Goal: Task Accomplishment & Management: Use online tool/utility

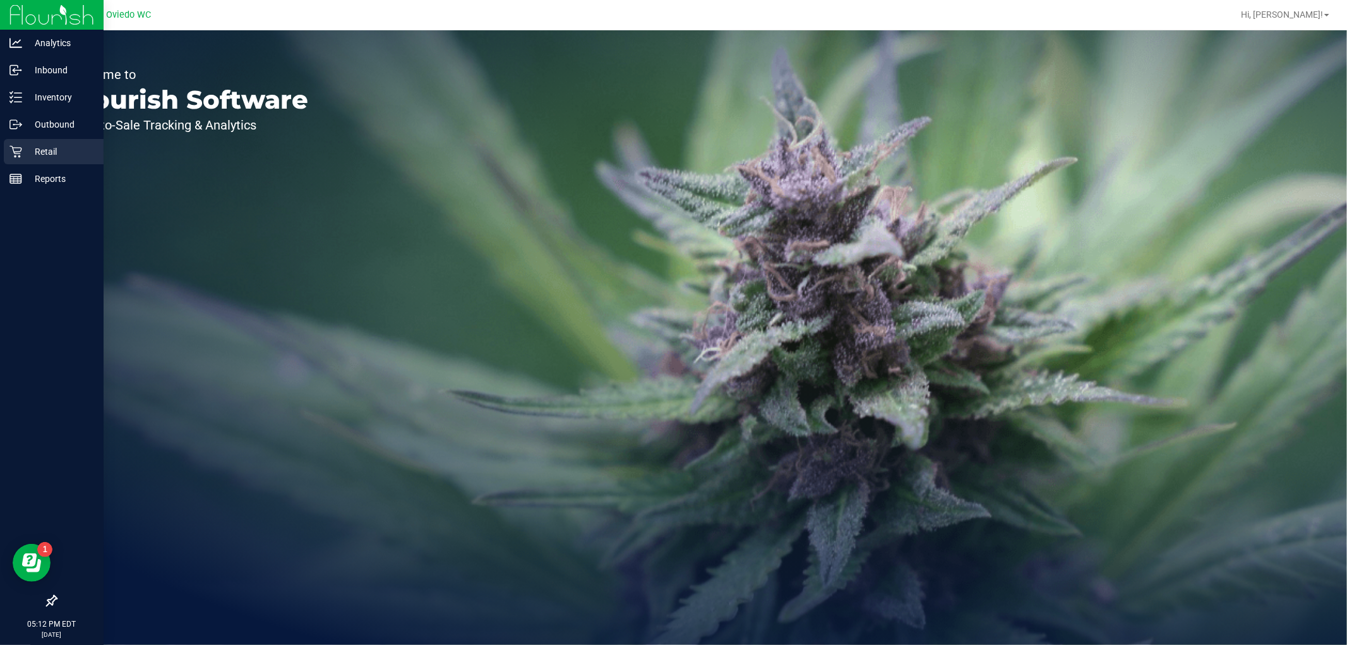
click at [45, 153] on p "Retail" at bounding box center [60, 151] width 76 height 15
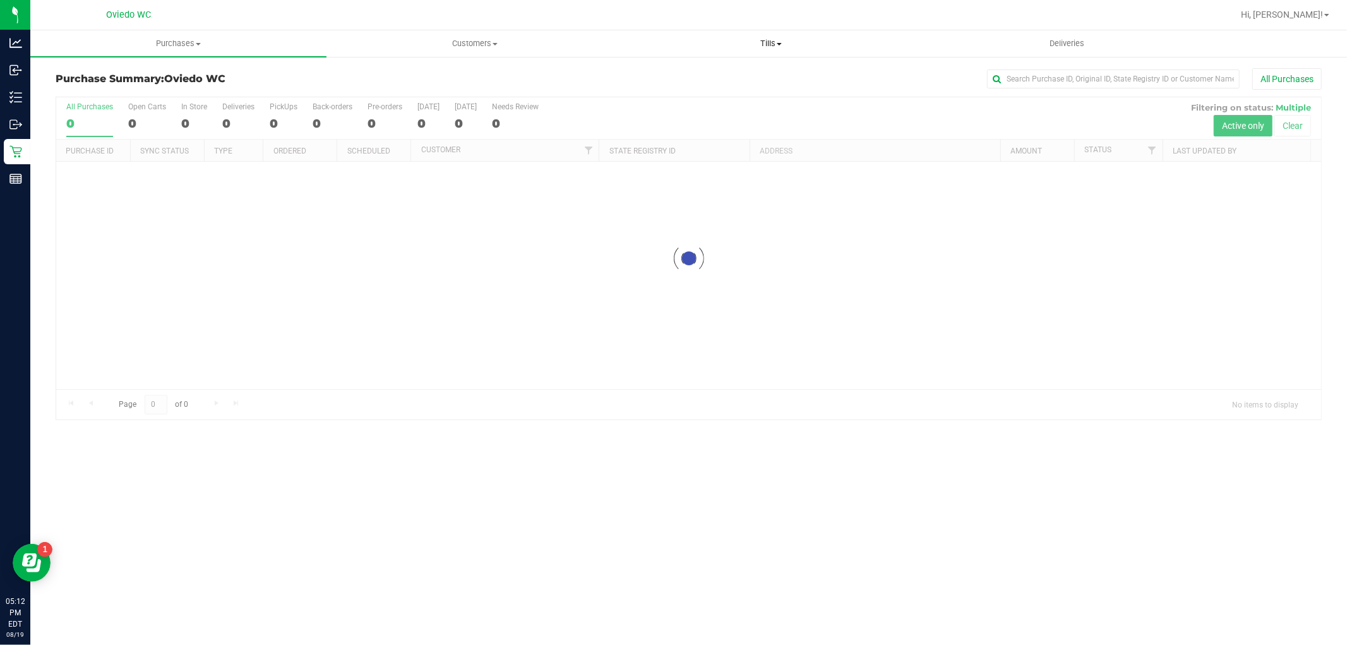
click at [772, 51] on uib-tab-heading "Tills Manage tills Reconcile e-payments" at bounding box center [770, 43] width 295 height 25
click at [689, 76] on span "Manage tills" at bounding box center [665, 76] width 85 height 11
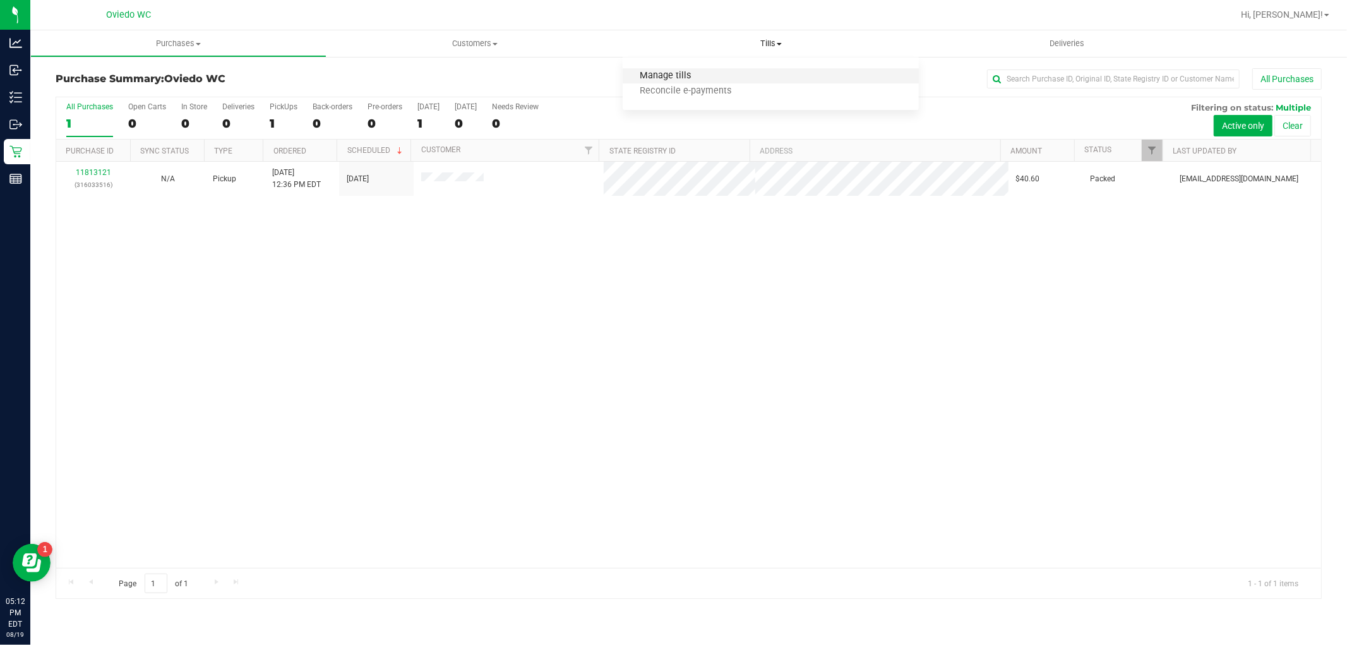
click at [702, 74] on span "Manage tills" at bounding box center [665, 76] width 85 height 11
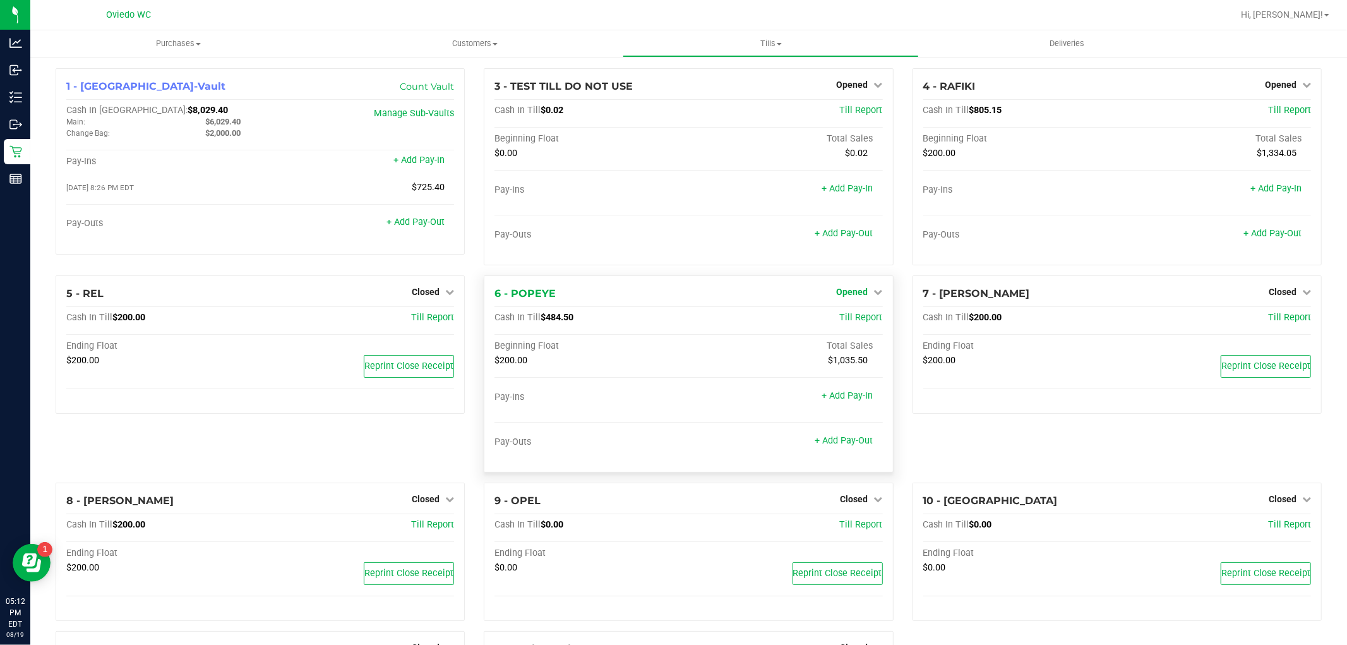
click at [849, 289] on span "Opened" at bounding box center [853, 292] width 32 height 10
click at [862, 314] on link "Close Till" at bounding box center [854, 318] width 34 height 10
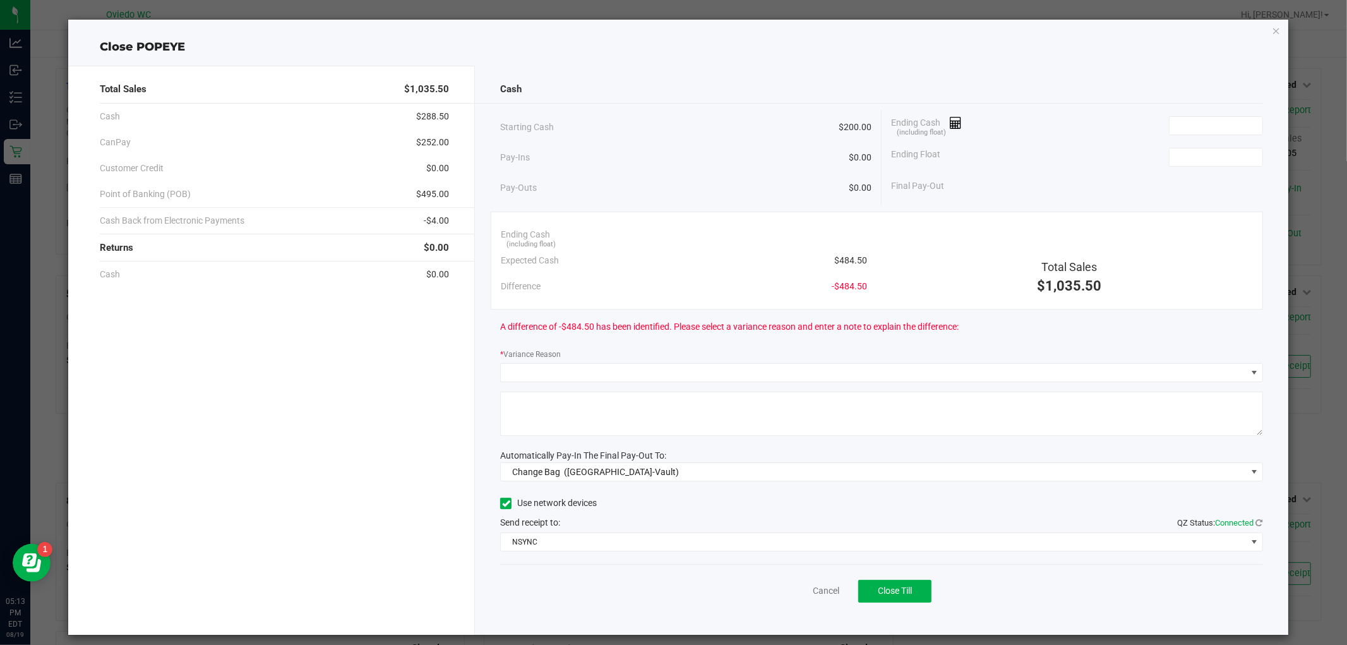
drag, startPoint x: 863, startPoint y: 265, endPoint x: 831, endPoint y: 258, distance: 32.5
click at [831, 258] on div "Ending Cash (including float) Expected Cash $484.50 Difference -$484.50" at bounding box center [683, 261] width 385 height 78
copy span "484.50"
click at [1191, 131] on input at bounding box center [1216, 126] width 93 height 18
paste input "484.5"
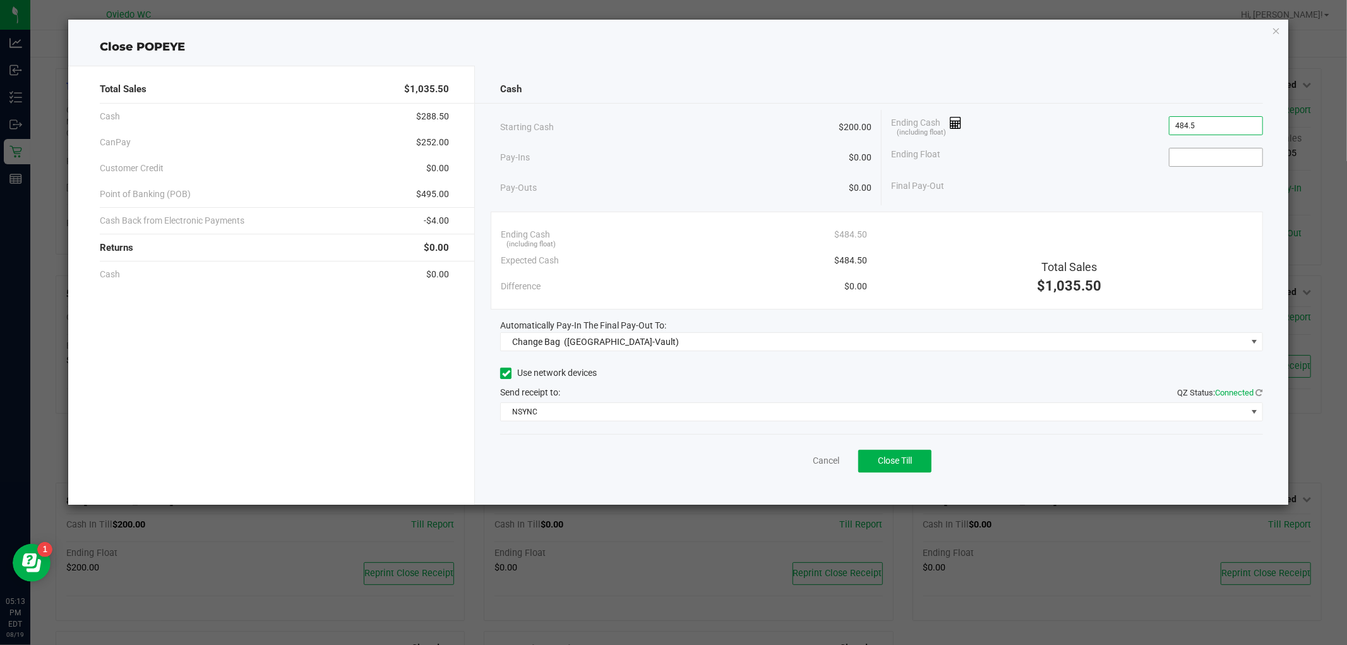
type input "$484.50"
click at [1207, 153] on input at bounding box center [1216, 157] width 93 height 18
type input "$200.00"
click at [689, 92] on div "Cash" at bounding box center [881, 89] width 762 height 27
click at [595, 337] on span "([GEOGRAPHIC_DATA]-Vault)" at bounding box center [621, 342] width 115 height 10
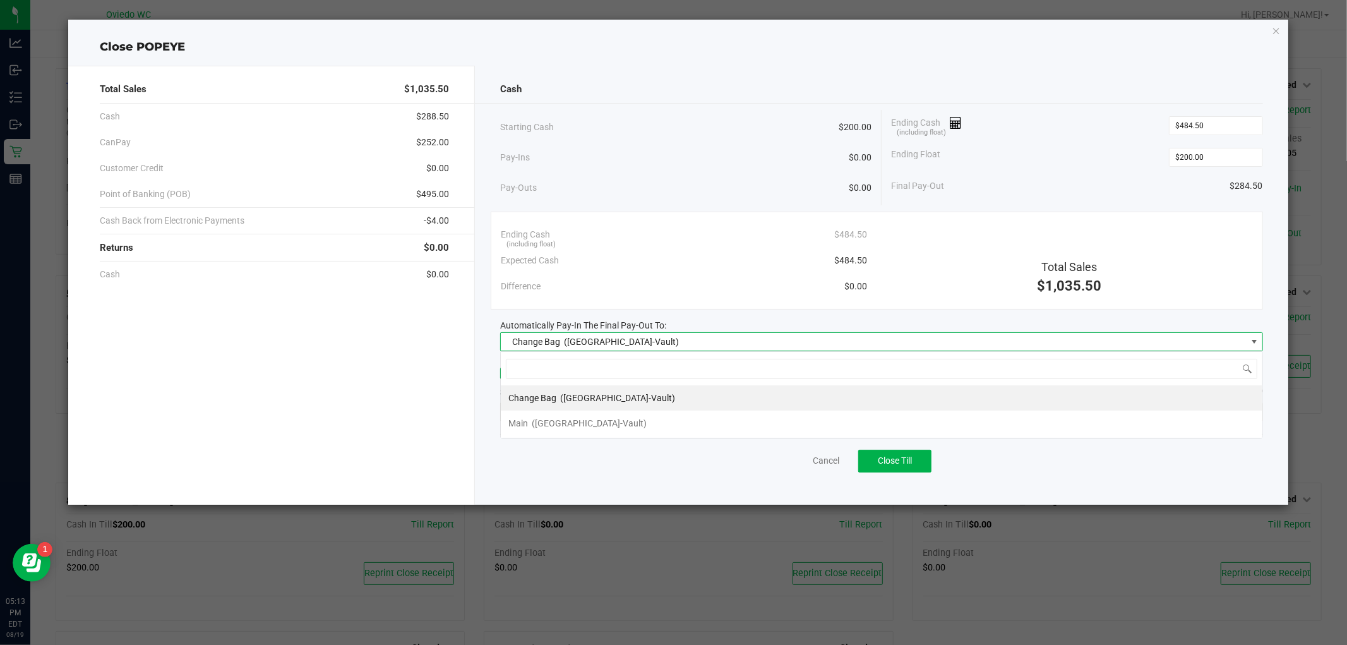
scroll to position [19, 762]
click at [515, 423] on span "Main" at bounding box center [519, 423] width 20 height 10
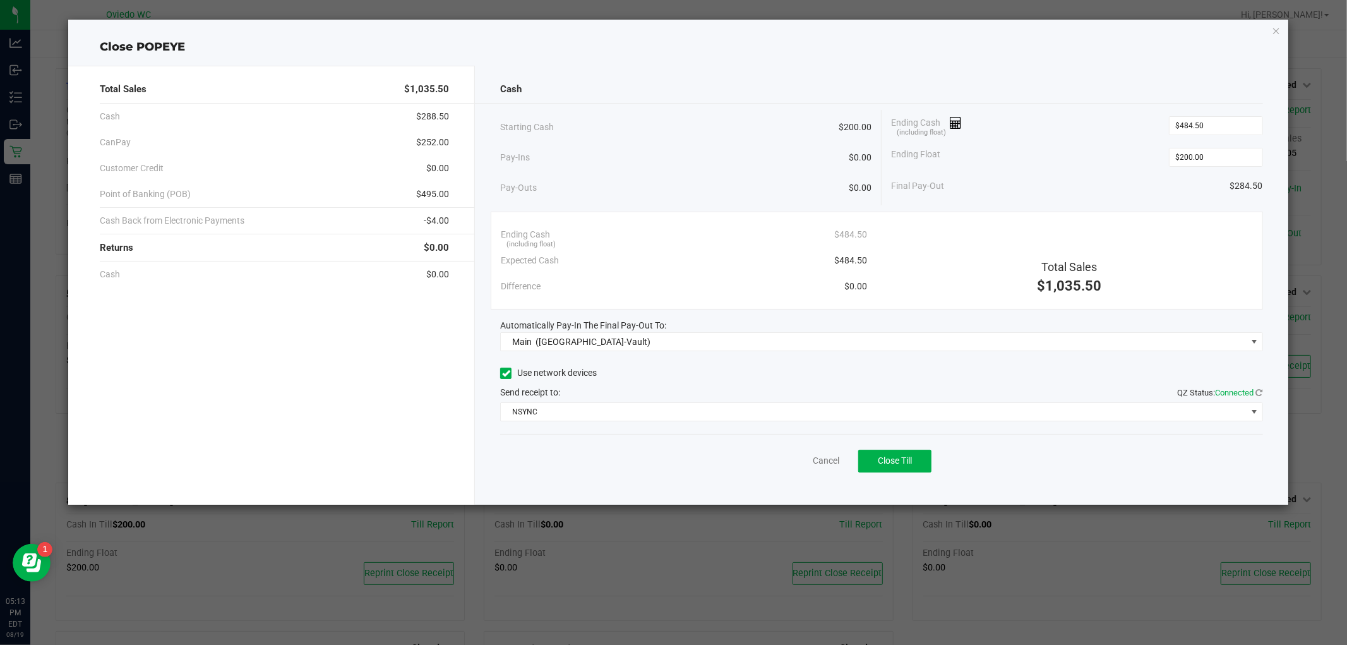
click at [467, 346] on div "Total Sales $1,035.50 Cash $288.50 CanPay $252.00 Customer Credit $0.00 Point o…" at bounding box center [271, 285] width 407 height 439
click at [534, 409] on span "NSYNC" at bounding box center [873, 412] width 745 height 18
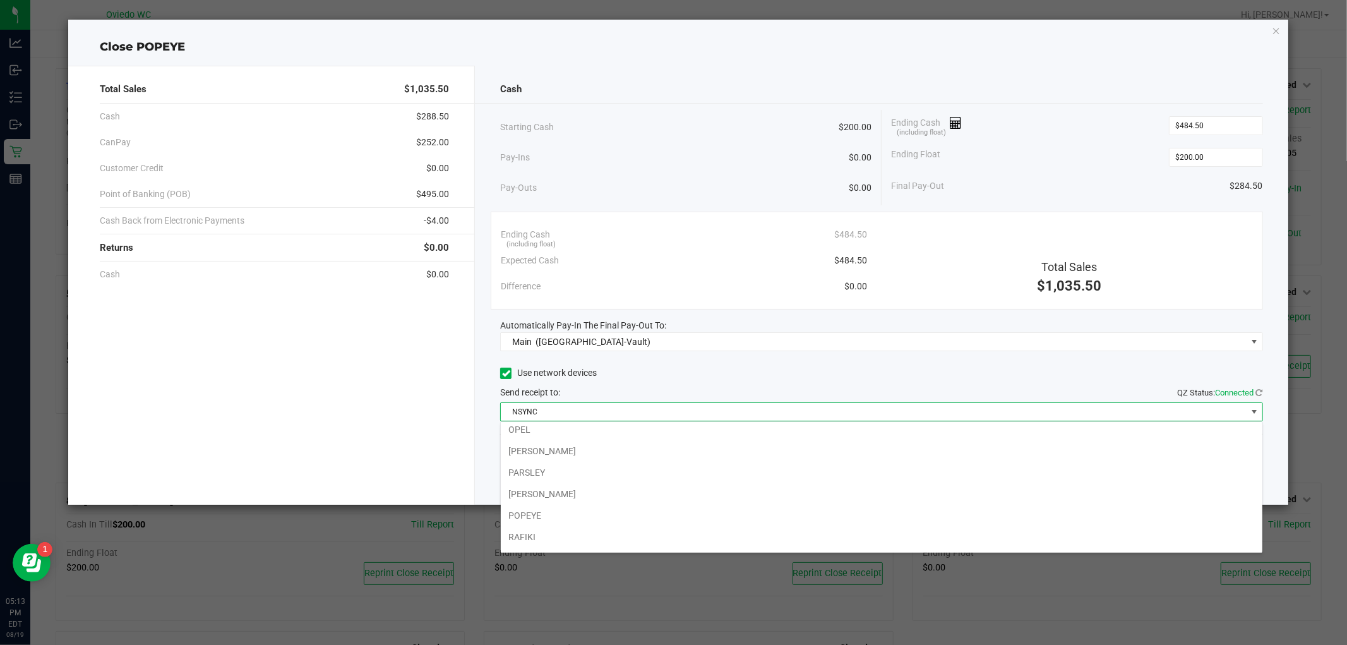
scroll to position [0, 0]
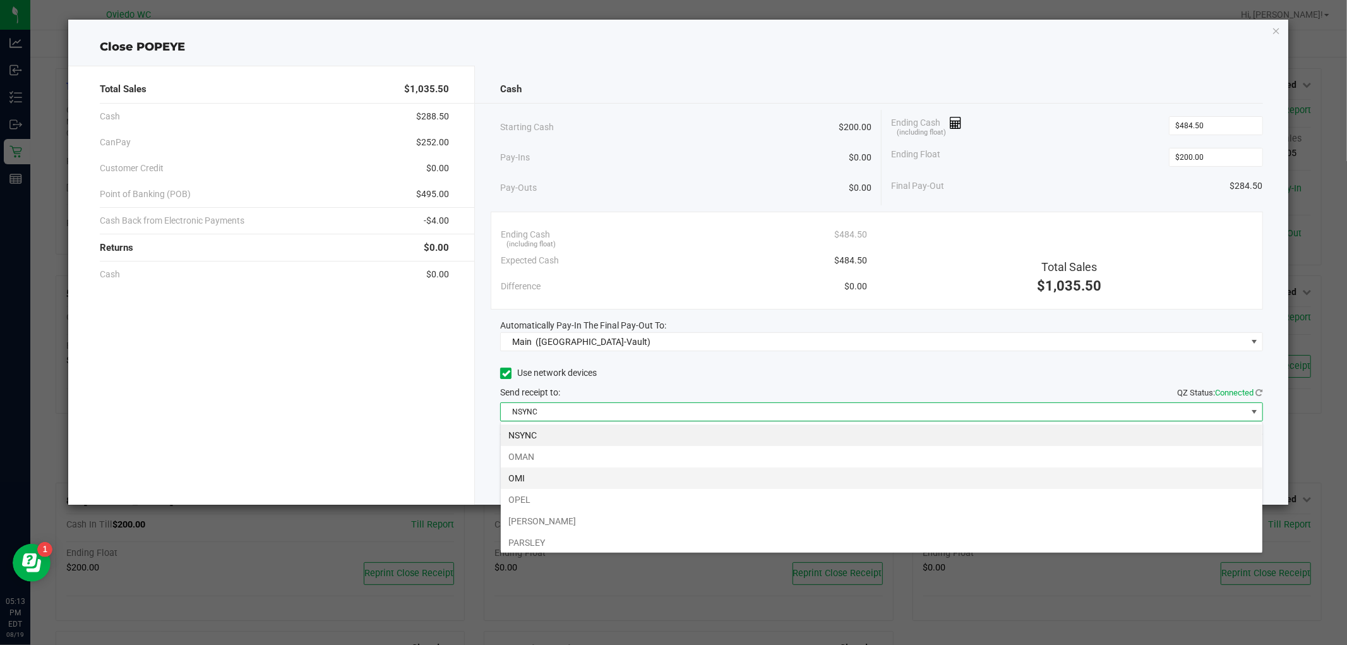
click at [523, 476] on li "OMI" at bounding box center [882, 477] width 762 height 21
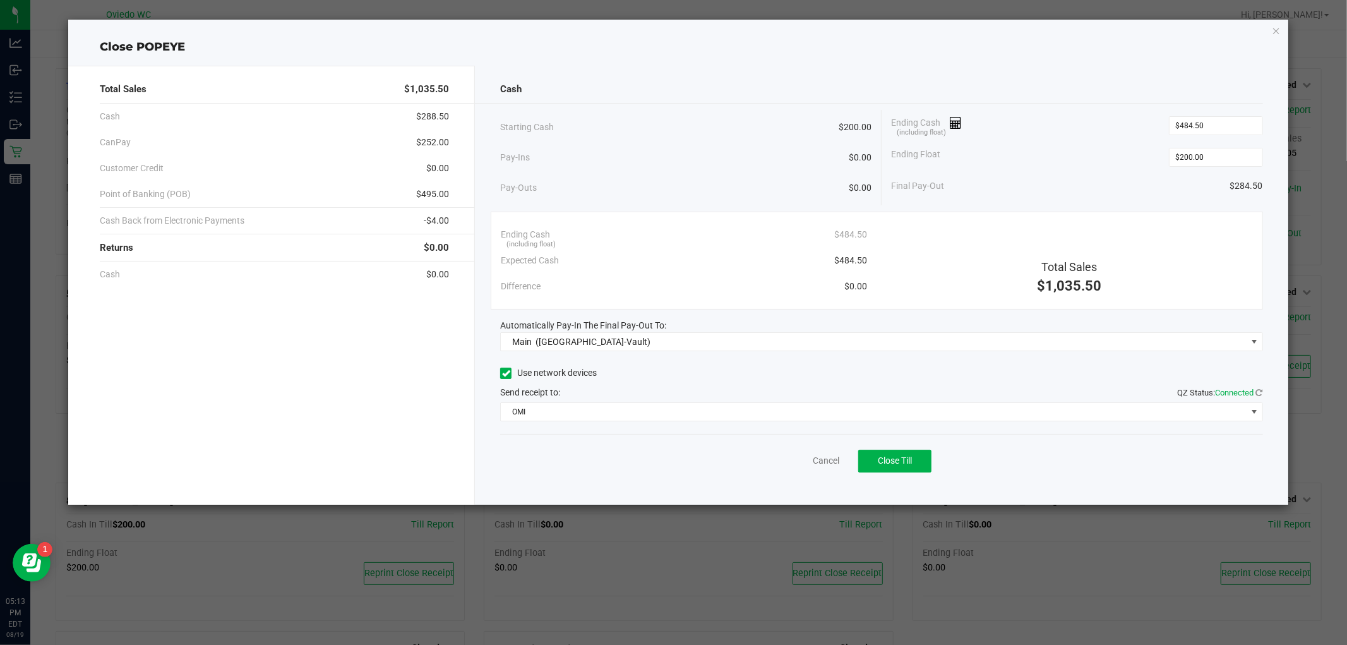
click at [471, 427] on div "Total Sales $1,035.50 Cash $288.50 CanPay $252.00 Customer Credit $0.00 Point o…" at bounding box center [271, 285] width 407 height 439
click at [914, 458] on button "Close Till" at bounding box center [894, 461] width 73 height 23
click at [793, 453] on div "Dismiss Reprint Closing Receipt" at bounding box center [881, 458] width 762 height 49
click at [790, 462] on link "Dismiss" at bounding box center [798, 460] width 30 height 13
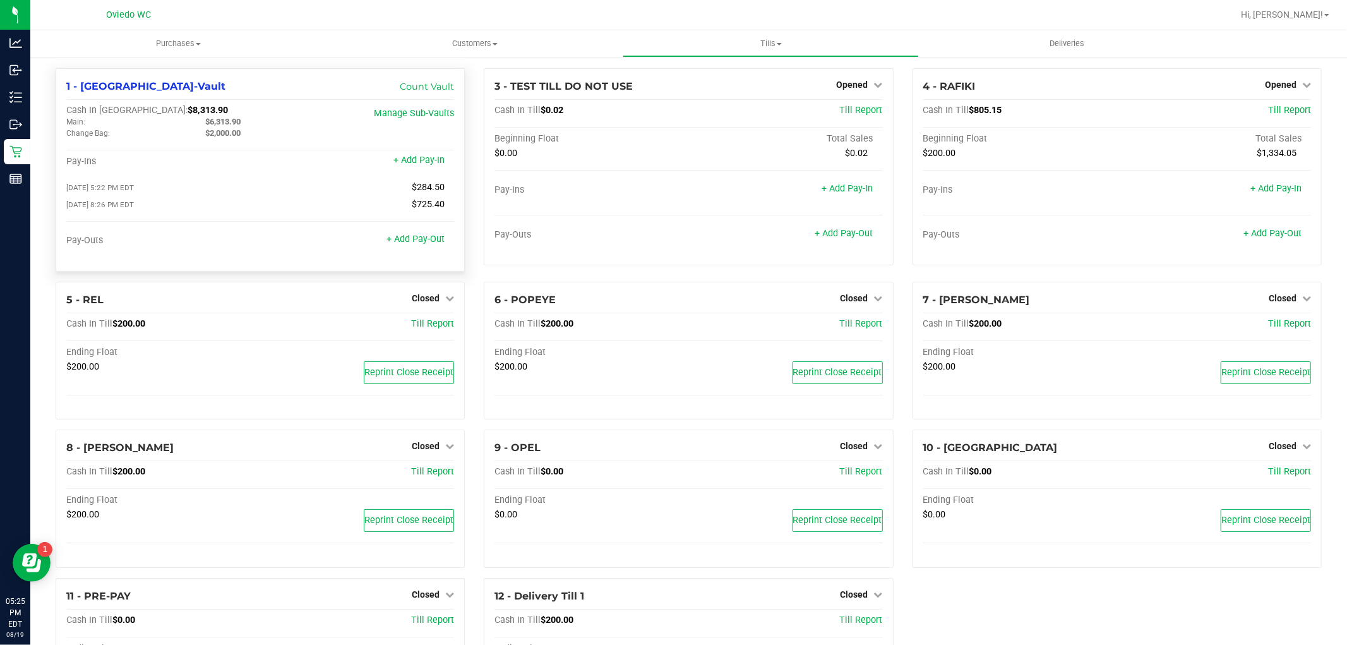
click at [251, 190] on div "[DATE] 5:22 PM EDT $284.50" at bounding box center [260, 187] width 388 height 11
click at [75, 165] on div "Pay-Ins" at bounding box center [163, 161] width 194 height 11
click at [419, 89] on link "Count Vault" at bounding box center [427, 86] width 54 height 11
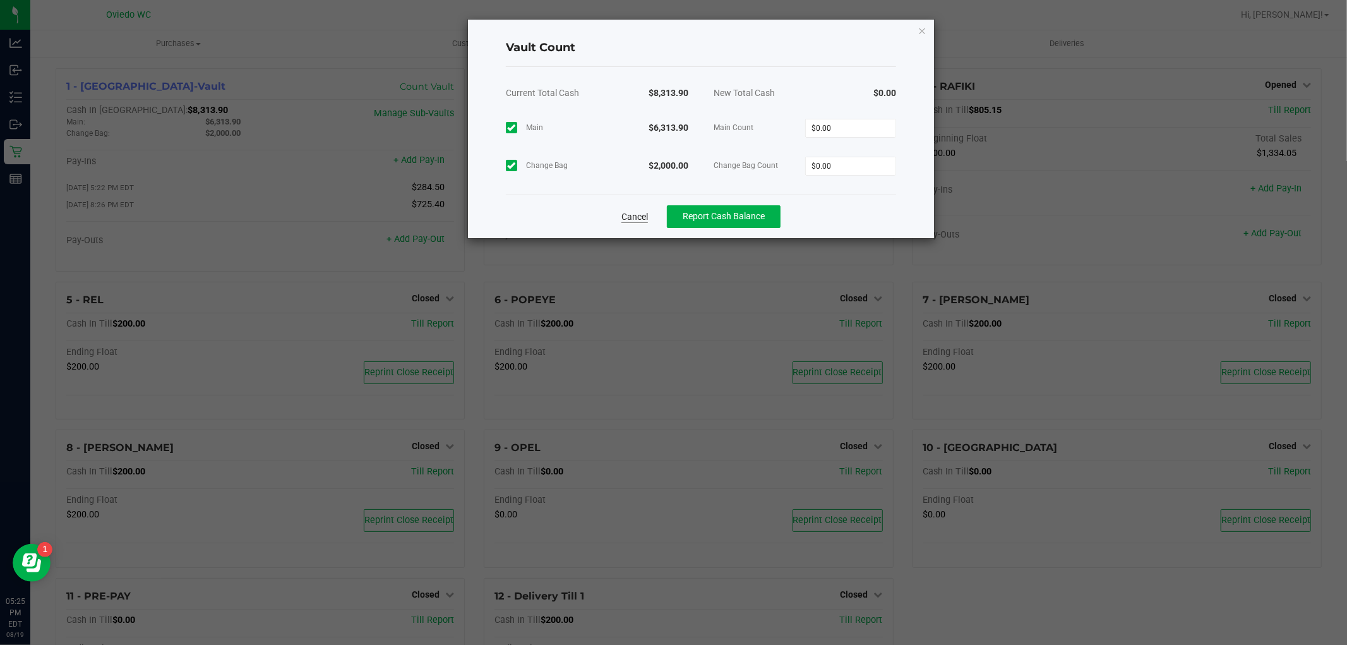
click at [639, 216] on link "Cancel" at bounding box center [635, 216] width 27 height 13
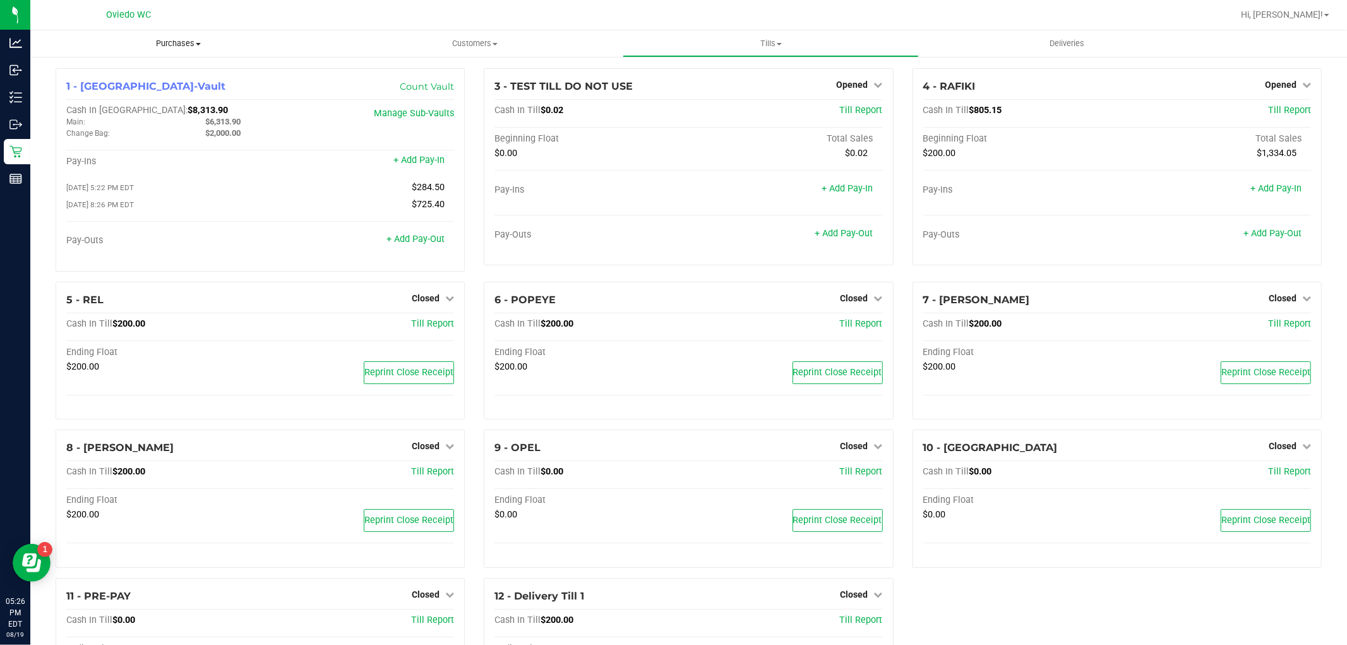
click at [107, 48] on span "Purchases" at bounding box center [178, 43] width 296 height 11
click at [415, 248] on div "Pay-Outs + Add Pay-Out" at bounding box center [260, 243] width 388 height 17
click at [418, 241] on link "+ Add Pay-Out" at bounding box center [416, 239] width 58 height 11
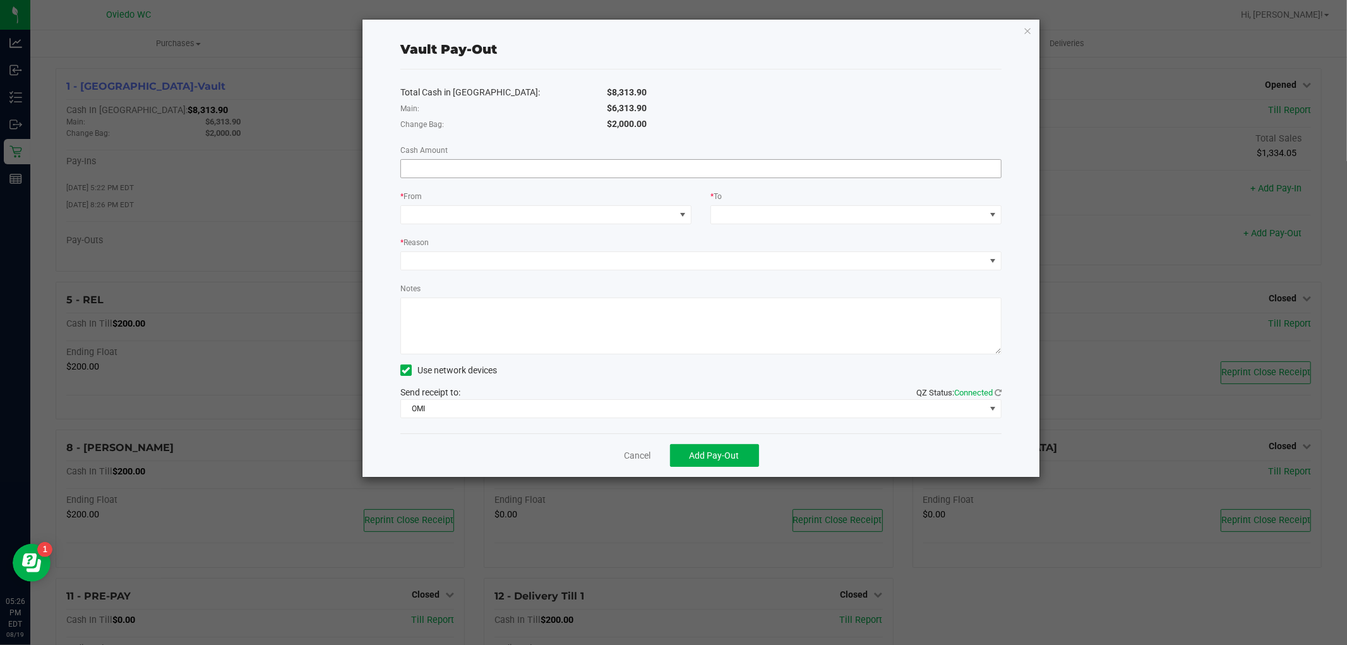
click at [603, 162] on input at bounding box center [701, 169] width 600 height 18
type input "$6,029.40"
click at [782, 67] on div "Vault Pay-Out" at bounding box center [700, 50] width 601 height 40
click at [495, 208] on span at bounding box center [538, 215] width 274 height 18
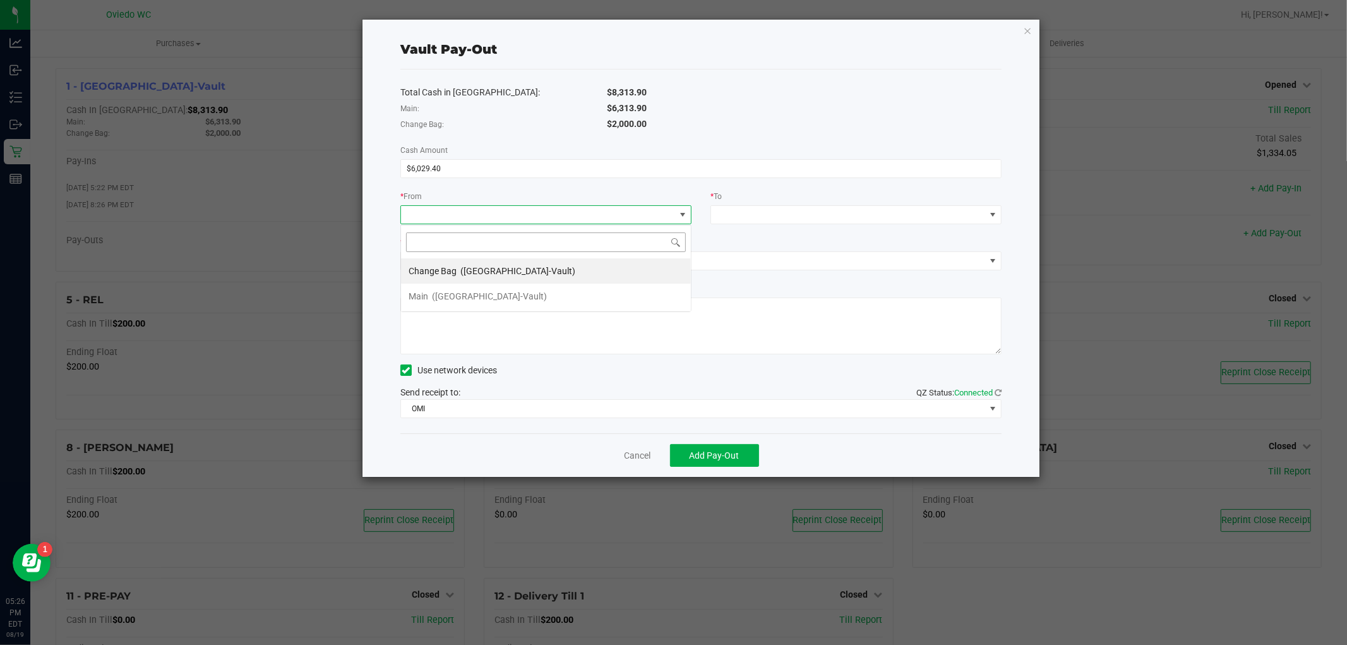
scroll to position [19, 291]
click at [457, 299] on span "([GEOGRAPHIC_DATA]-Vault)" at bounding box center [489, 296] width 115 height 10
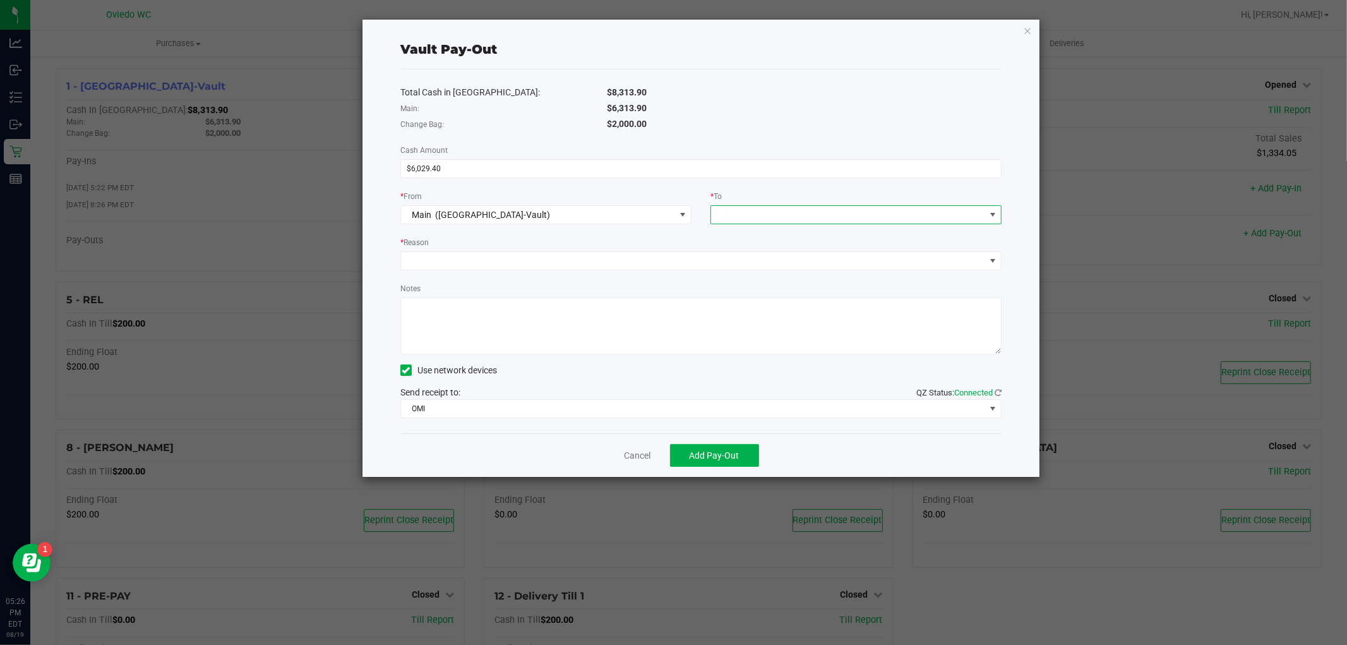
click at [784, 210] on span at bounding box center [848, 215] width 274 height 18
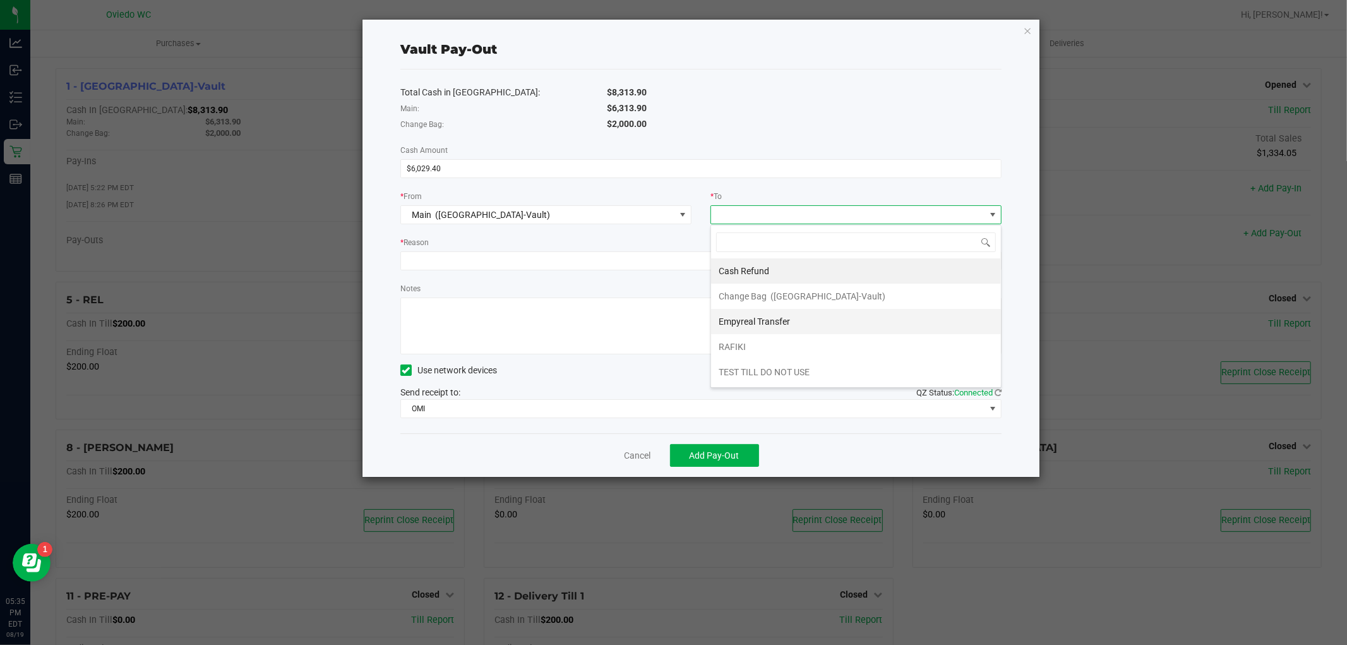
click at [805, 315] on li "Empyreal Transfer" at bounding box center [856, 321] width 290 height 25
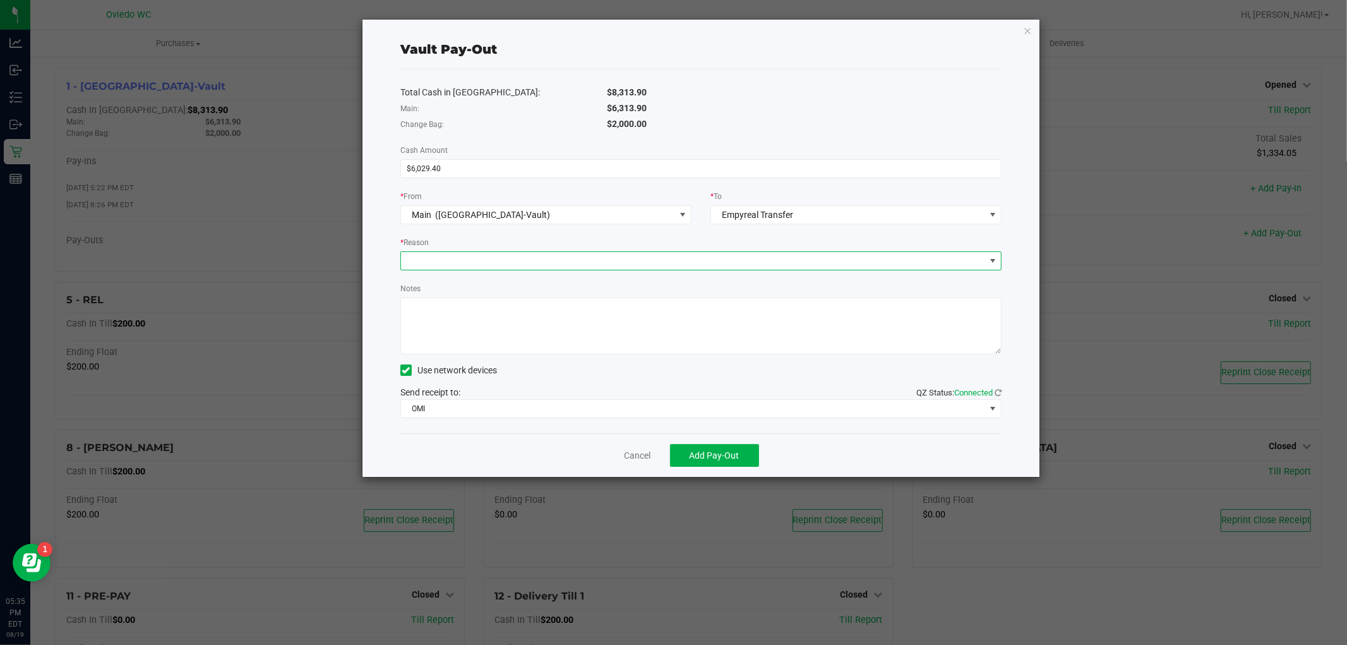
click at [488, 260] on span at bounding box center [693, 261] width 584 height 18
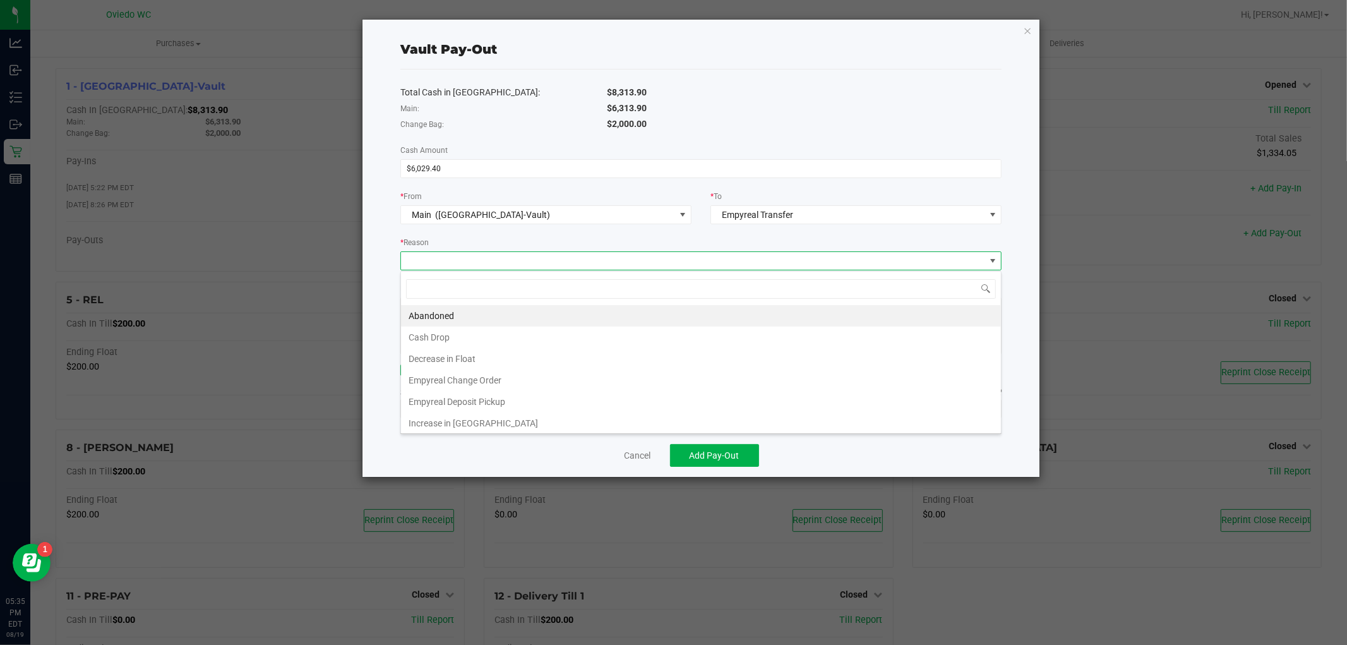
scroll to position [19, 601]
click at [466, 403] on li "Empyreal Deposit Pickup" at bounding box center [701, 401] width 600 height 21
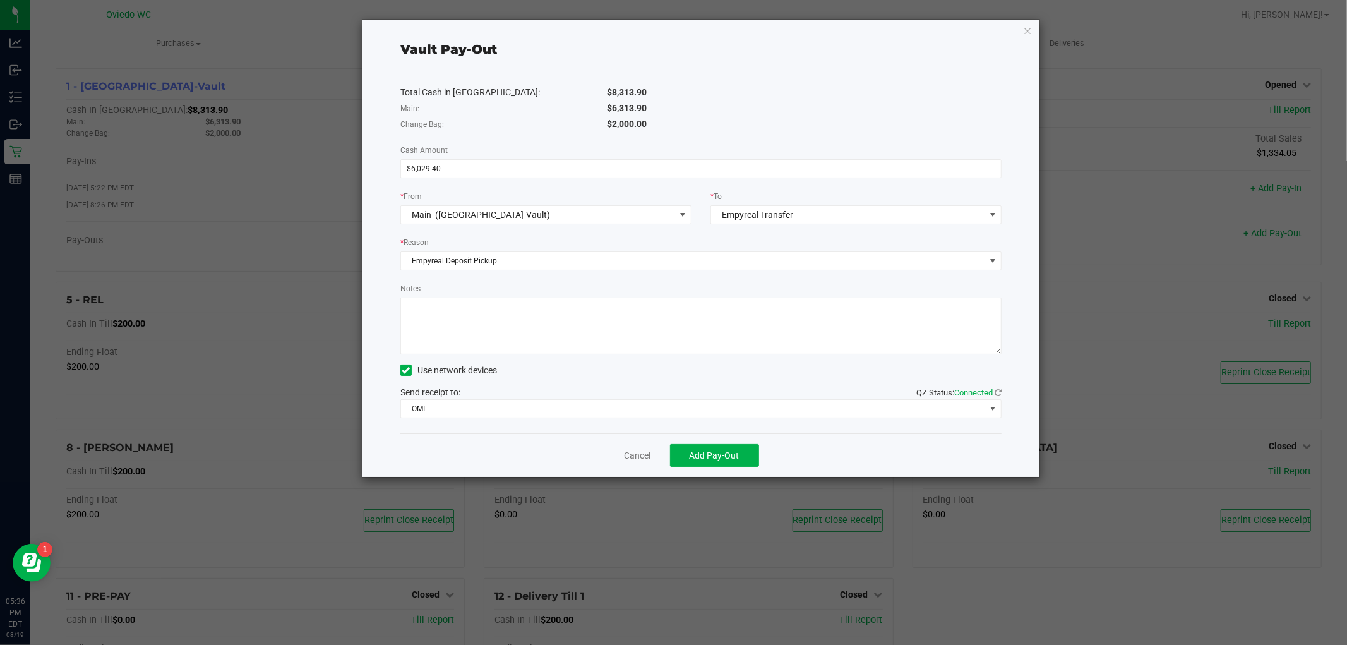
click at [491, 313] on textarea "Notes" at bounding box center [700, 326] width 601 height 57
click at [484, 328] on textarea "Notes" at bounding box center [700, 326] width 601 height 57
type textarea "Empyreal pick-up 6029.40 8/19 JG"
click at [724, 453] on span "Add Pay-Out" at bounding box center [715, 455] width 50 height 10
click at [821, 217] on span "Empyreal Transfer" at bounding box center [848, 215] width 274 height 18
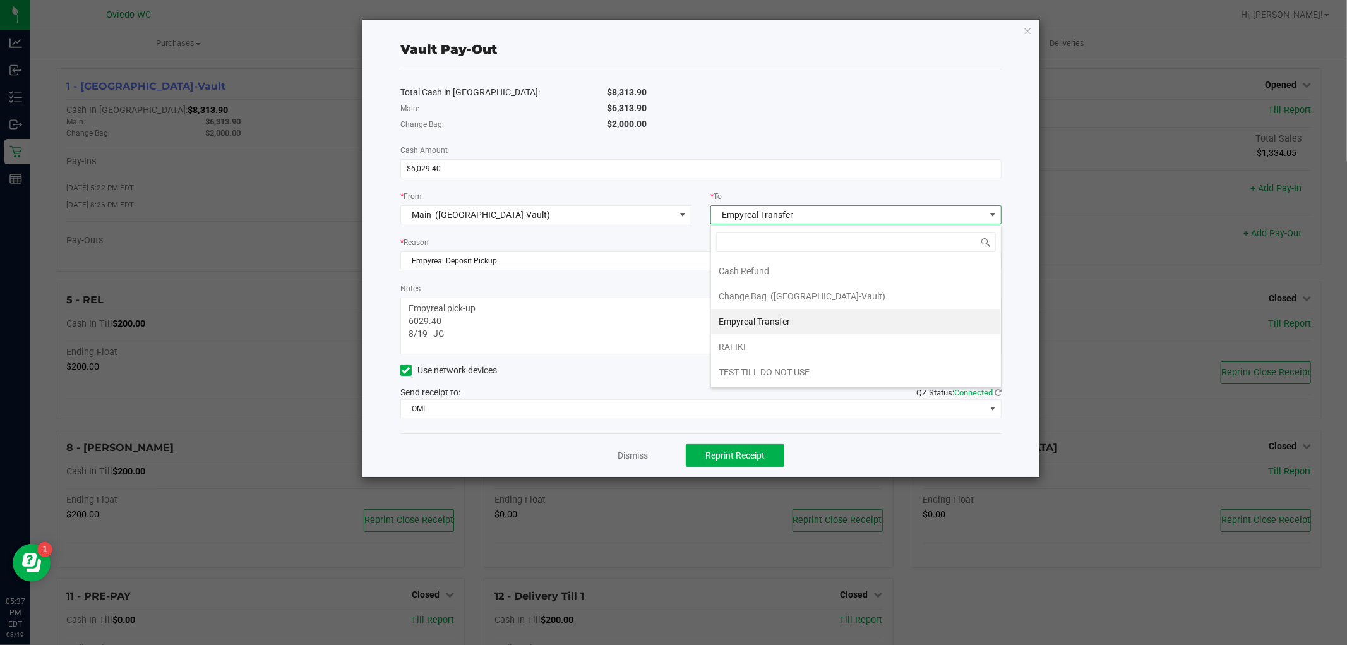
scroll to position [1, 0]
click at [816, 212] on span "Empyreal Transfer" at bounding box center [848, 215] width 274 height 18
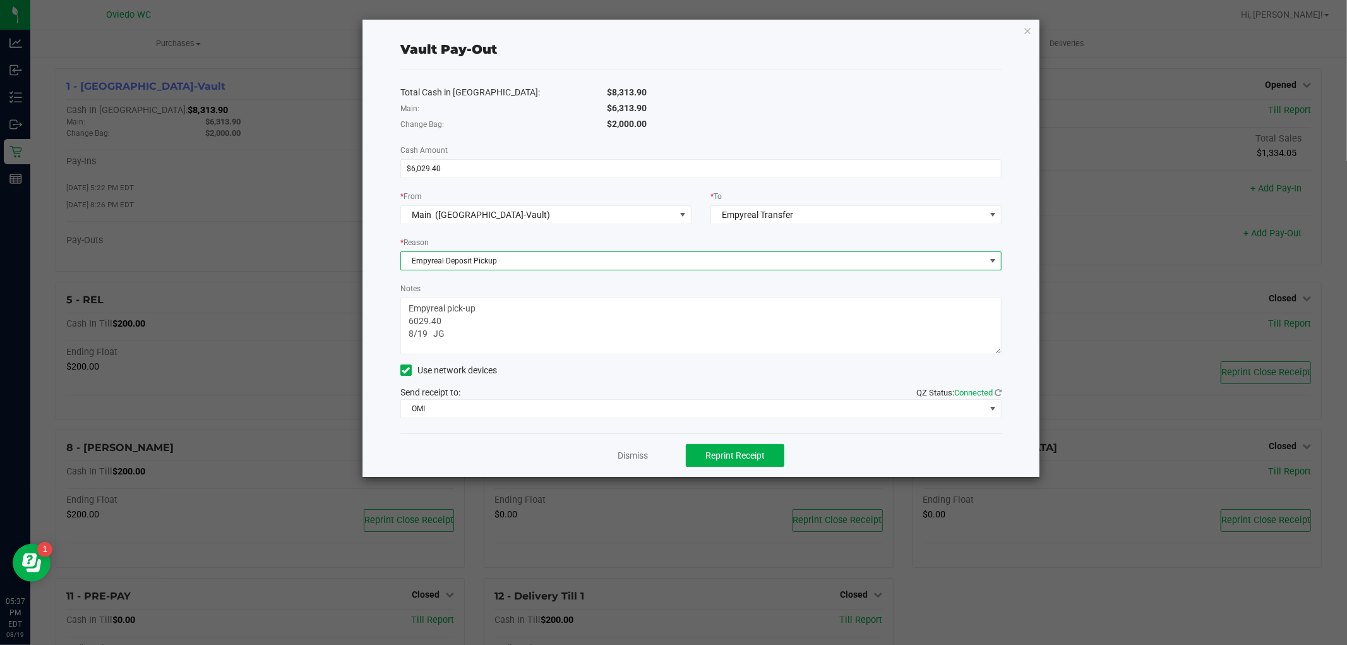
click at [553, 263] on span "Empyreal Deposit Pickup" at bounding box center [693, 261] width 584 height 18
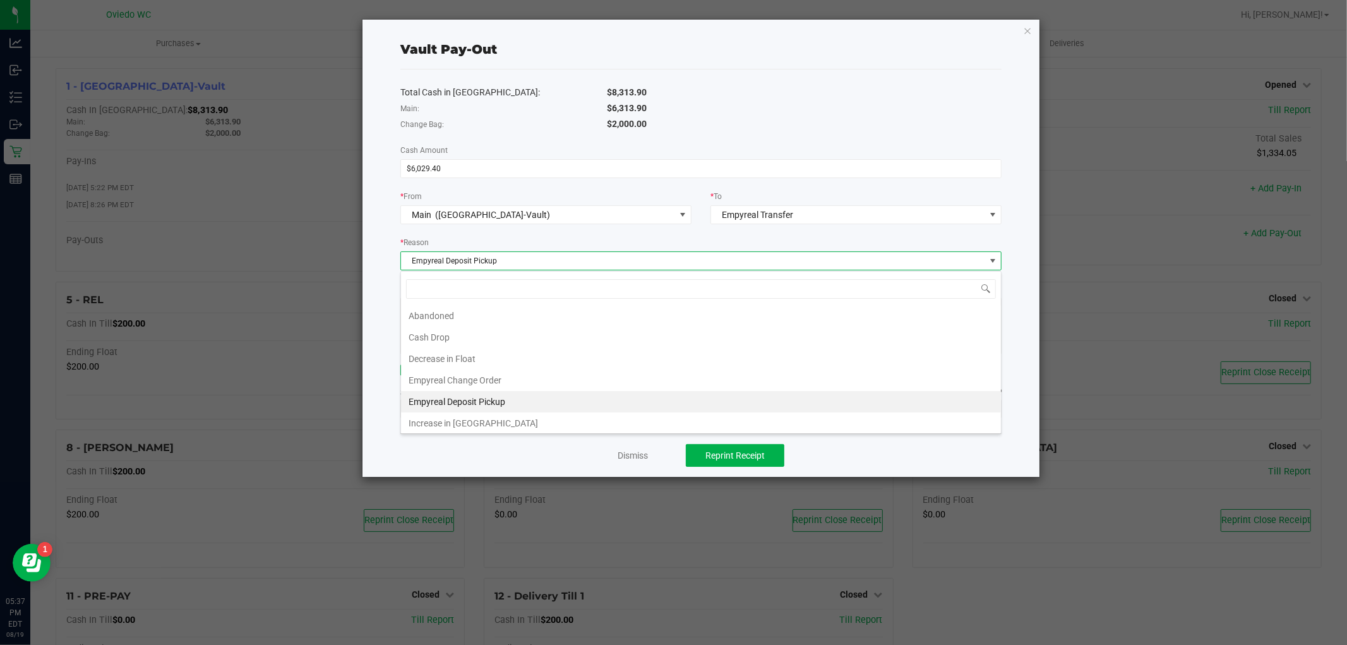
scroll to position [19, 601]
click at [553, 263] on span "Empyreal Deposit Pickup" at bounding box center [693, 261] width 584 height 18
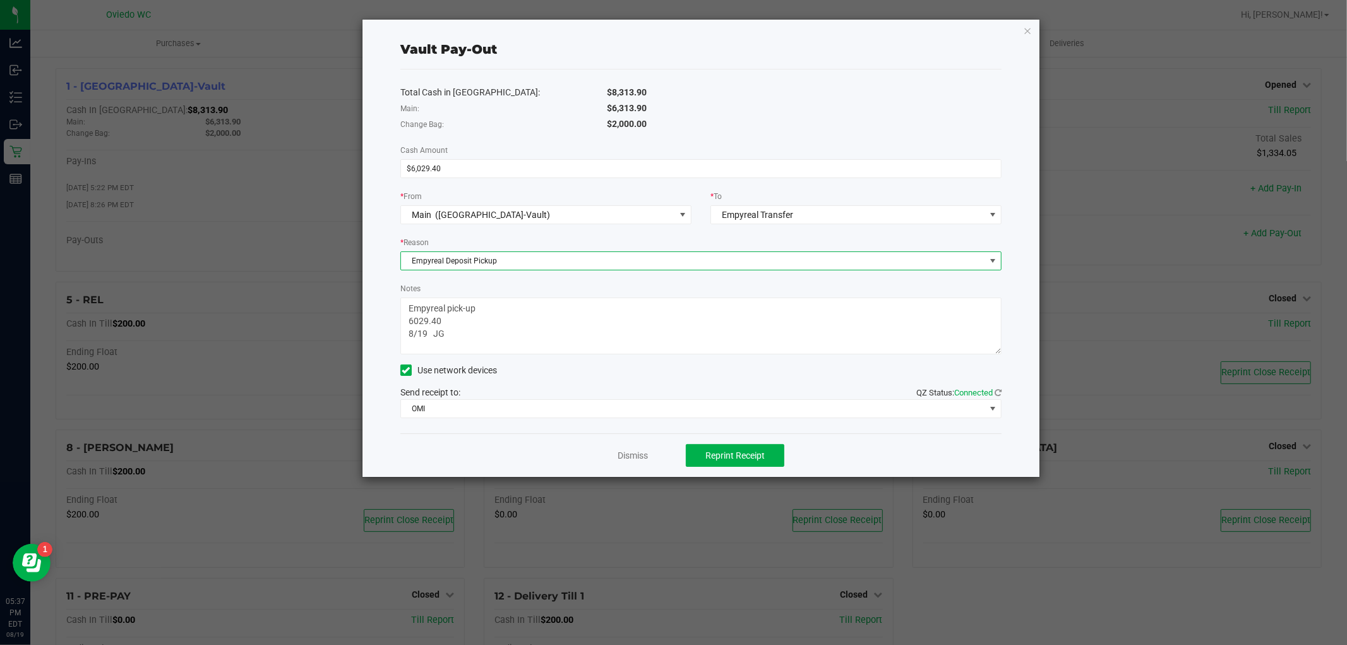
click at [796, 138] on div "Total Cash in Vault: $8,313.90 Main: $6,313.90 Change Bag: $2,000.00 Cash Amoun…" at bounding box center [700, 251] width 601 height 364
click at [626, 450] on link "Dismiss" at bounding box center [633, 455] width 30 height 13
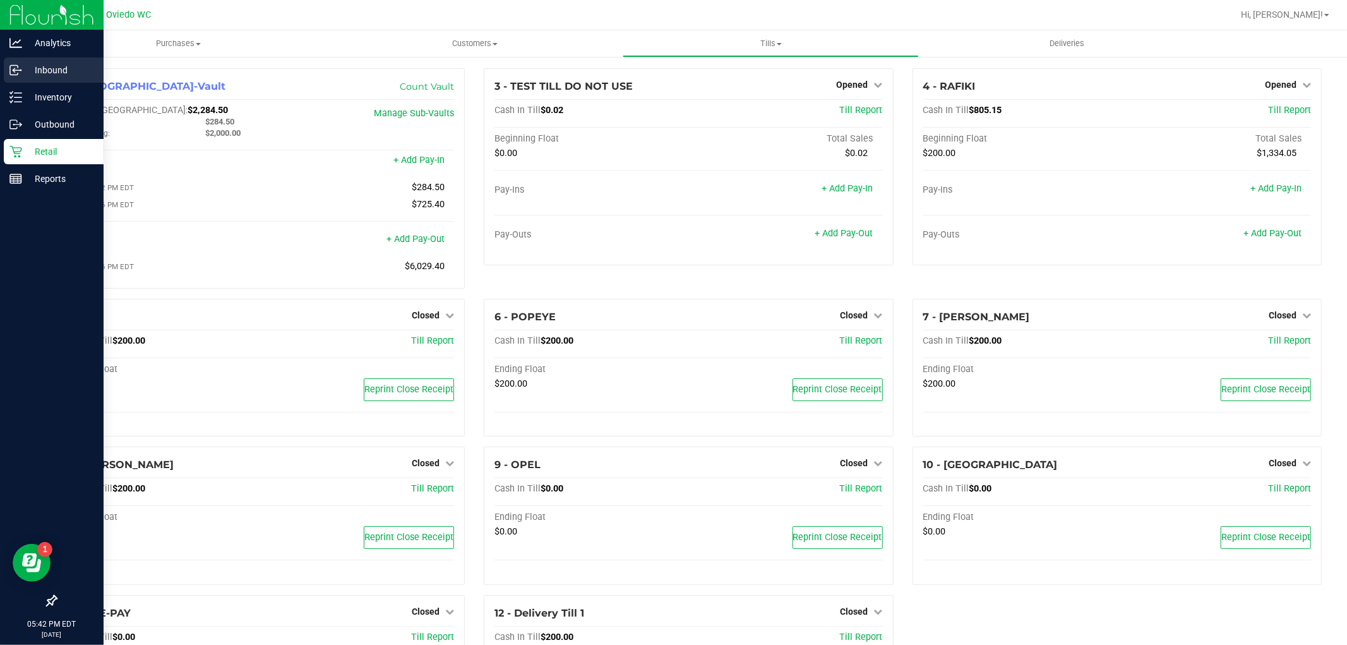
click at [61, 64] on p "Inbound" at bounding box center [60, 70] width 76 height 15
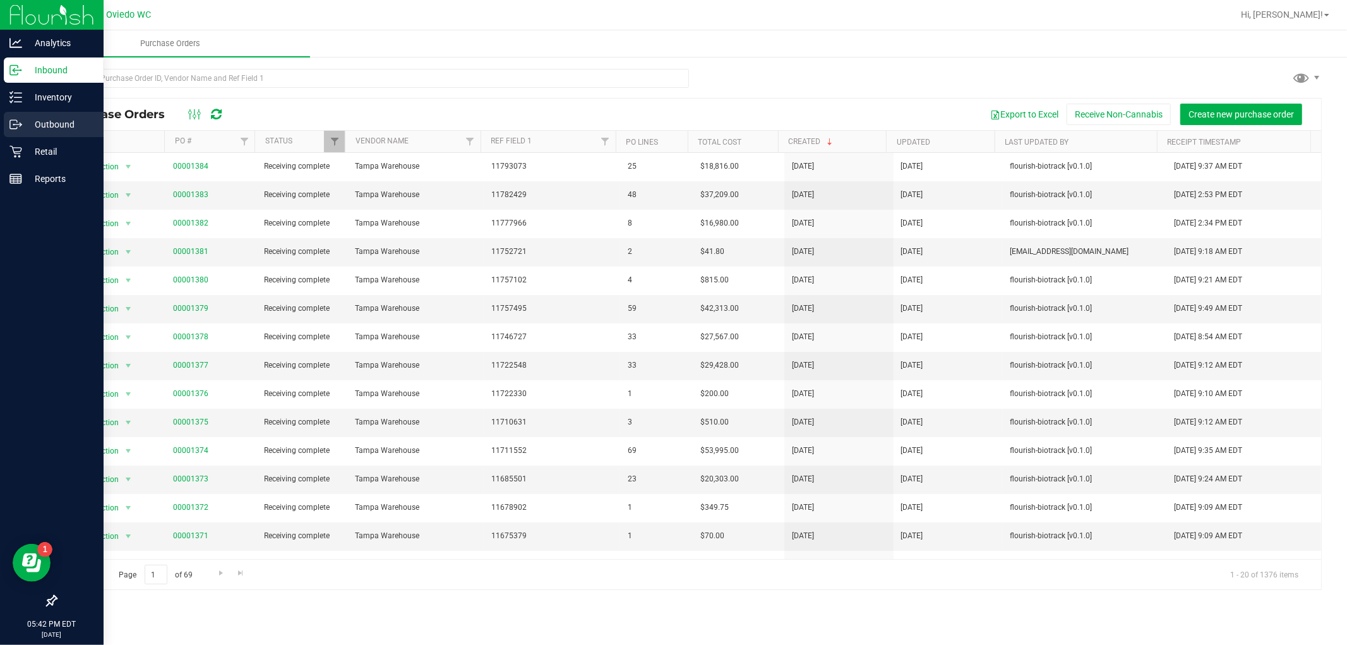
click at [39, 125] on p "Outbound" at bounding box center [60, 124] width 76 height 15
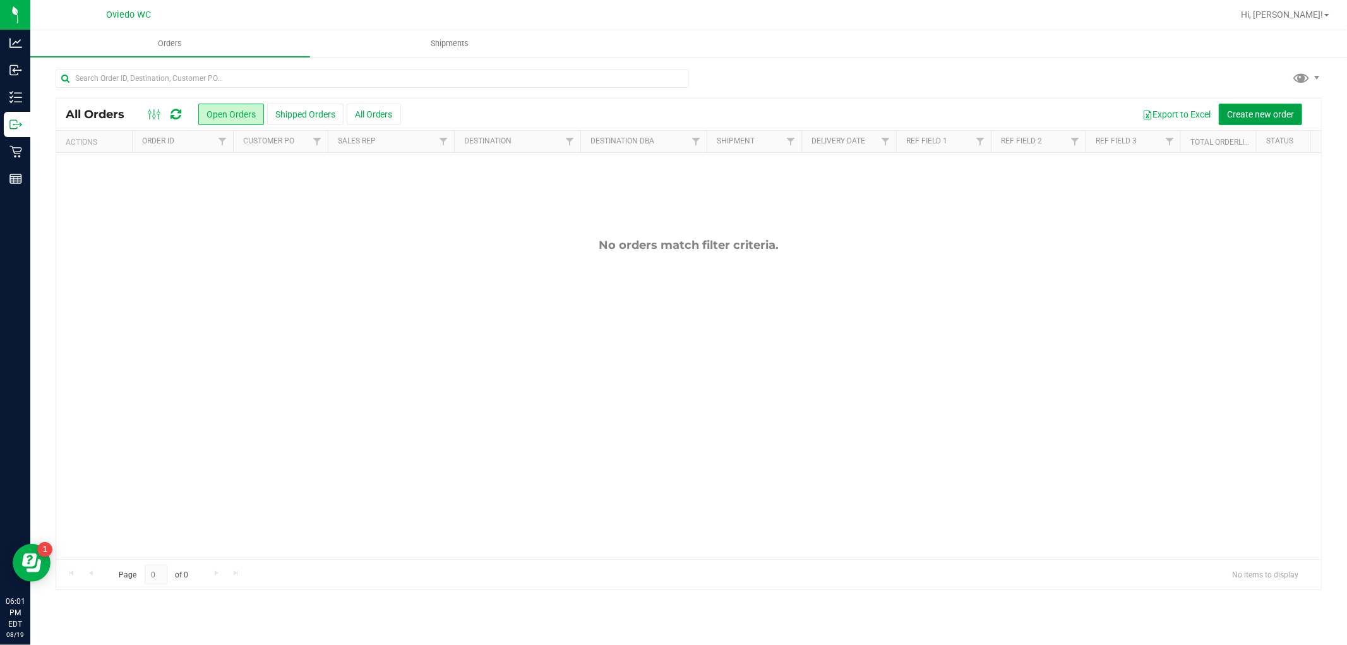
click at [1262, 111] on span "Create new order" at bounding box center [1260, 114] width 67 height 10
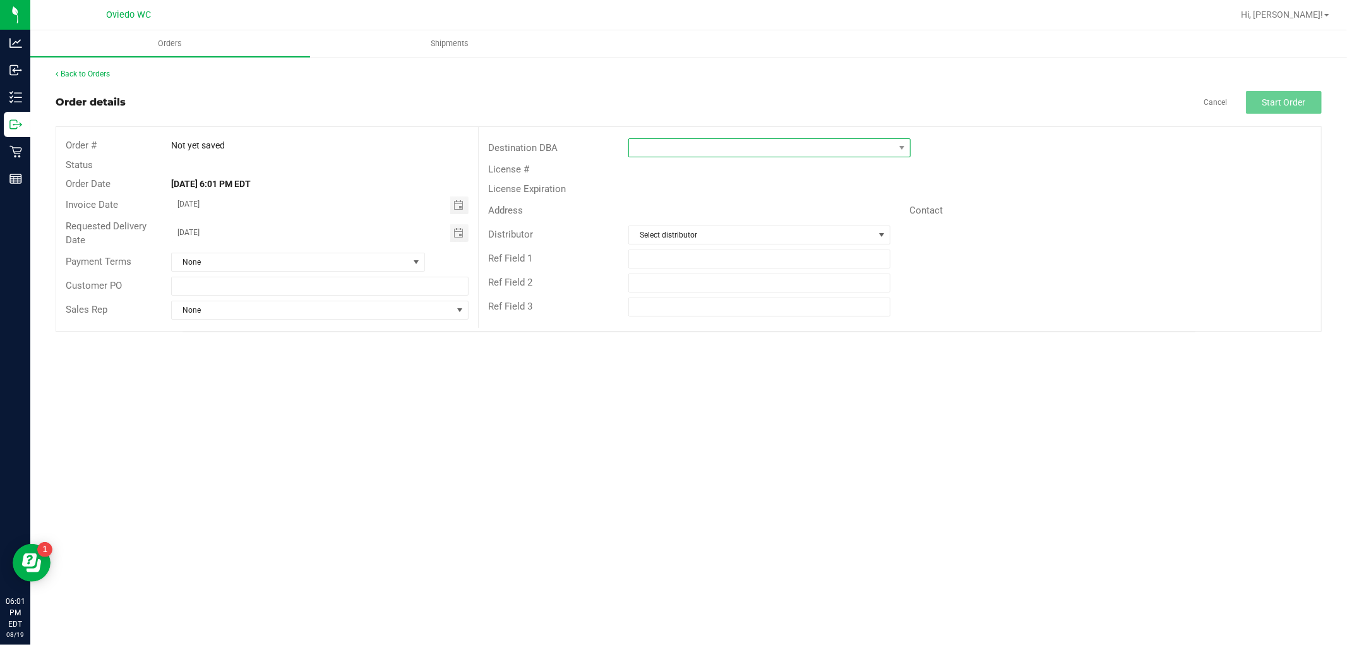
click at [814, 156] on span at bounding box center [761, 148] width 265 height 18
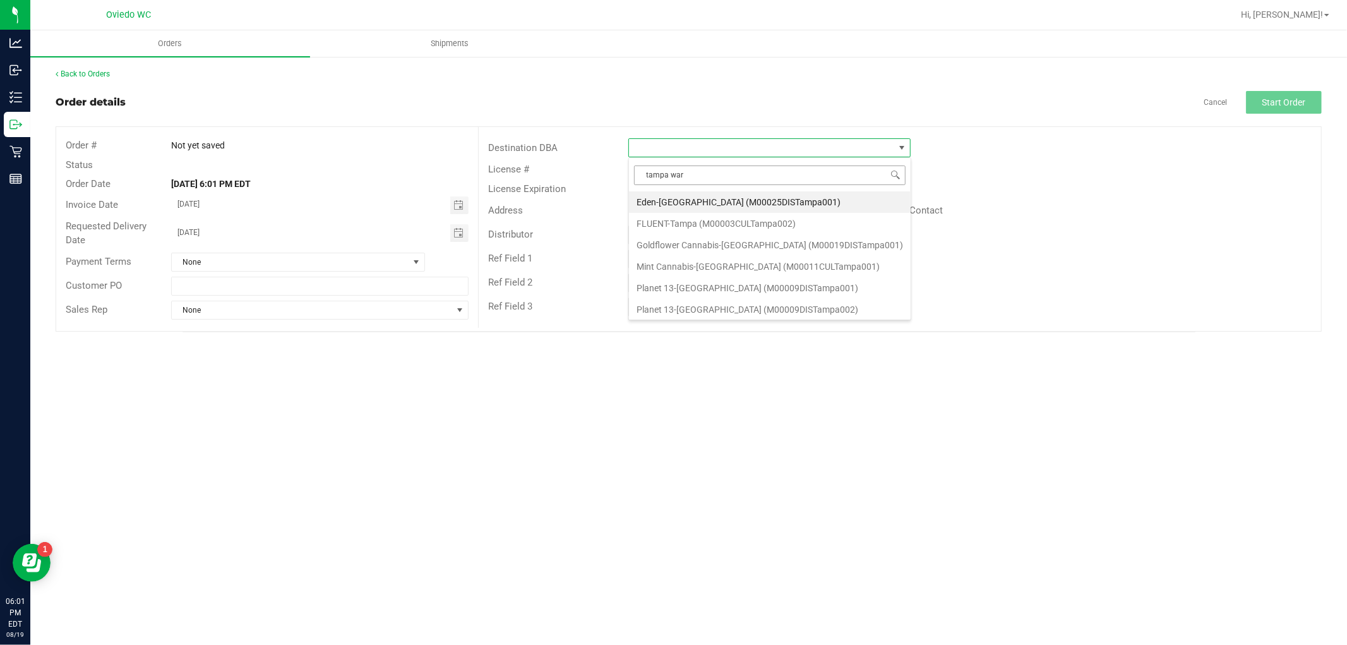
type input "tampa ware"
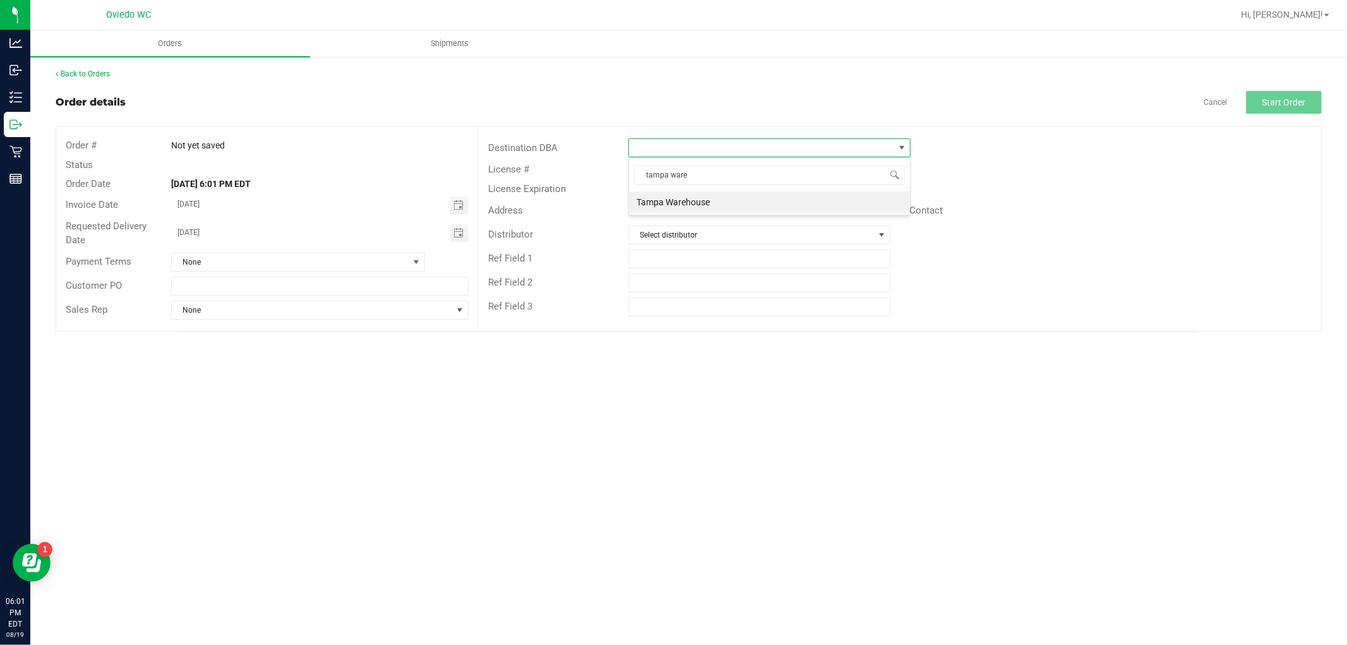
drag, startPoint x: 833, startPoint y: 203, endPoint x: 864, endPoint y: 198, distance: 32.0
click at [834, 203] on li "Tampa Warehouse" at bounding box center [769, 201] width 281 height 21
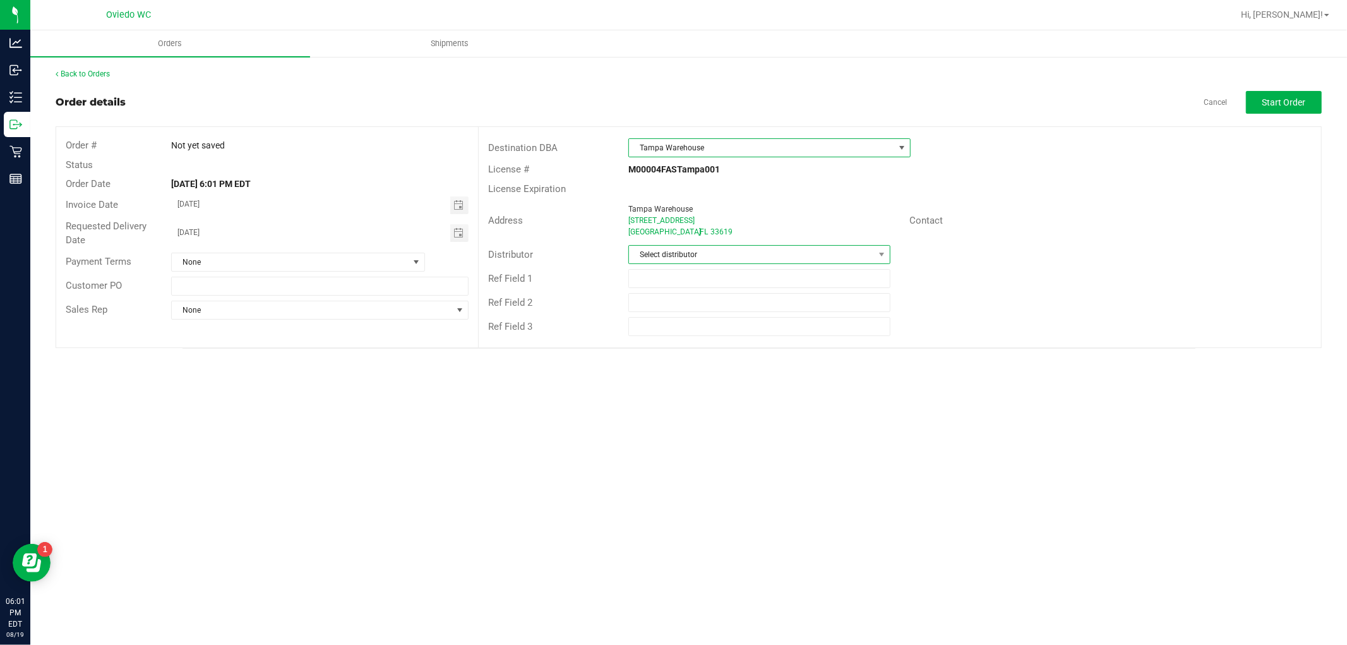
click at [846, 255] on span "Select distributor" at bounding box center [751, 255] width 245 height 18
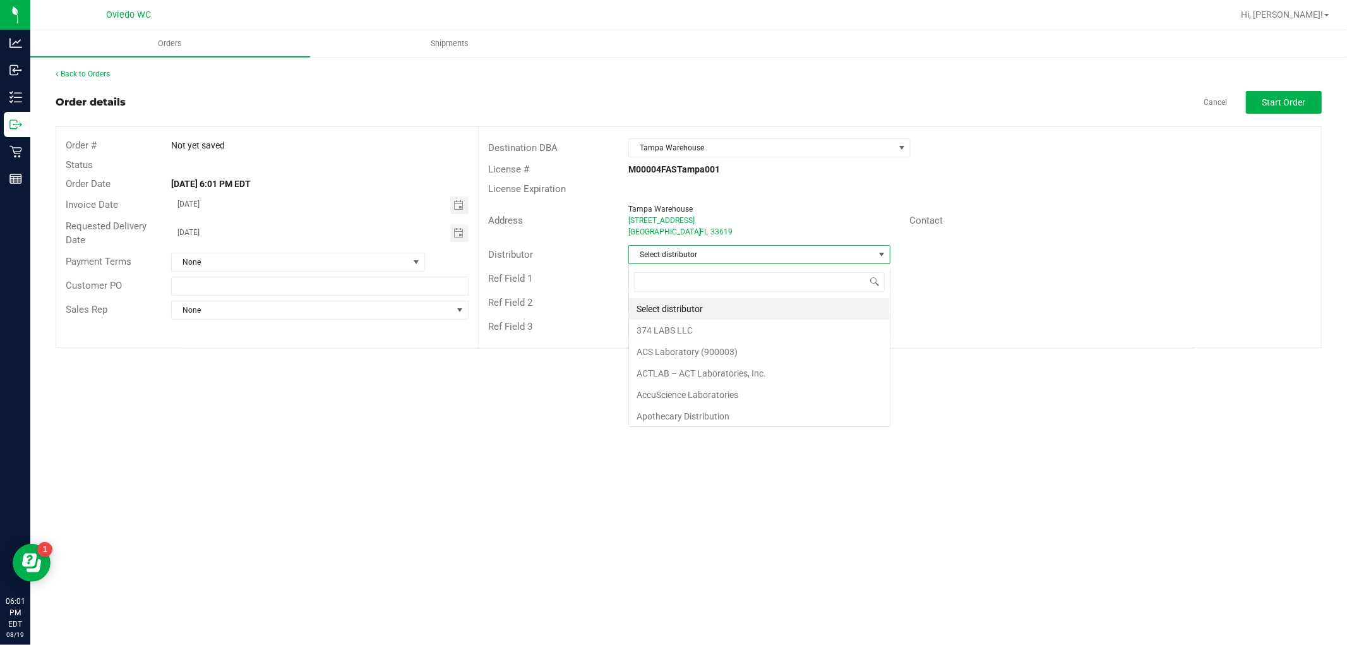
scroll to position [19, 262]
type input "[GEOGRAPHIC_DATA]"
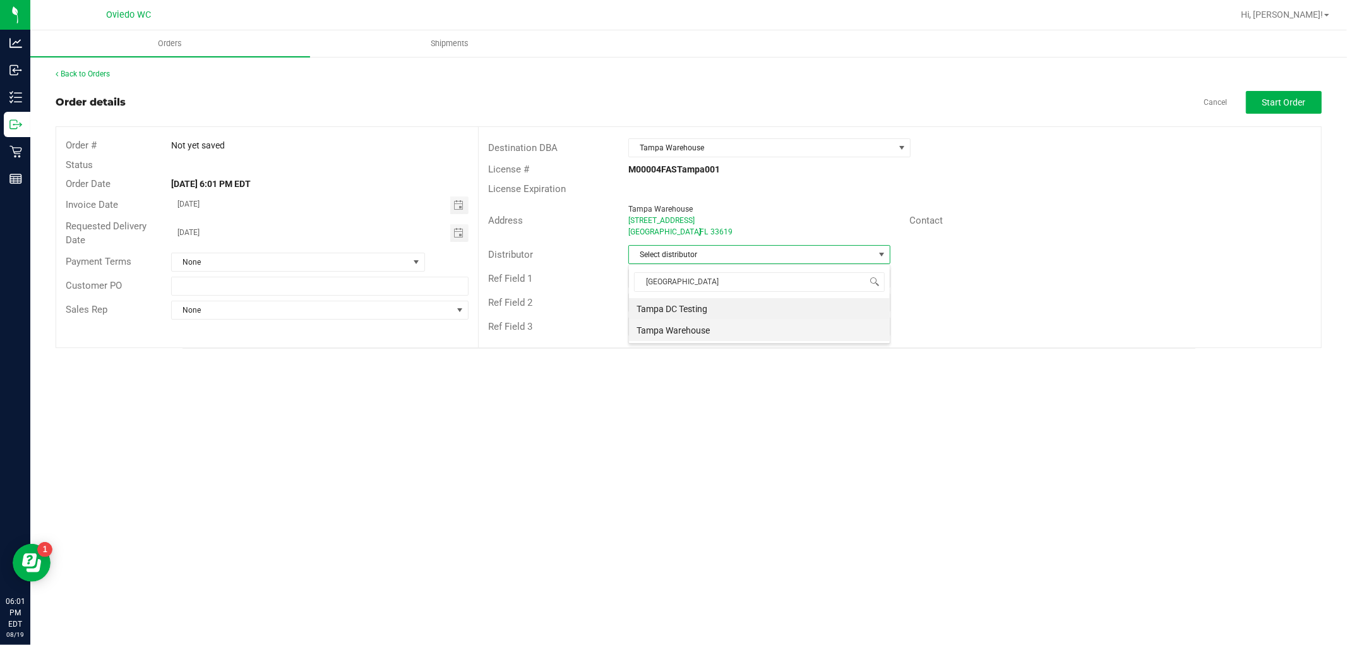
click at [692, 327] on li "Tampa Warehouse" at bounding box center [759, 330] width 261 height 21
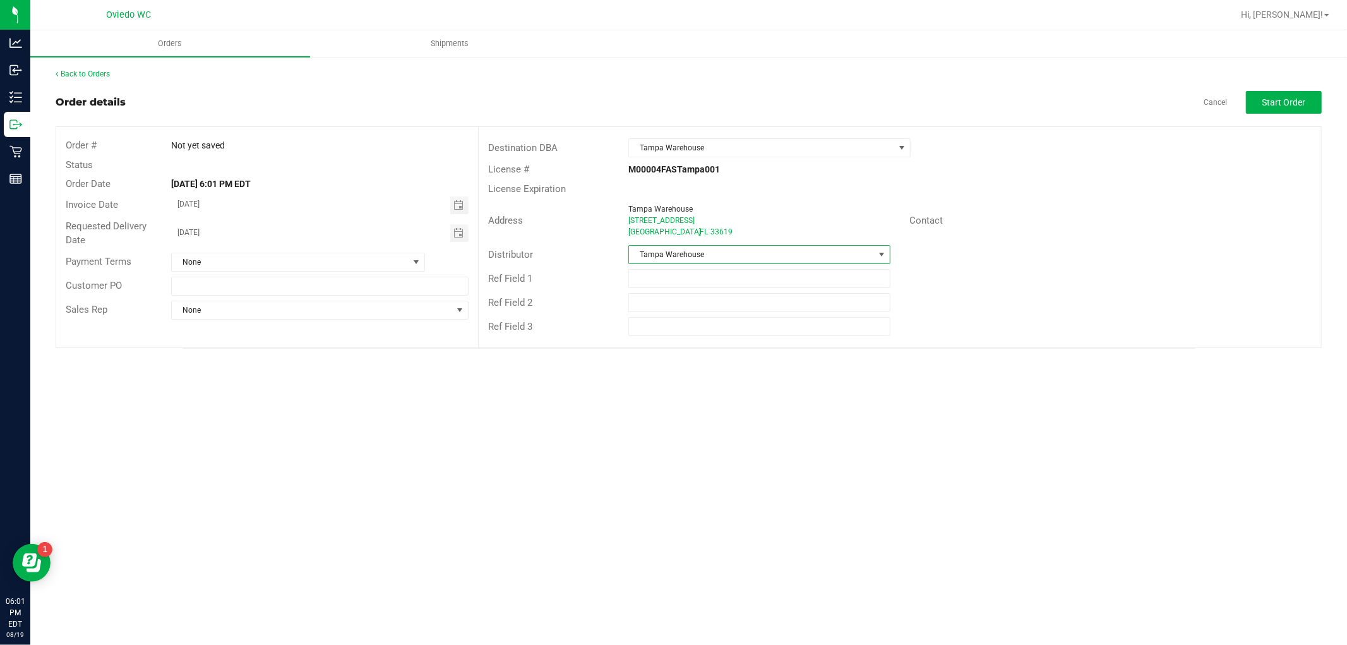
click at [600, 229] on div "Address [GEOGRAPHIC_DATA][STREET_ADDRESS]" at bounding box center [694, 220] width 431 height 39
click at [1300, 93] on button "Start Order" at bounding box center [1284, 102] width 76 height 23
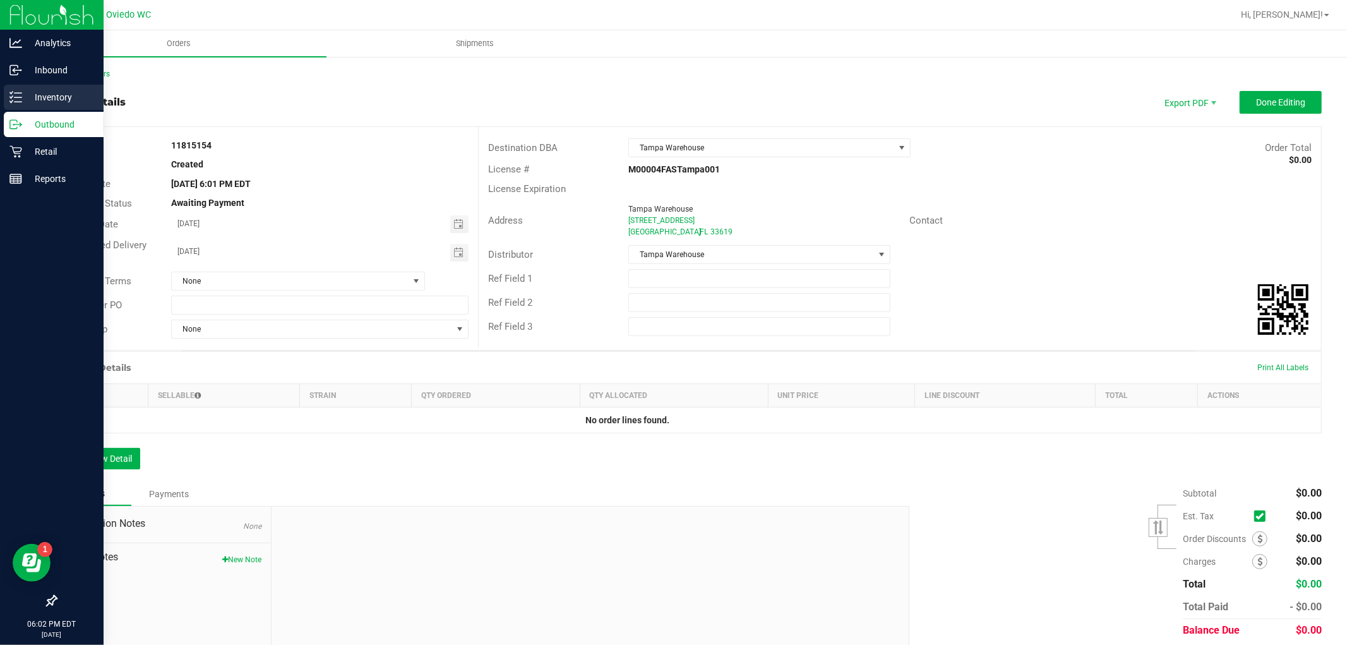
click at [59, 95] on p "Inventory" at bounding box center [60, 97] width 76 height 15
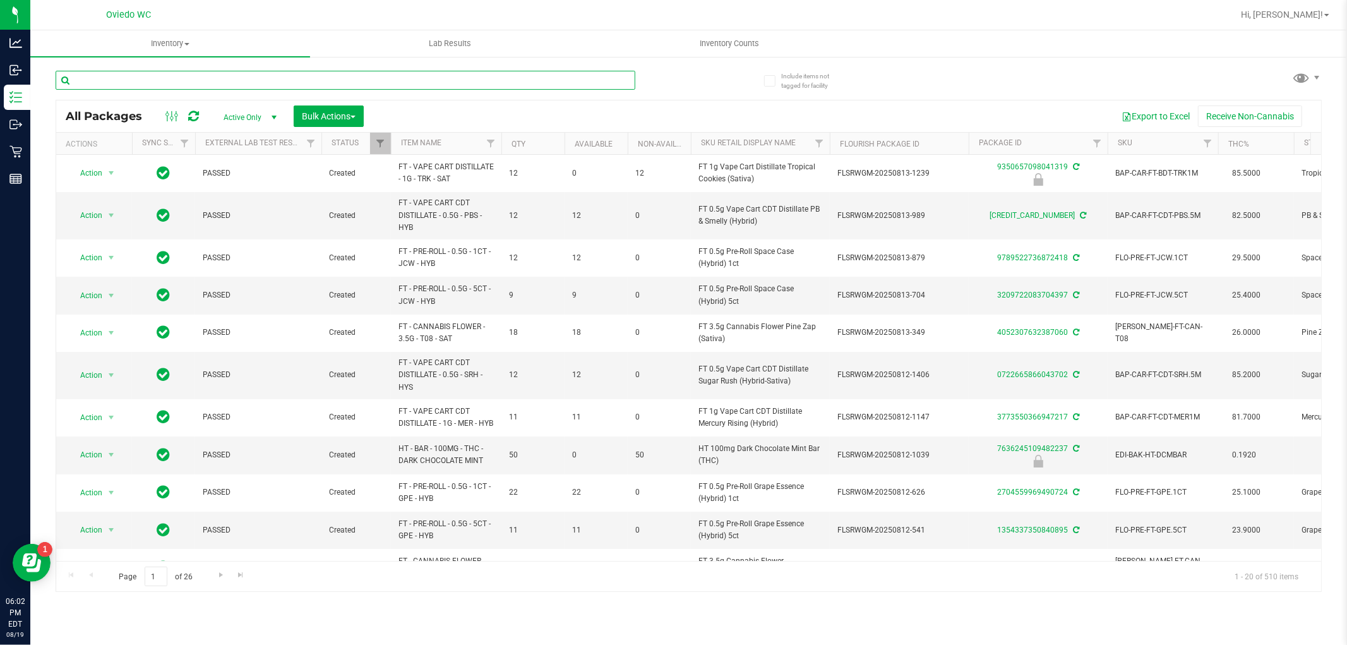
click at [304, 79] on input "text" at bounding box center [346, 80] width 580 height 19
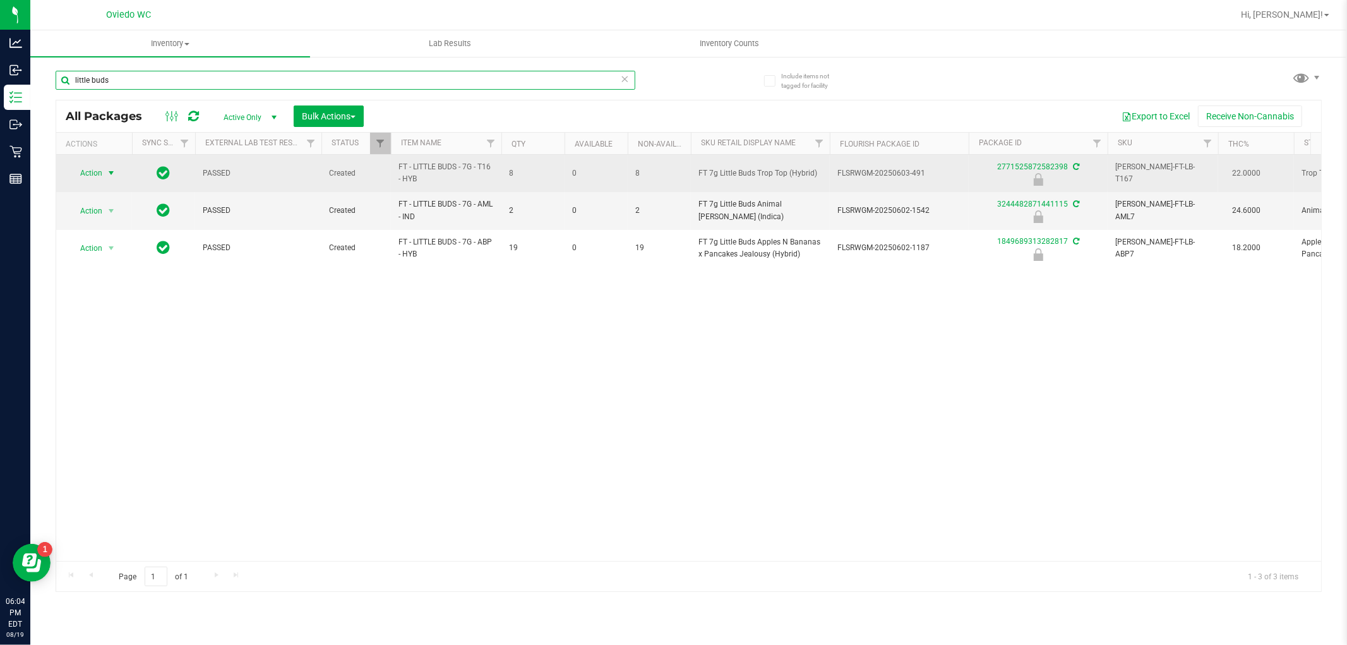
type input "little buds"
click at [99, 178] on span "Action" at bounding box center [86, 173] width 34 height 18
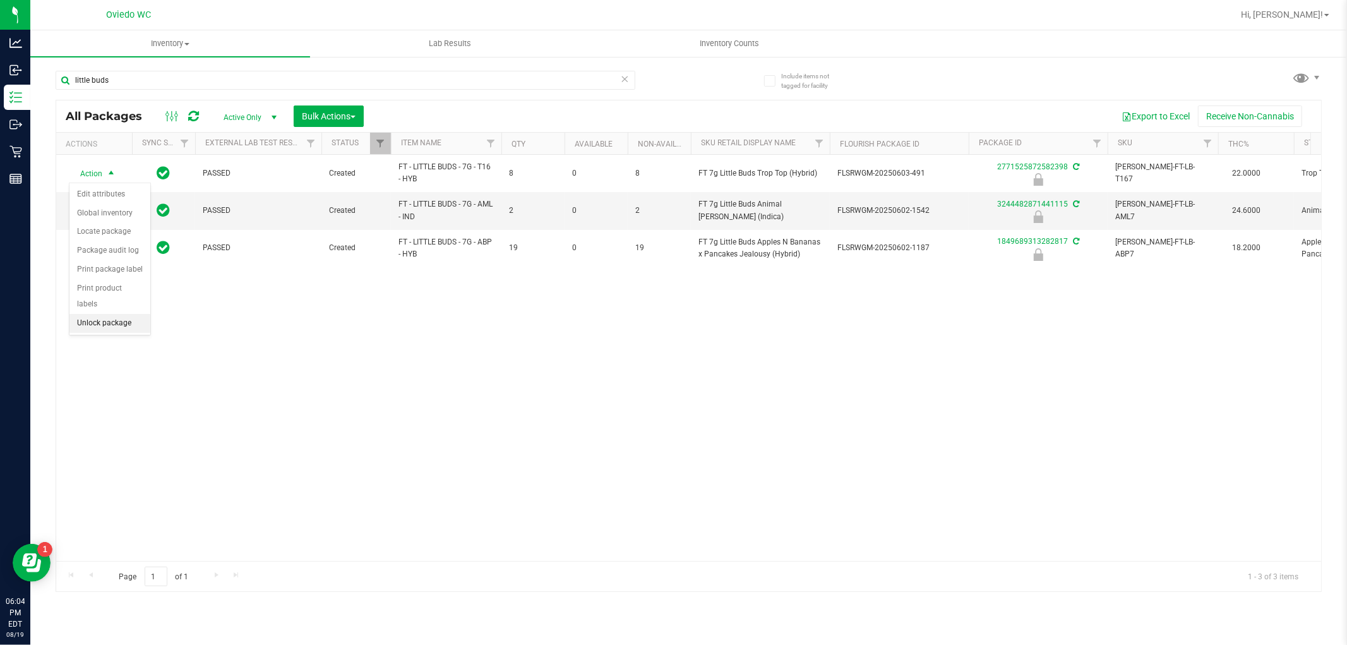
click at [112, 326] on li "Unlock package" at bounding box center [109, 323] width 81 height 19
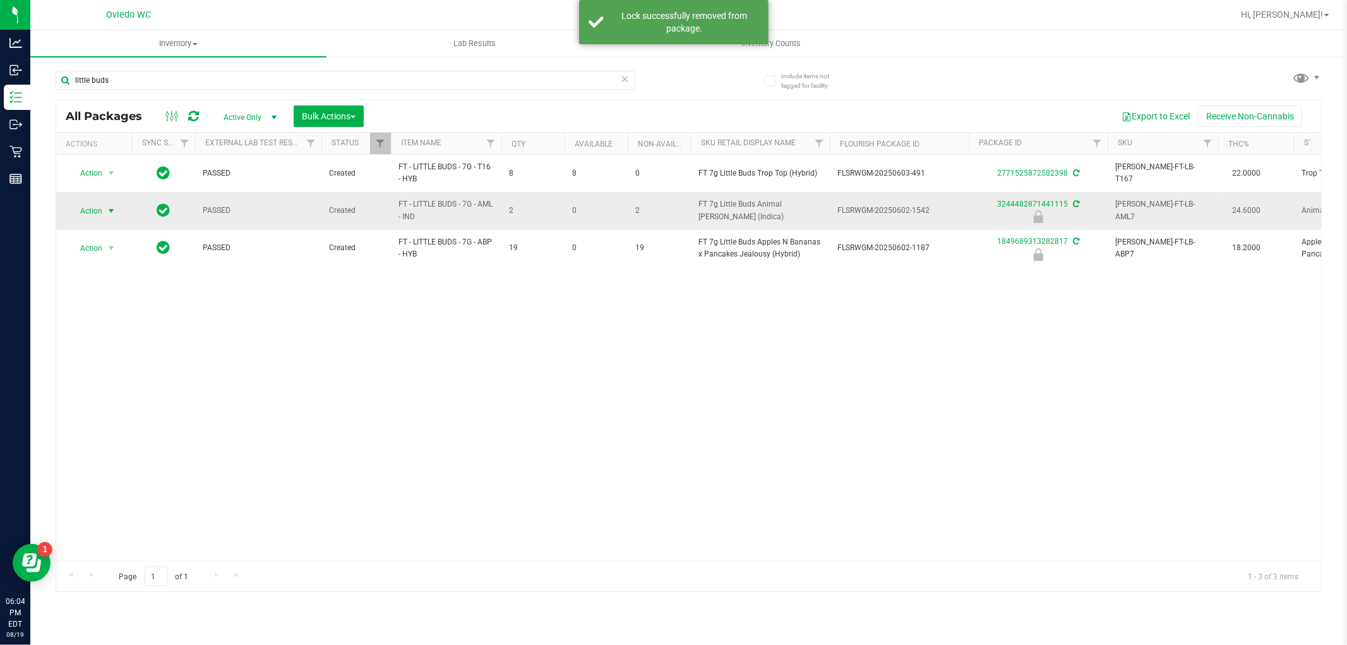
click at [89, 217] on span "Action" at bounding box center [86, 211] width 34 height 18
click at [93, 364] on li "Unlock package" at bounding box center [109, 361] width 81 height 19
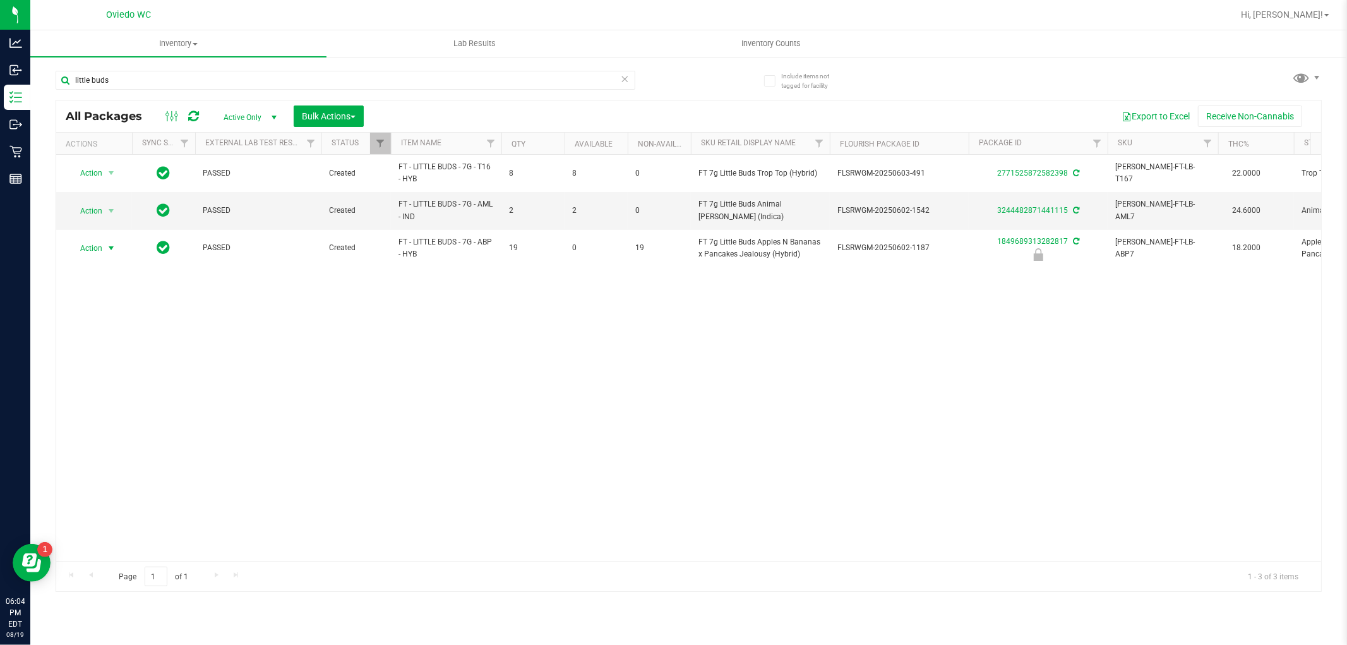
click at [99, 250] on div "Action Action Edit attributes Global inventory Locate package Package audit log…" at bounding box center [94, 248] width 61 height 18
click at [99, 250] on span "Action" at bounding box center [86, 248] width 34 height 18
click at [116, 405] on li "Unlock package" at bounding box center [109, 398] width 81 height 19
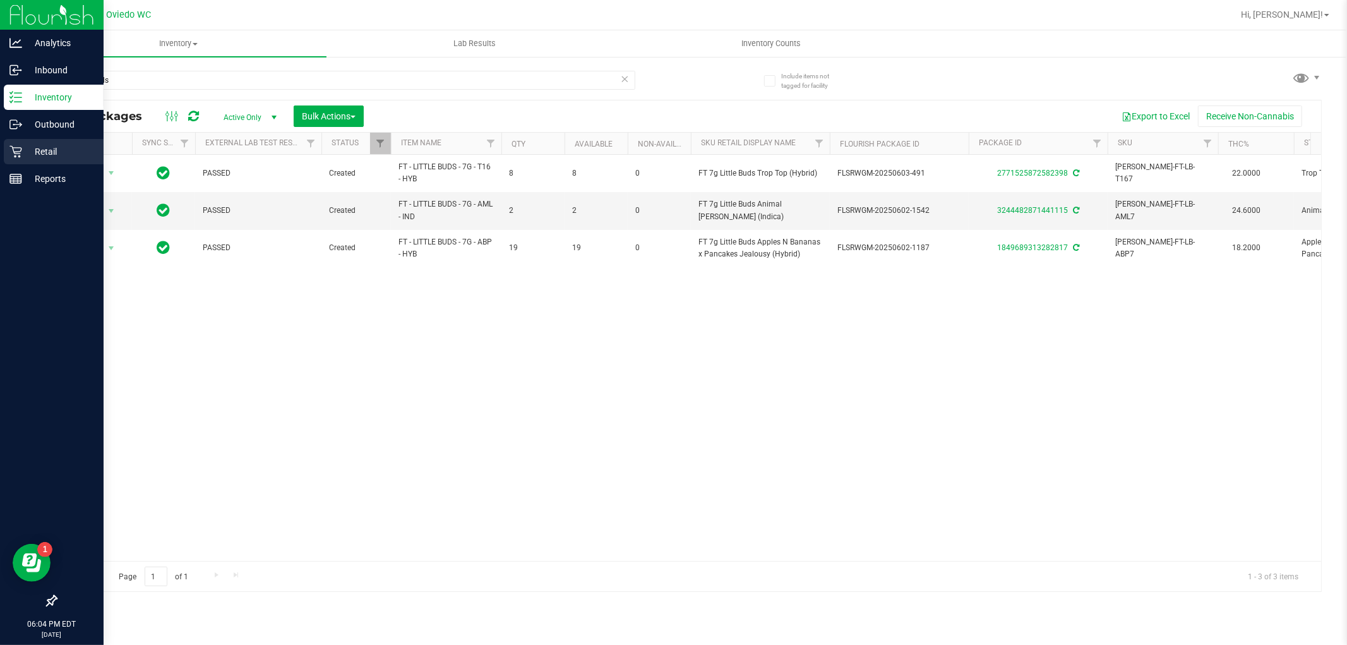
click at [35, 148] on p "Retail" at bounding box center [60, 151] width 76 height 15
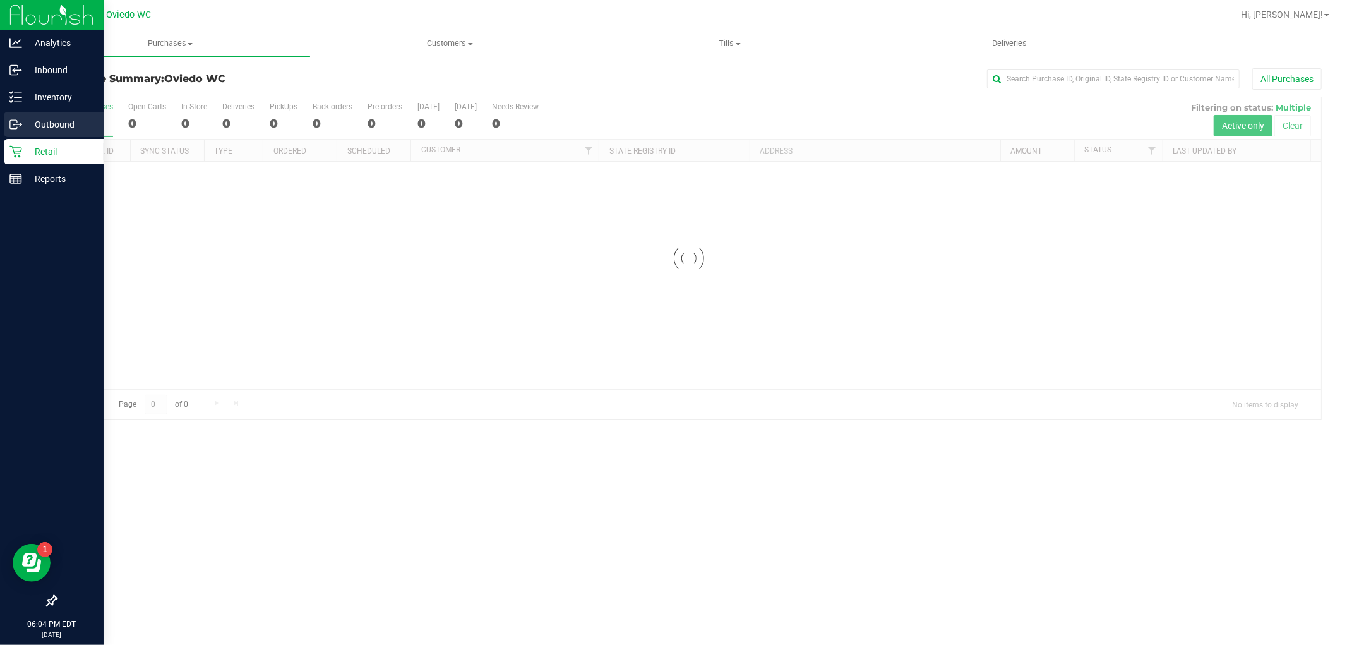
click at [49, 117] on p "Outbound" at bounding box center [60, 124] width 76 height 15
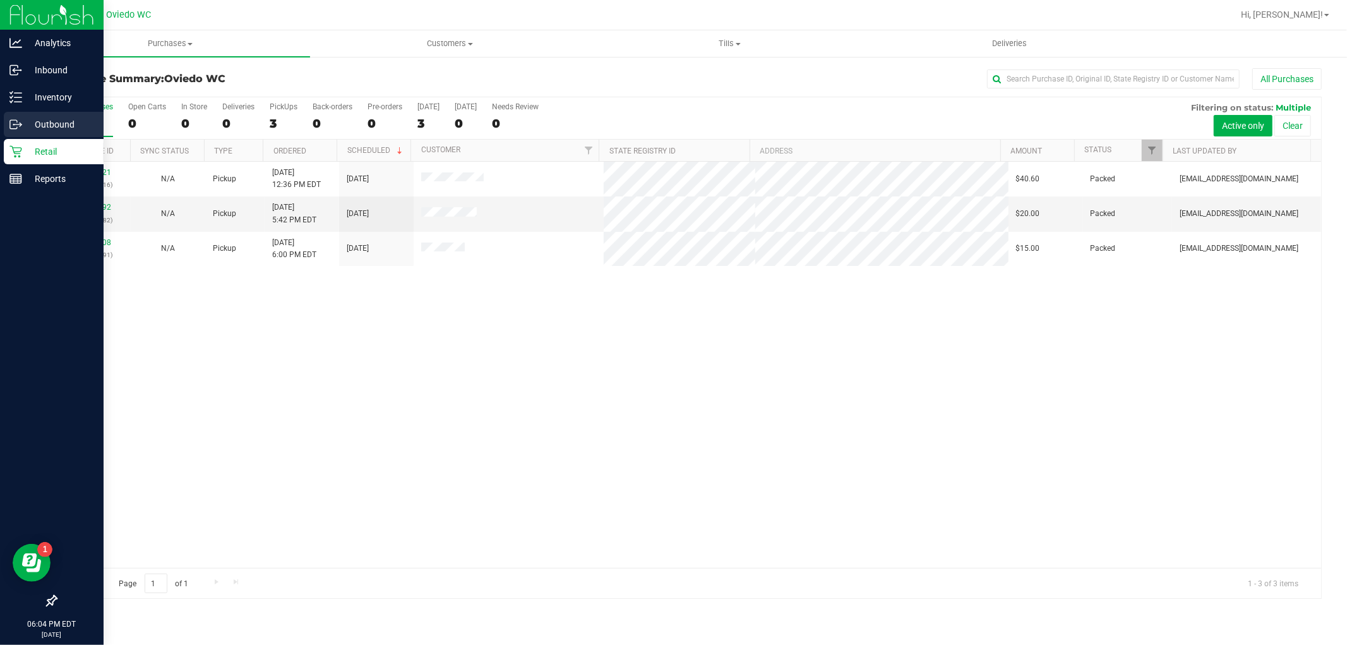
click at [71, 123] on p "Outbound" at bounding box center [60, 124] width 76 height 15
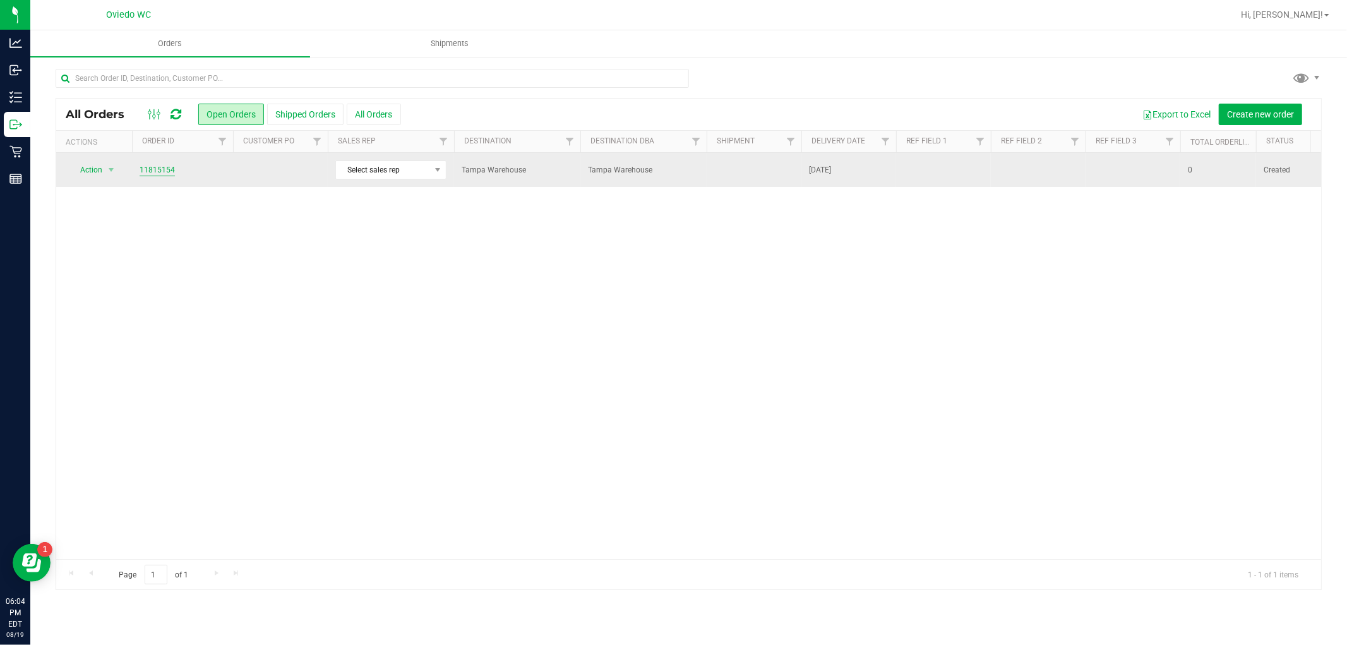
click at [153, 166] on link "11815154" at bounding box center [157, 170] width 35 height 12
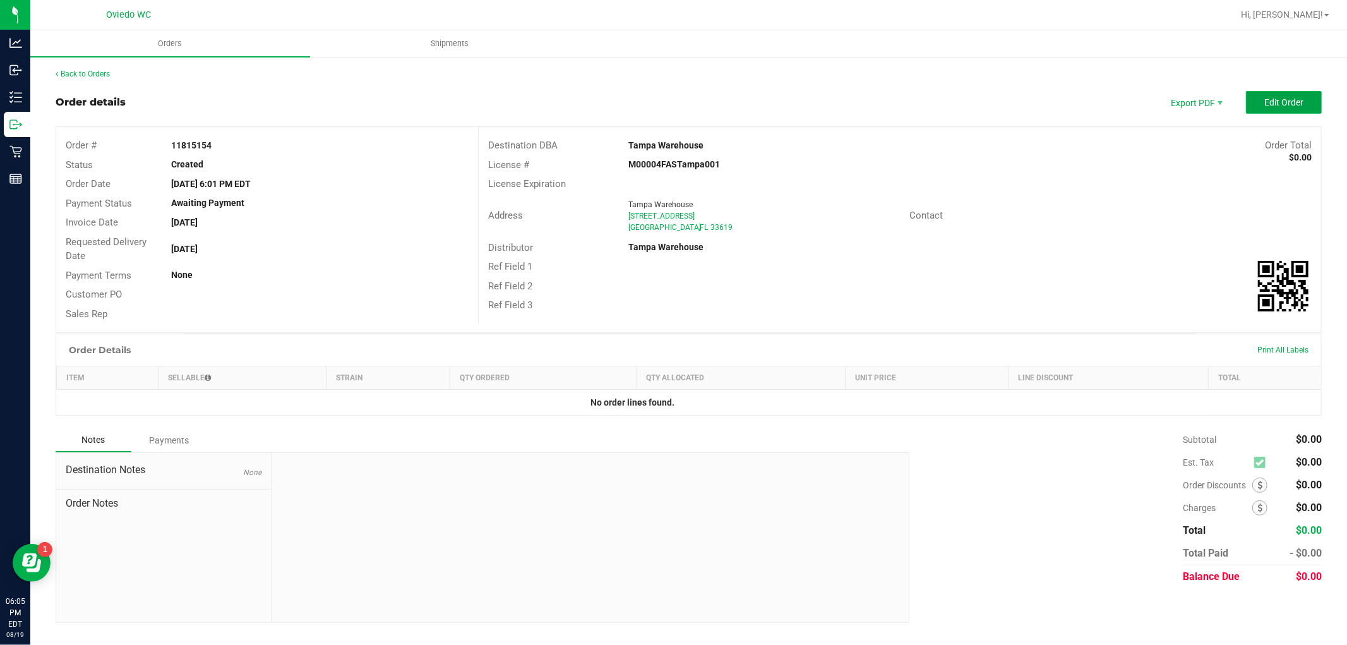
click at [1277, 104] on span "Edit Order" at bounding box center [1284, 102] width 39 height 10
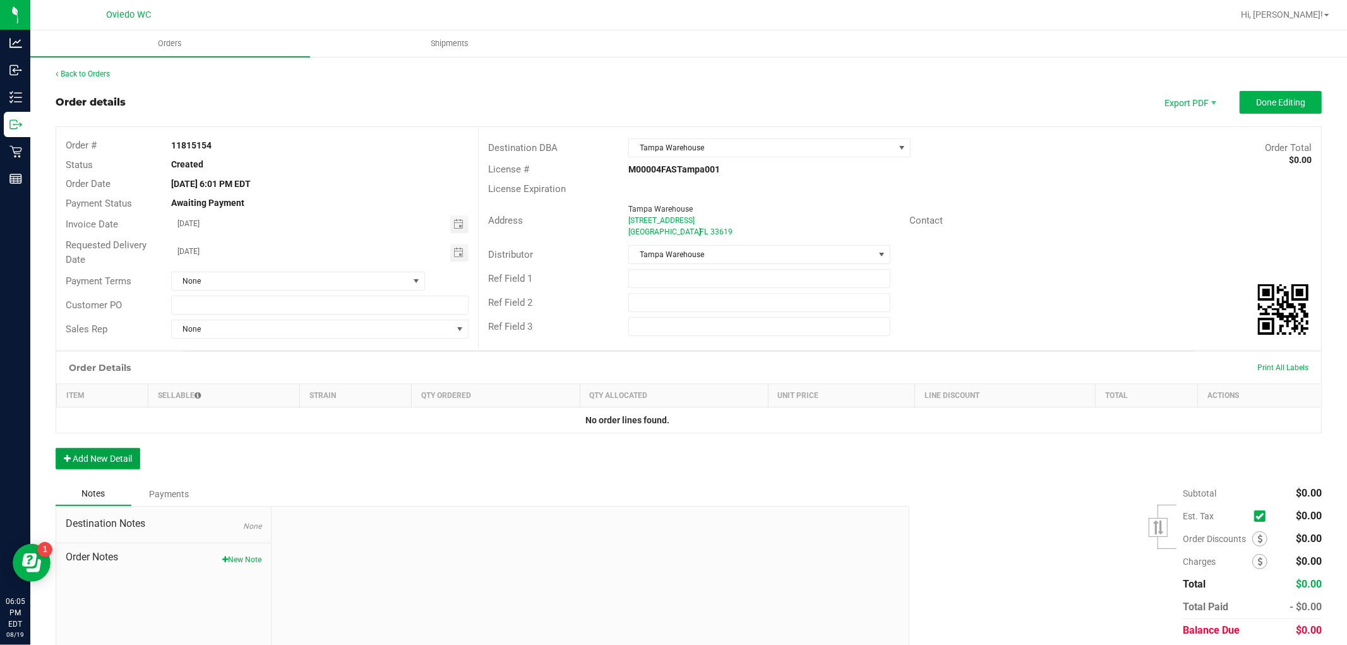
click at [90, 450] on button "Add New Detail" at bounding box center [98, 458] width 85 height 21
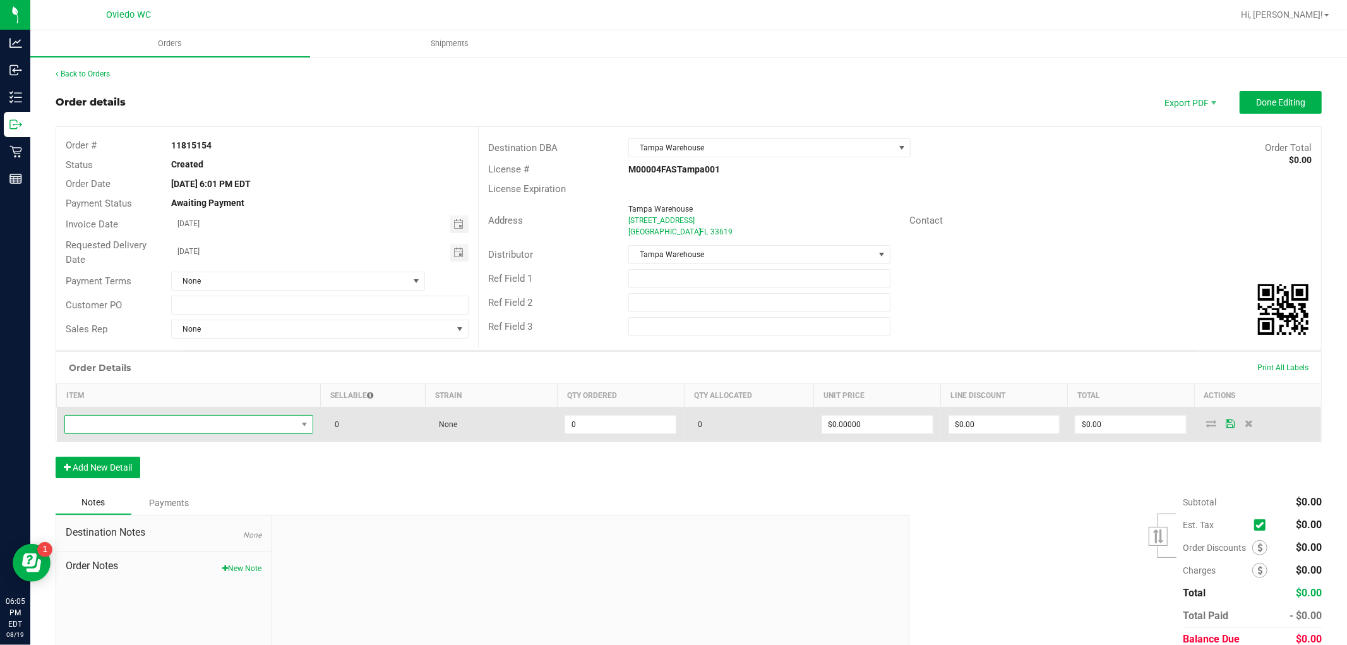
click at [287, 421] on span "NO DATA FOUND" at bounding box center [181, 425] width 232 height 18
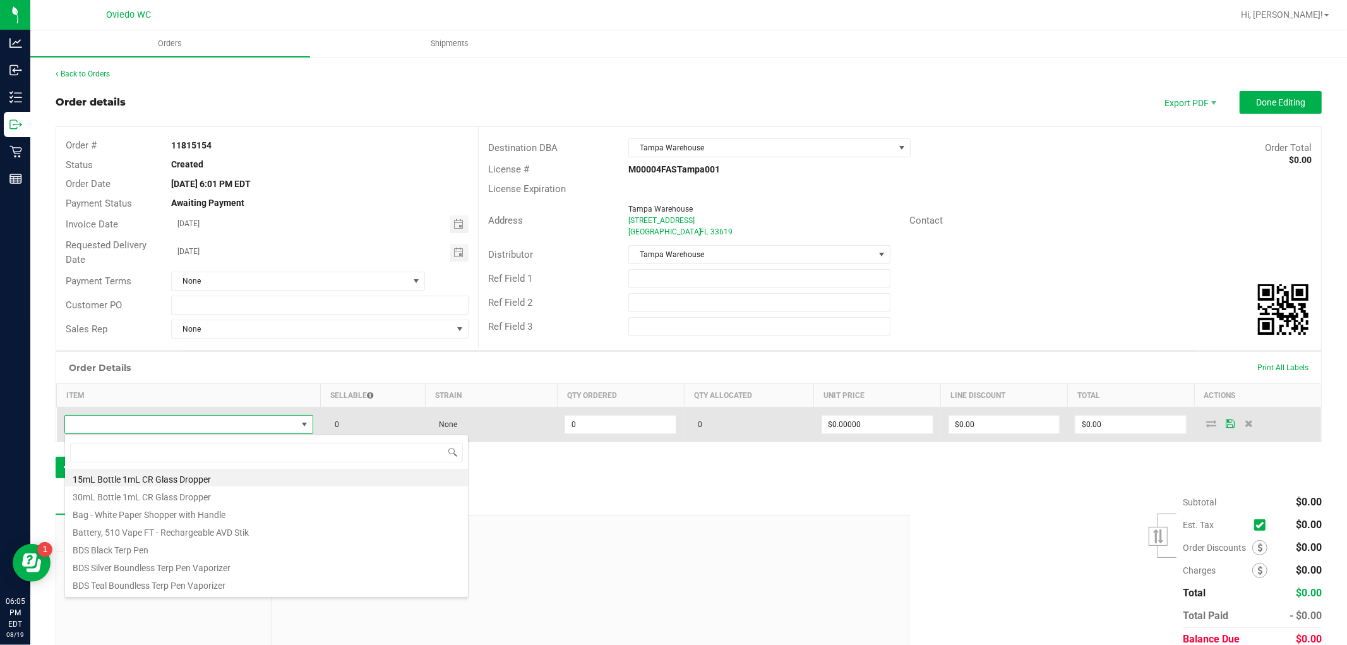
scroll to position [19, 244]
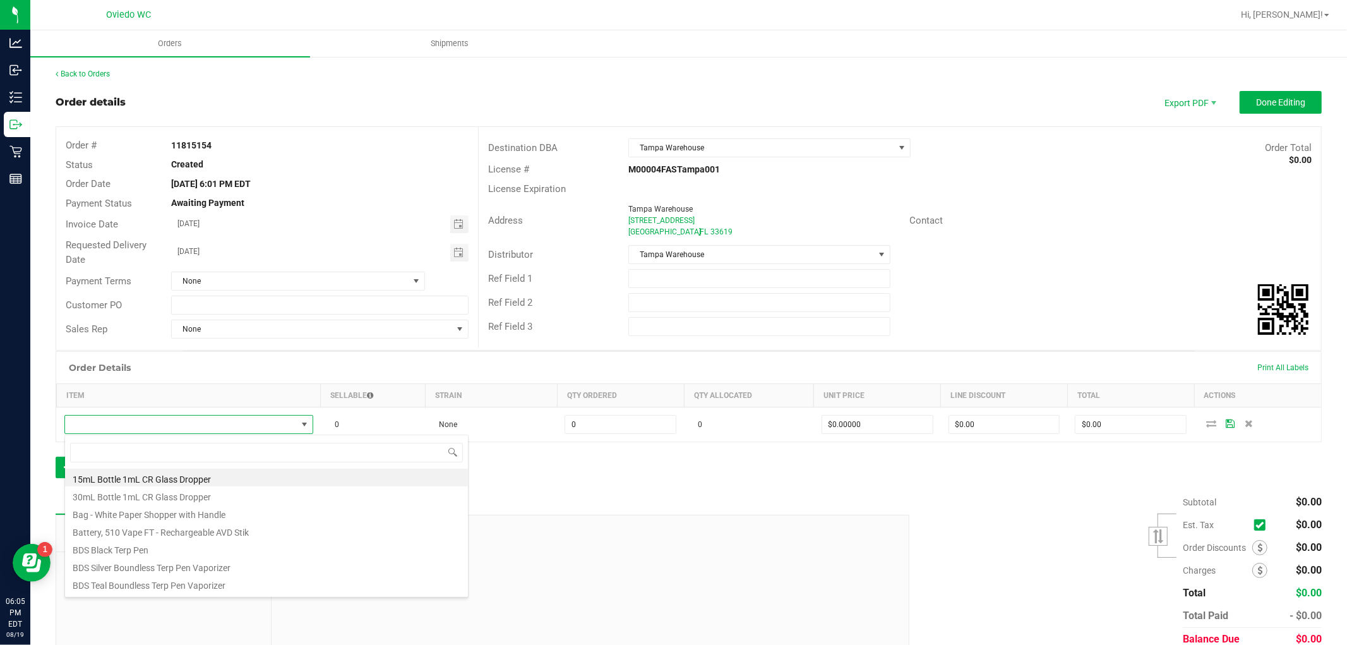
click at [780, 363] on div "Order Details Print All Labels" at bounding box center [688, 368] width 1265 height 32
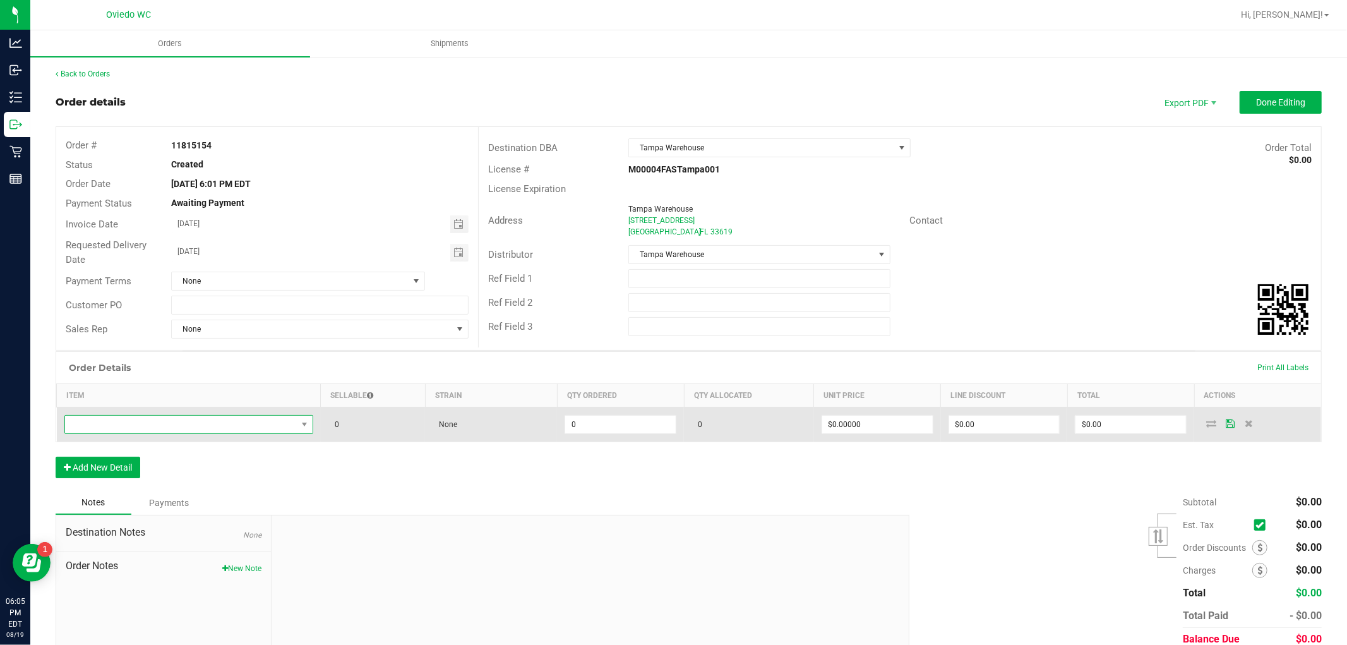
click at [187, 426] on span "NO DATA FOUND" at bounding box center [181, 425] width 232 height 18
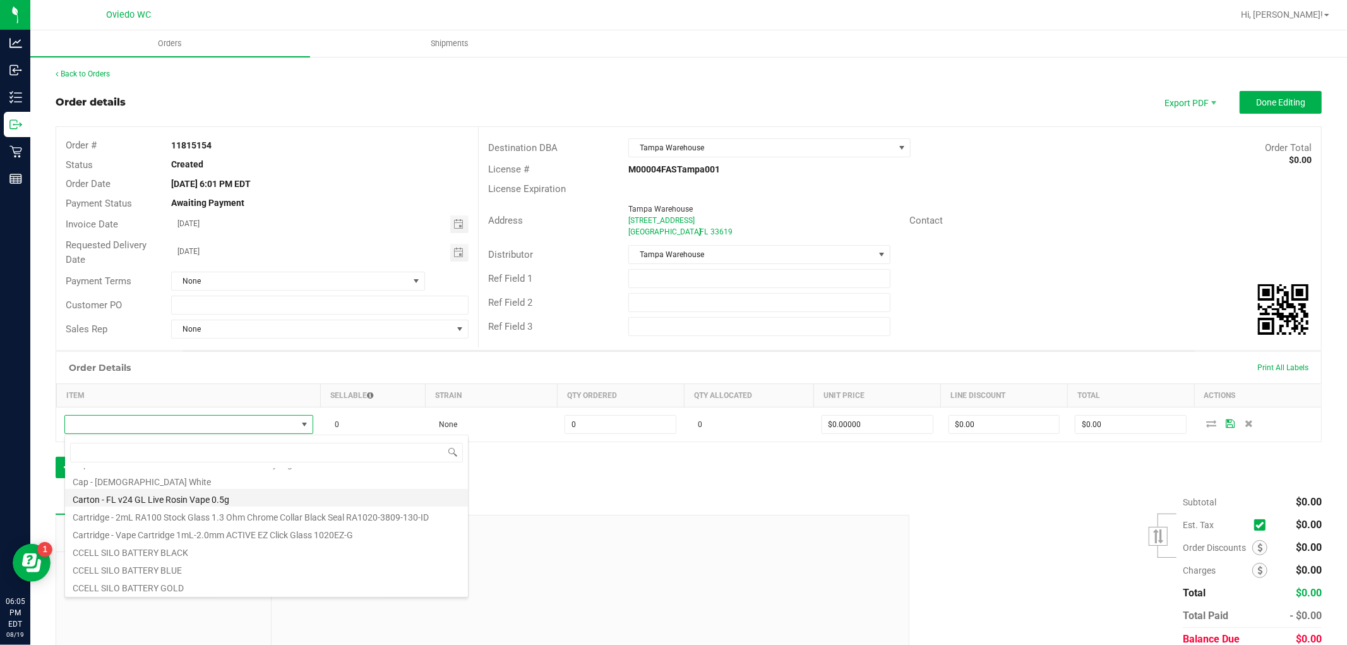
scroll to position [0, 0]
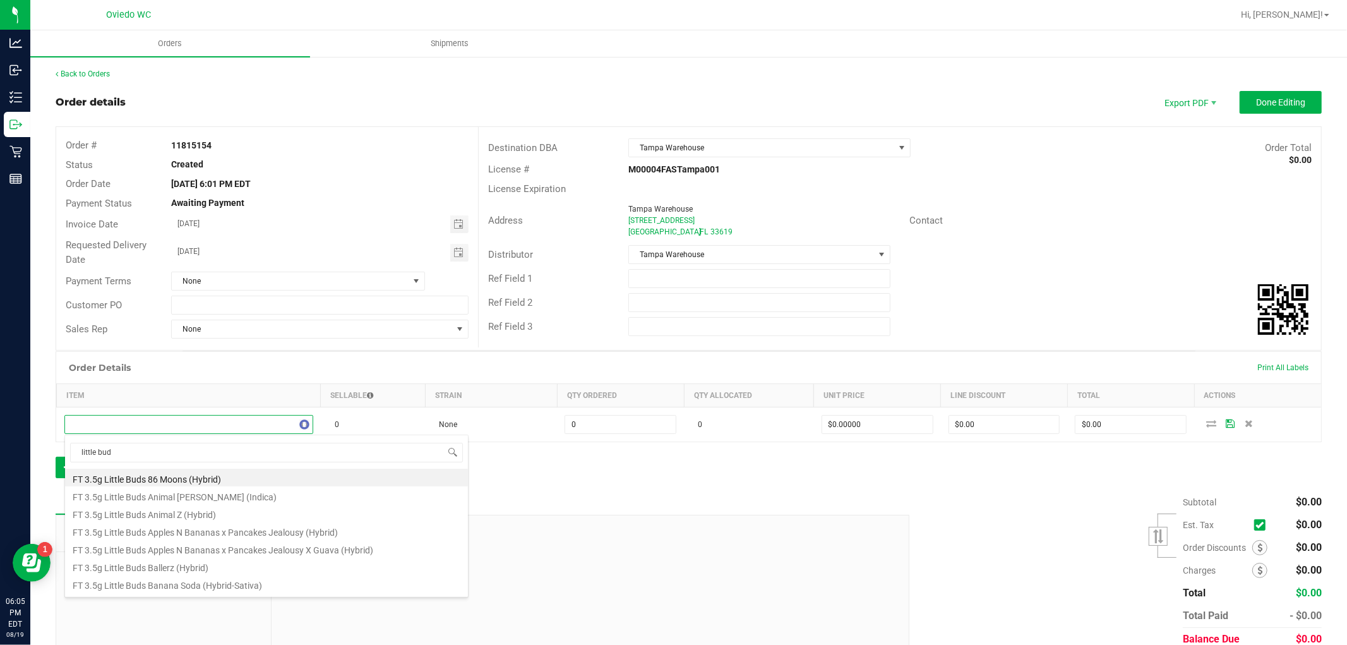
type input "little buds"
click at [206, 496] on li "FT 3.5g Little Buds Animal [PERSON_NAME] (Indica)" at bounding box center [266, 495] width 403 height 18
type input "0 ea"
type input "$35.00000"
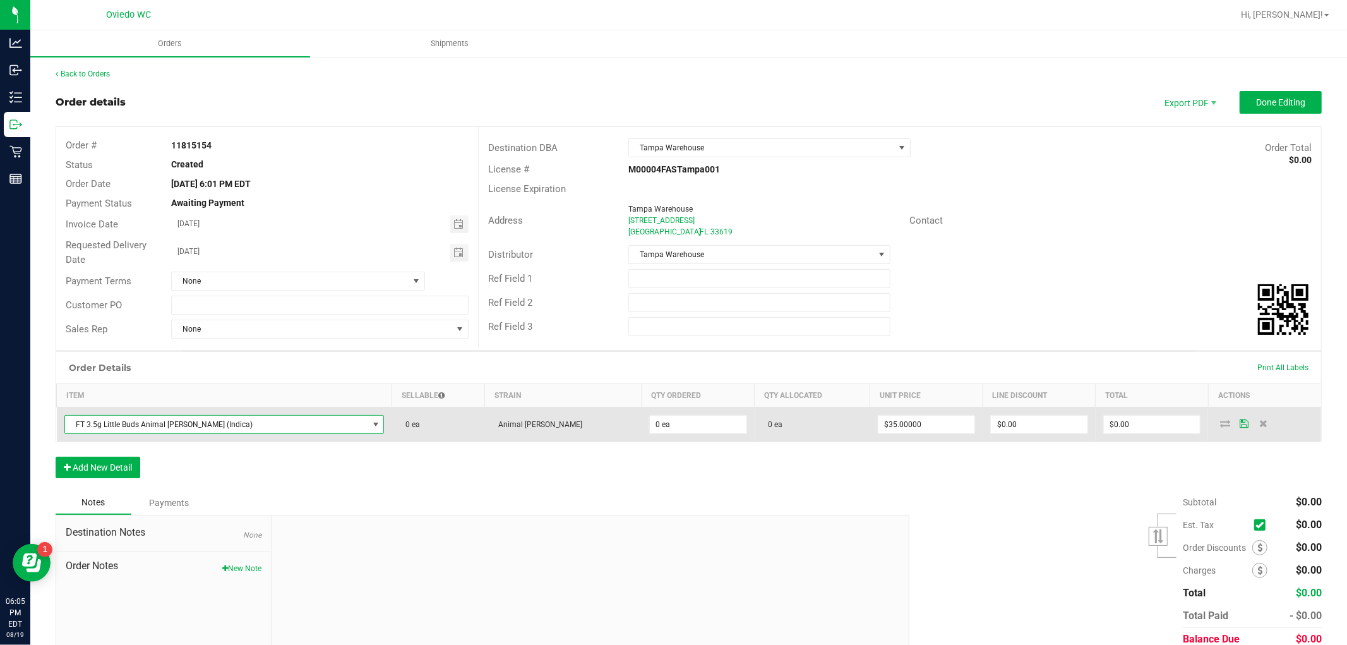
click at [313, 424] on span "FT 3.5g Little Buds Animal [PERSON_NAME] (Indica)" at bounding box center [216, 425] width 303 height 18
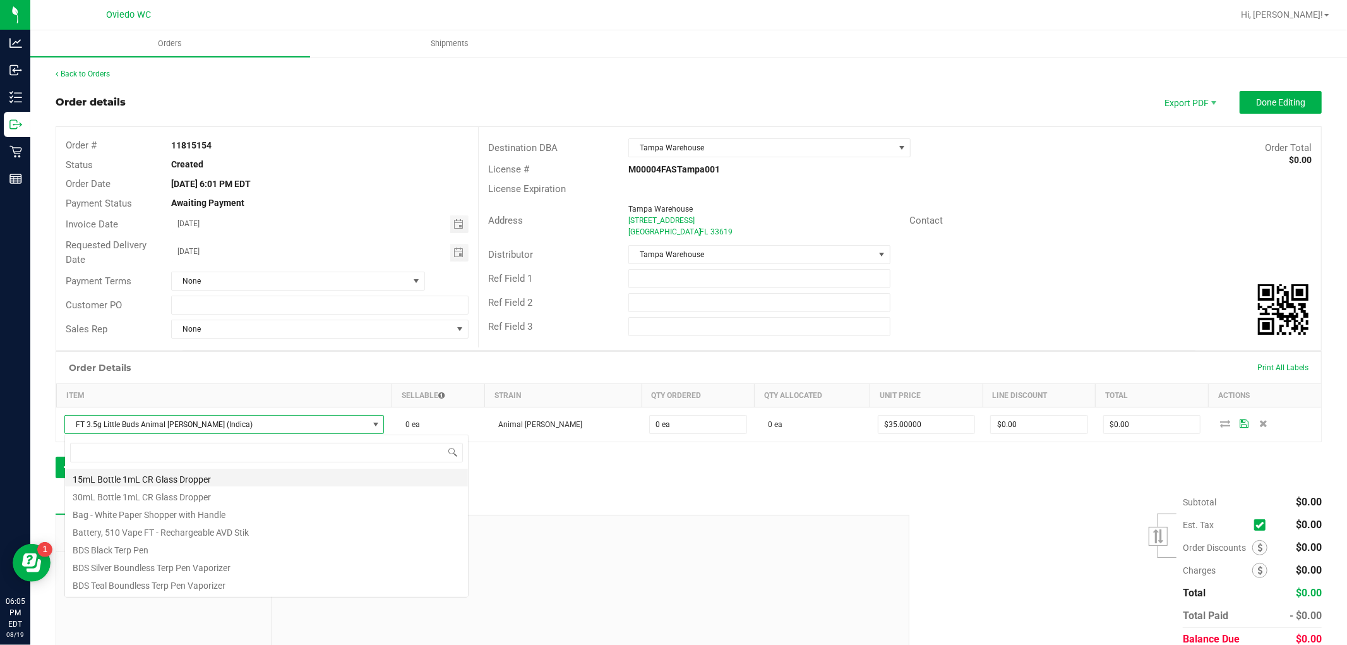
scroll to position [19, 279]
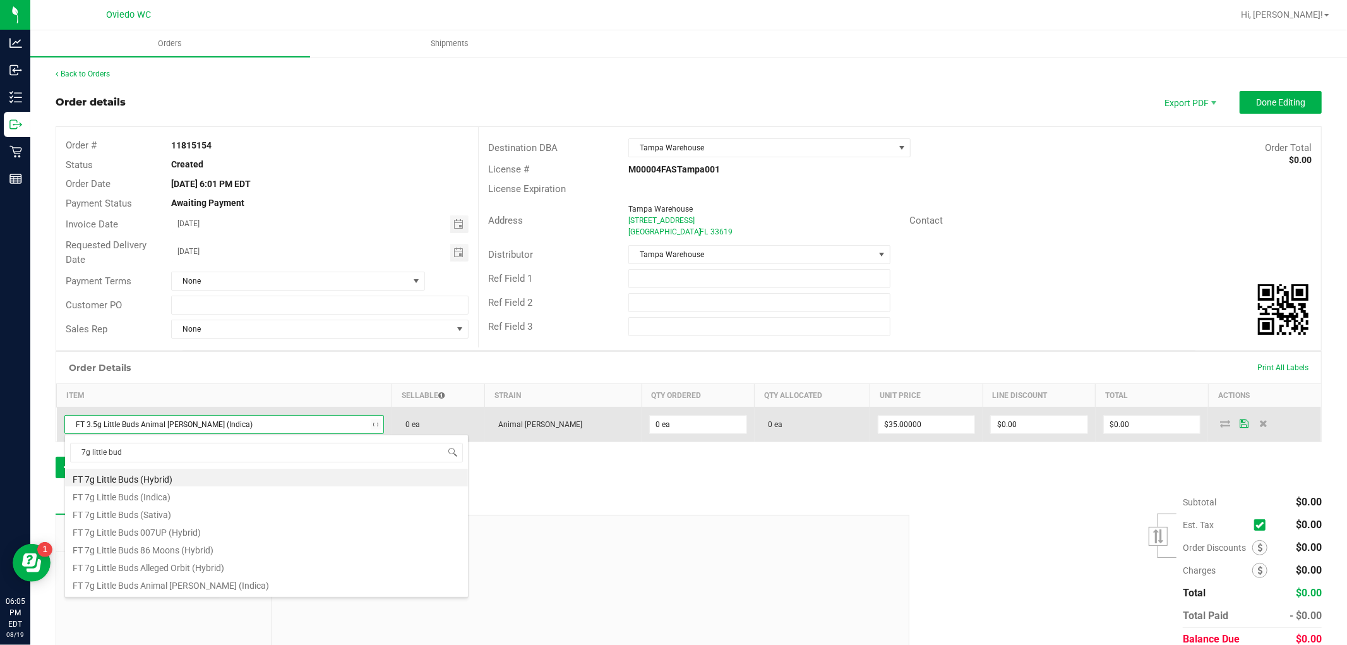
type input "7g little buds"
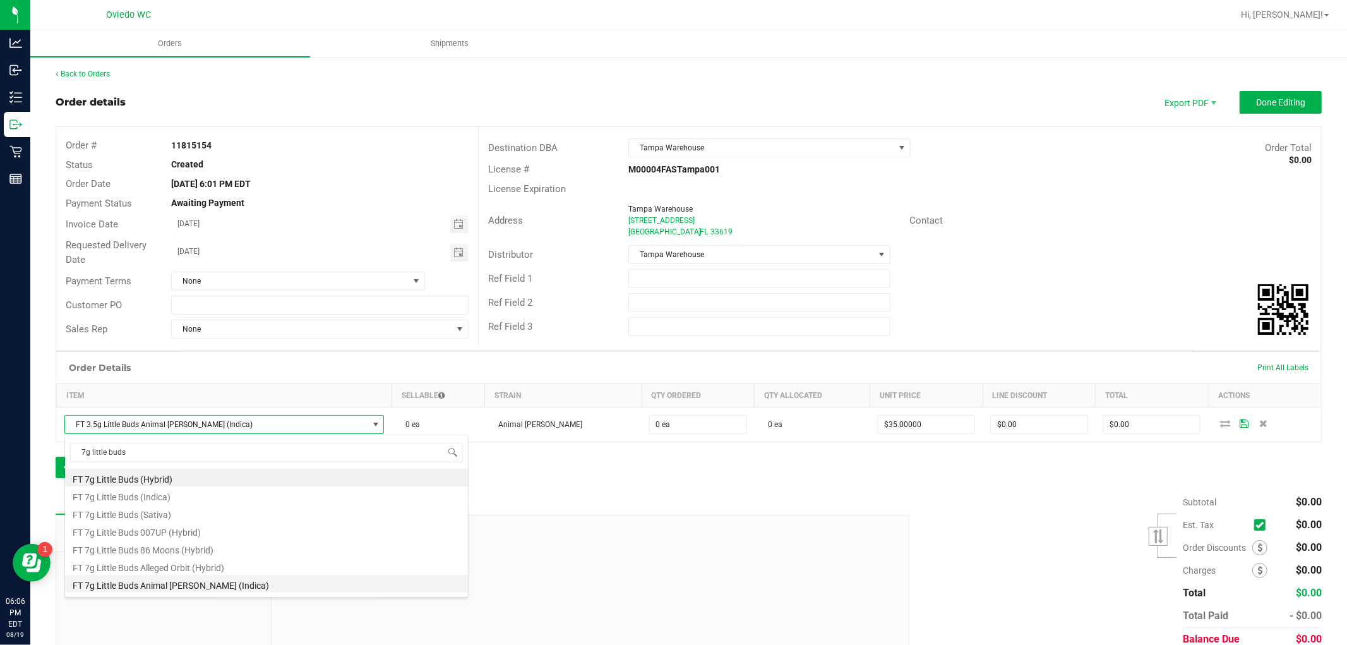
click at [178, 587] on li "FT 7g Little Buds Animal [PERSON_NAME] (Indica)" at bounding box center [266, 584] width 403 height 18
type input "$60.00000"
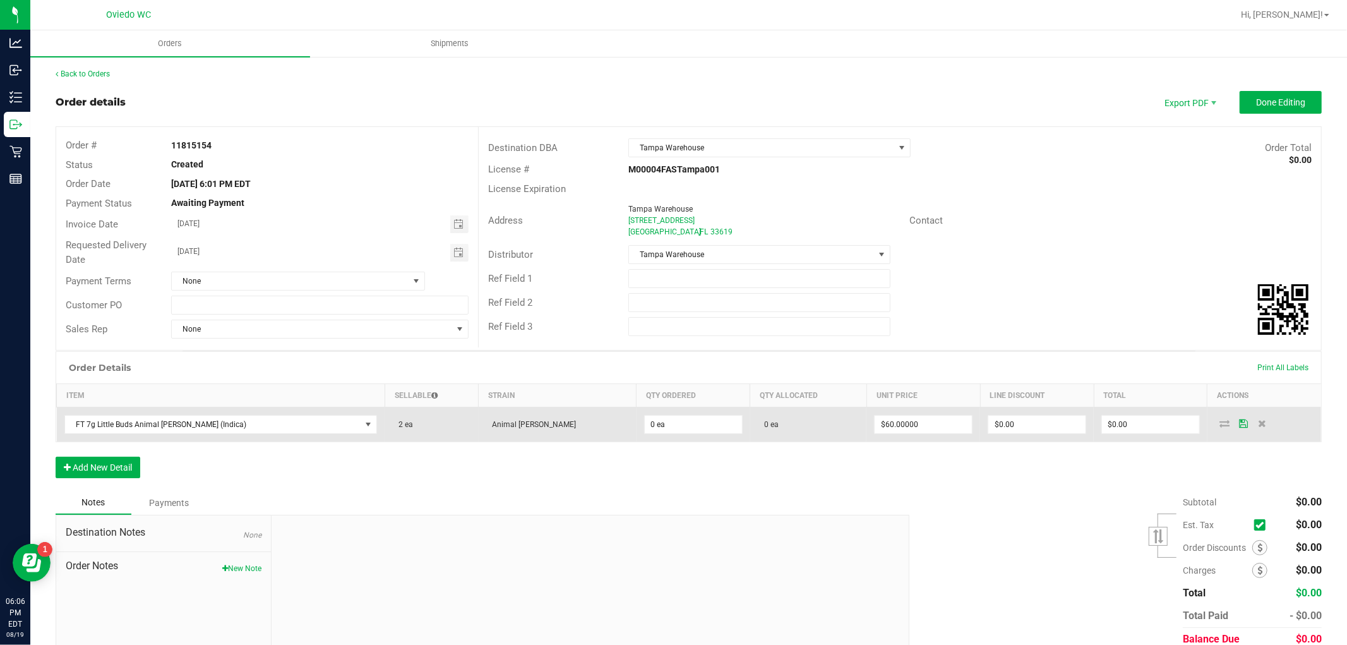
click at [1239, 426] on icon at bounding box center [1243, 423] width 9 height 8
click at [1220, 426] on icon at bounding box center [1225, 423] width 10 height 8
click at [645, 433] on input "0" at bounding box center [693, 425] width 97 height 18
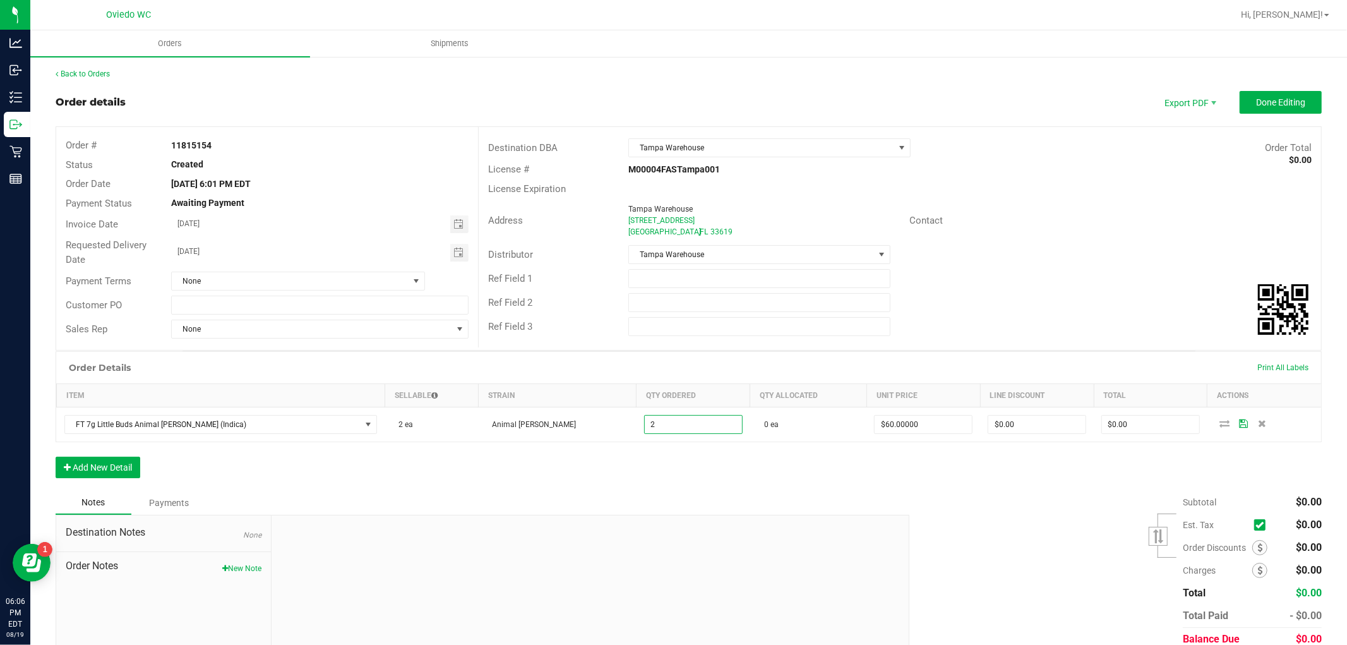
type input "2 ea"
type input "$120.00"
click at [626, 482] on div "Order Details Print All Labels Item Sellable Strain Qty Ordered Qty Allocated U…" at bounding box center [689, 421] width 1267 height 140
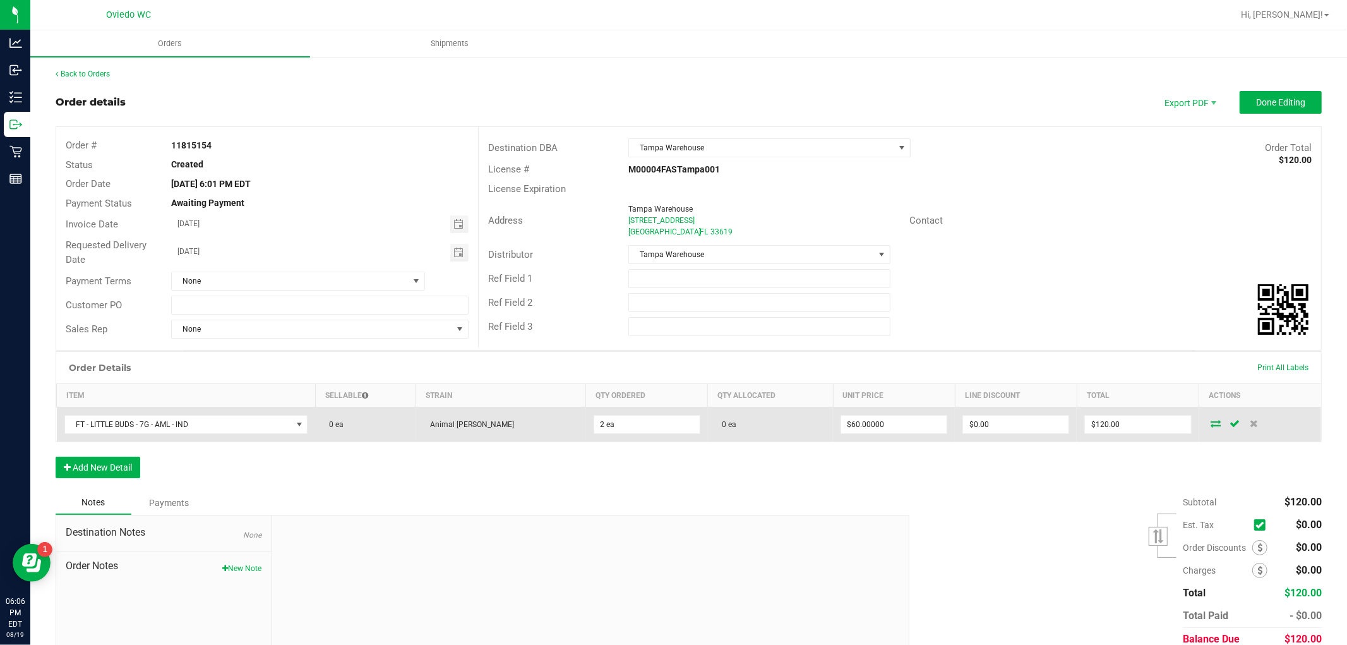
click at [1212, 425] on icon at bounding box center [1217, 423] width 10 height 8
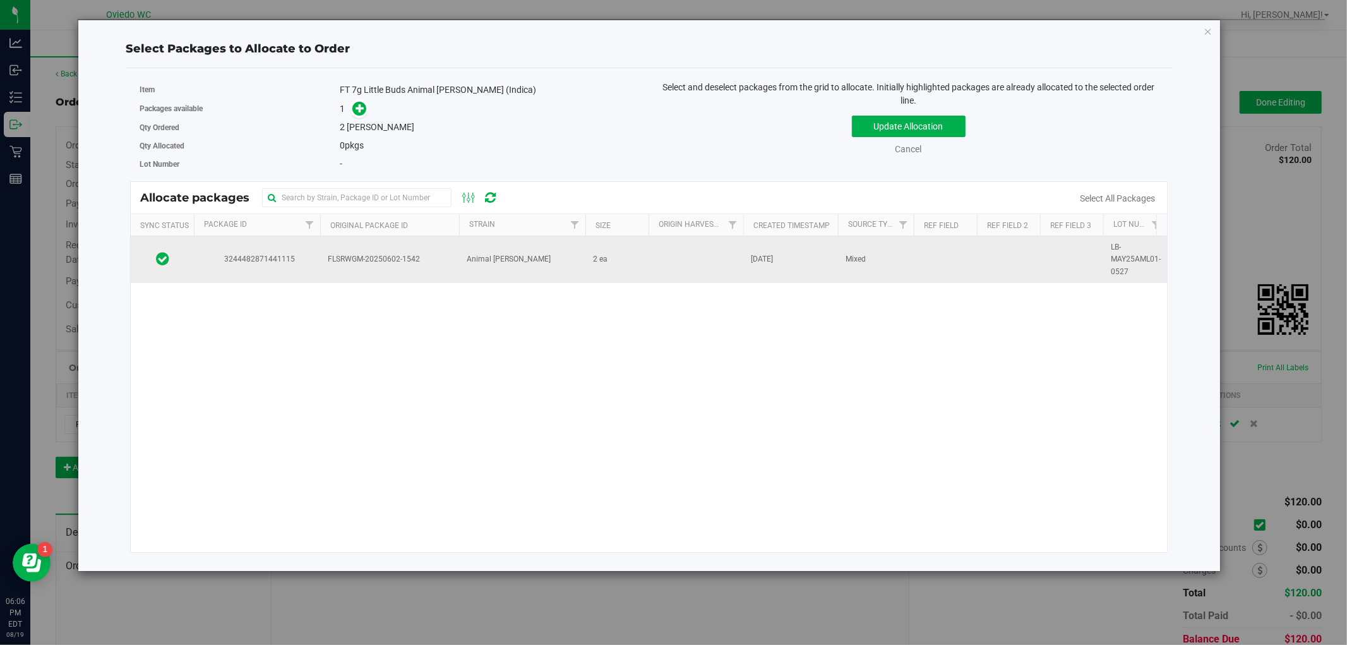
click at [524, 255] on td "Animal [PERSON_NAME]" at bounding box center [522, 259] width 126 height 47
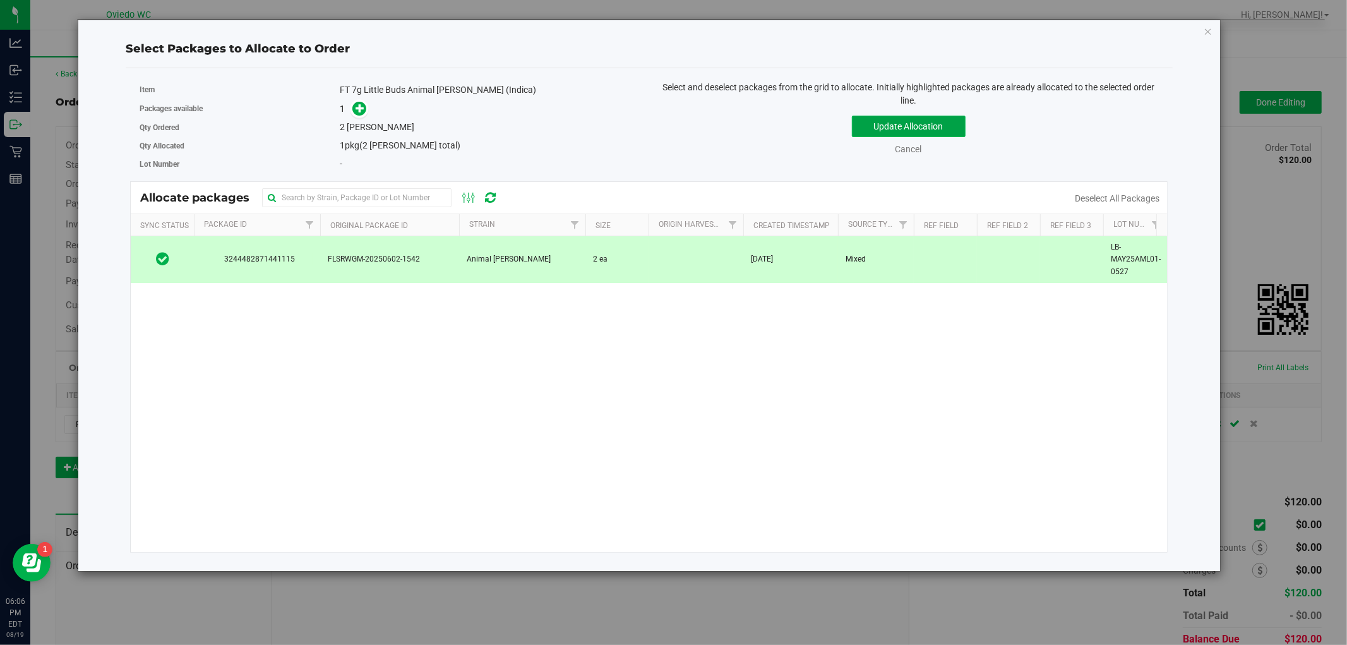
click at [932, 129] on button "Update Allocation" at bounding box center [909, 126] width 114 height 21
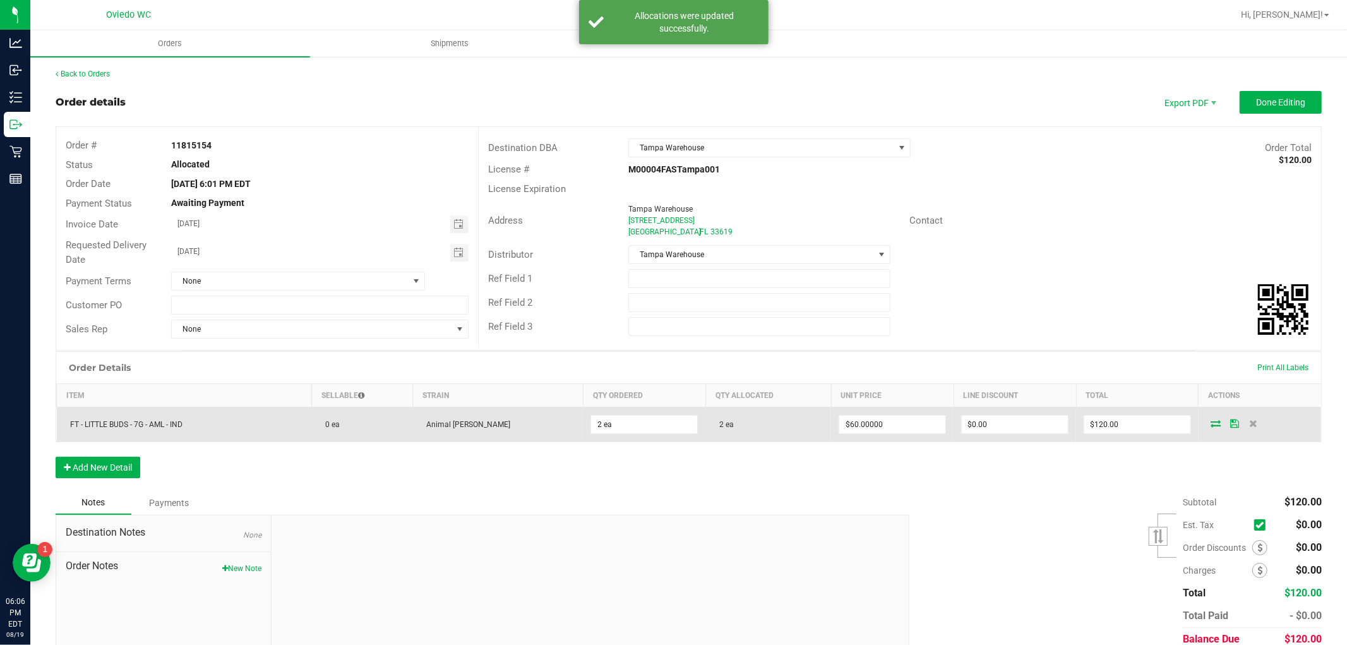
click at [1231, 420] on icon at bounding box center [1235, 423] width 9 height 8
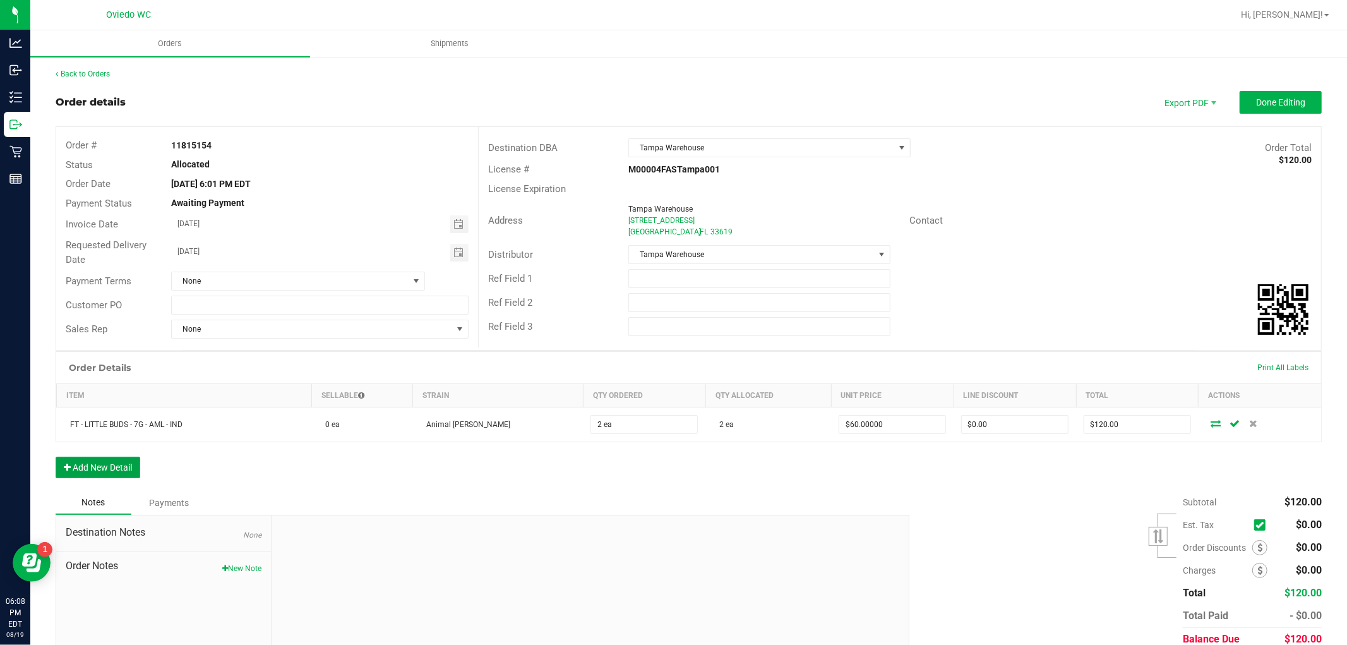
click at [92, 465] on button "Add New Detail" at bounding box center [98, 467] width 85 height 21
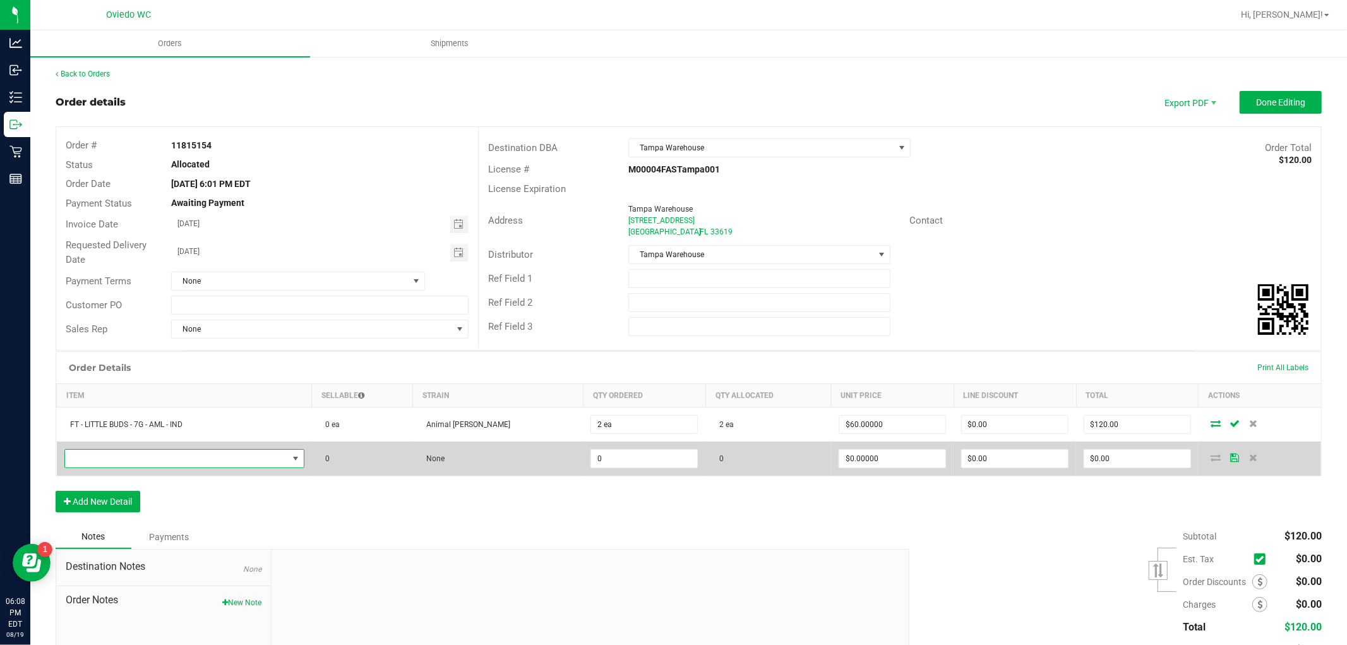
click at [165, 467] on span "NO DATA FOUND" at bounding box center [176, 459] width 223 height 18
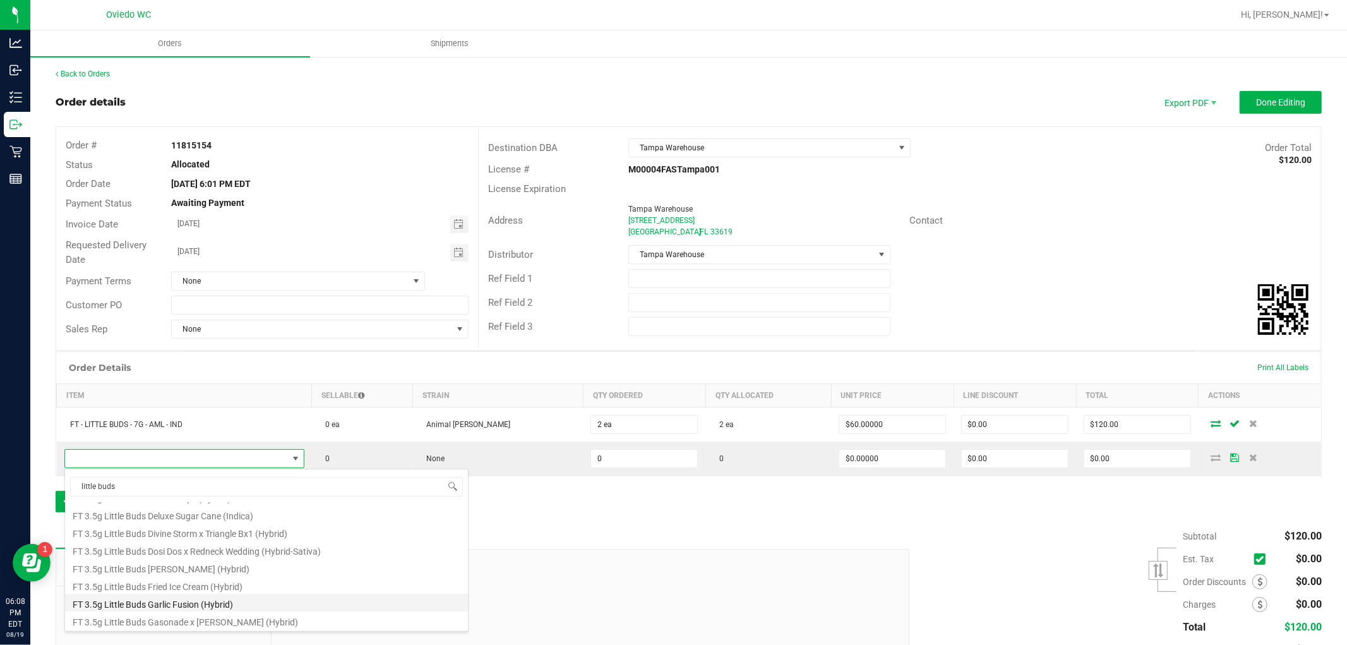
scroll to position [0, 0]
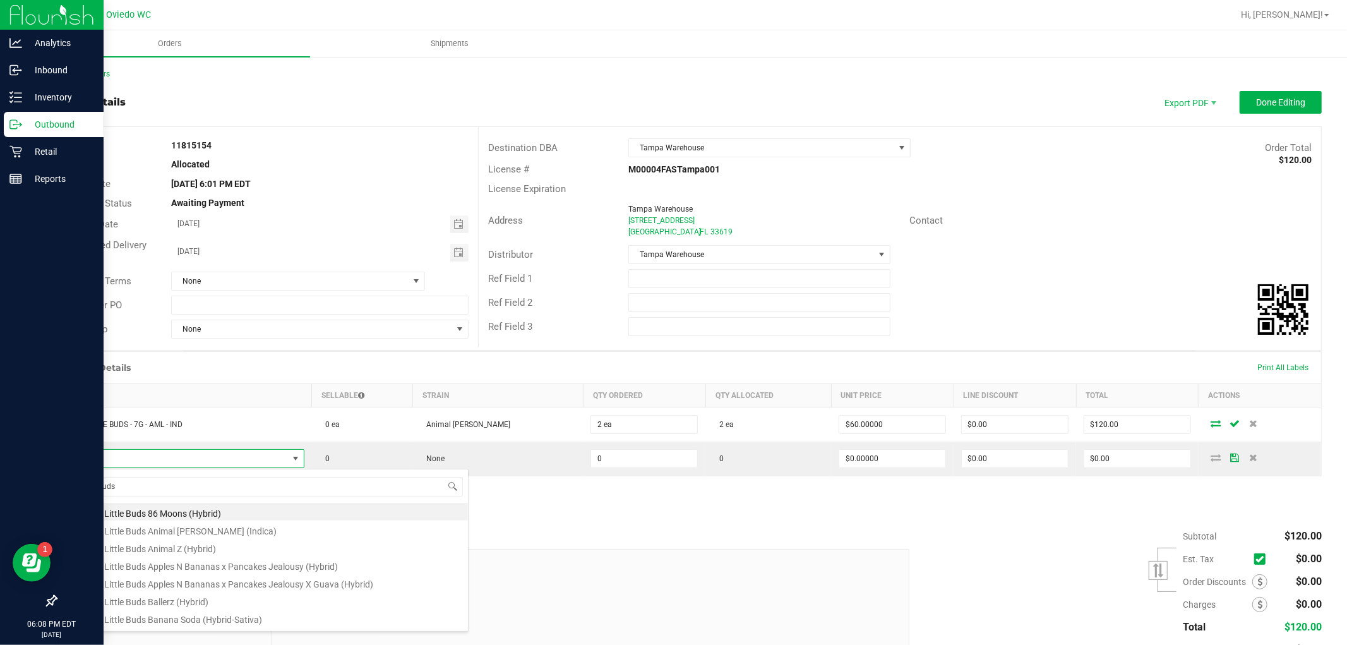
drag, startPoint x: 169, startPoint y: 484, endPoint x: 0, endPoint y: 515, distance: 171.5
click at [0, 515] on body "Analytics Inbound Inventory Outbound Retail Reports 06:08 PM EDT [DATE] 08/19 […" at bounding box center [673, 322] width 1347 height 645
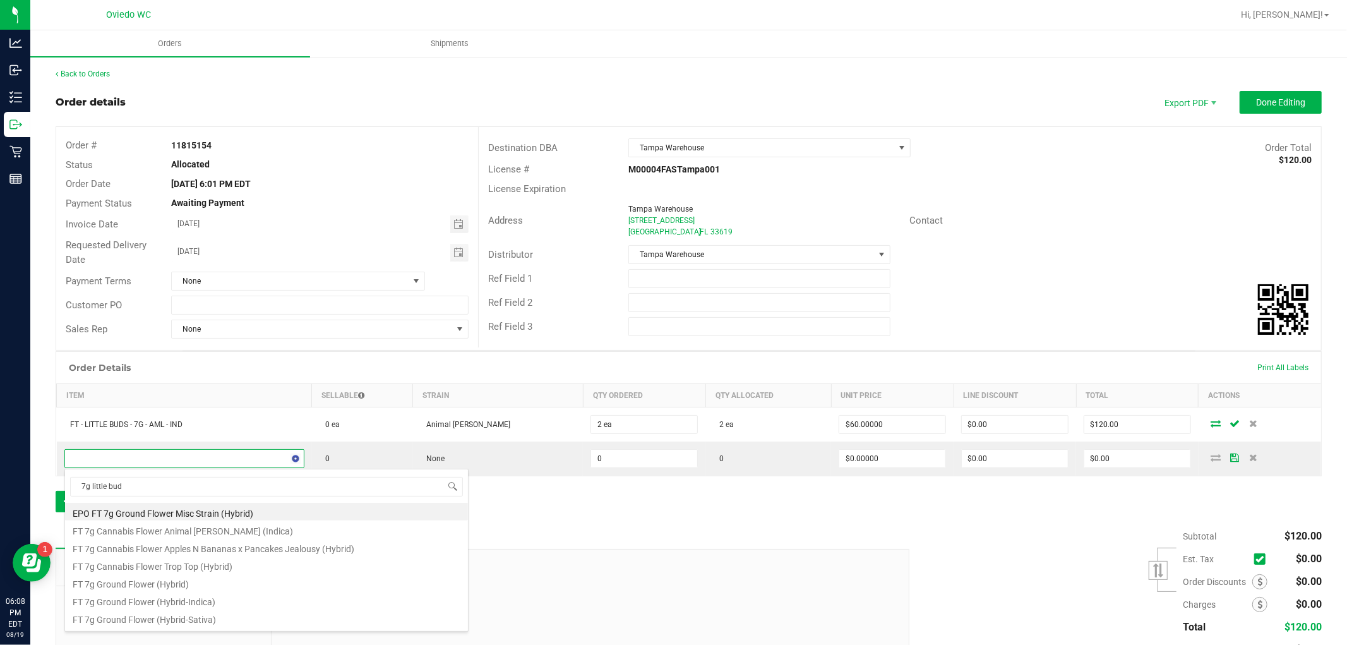
type input "7g little buds"
click at [246, 518] on li "FT 7g Little Buds Apples N Bananas x Pancakes Jealousy (Hybrid)" at bounding box center [266, 513] width 403 height 18
type input "0 ea"
type input "$60.00000"
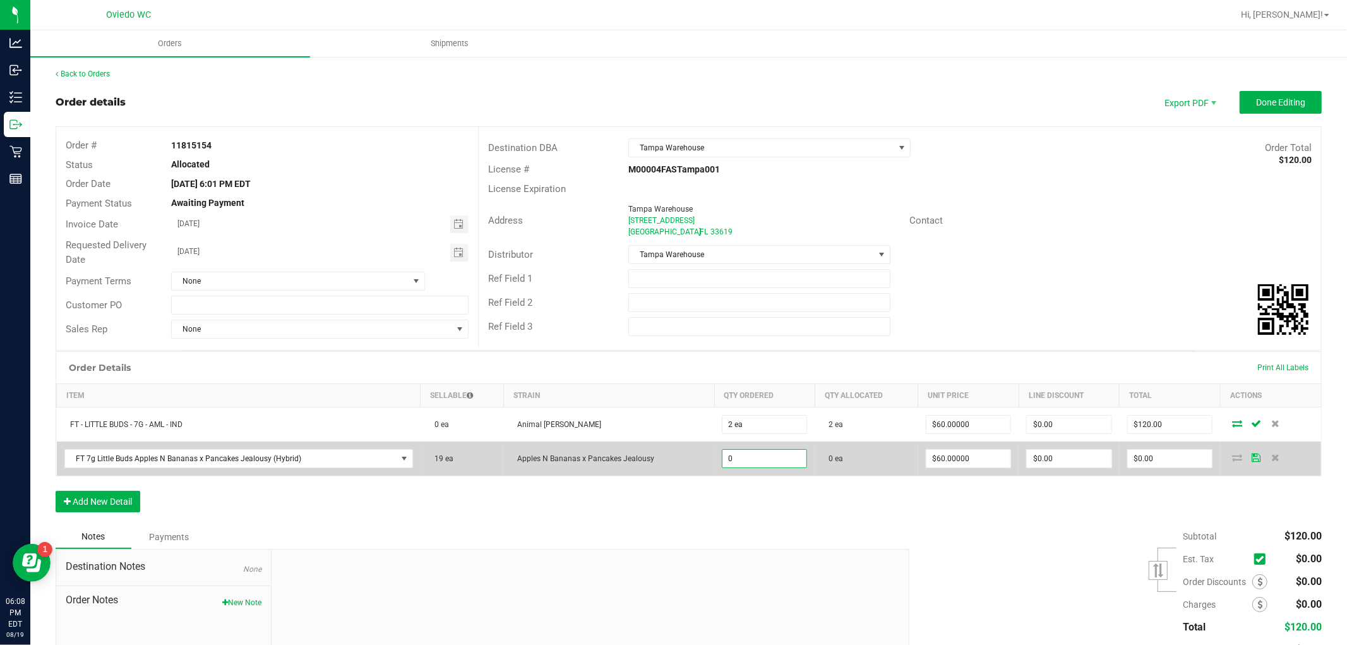
click at [745, 456] on input "0" at bounding box center [765, 459] width 84 height 18
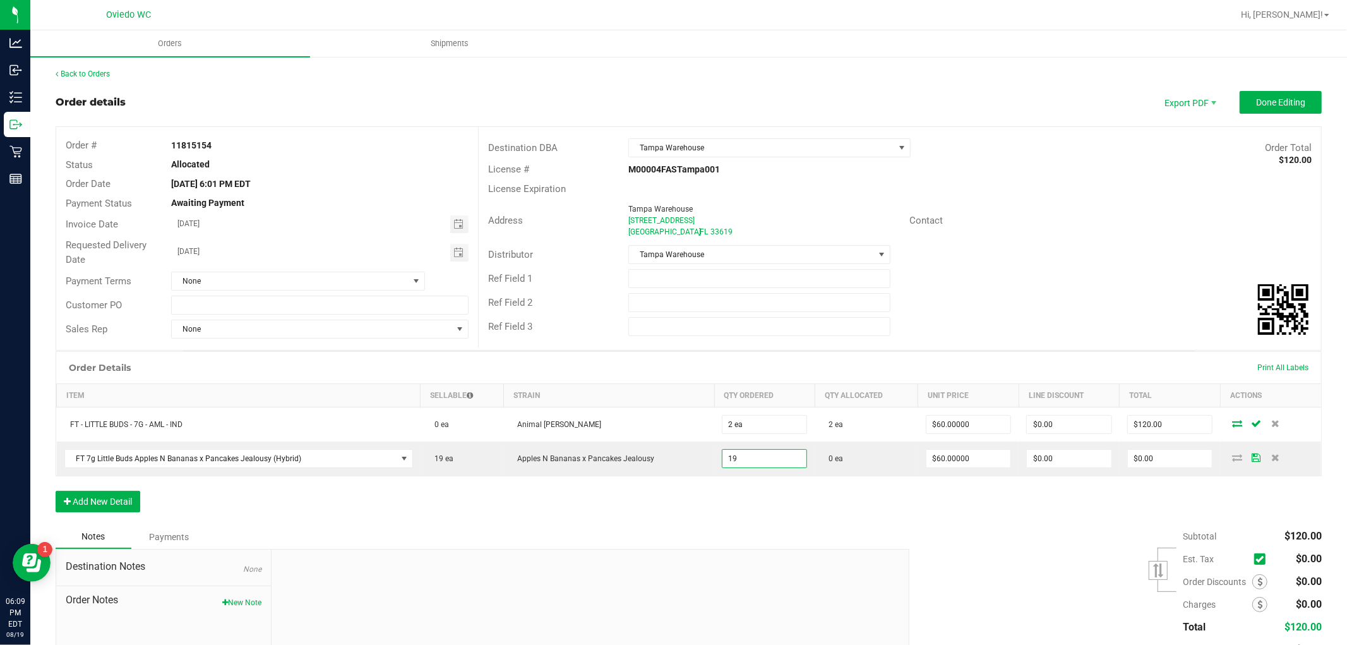
type input "19 ea"
type input "$1,140.00"
click at [1014, 330] on div "Ref Field 3" at bounding box center [900, 327] width 843 height 24
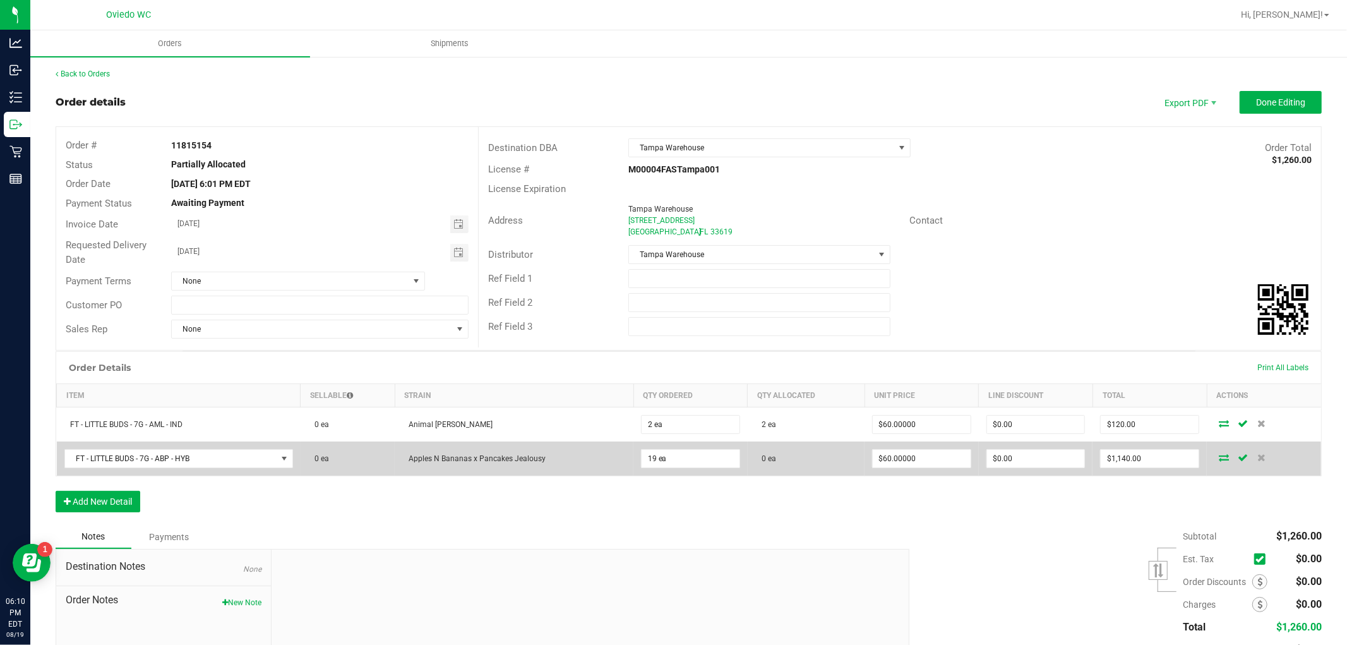
click at [1219, 459] on icon at bounding box center [1224, 458] width 10 height 8
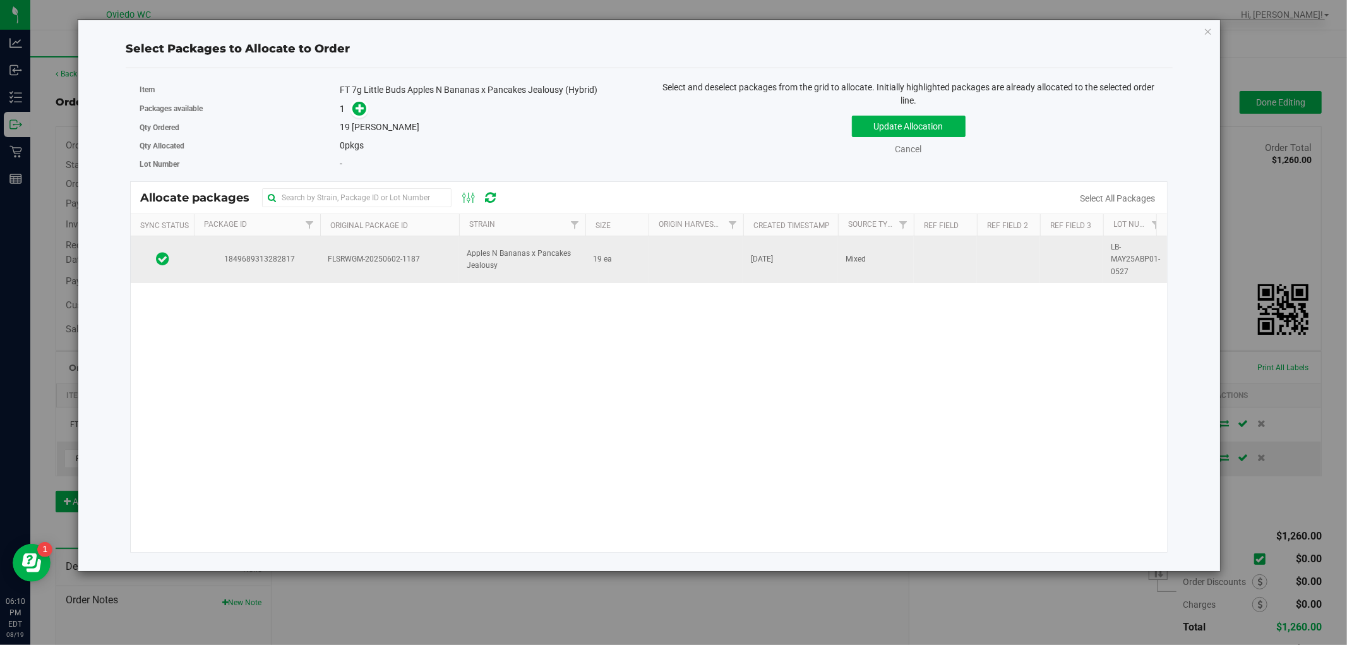
click at [368, 274] on td "FLSRWGM-20250602-1187" at bounding box center [389, 259] width 139 height 47
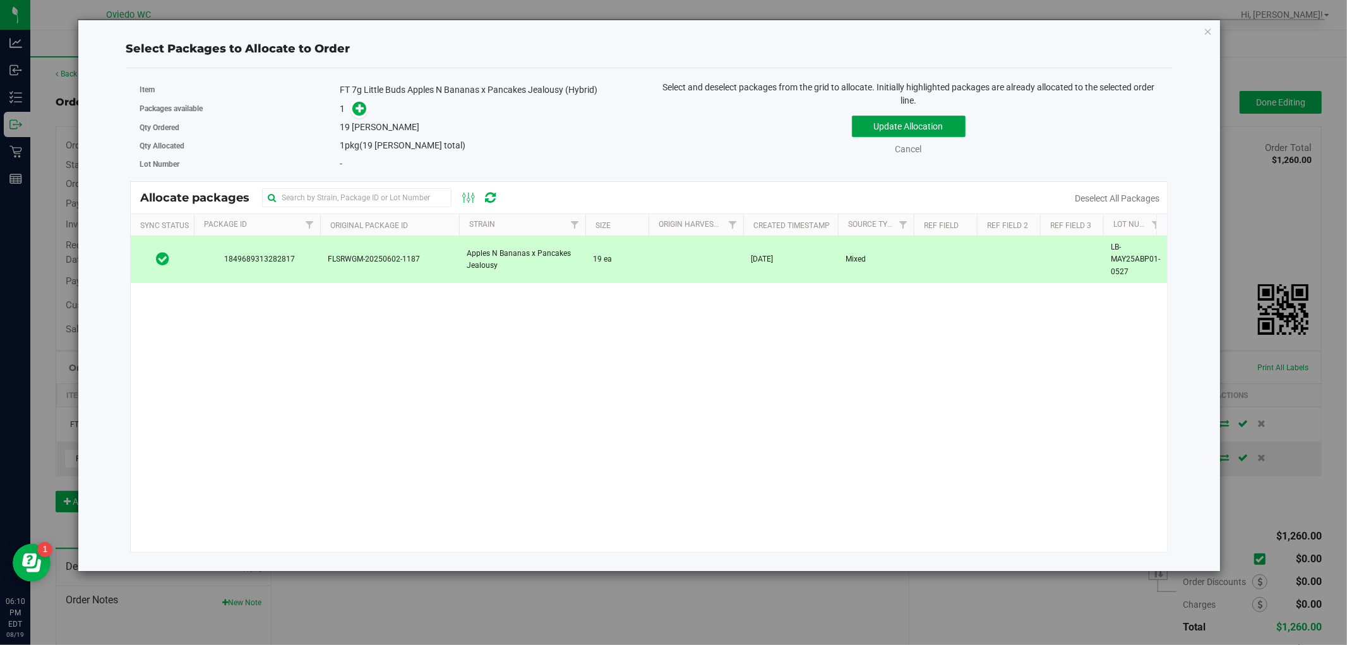
click at [900, 124] on button "Update Allocation" at bounding box center [909, 126] width 114 height 21
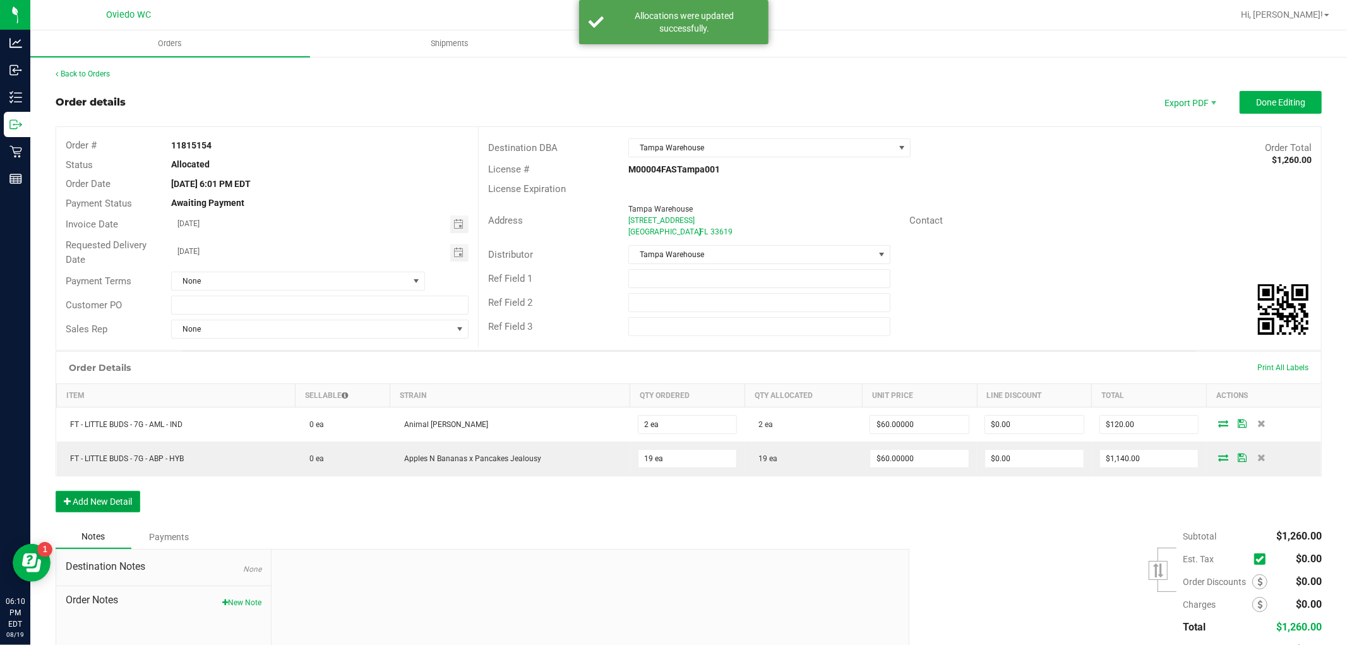
click at [122, 509] on button "Add New Detail" at bounding box center [98, 501] width 85 height 21
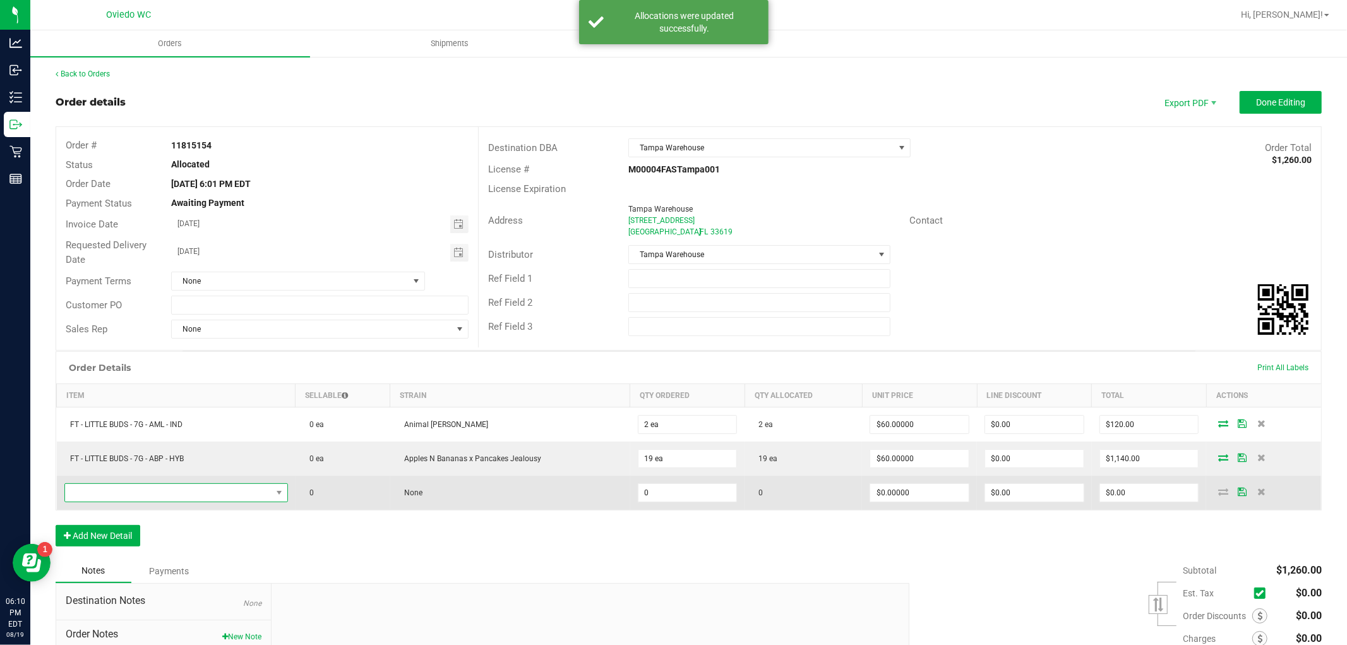
click at [153, 502] on span "NO DATA FOUND" at bounding box center [168, 493] width 207 height 18
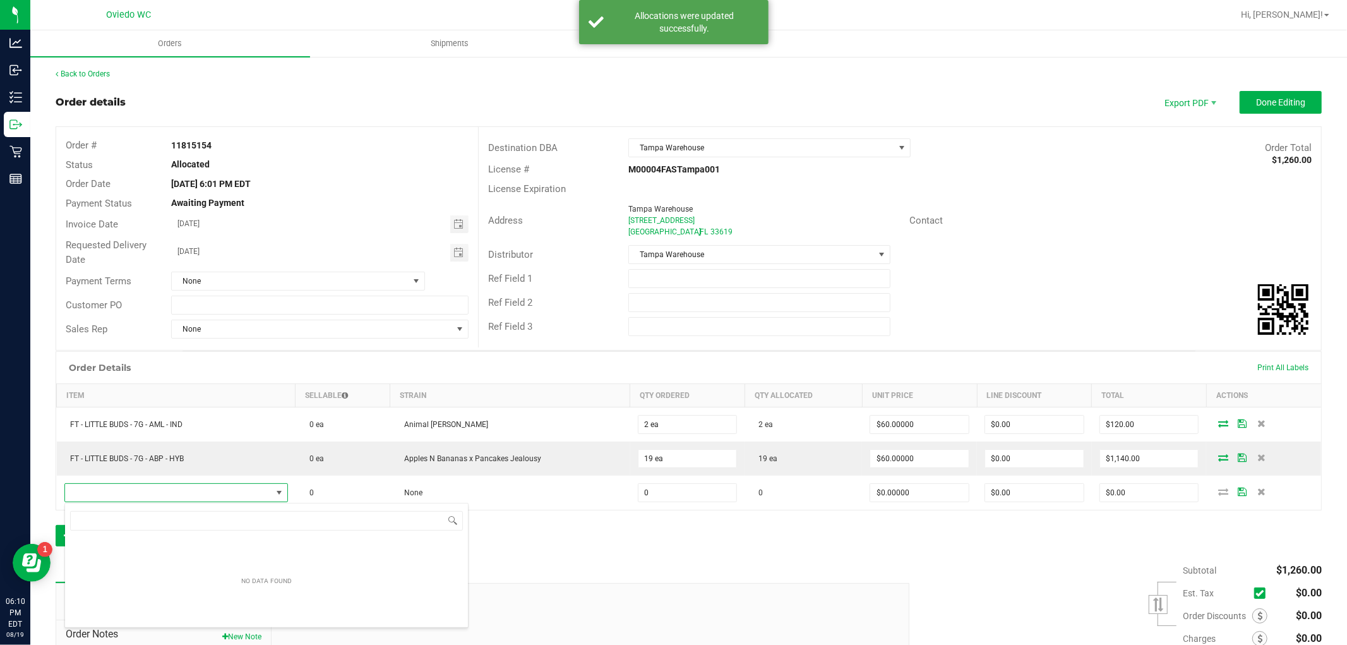
scroll to position [19, 220]
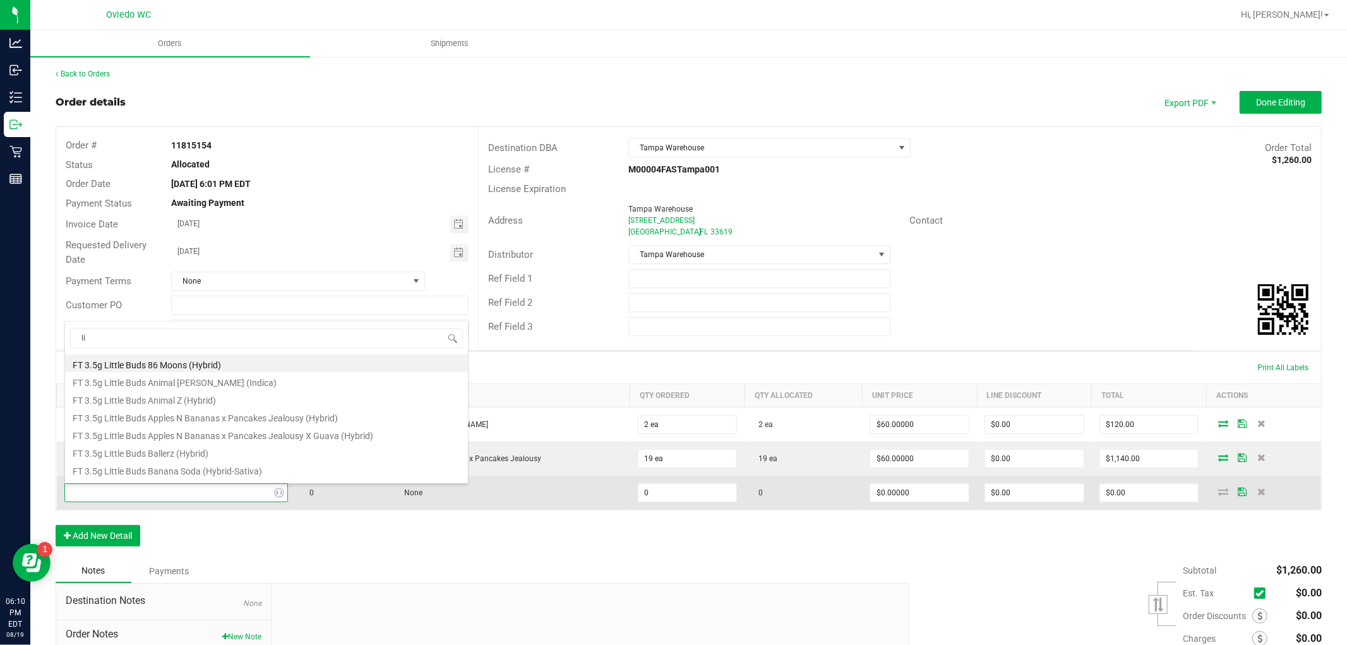
type input "l"
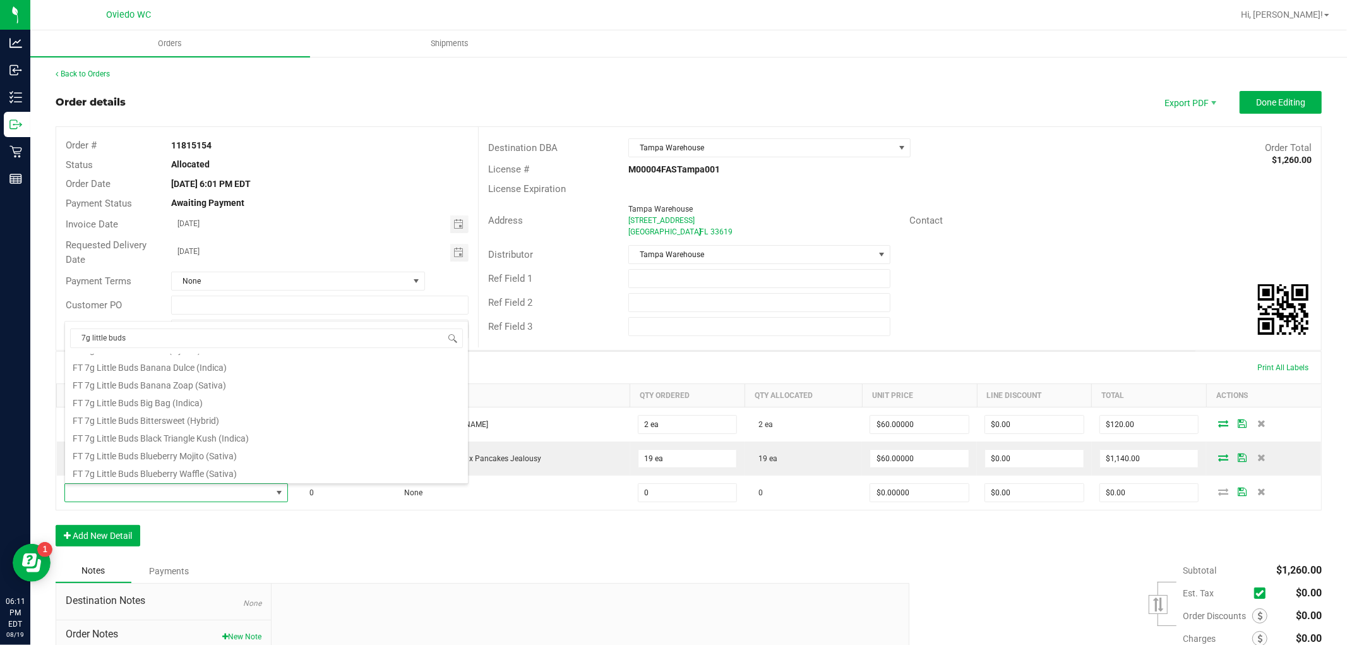
scroll to position [0, 0]
type input "7g little buds trop"
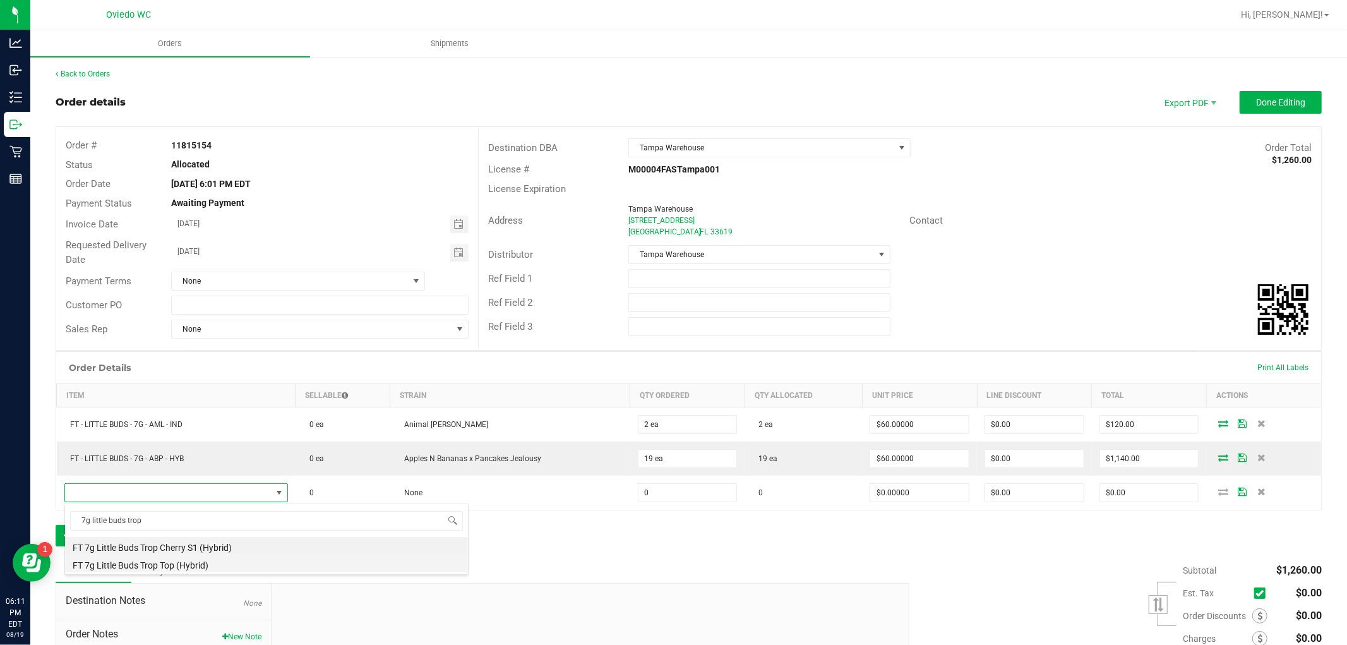
click at [217, 561] on li "FT 7g Little Buds Trop Top (Hybrid)" at bounding box center [266, 564] width 403 height 18
type input "0 ea"
type input "$60.00000"
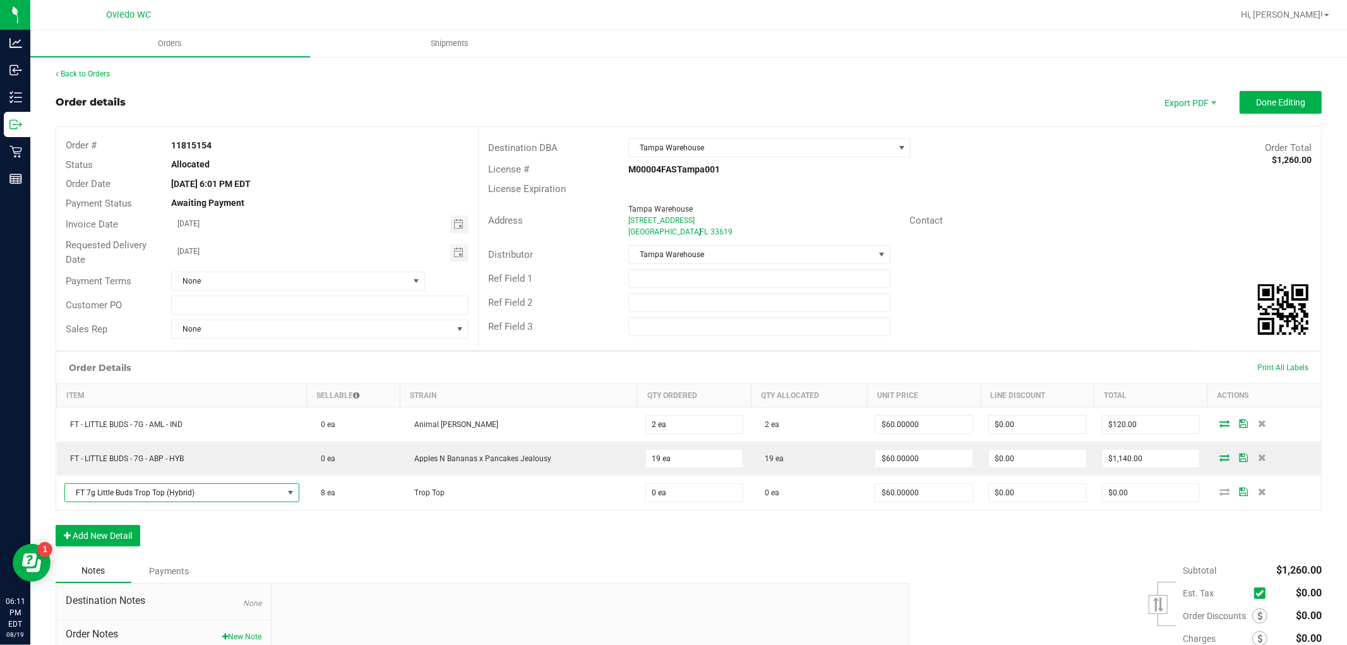
click at [240, 529] on div "Order Details Print All Labels Item Sellable Strain Qty Ordered Qty Allocated U…" at bounding box center [689, 455] width 1267 height 208
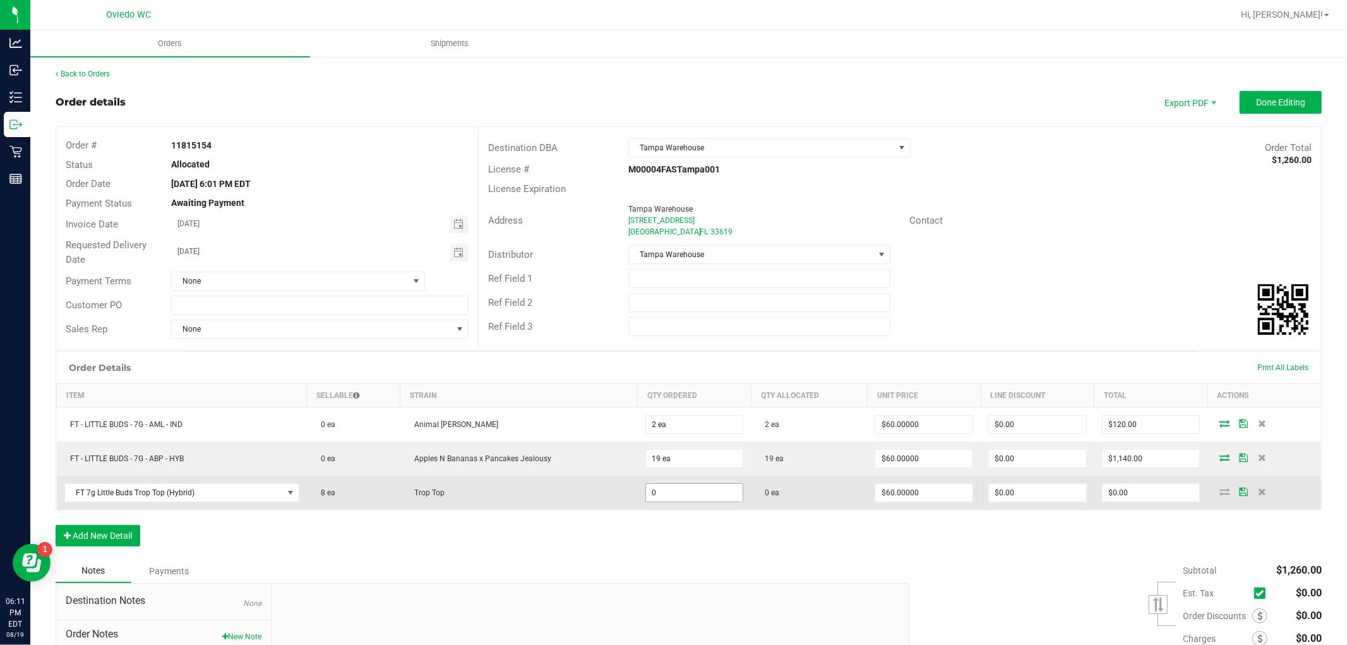
click at [692, 496] on input "0" at bounding box center [694, 493] width 97 height 18
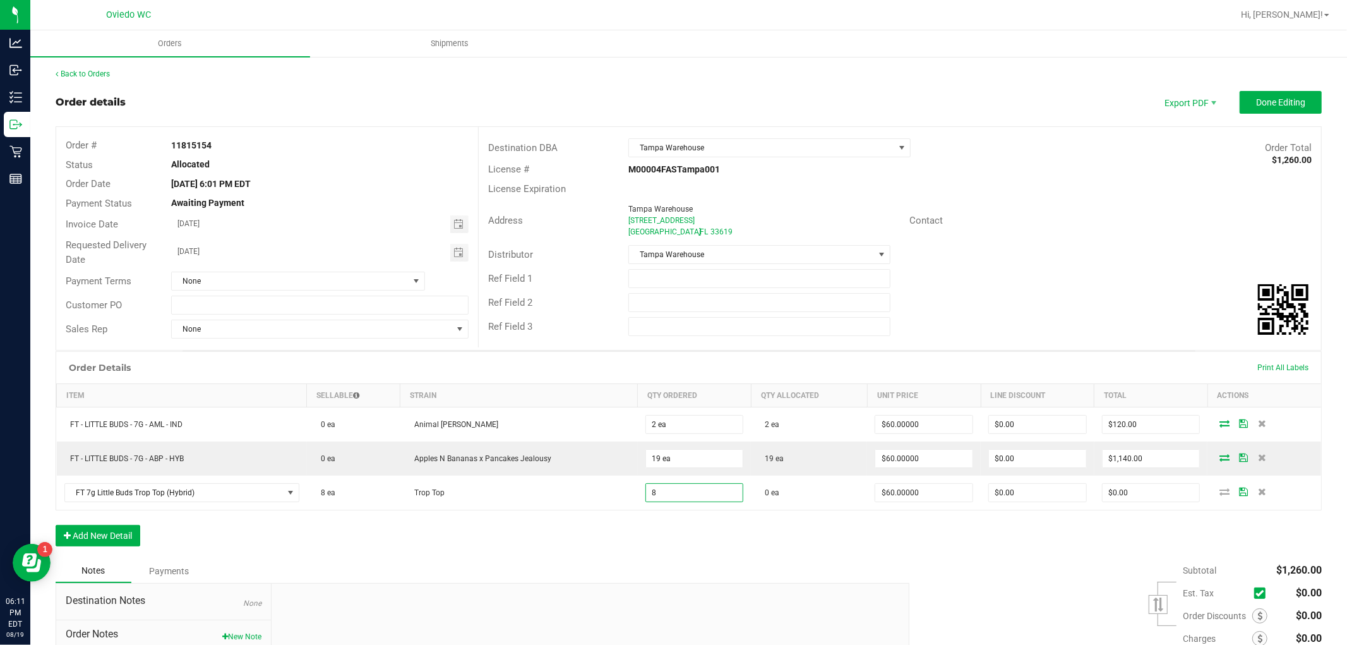
type input "8 ea"
type input "$480.00"
click at [670, 538] on div "Order Details Print All Labels Item Sellable Strain Qty Ordered Qty Allocated U…" at bounding box center [689, 455] width 1267 height 208
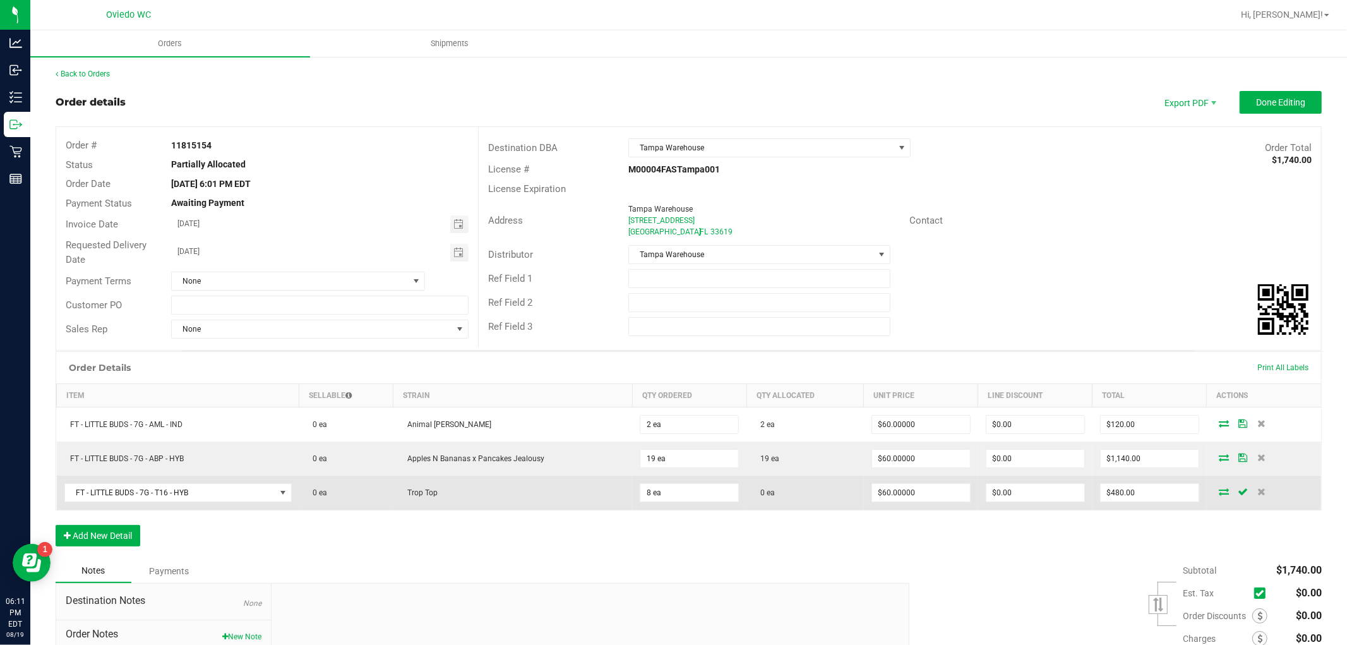
click at [1219, 495] on icon at bounding box center [1224, 492] width 10 height 8
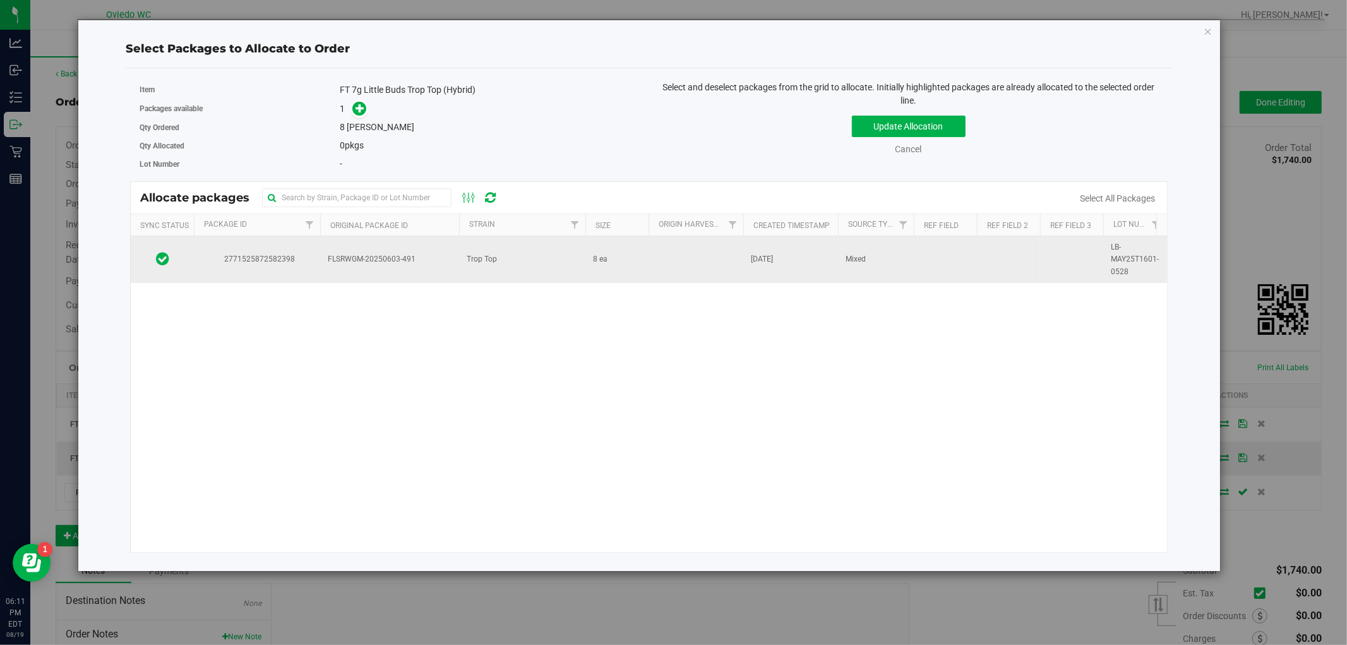
click at [403, 267] on td "FLSRWGM-20250603-491" at bounding box center [389, 259] width 139 height 47
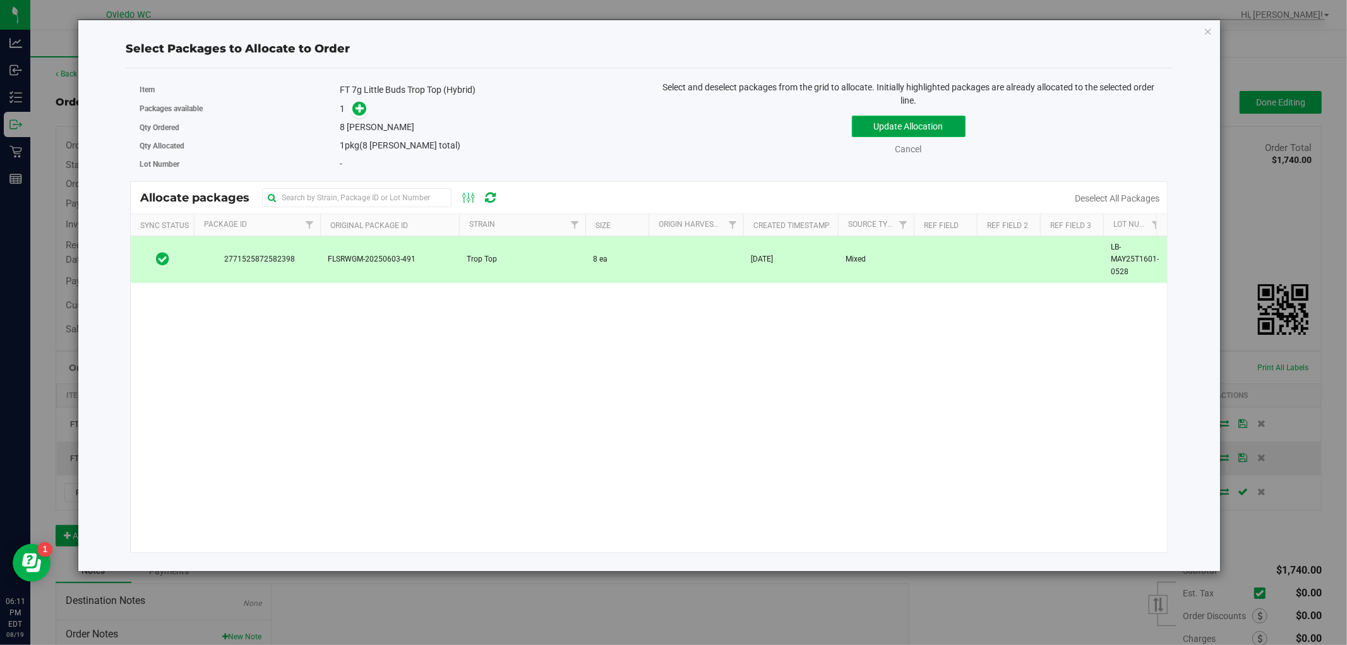
click at [912, 120] on button "Update Allocation" at bounding box center [909, 126] width 114 height 21
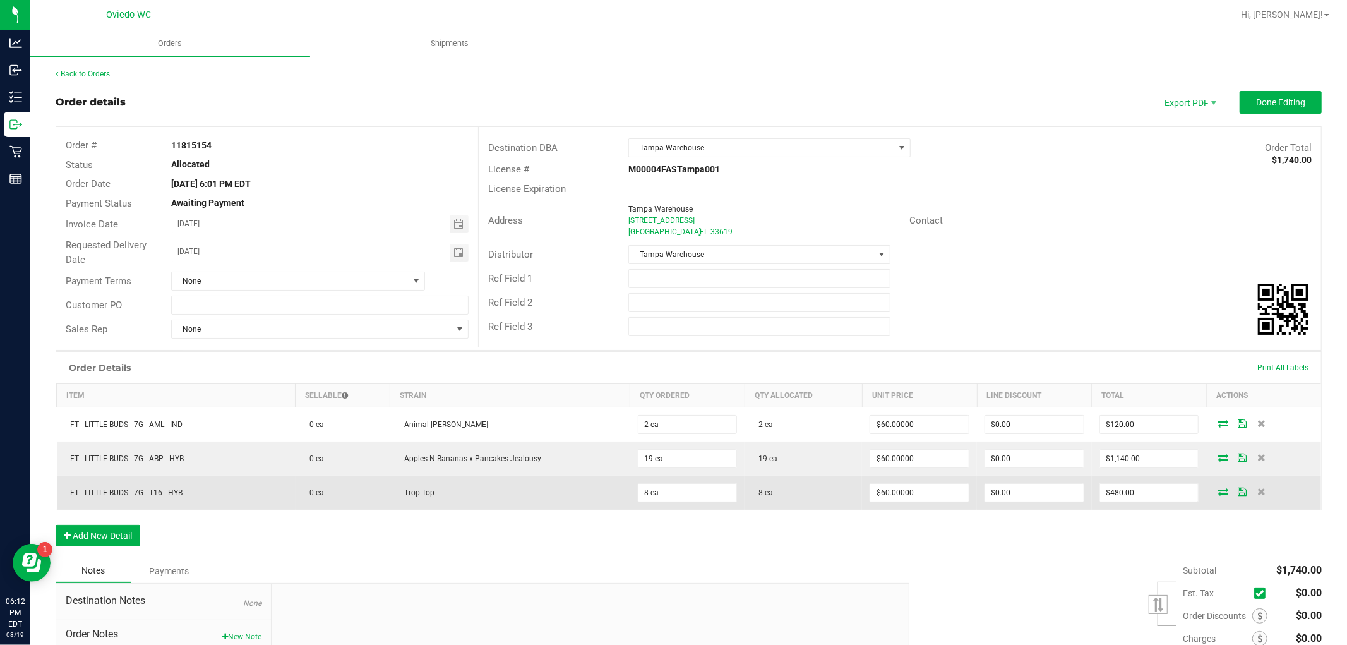
click at [1238, 494] on icon at bounding box center [1242, 492] width 9 height 8
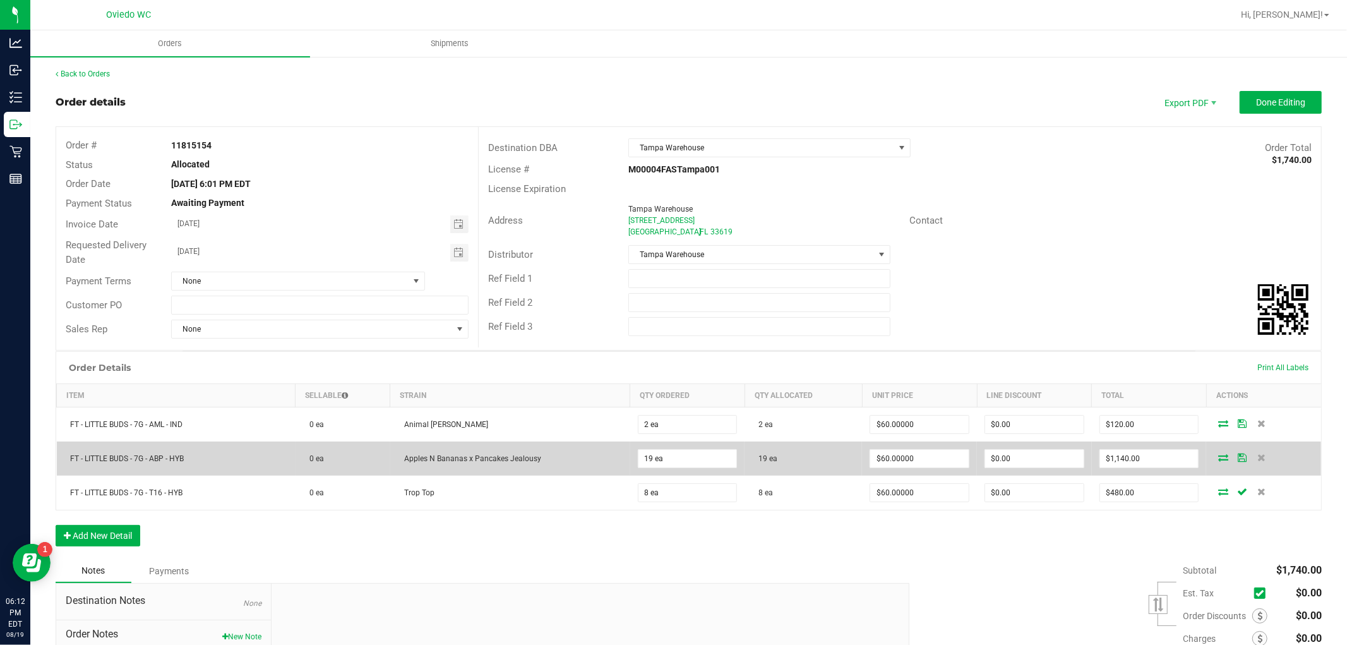
click at [1238, 460] on icon at bounding box center [1242, 458] width 9 height 8
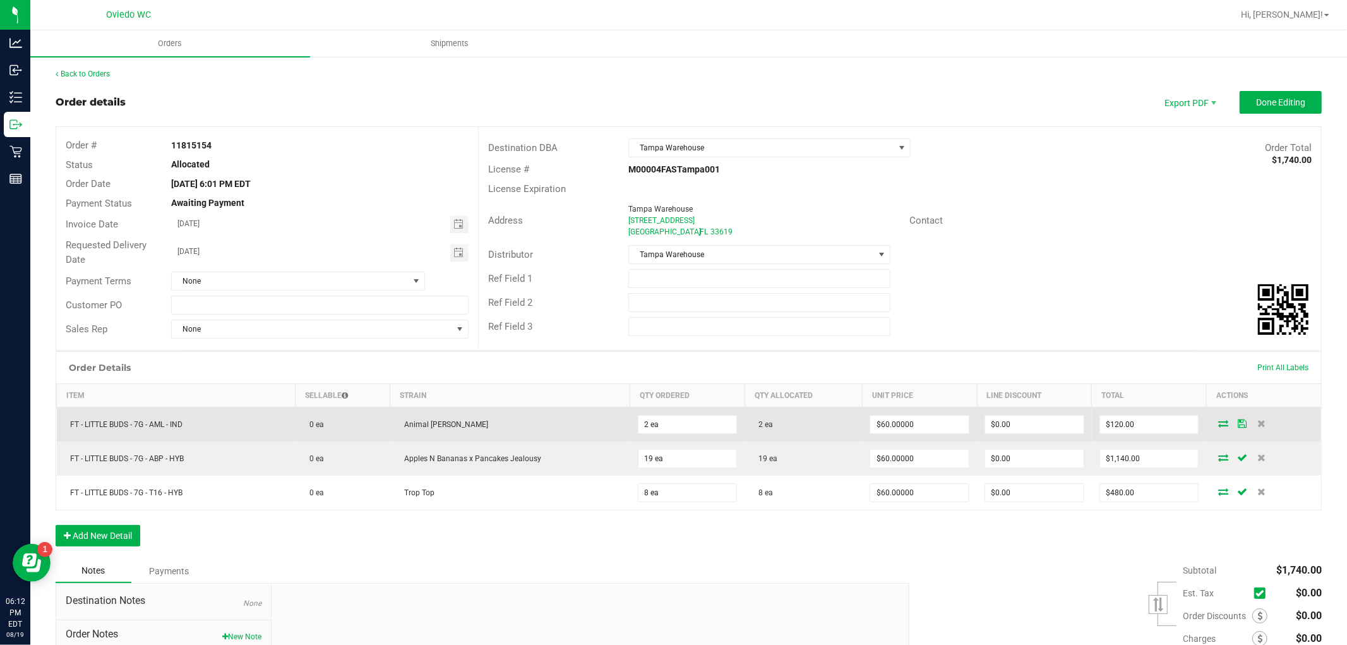
click at [1238, 426] on icon at bounding box center [1242, 423] width 9 height 8
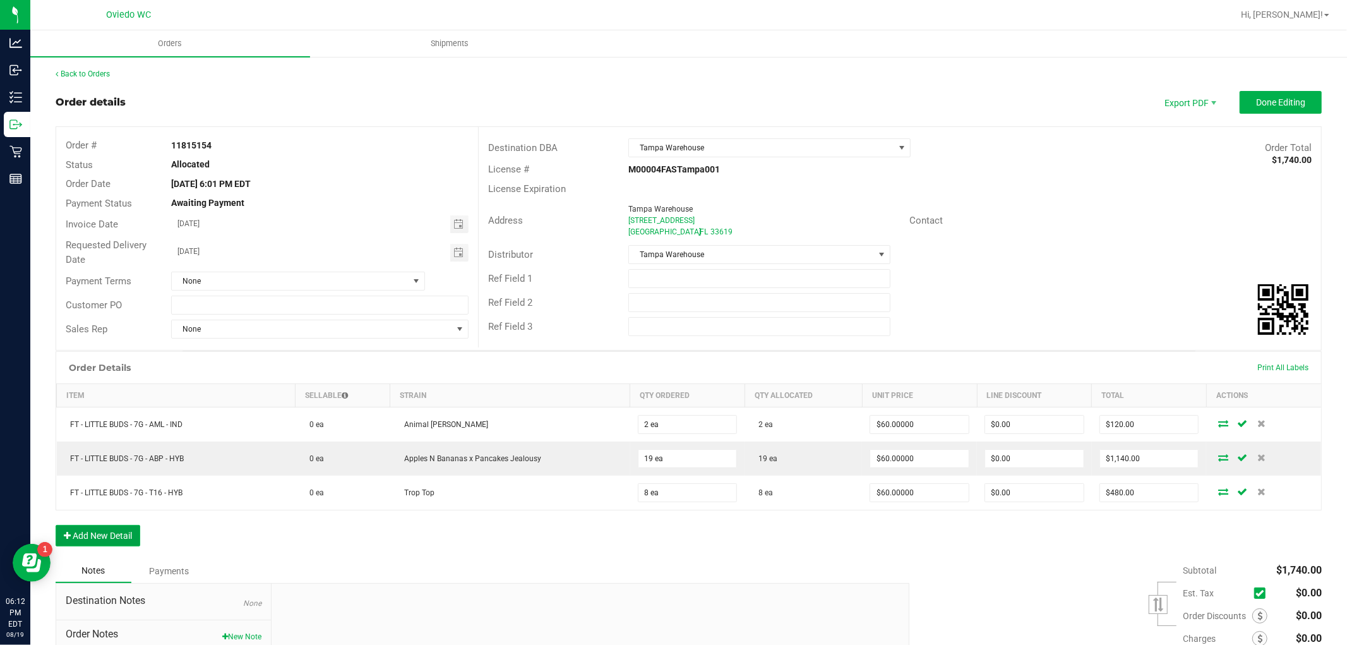
click at [96, 539] on button "Add New Detail" at bounding box center [98, 535] width 85 height 21
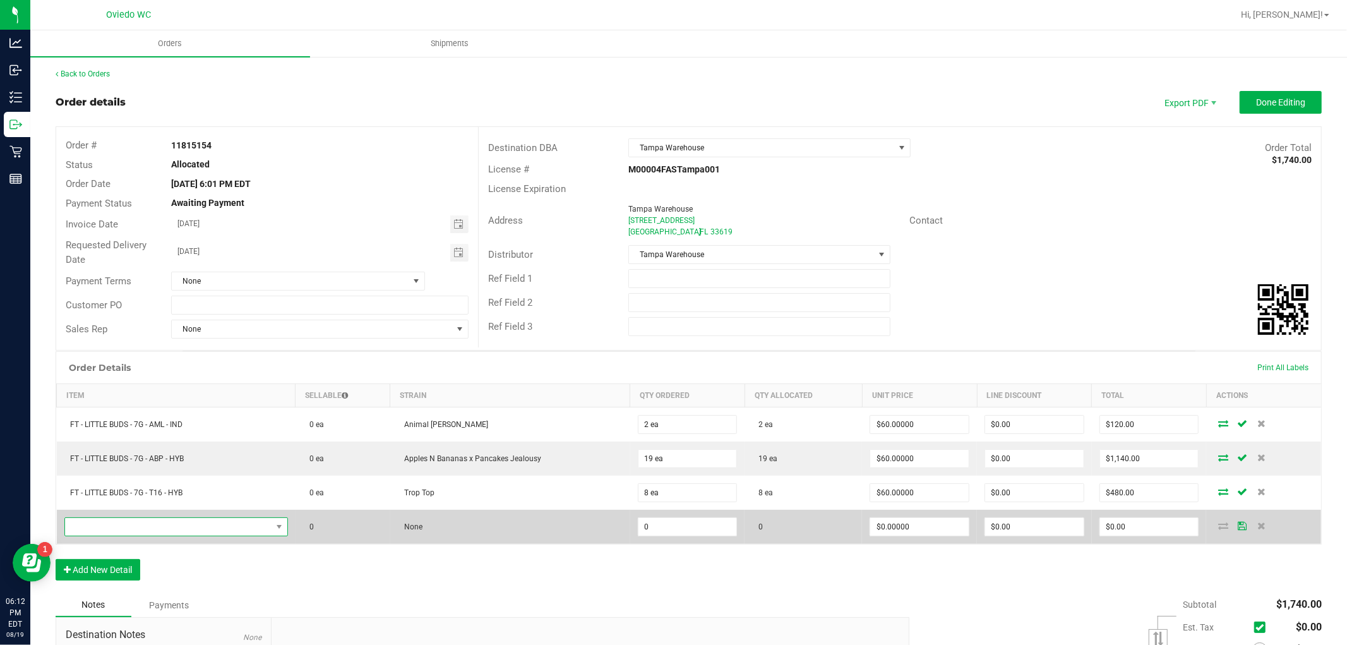
click at [235, 527] on span "NO DATA FOUND" at bounding box center [168, 527] width 207 height 18
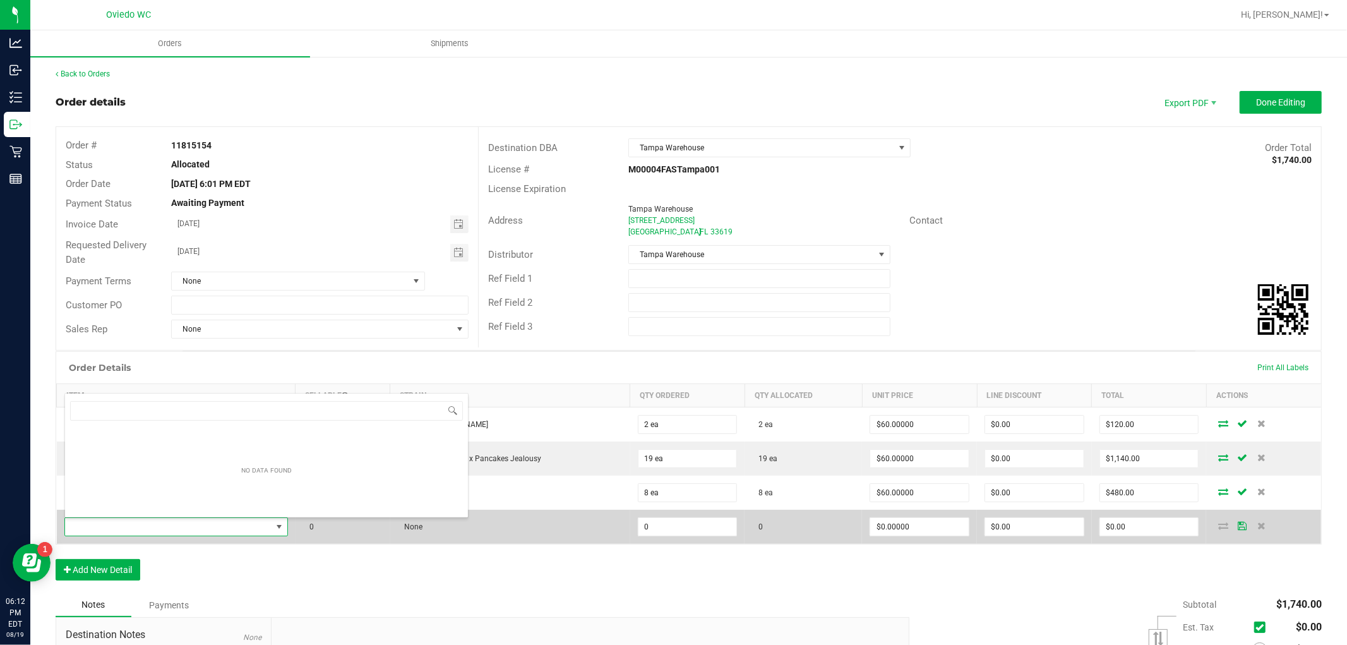
scroll to position [19, 220]
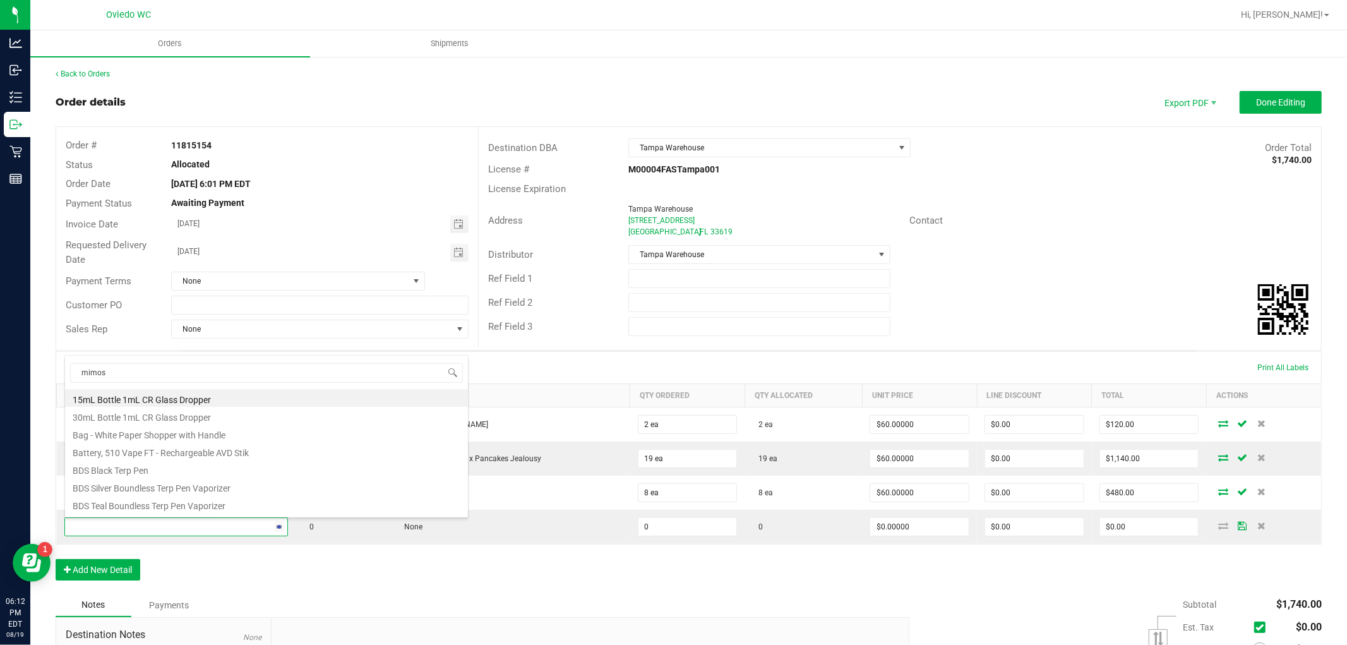
type input "mimosa"
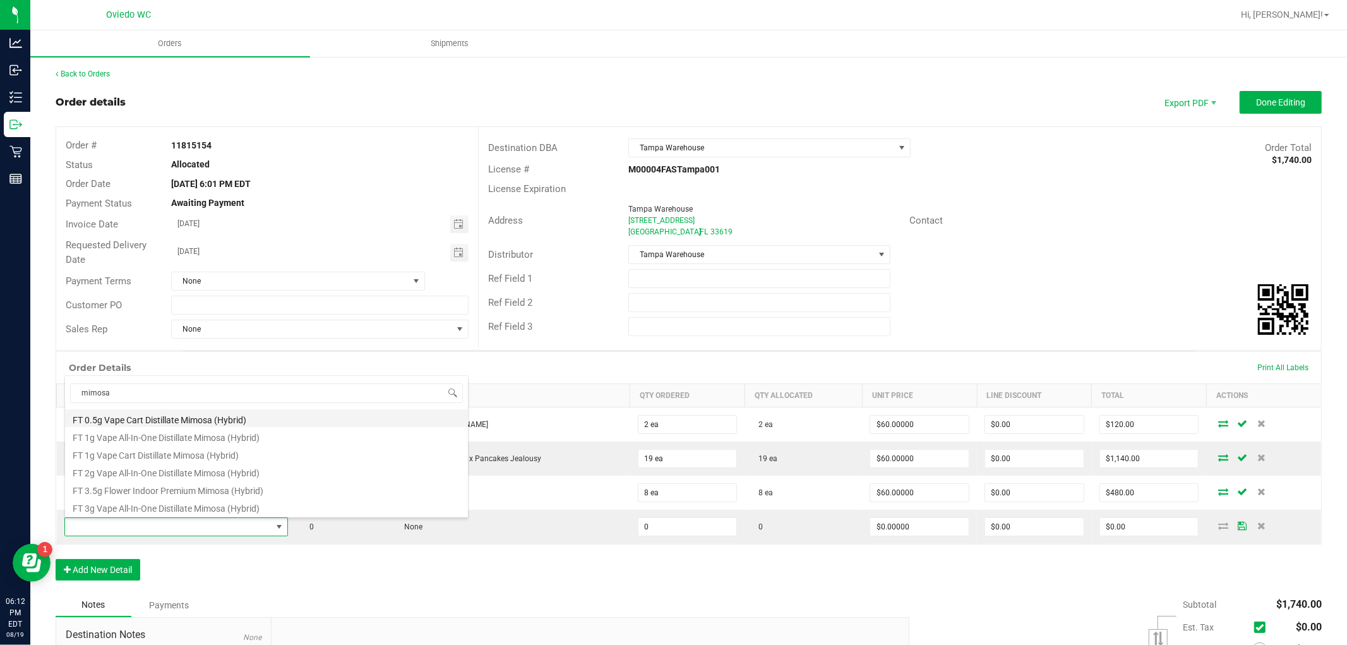
click at [195, 419] on li "FT 0.5g Vape Cart Distillate Mimosa (Hybrid)" at bounding box center [266, 418] width 403 height 18
type input "0 ea"
type input "$50.00000"
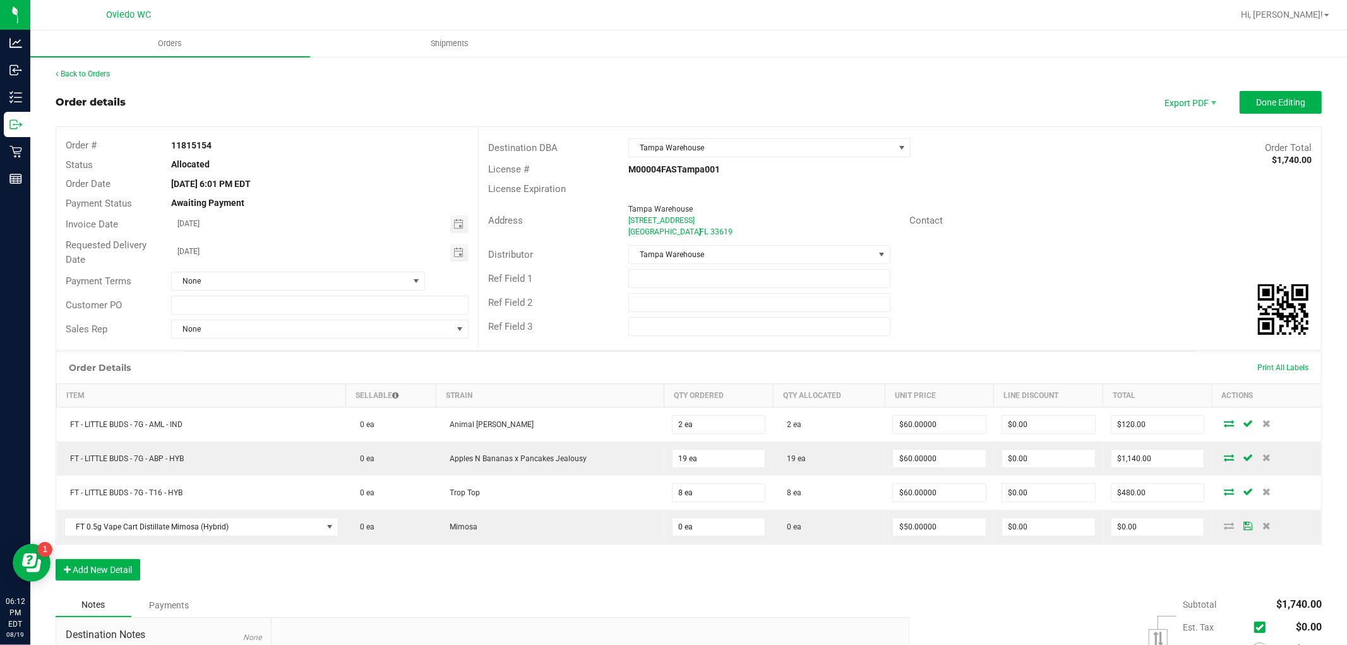
click at [446, 578] on div "Order Details Print All Labels Item Sellable Strain Qty Ordered Qty Allocated U…" at bounding box center [689, 472] width 1267 height 242
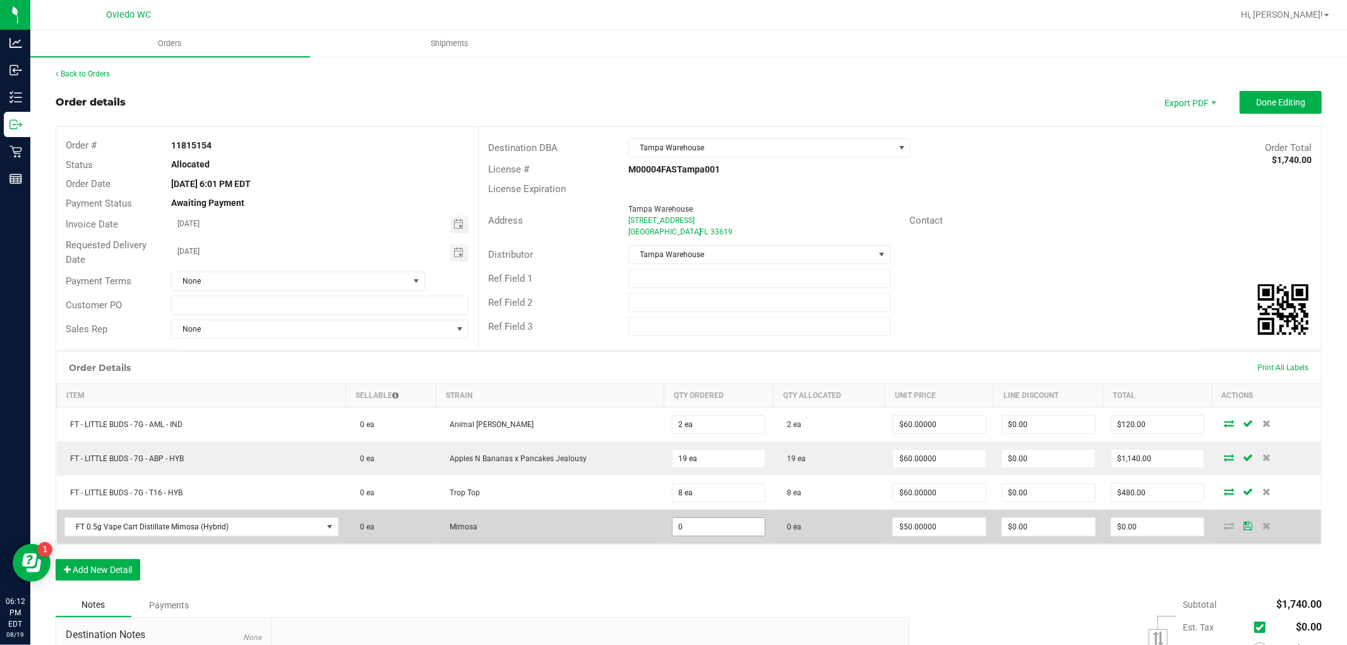
click at [706, 533] on input "0" at bounding box center [719, 527] width 93 height 18
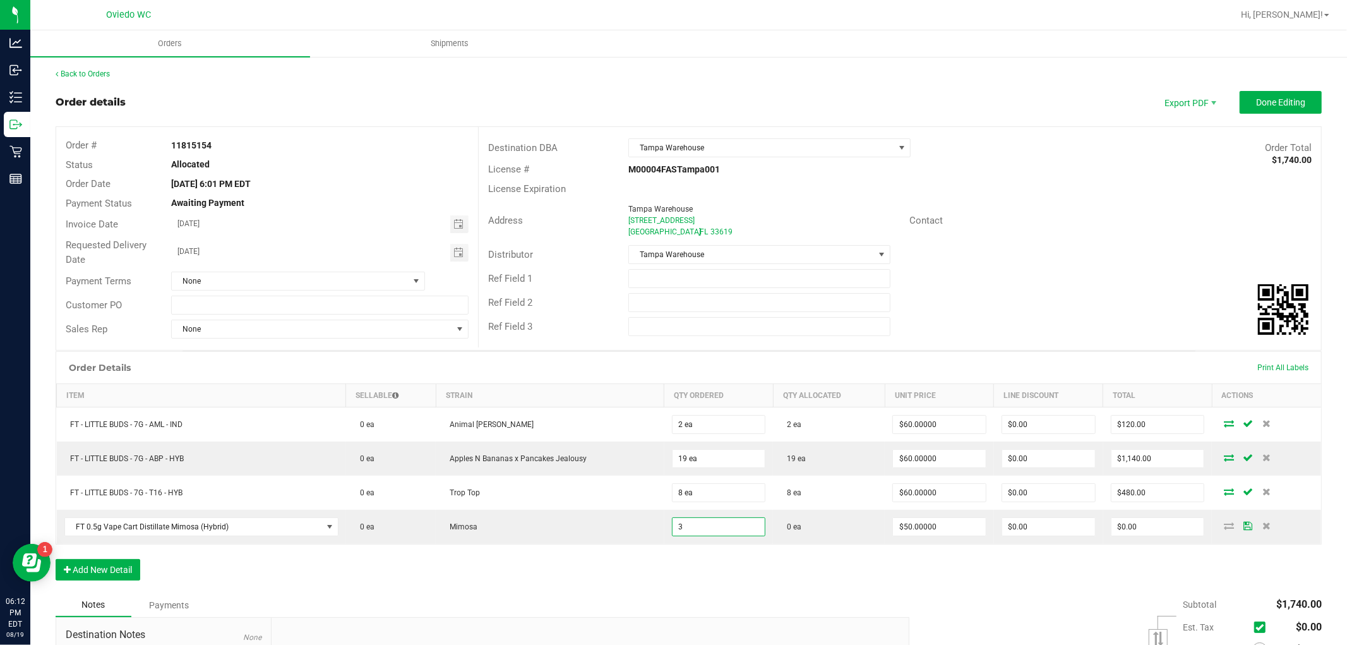
type input "3 ea"
type input "$150.00"
click at [723, 611] on div "Notes Payments" at bounding box center [478, 605] width 845 height 24
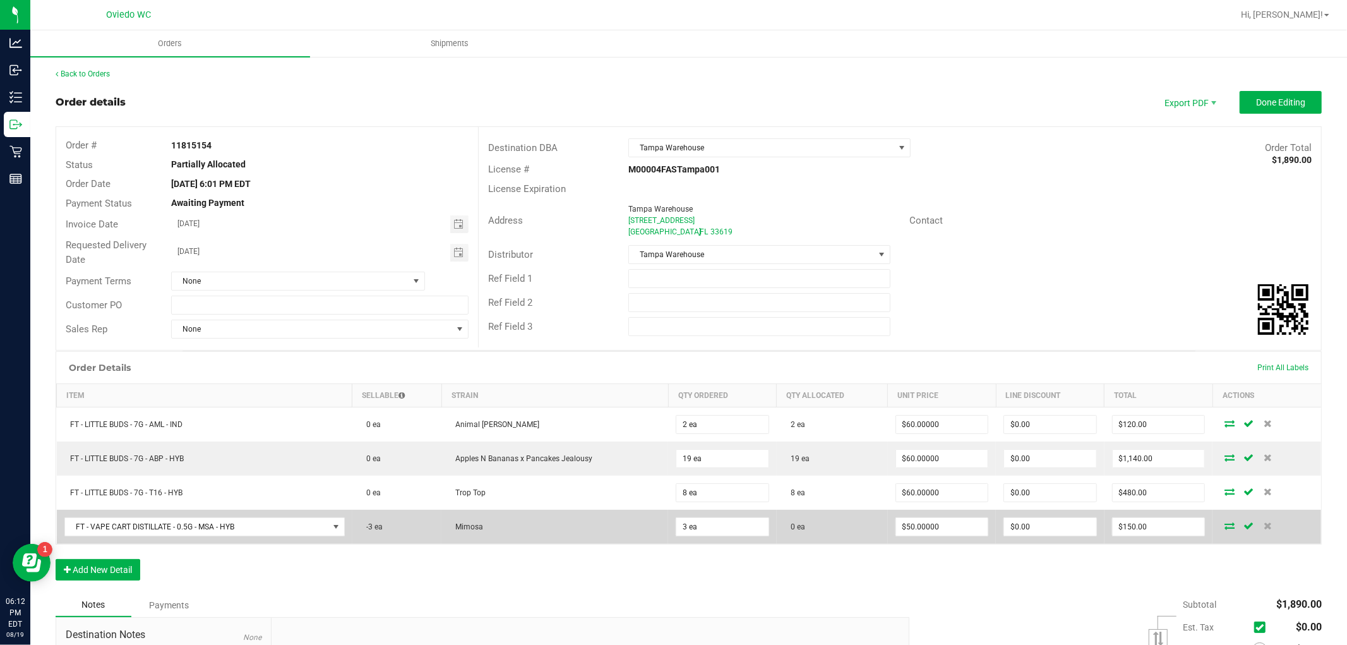
click at [1225, 527] on icon at bounding box center [1230, 526] width 10 height 8
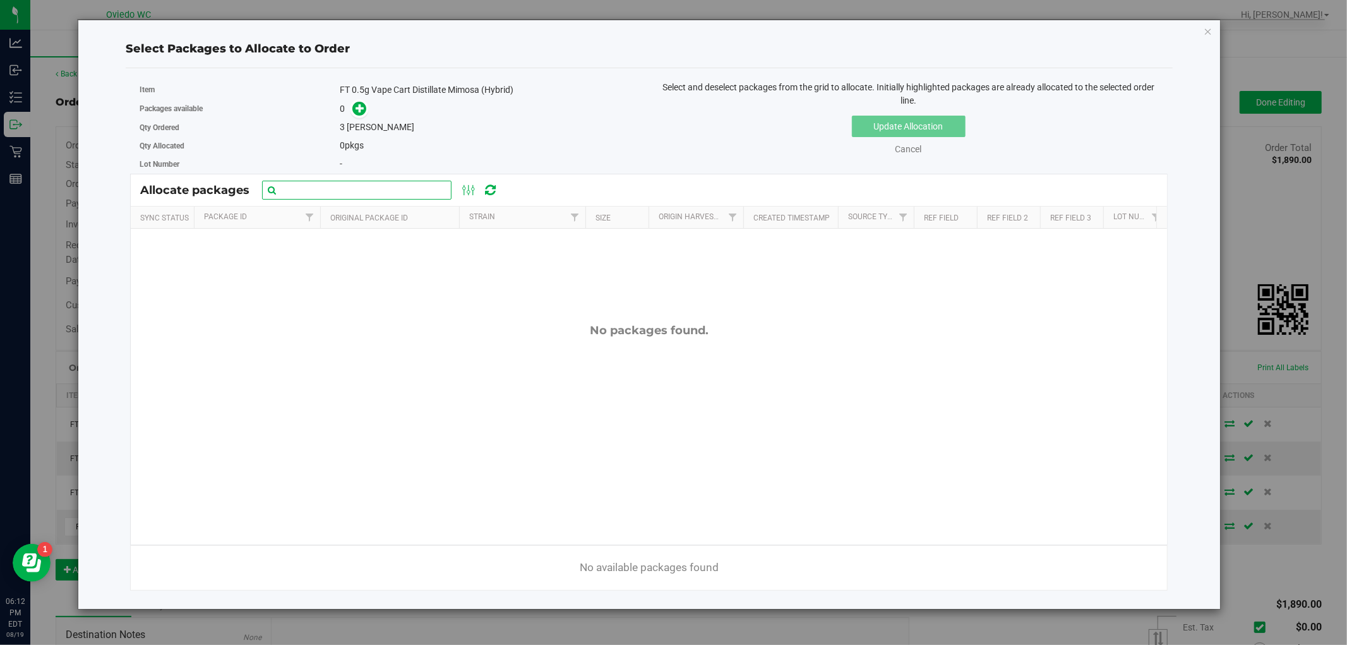
click at [367, 194] on input "text" at bounding box center [357, 190] width 190 height 19
type input "mimosa"
click at [1210, 32] on icon "button" at bounding box center [1208, 30] width 9 height 15
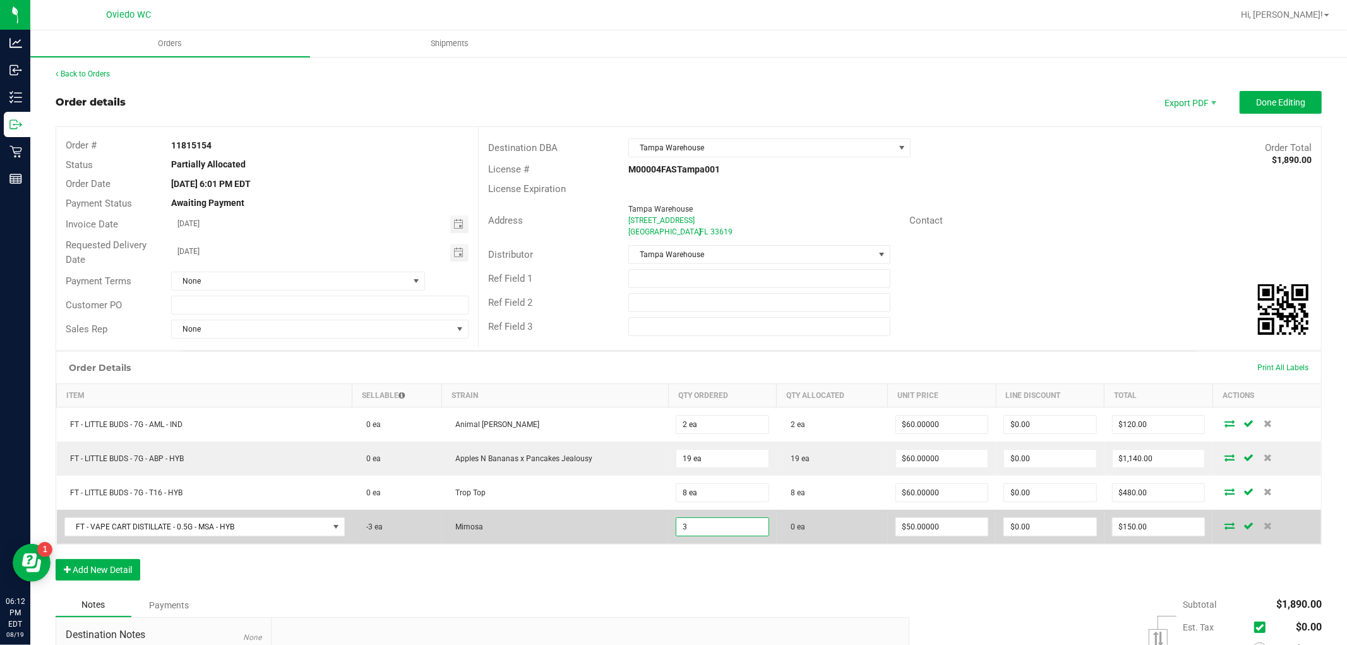
click at [701, 529] on input "3" at bounding box center [723, 527] width 92 height 18
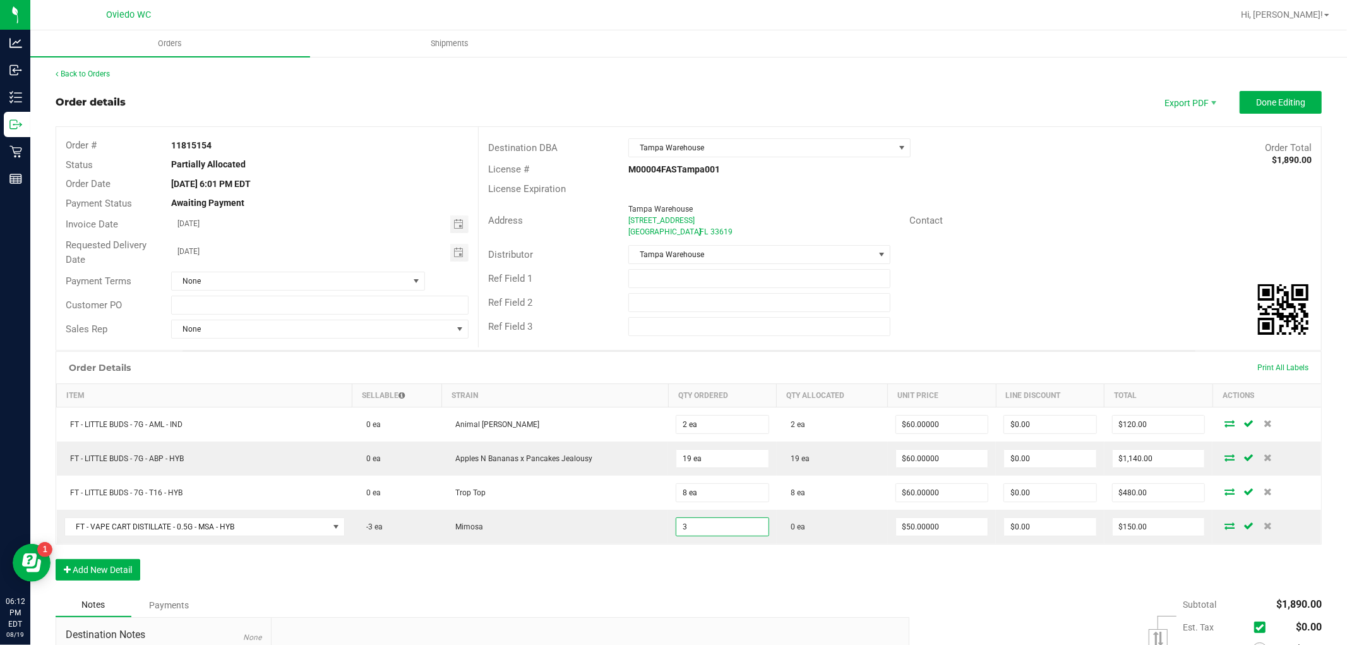
type input "3 ea"
drag, startPoint x: 879, startPoint y: 346, endPoint x: 882, endPoint y: 352, distance: 7.4
click at [879, 346] on div "Destination DBA Tampa Warehouse Order Total $1,890.00 License # M00004FASTampa0…" at bounding box center [899, 237] width 843 height 220
click at [1258, 104] on span "Done Editing" at bounding box center [1280, 102] width 49 height 10
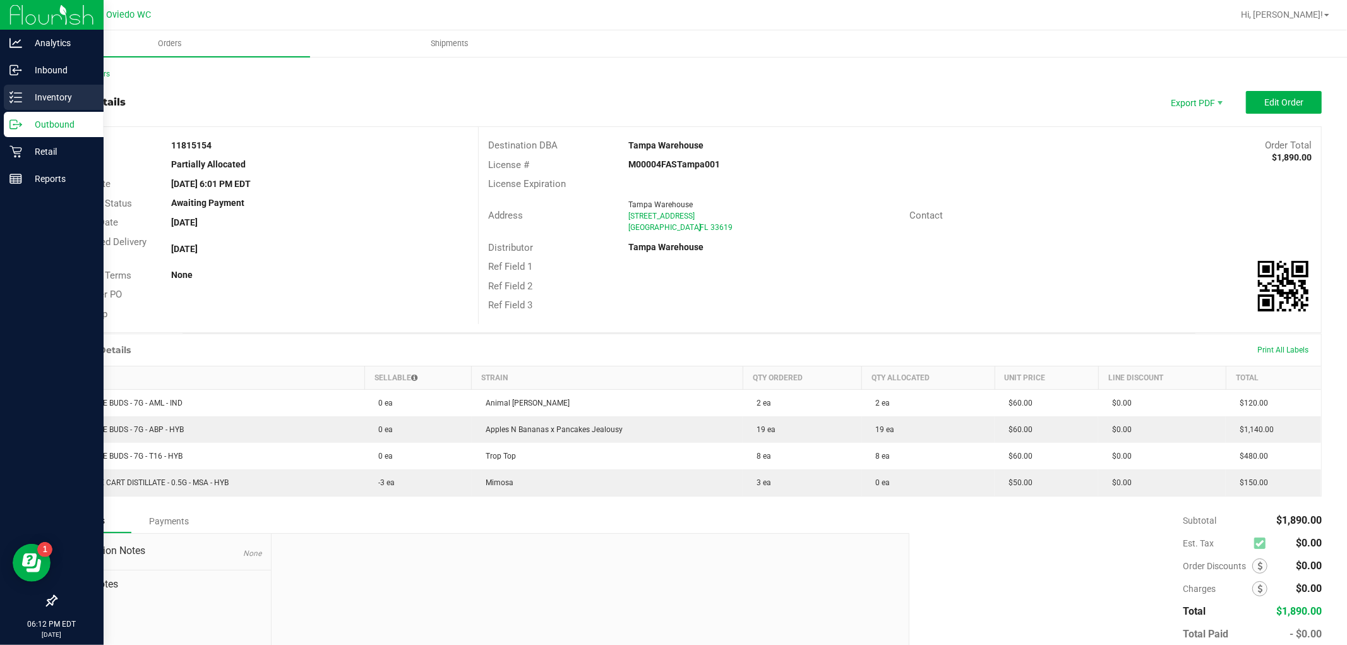
click at [68, 87] on div "Inventory" at bounding box center [54, 97] width 100 height 25
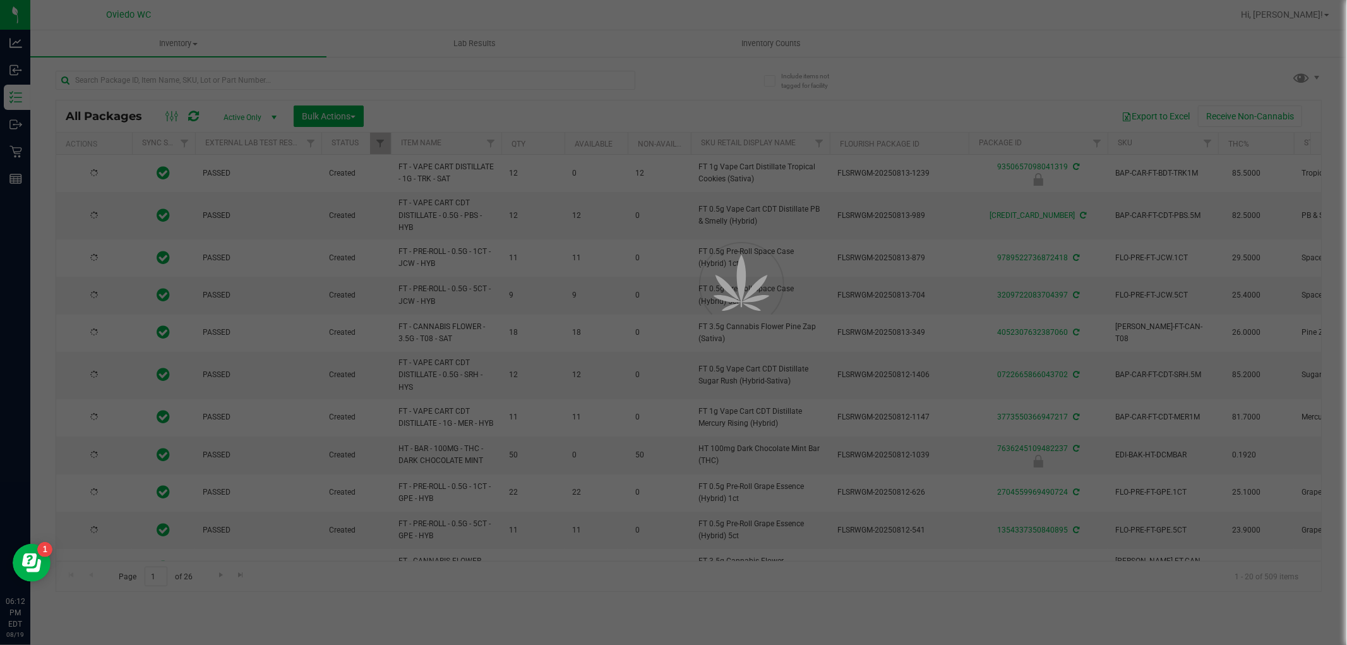
type input "[DATE]"
click at [292, 81] on div at bounding box center [673, 322] width 1347 height 645
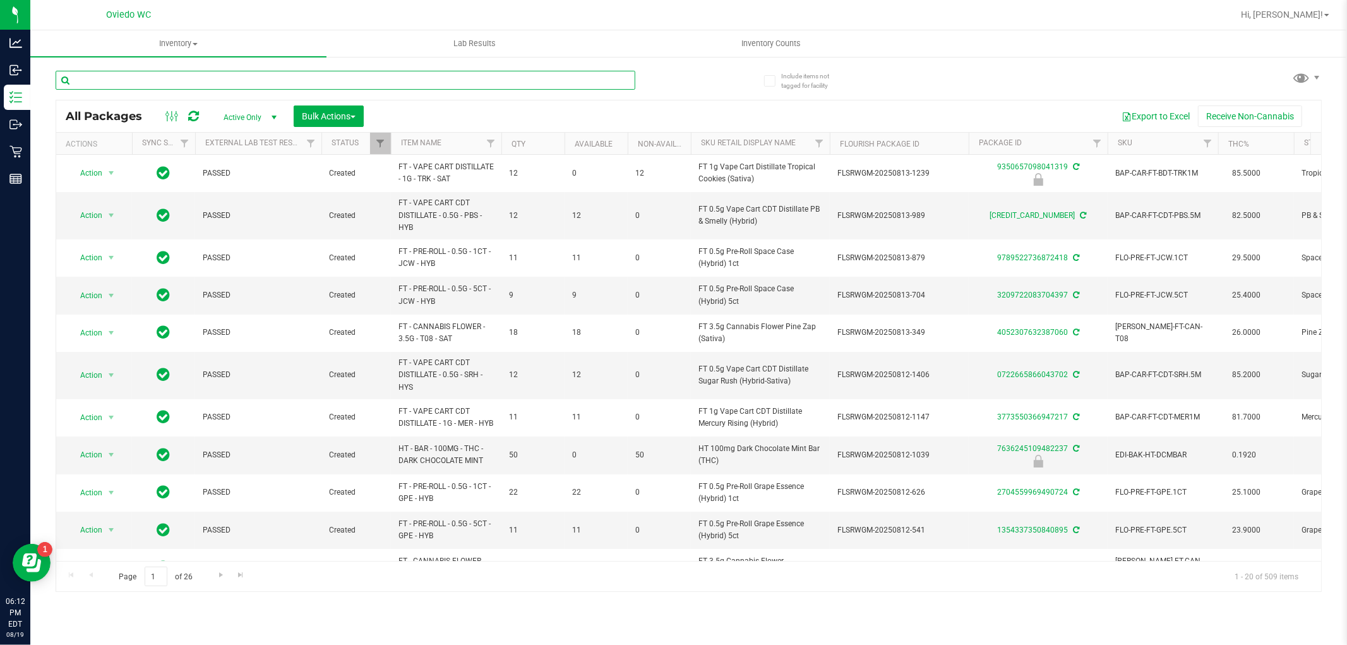
click at [293, 80] on input "text" at bounding box center [346, 80] width 580 height 19
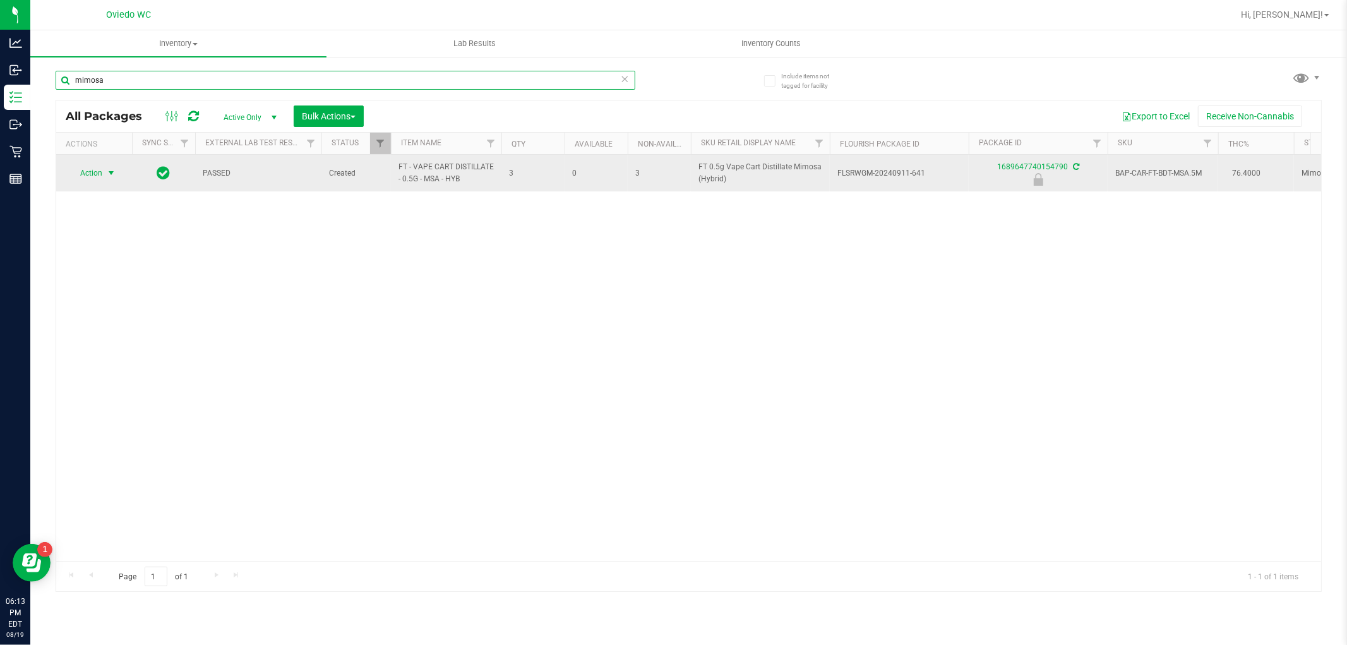
type input "mimosa"
click at [90, 176] on span "Action" at bounding box center [86, 173] width 34 height 18
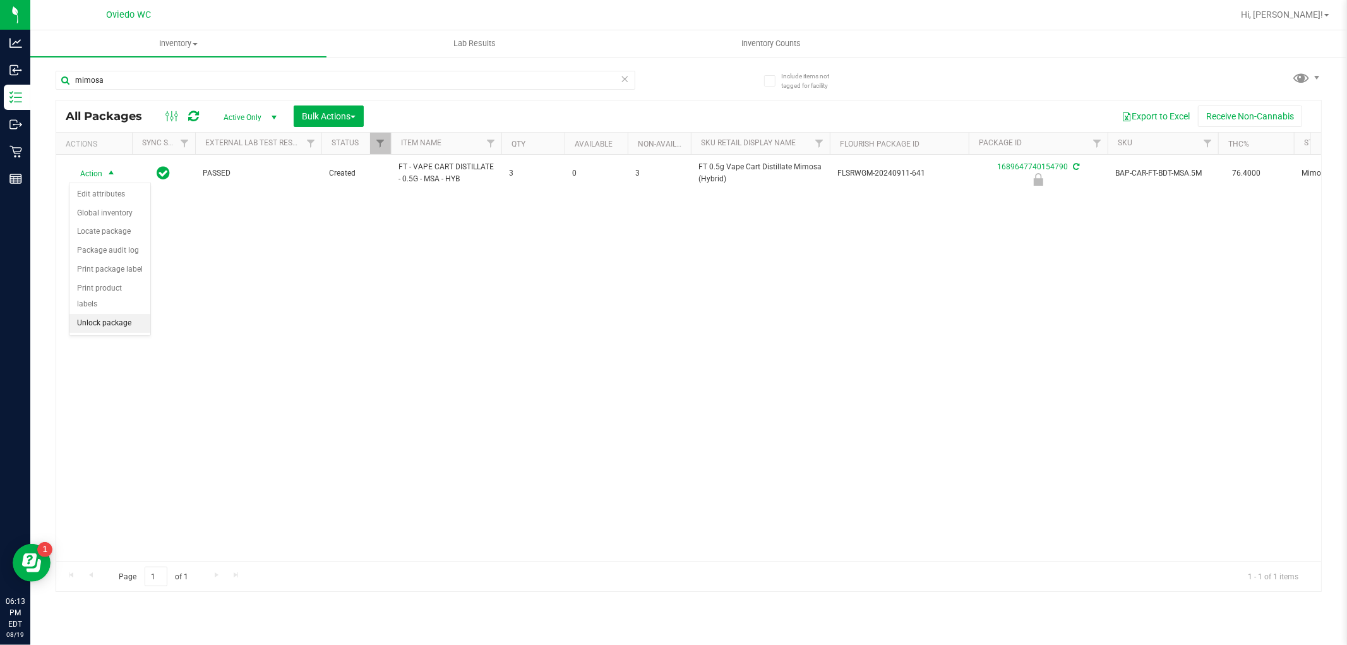
click at [112, 316] on li "Unlock package" at bounding box center [109, 323] width 81 height 19
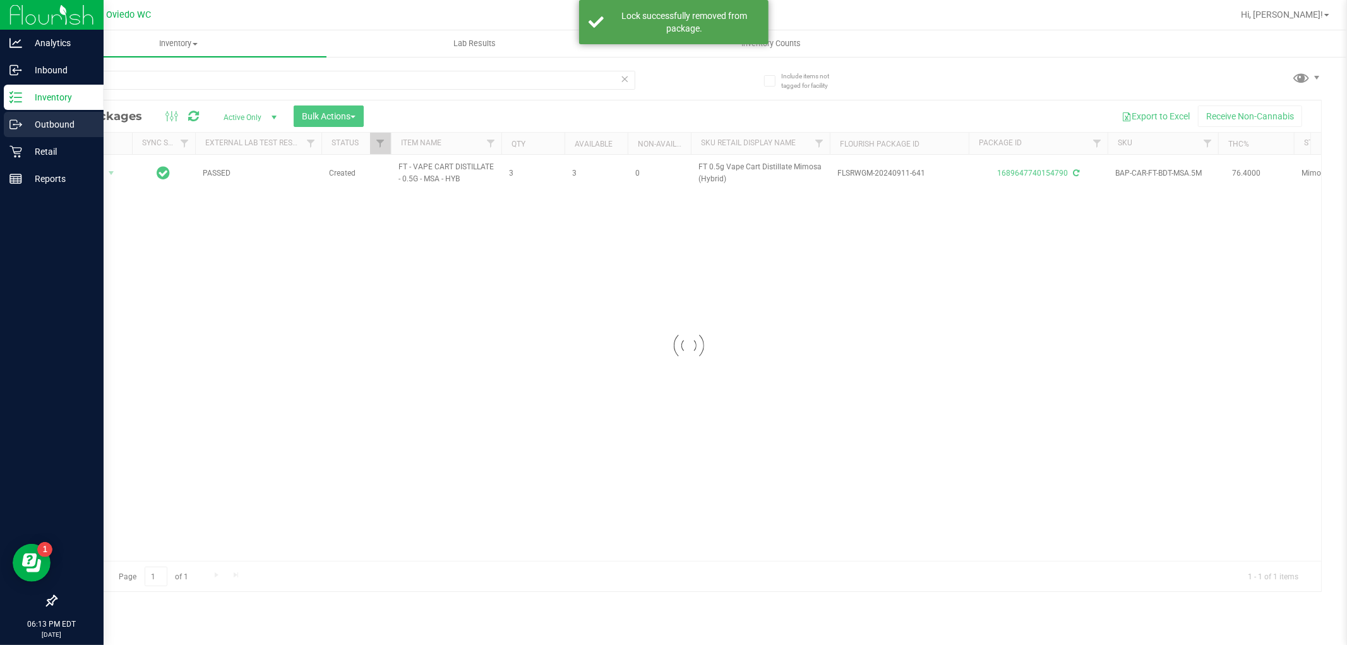
click at [57, 129] on p "Outbound" at bounding box center [60, 124] width 76 height 15
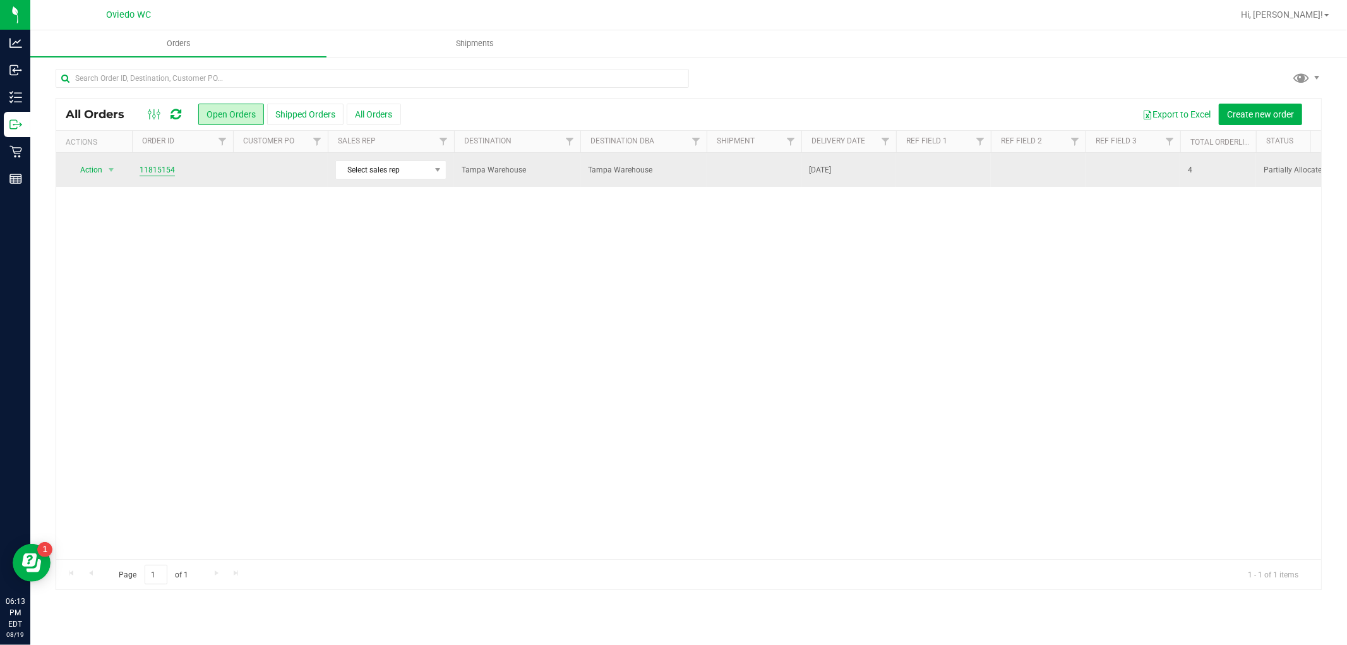
click at [161, 169] on link "11815154" at bounding box center [157, 170] width 35 height 12
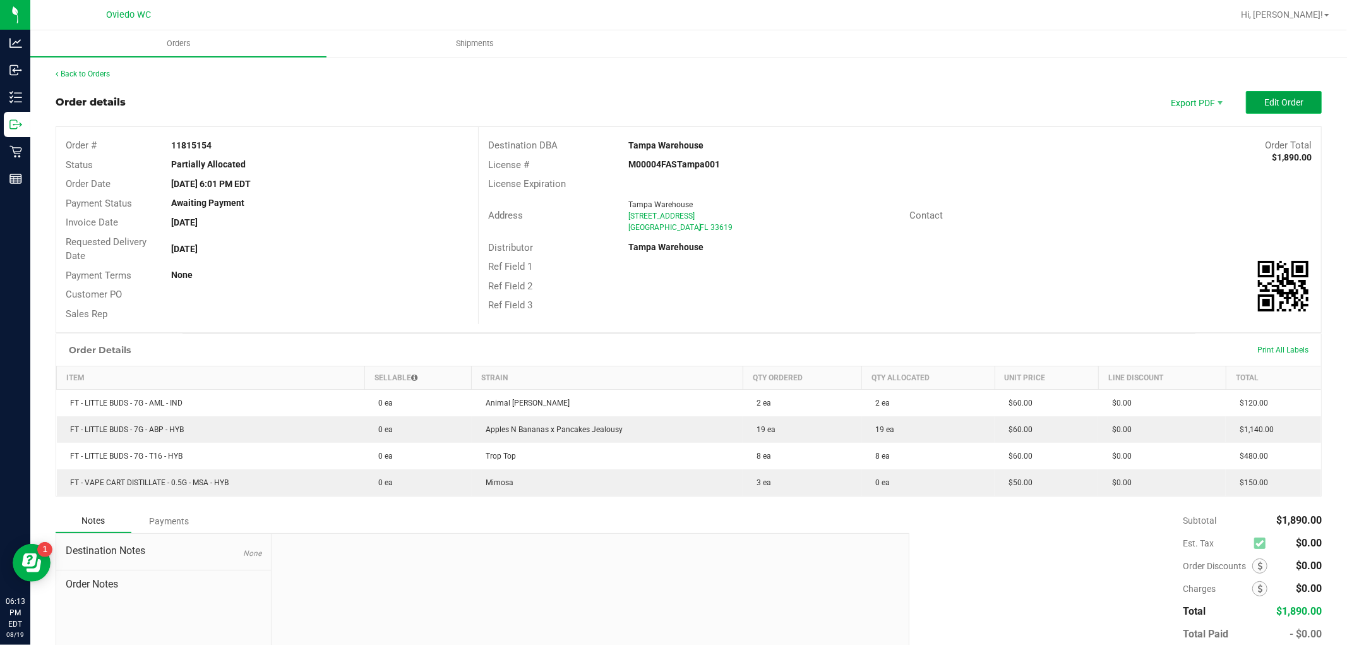
click at [1272, 104] on span "Edit Order" at bounding box center [1284, 102] width 39 height 10
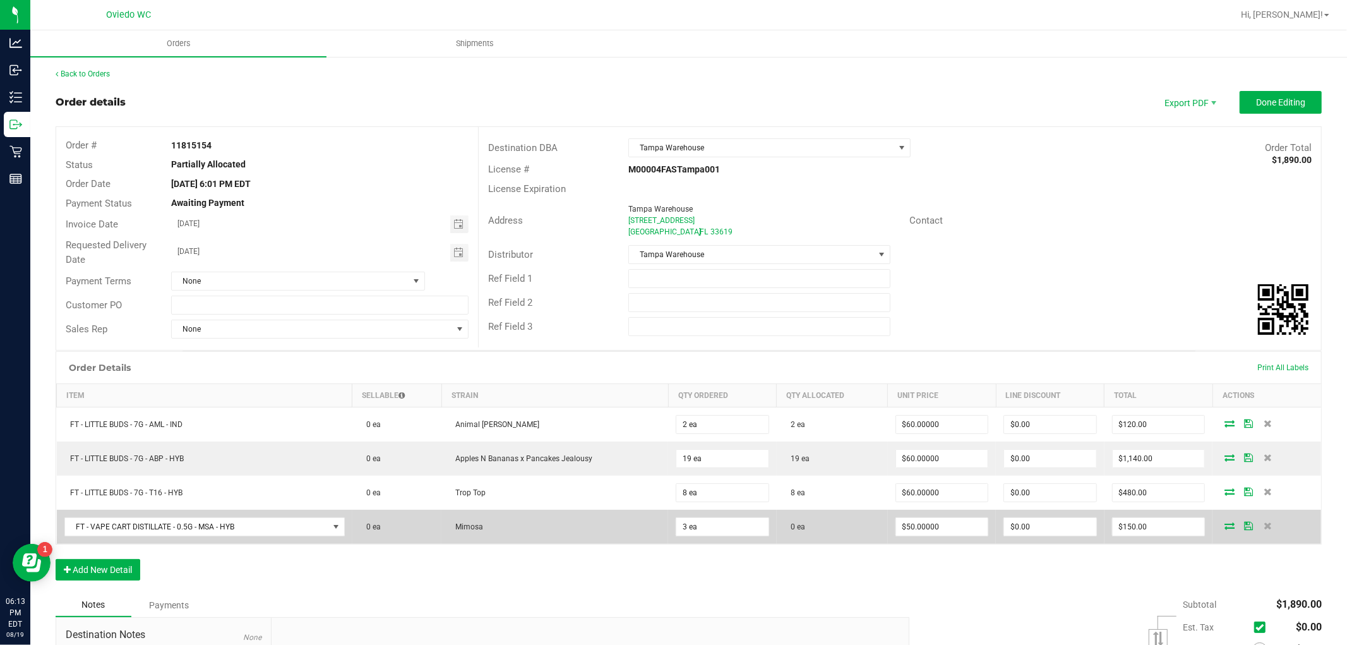
click at [1225, 525] on icon at bounding box center [1230, 526] width 10 height 8
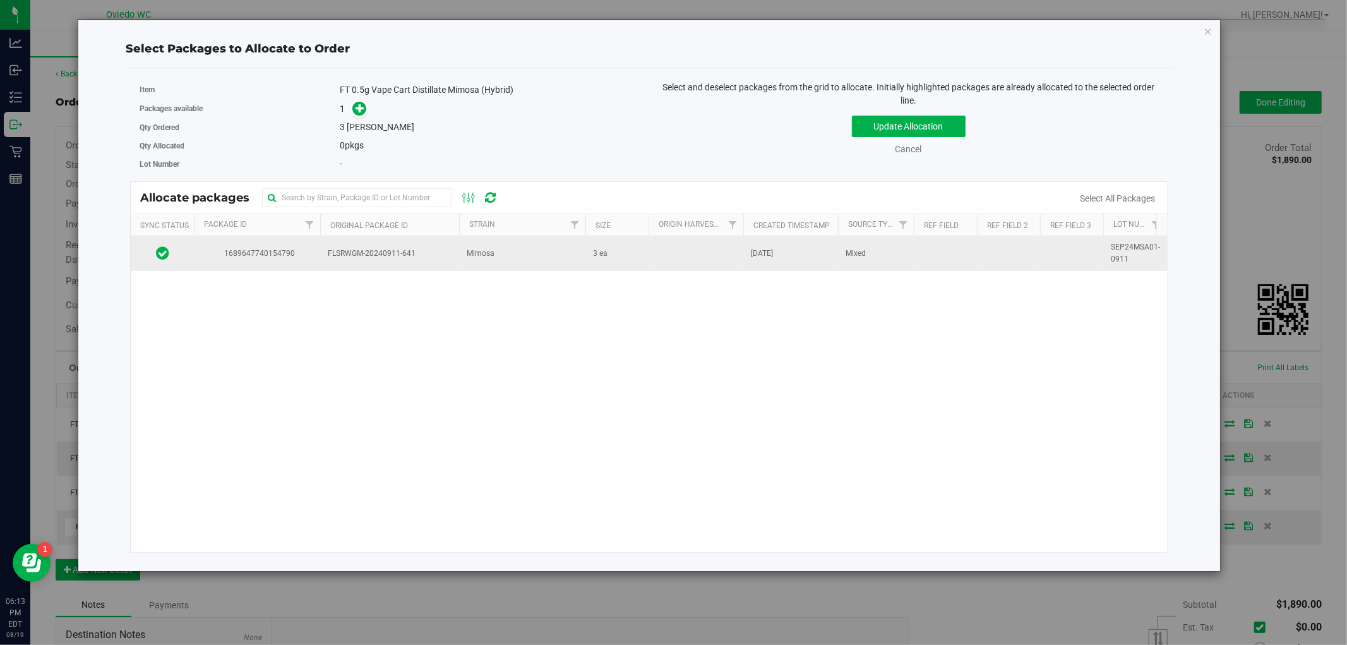
click at [428, 260] on span "FLSRWGM-20240911-641" at bounding box center [390, 254] width 124 height 12
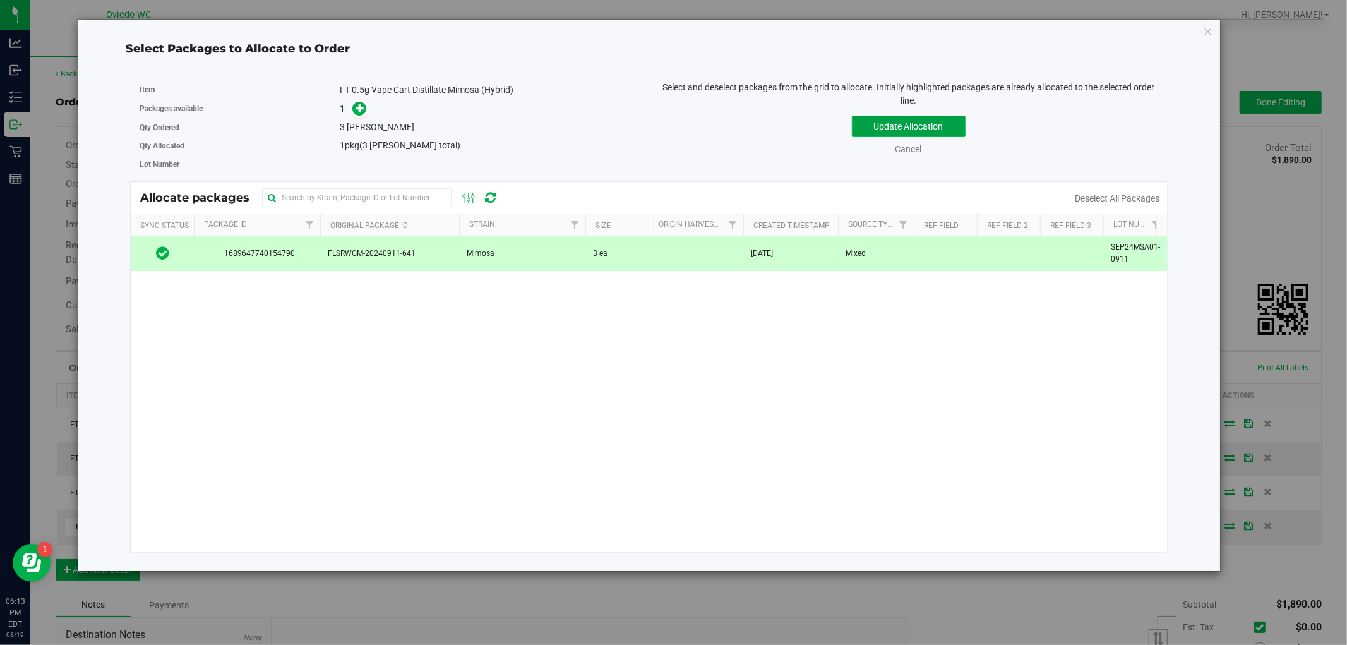
click at [878, 121] on button "Update Allocation" at bounding box center [909, 126] width 114 height 21
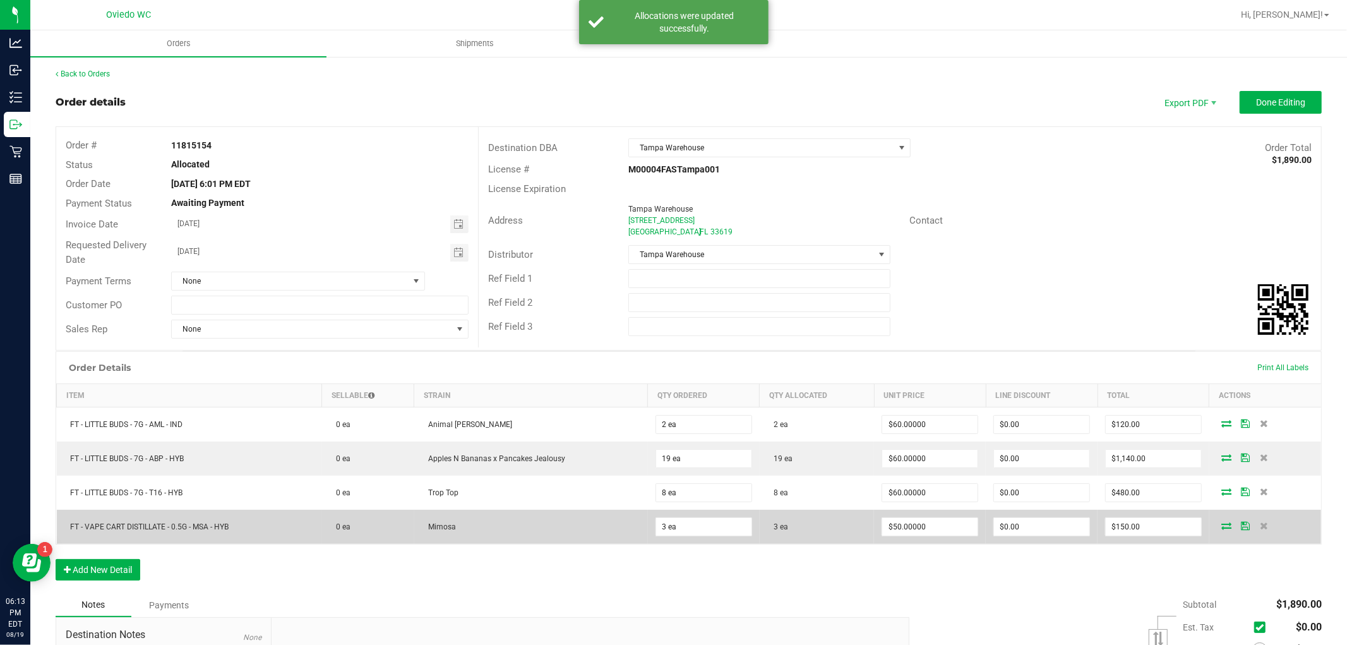
click at [1241, 529] on icon at bounding box center [1245, 526] width 9 height 8
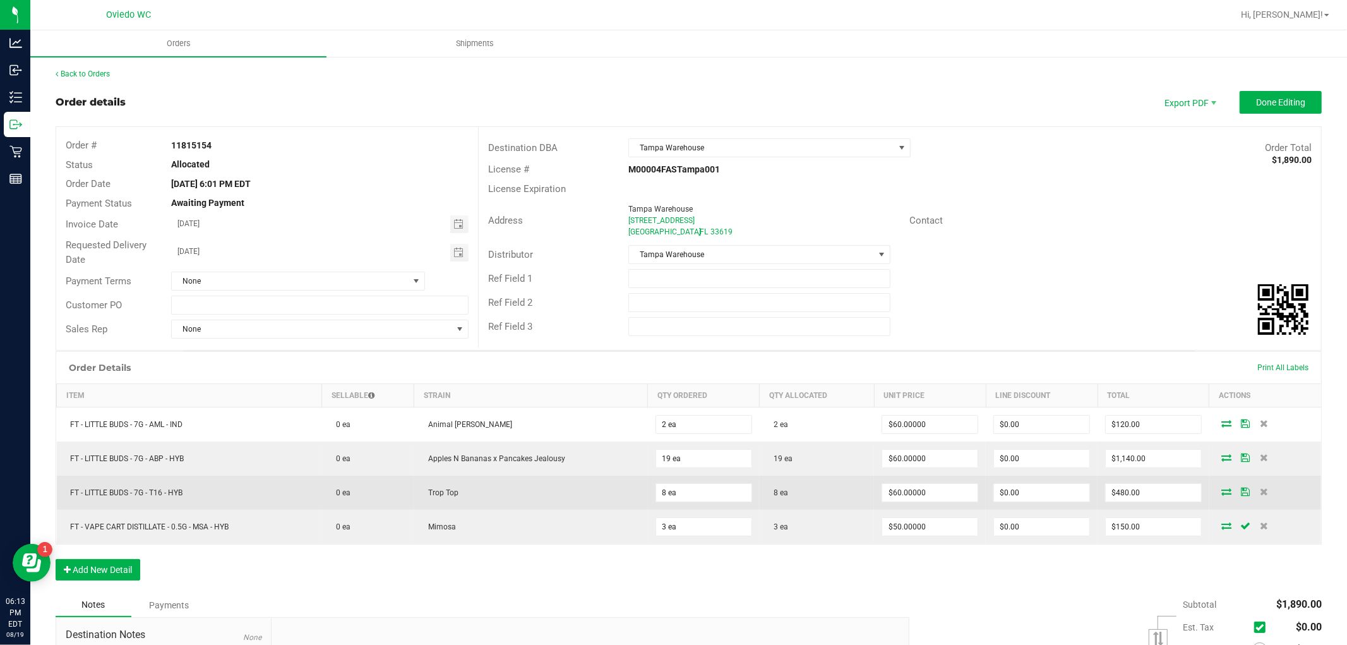
click at [1241, 491] on icon at bounding box center [1245, 492] width 9 height 8
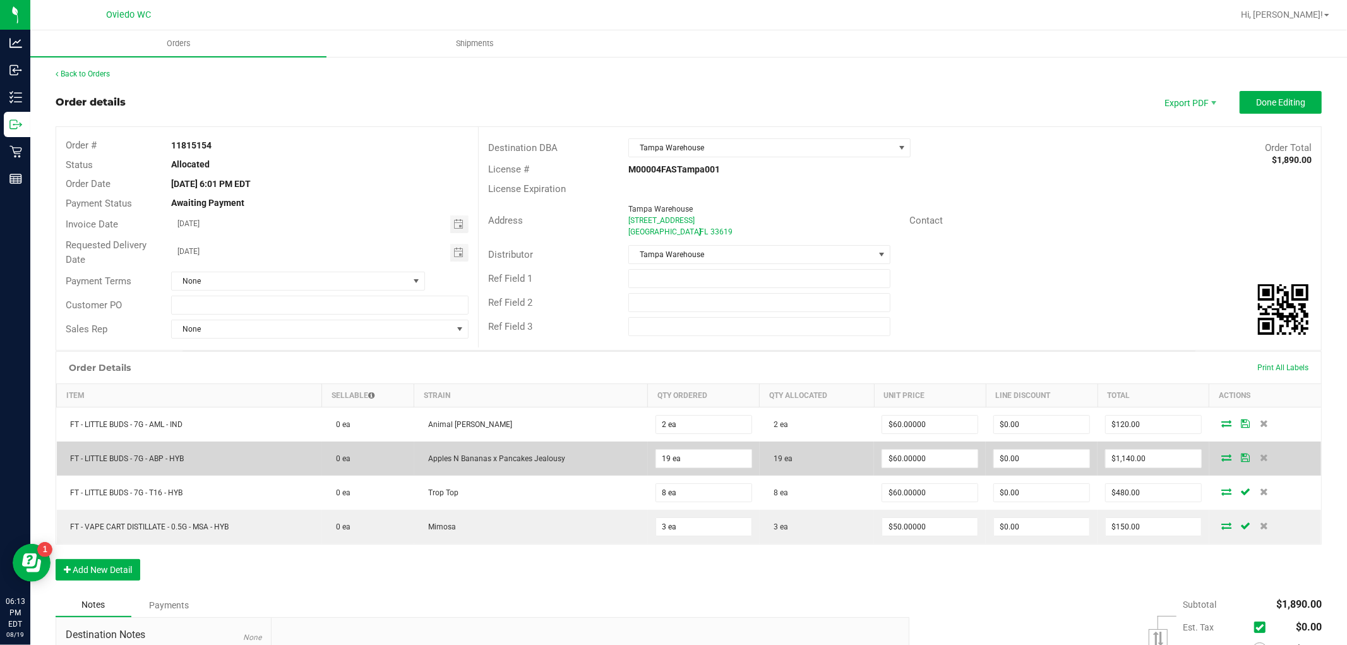
click at [1241, 457] on icon at bounding box center [1245, 458] width 9 height 8
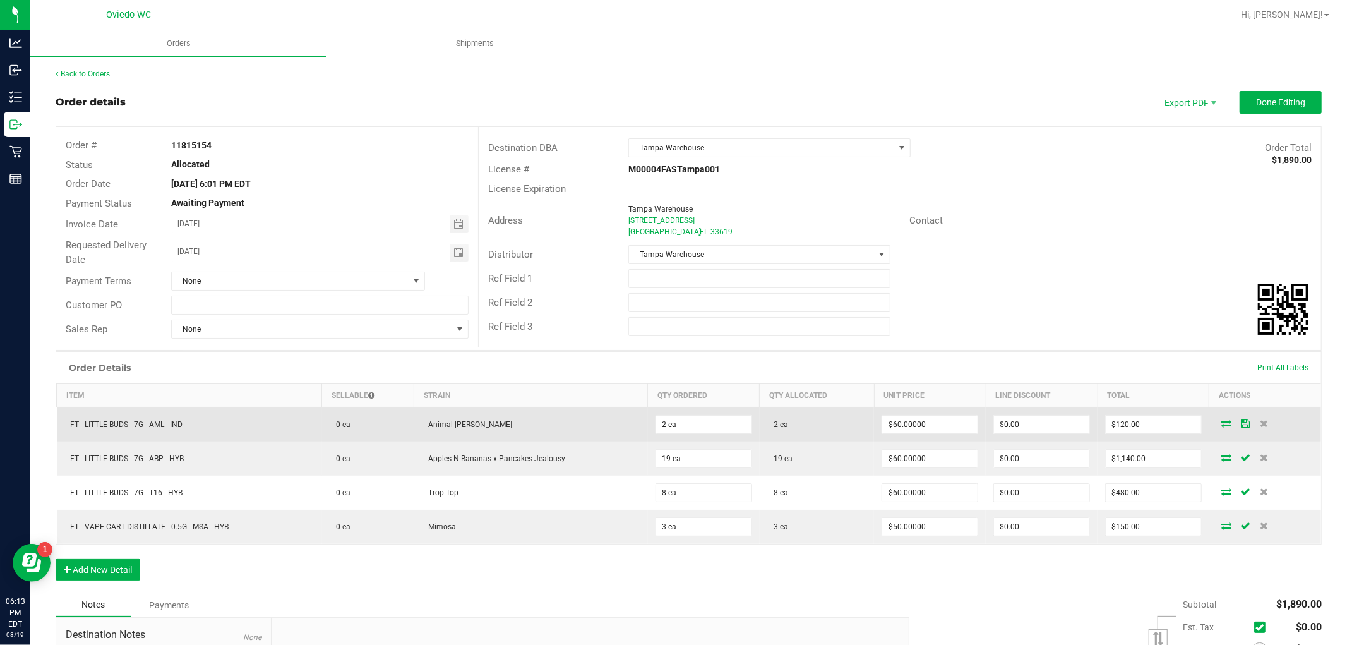
click at [1241, 426] on icon at bounding box center [1245, 423] width 9 height 8
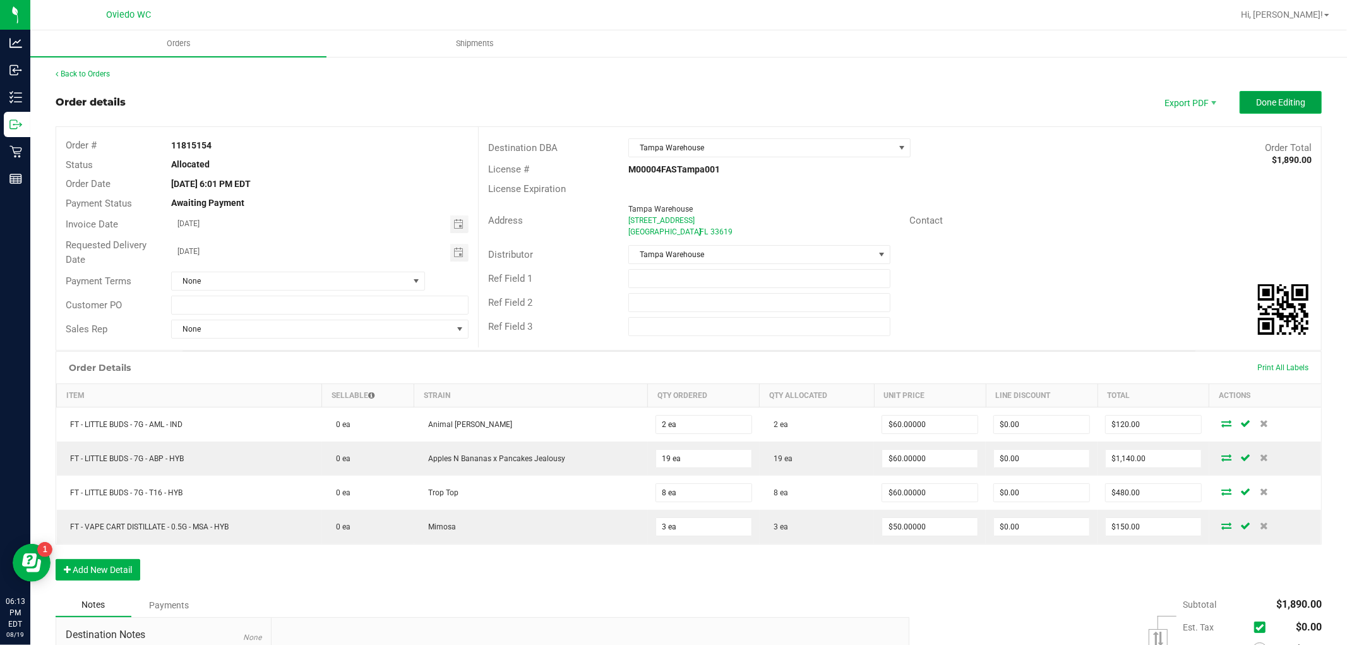
click at [1256, 103] on span "Done Editing" at bounding box center [1280, 102] width 49 height 10
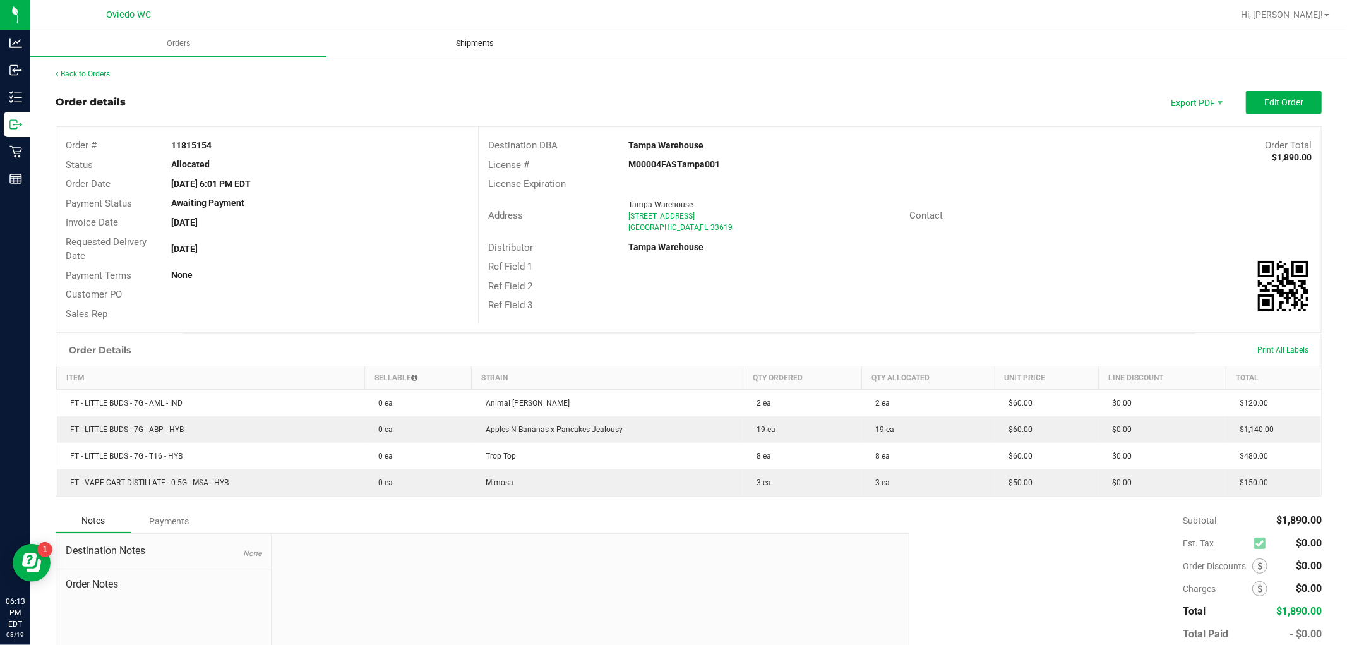
click at [457, 43] on span "Shipments" at bounding box center [475, 43] width 72 height 11
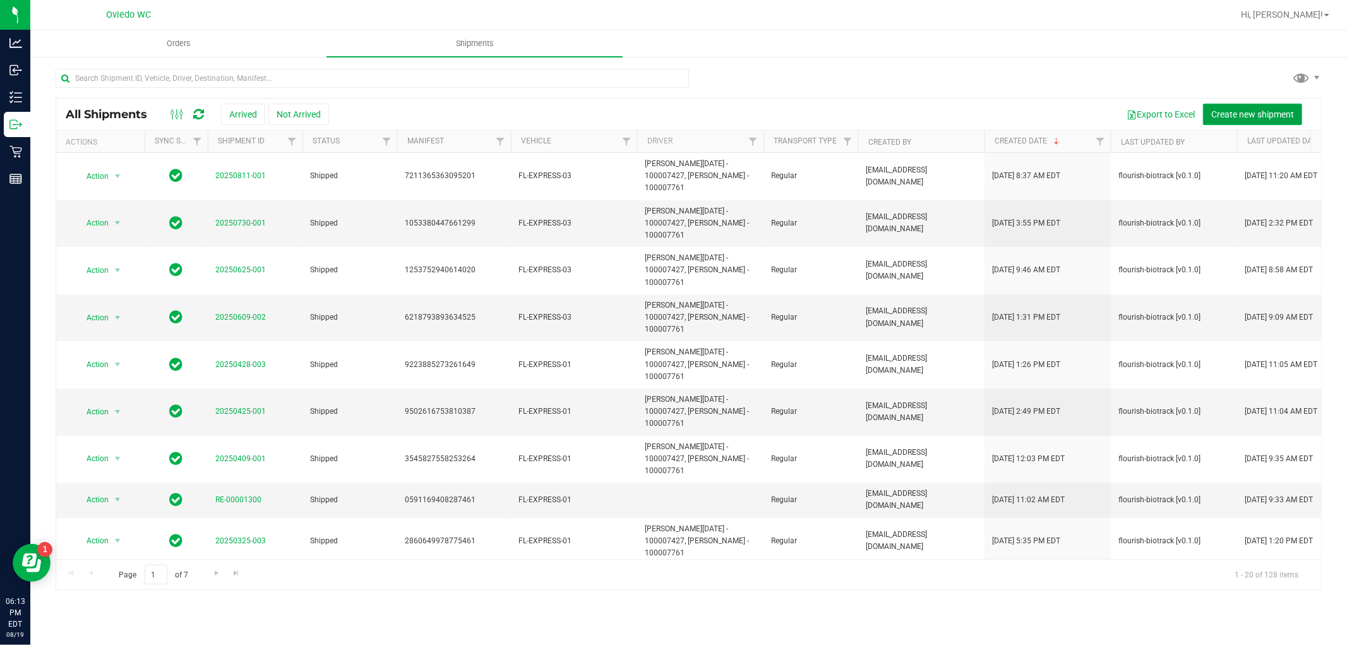
click at [1259, 116] on span "Create new shipment" at bounding box center [1253, 114] width 83 height 10
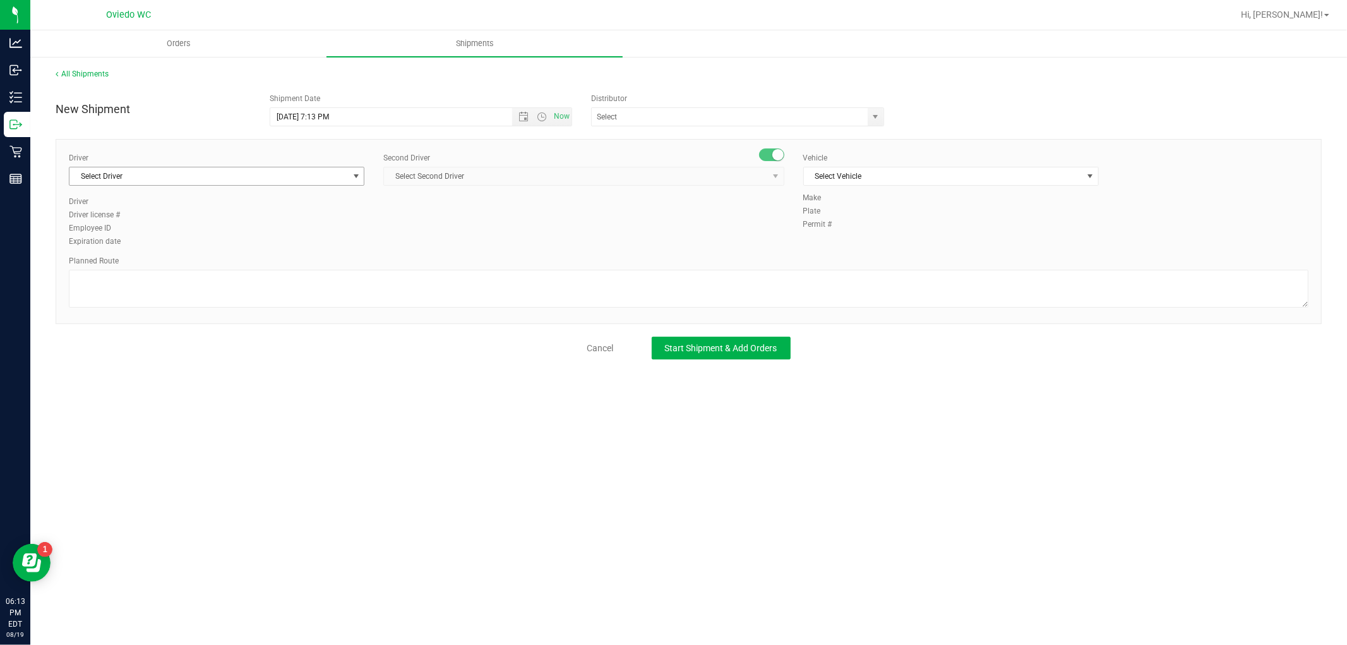
click at [256, 179] on span "Select Driver" at bounding box center [208, 176] width 279 height 18
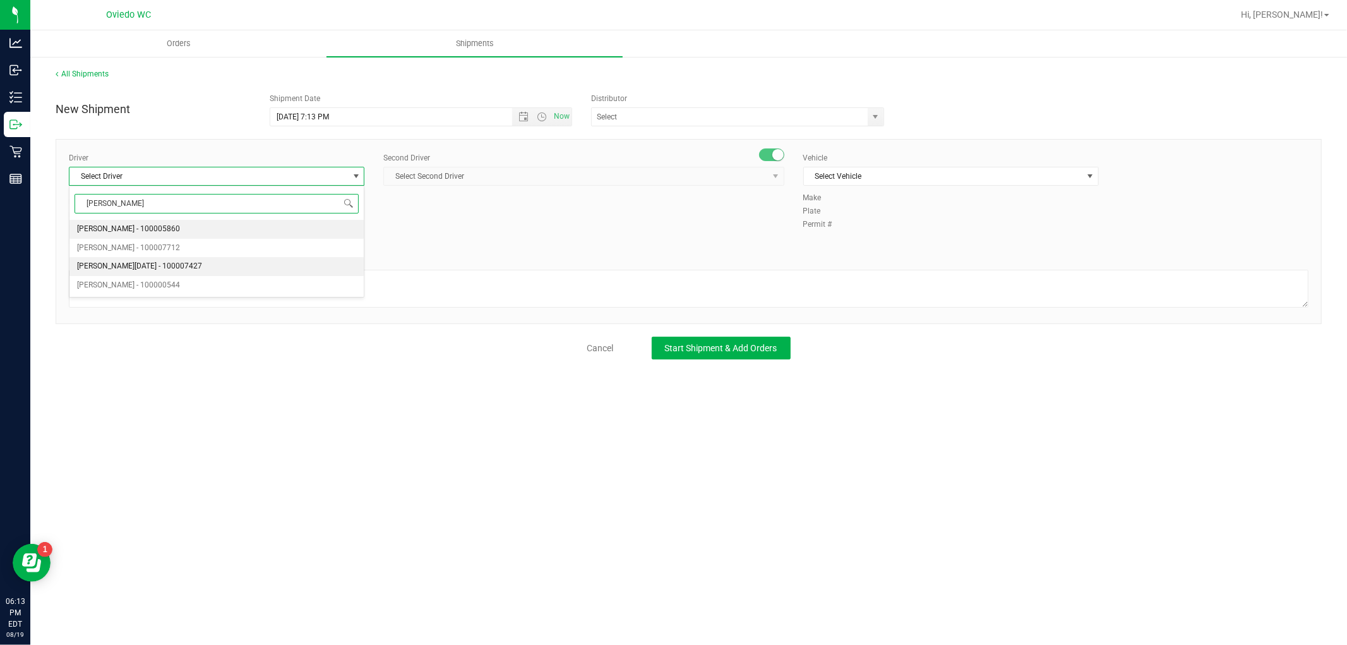
click at [131, 262] on span "[PERSON_NAME][DATE] - 100007427" at bounding box center [139, 266] width 125 height 16
type input "[PERSON_NAME]"
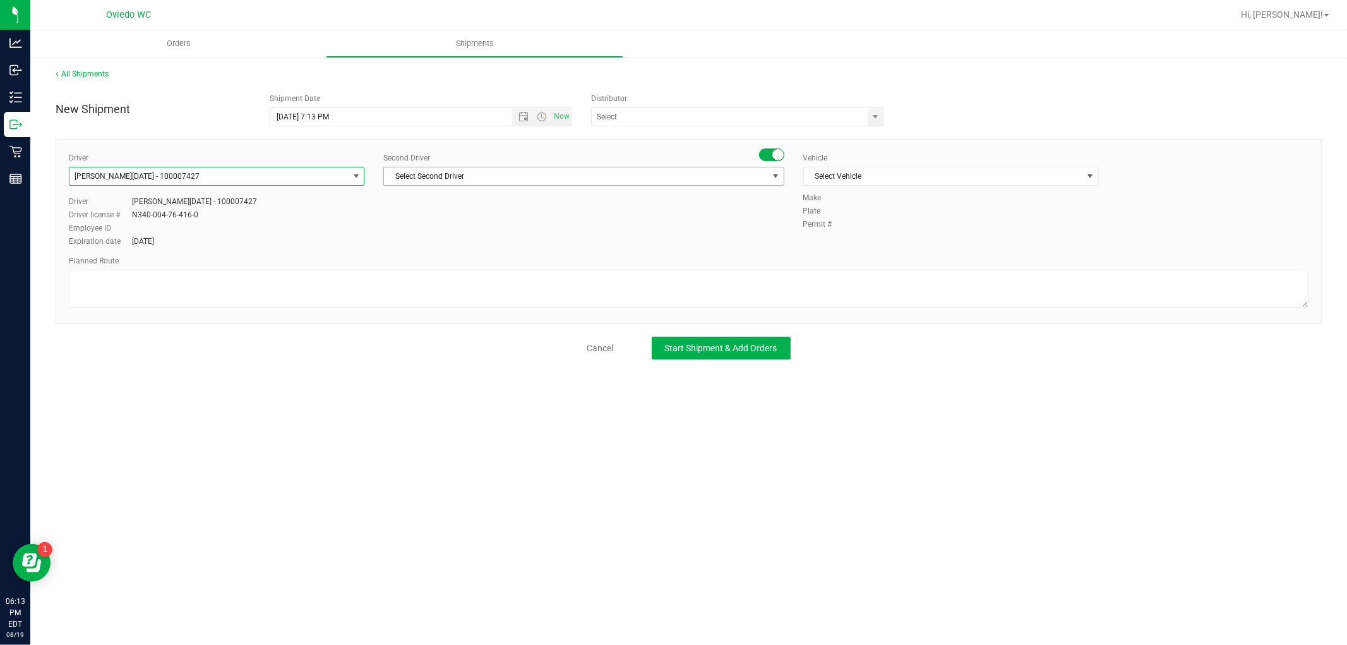
click at [503, 178] on span "Select Second Driver" at bounding box center [575, 176] width 383 height 18
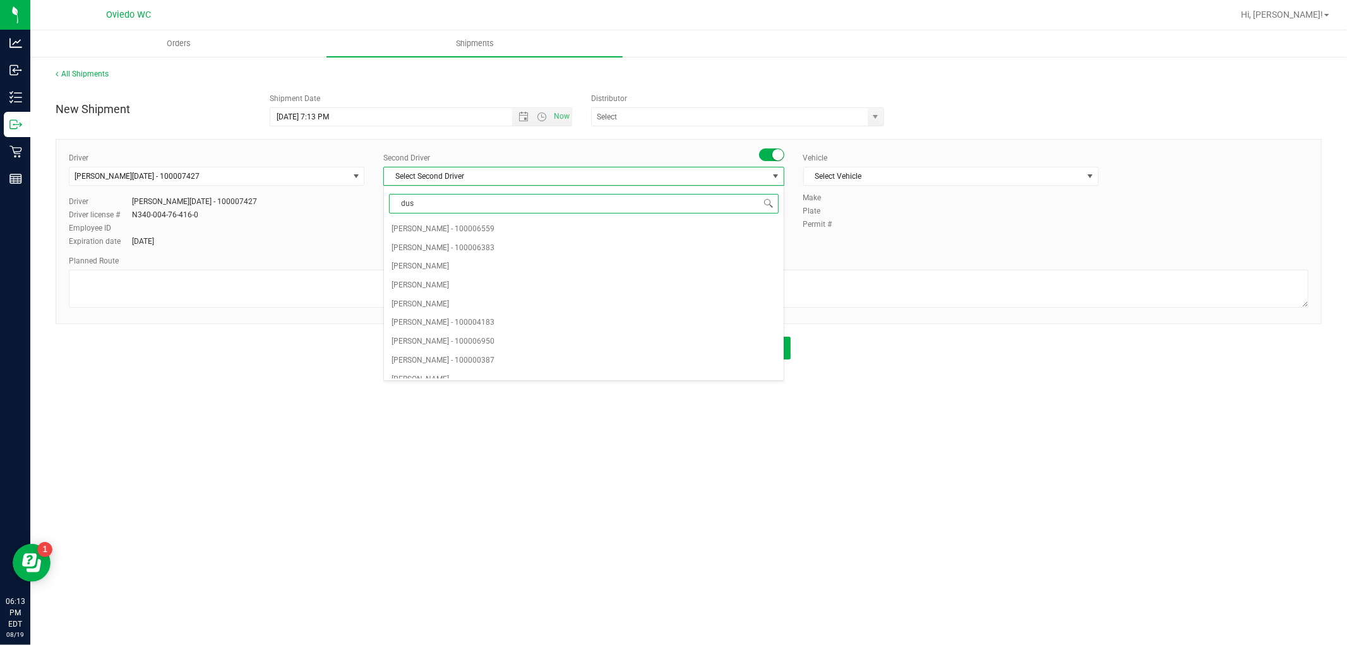
type input "dust"
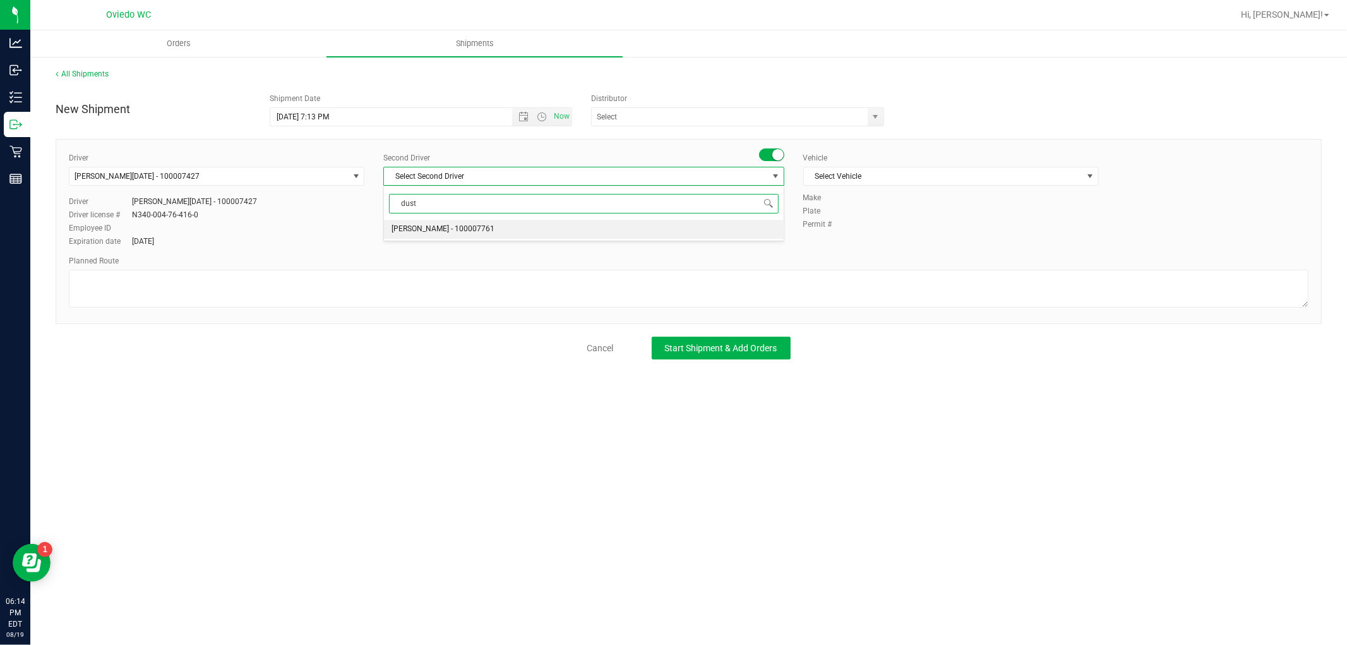
click at [490, 227] on span "[PERSON_NAME] - 100007761" at bounding box center [443, 229] width 103 height 16
click at [920, 157] on div "Vehicle" at bounding box center [951, 157] width 296 height 11
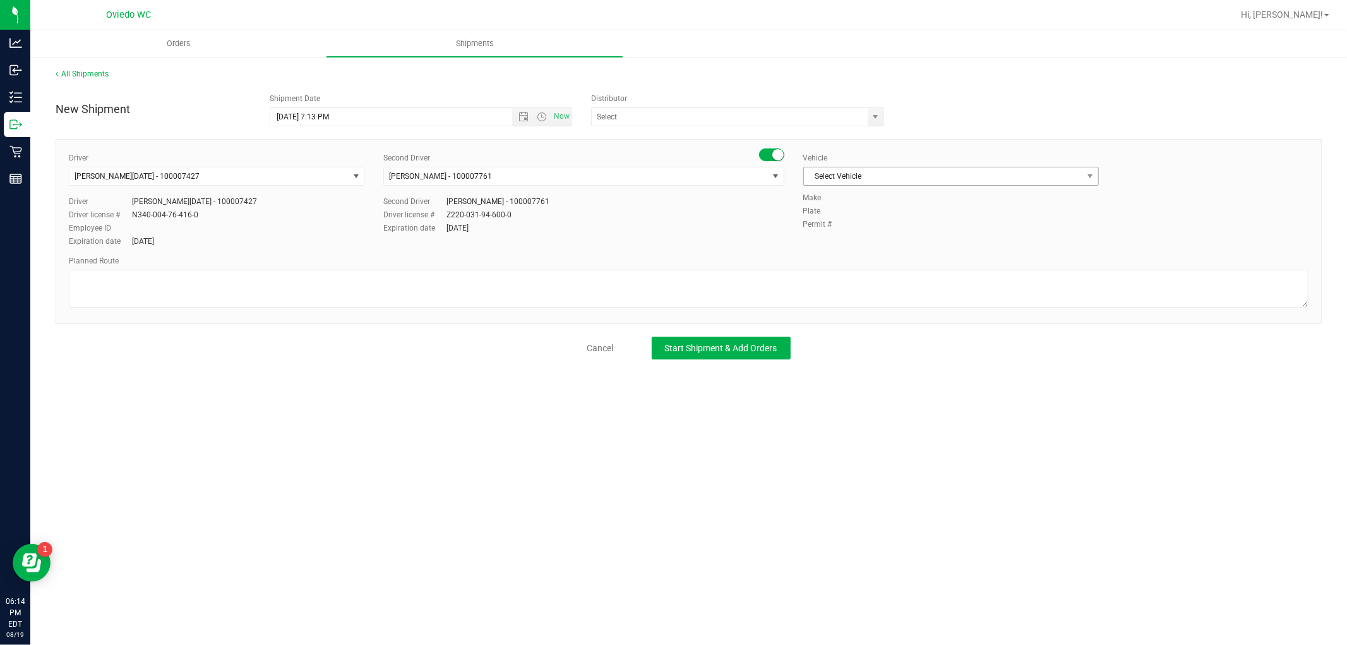
click at [918, 171] on span "Select Vehicle" at bounding box center [943, 176] width 279 height 18
click at [874, 279] on li "FL-EXPRESS-03" at bounding box center [951, 279] width 294 height 19
click at [159, 280] on textarea at bounding box center [689, 289] width 1240 height 38
type textarea "To [GEOGRAPHIC_DATA]"
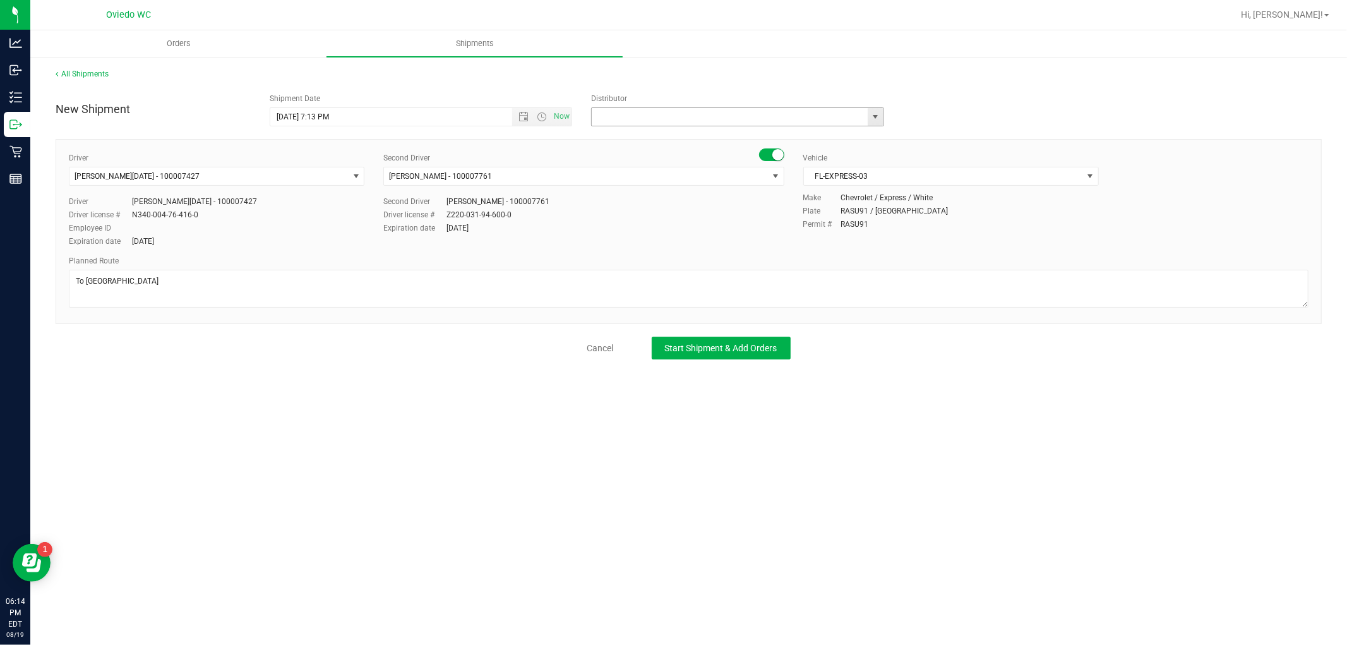
click at [730, 123] on input "text" at bounding box center [726, 117] width 268 height 18
click at [621, 155] on li "Tampa Warehouse" at bounding box center [738, 157] width 292 height 19
type input "Tampa Warehouse"
click at [342, 73] on div "All Shipments" at bounding box center [689, 77] width 1267 height 19
click at [714, 347] on span "Start Shipment & Add Orders" at bounding box center [721, 348] width 112 height 10
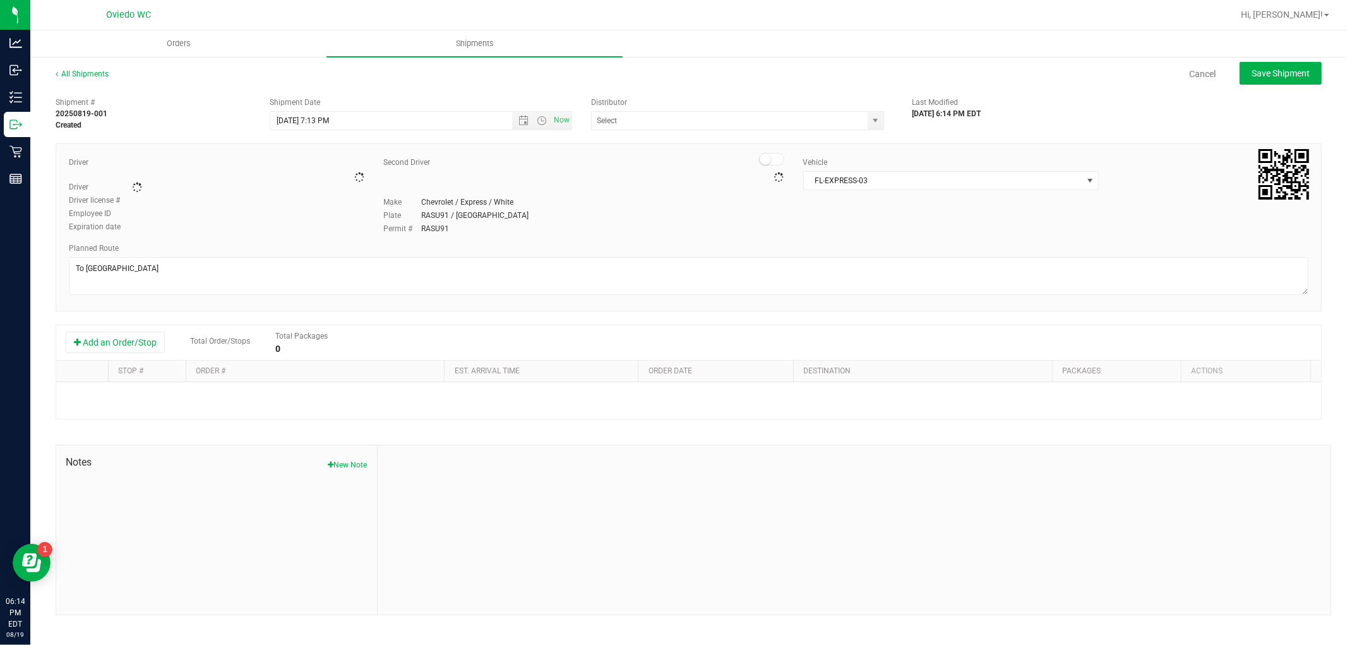
type input "Tampa Warehouse"
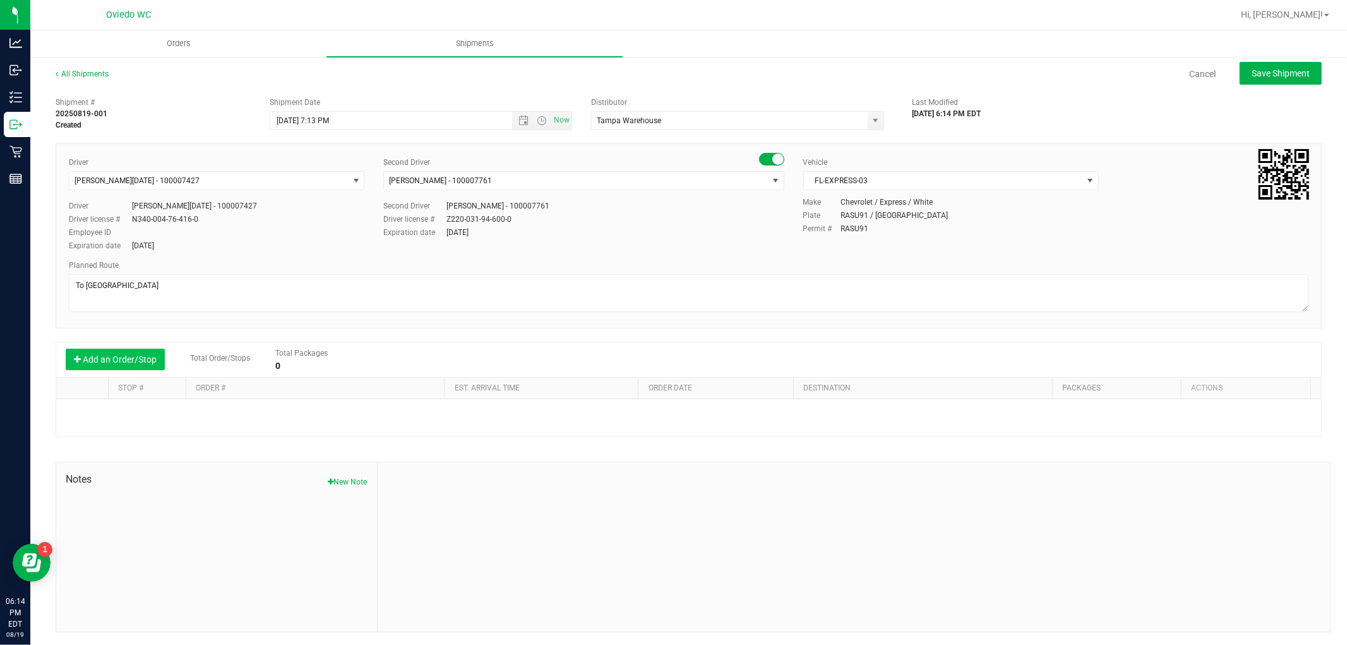
click at [101, 360] on button "Add an Order/Stop" at bounding box center [115, 359] width 99 height 21
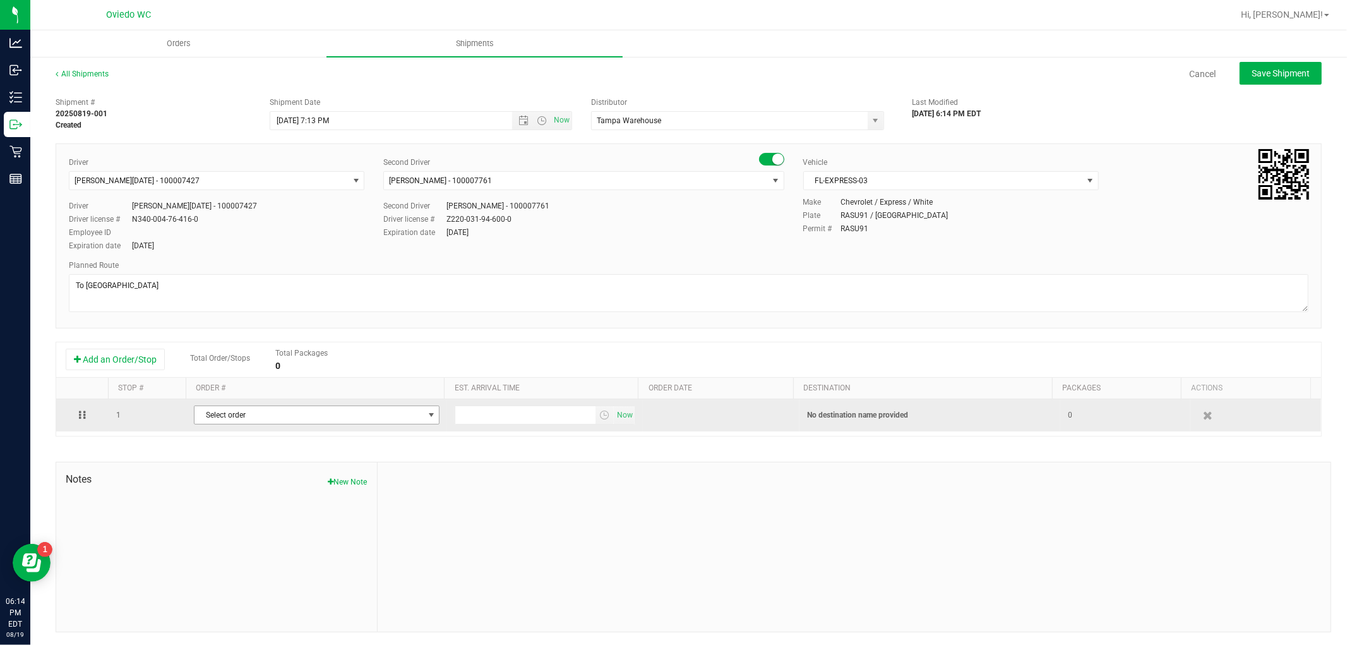
click at [281, 419] on span "Select order" at bounding box center [309, 415] width 229 height 18
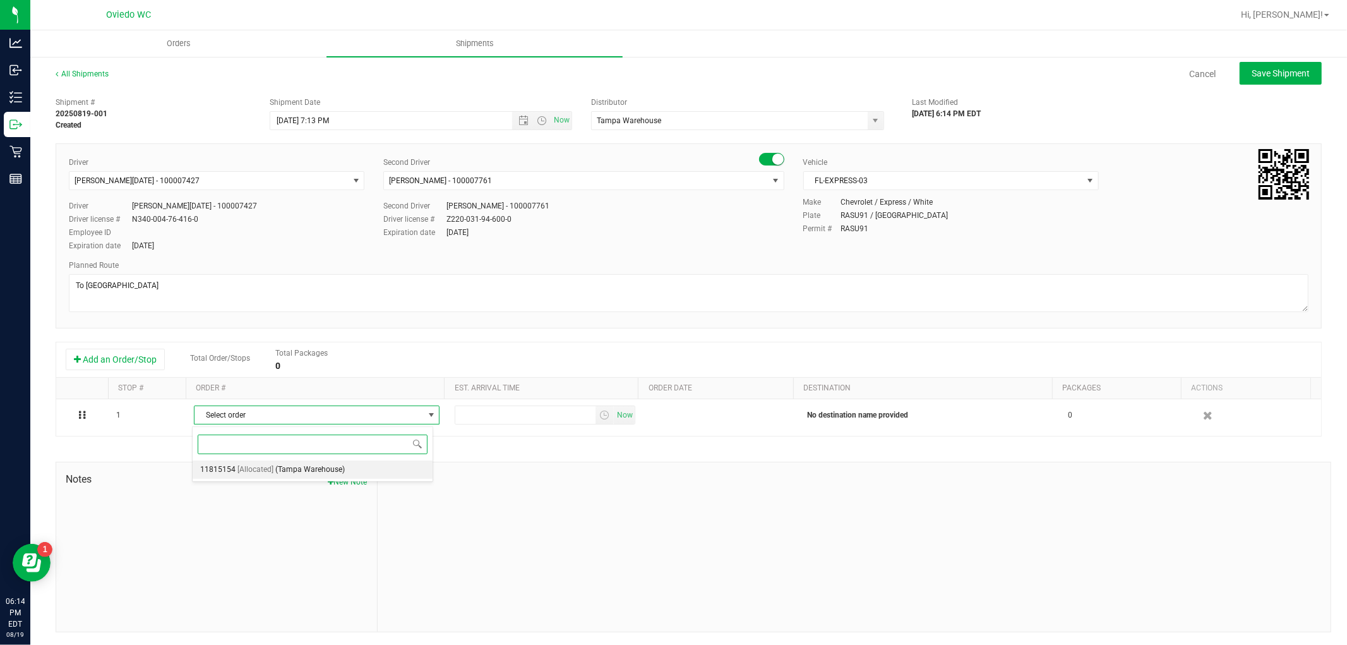
drag, startPoint x: 341, startPoint y: 476, endPoint x: 358, endPoint y: 469, distance: 18.1
click at [341, 475] on span "(Tampa Warehouse)" at bounding box center [309, 470] width 69 height 16
click at [521, 123] on span "Open the date view" at bounding box center [524, 121] width 10 height 10
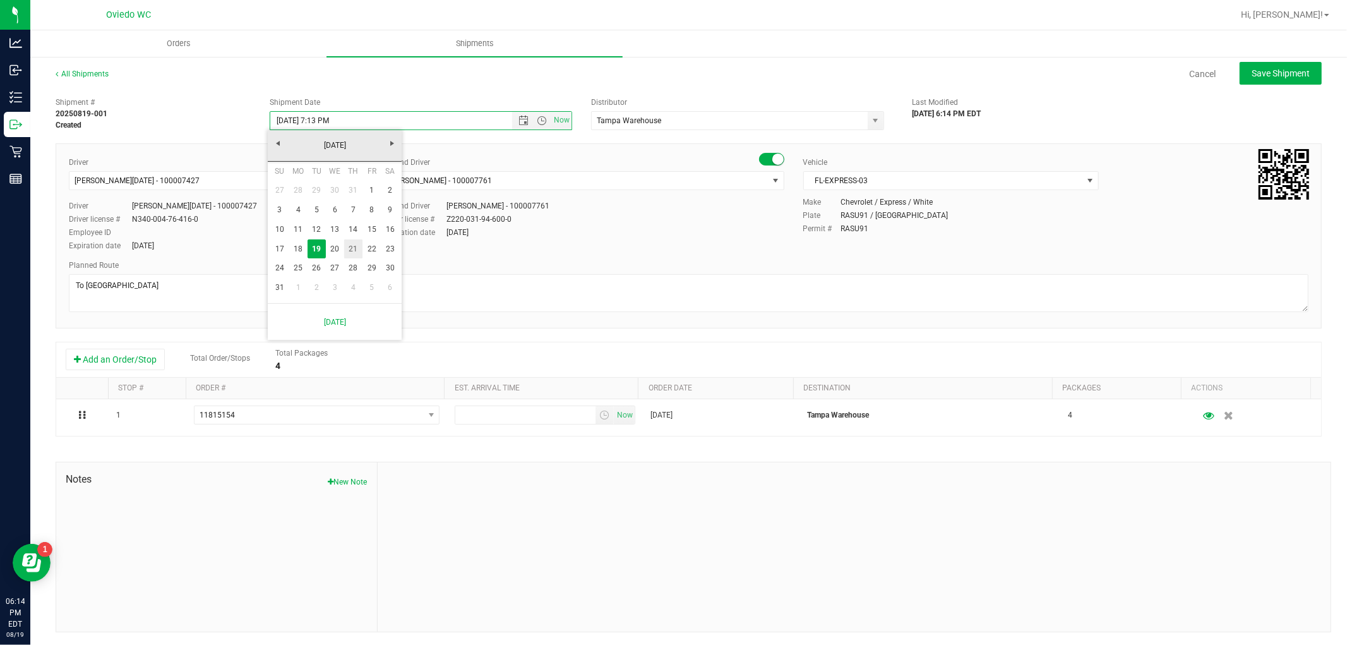
click at [354, 246] on link "21" at bounding box center [353, 249] width 18 height 20
click at [325, 117] on input "[DATE] 7:13 PM" at bounding box center [401, 121] width 263 height 18
click at [334, 119] on input "[DATE] 7:13 PM" at bounding box center [401, 121] width 263 height 18
click at [345, 121] on input "[DATE] 7:13 PM" at bounding box center [401, 121] width 263 height 18
type input "[DATE] 7:13 AM"
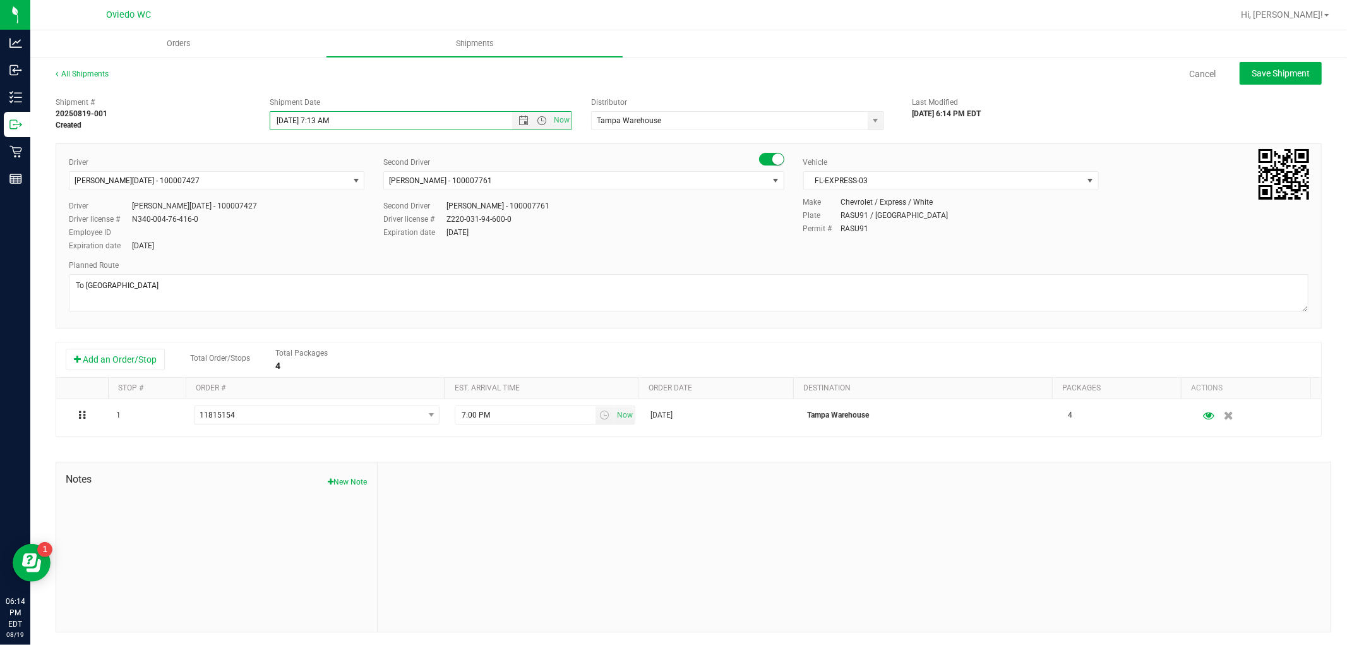
click at [449, 140] on div "Shipment # 20250819-001 Created Shipment Date [DATE] 7:13 AM Now Distributor Ta…" at bounding box center [689, 361] width 1267 height 541
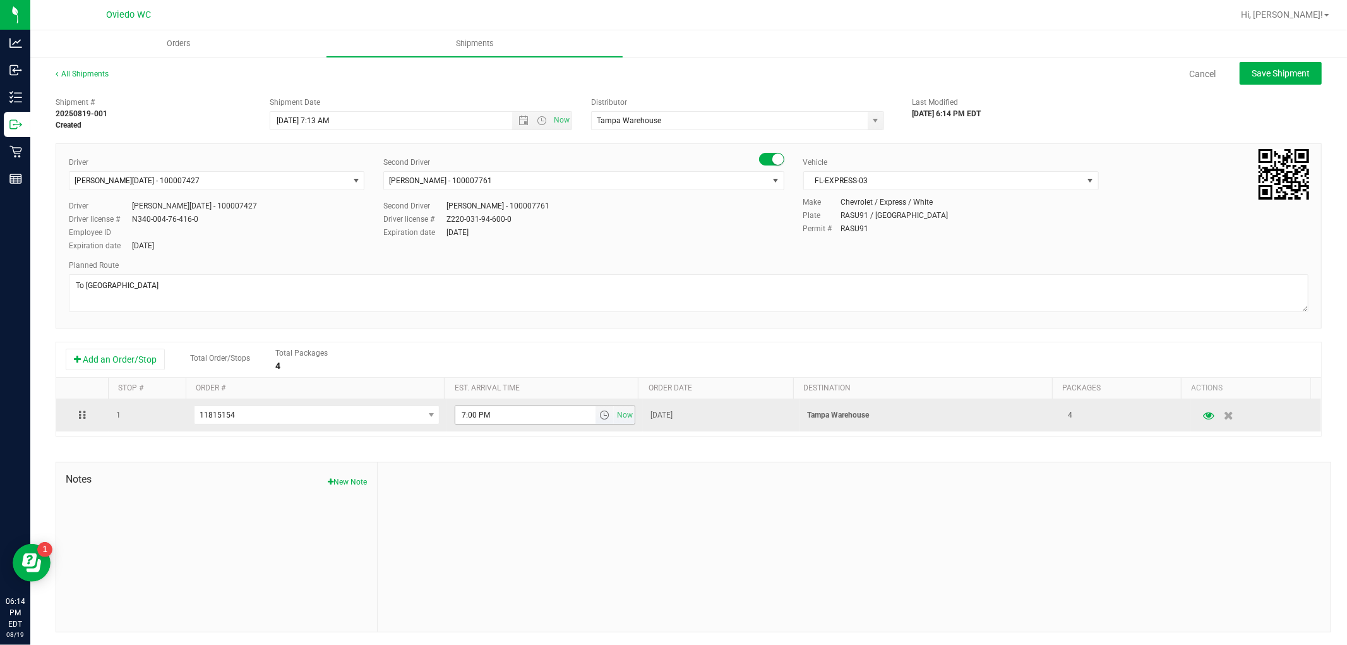
click at [491, 419] on input "7:00 PM" at bounding box center [525, 415] width 140 height 18
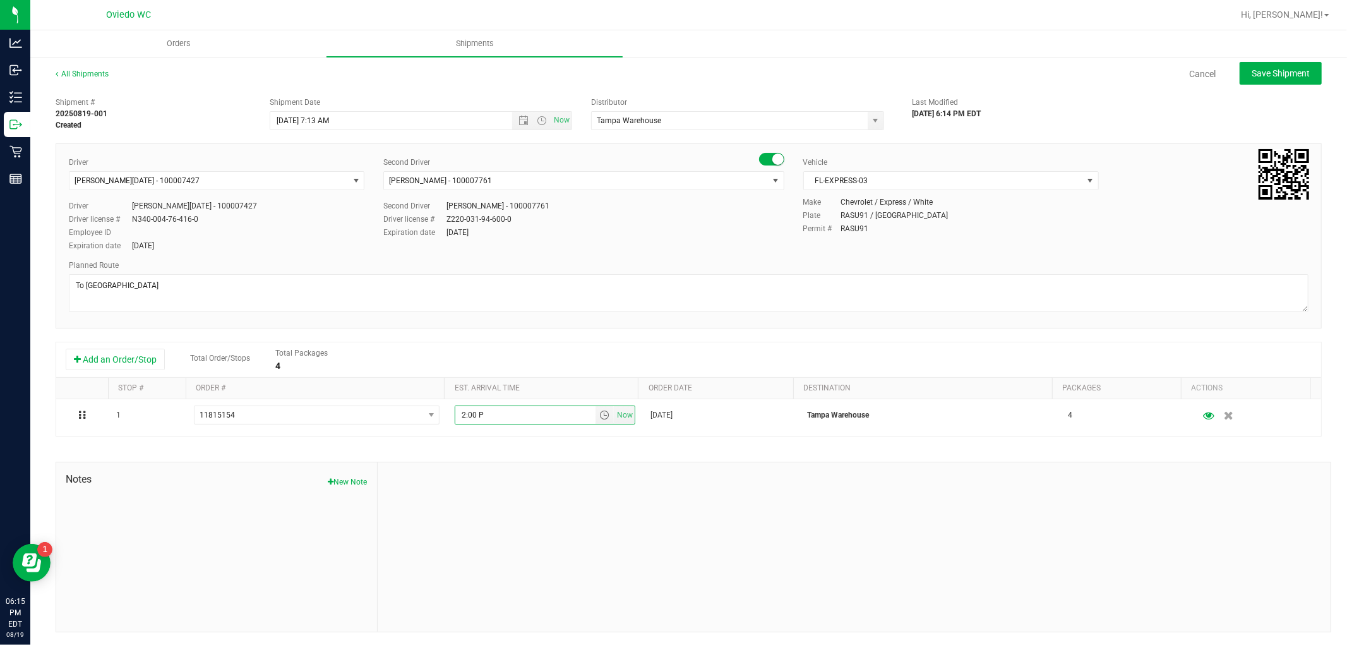
type input "2:00 PM"
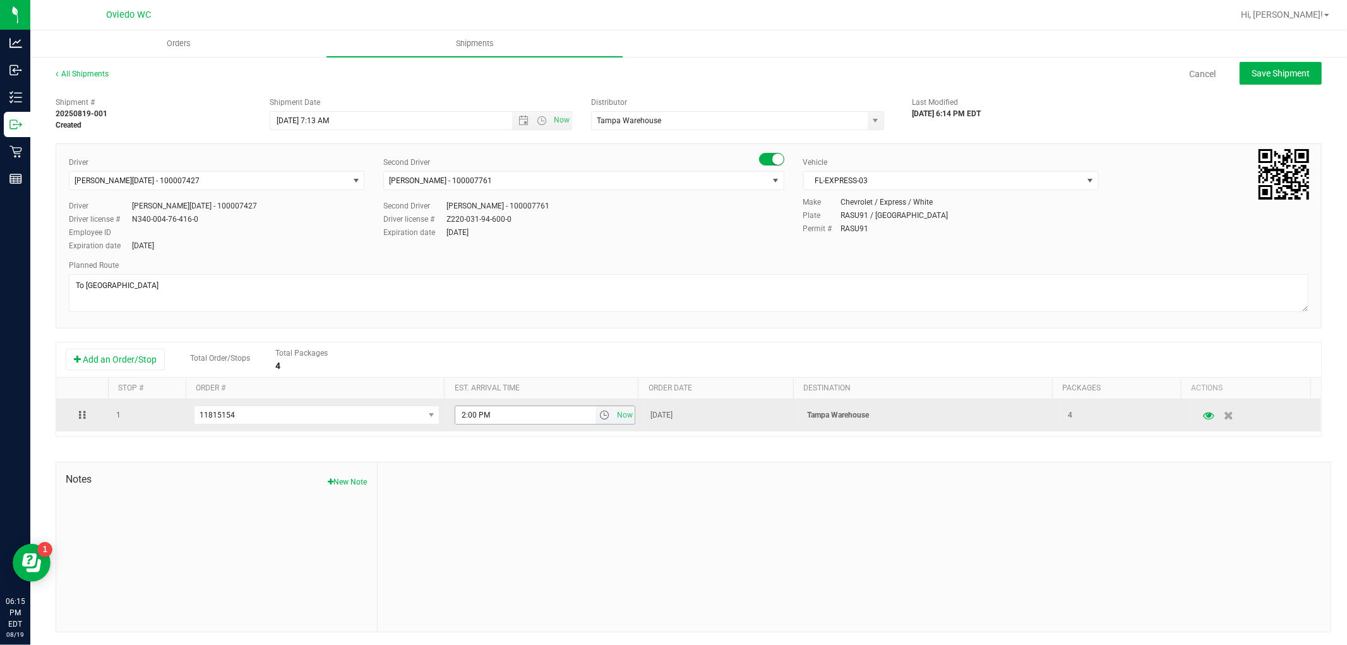
click at [599, 420] on span "select" at bounding box center [604, 415] width 10 height 10
click at [599, 418] on span "select" at bounding box center [604, 415] width 10 height 10
click at [726, 424] on td "[DATE]" at bounding box center [721, 415] width 157 height 32
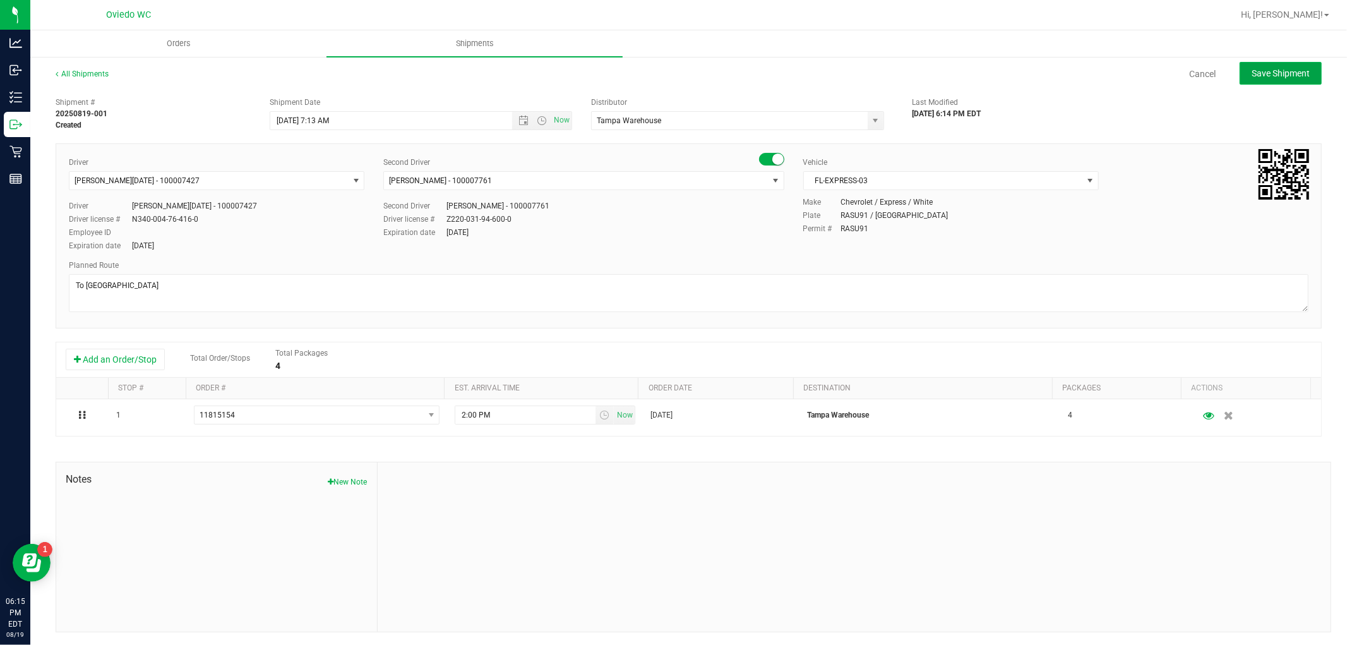
click at [1285, 65] on button "Save Shipment" at bounding box center [1281, 73] width 82 height 23
type input "[DATE] 11:13 AM"
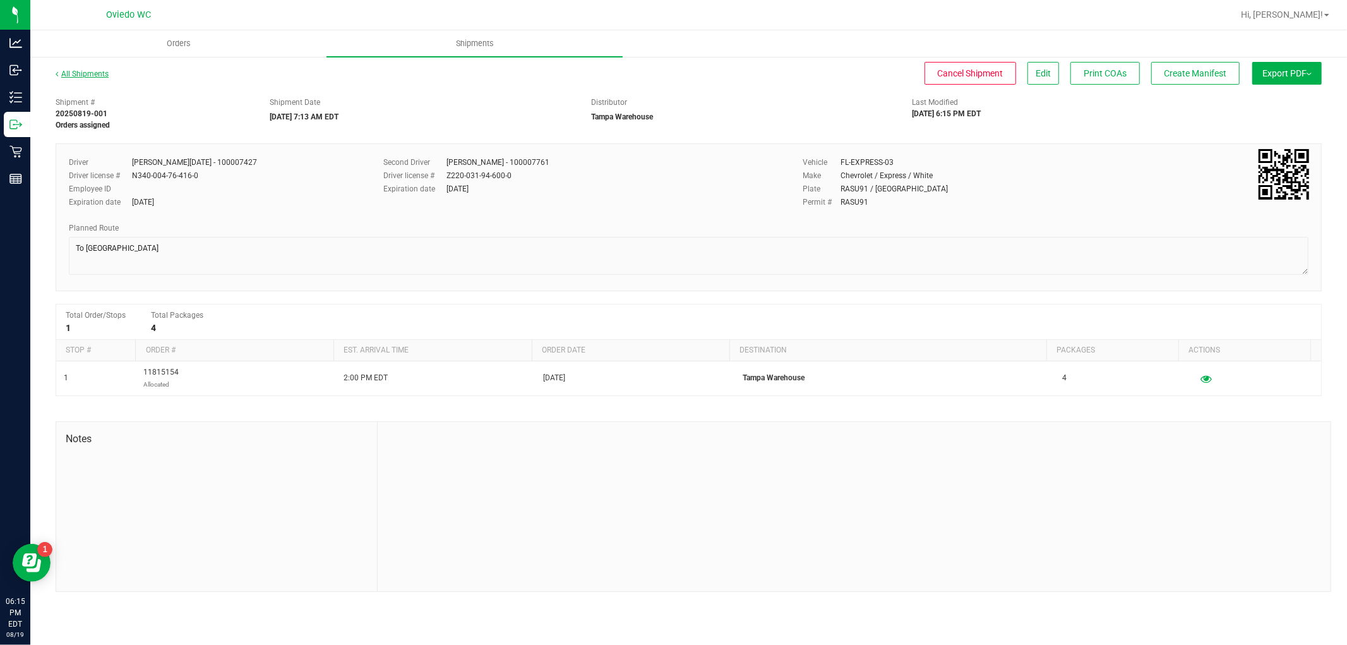
click at [90, 72] on link "All Shipments" at bounding box center [82, 73] width 53 height 9
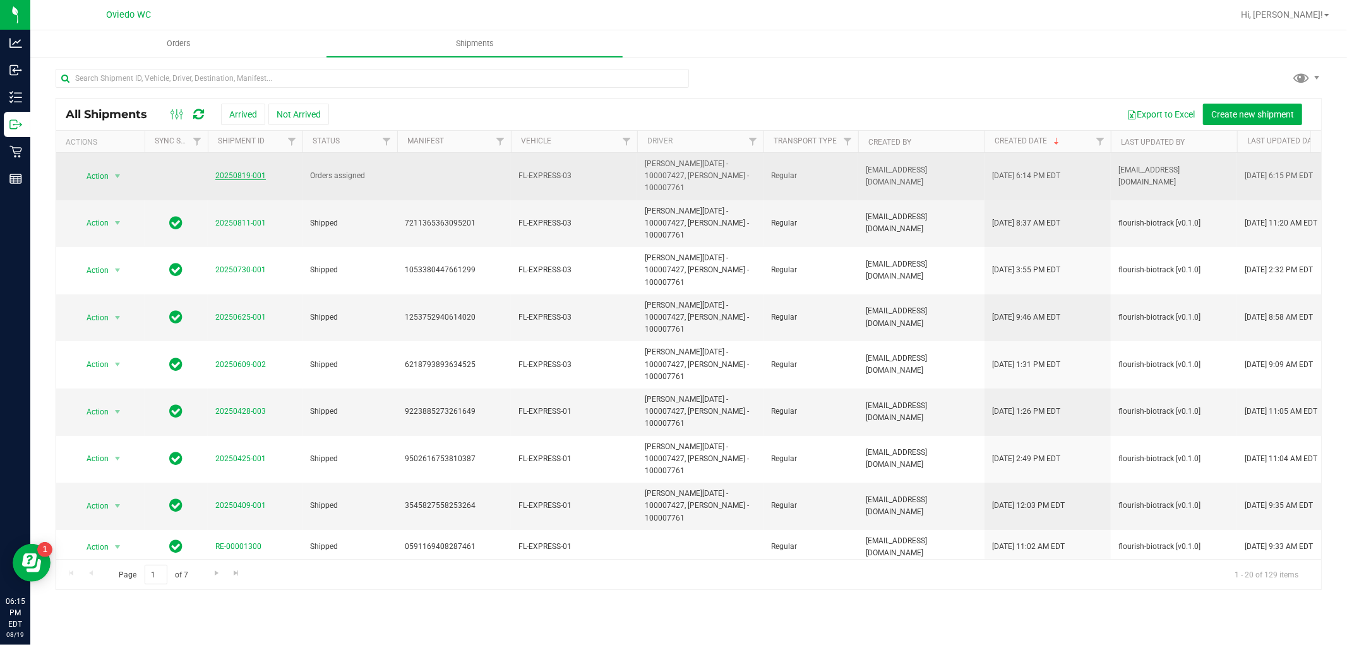
click at [250, 171] on link "20250819-001" at bounding box center [240, 175] width 51 height 9
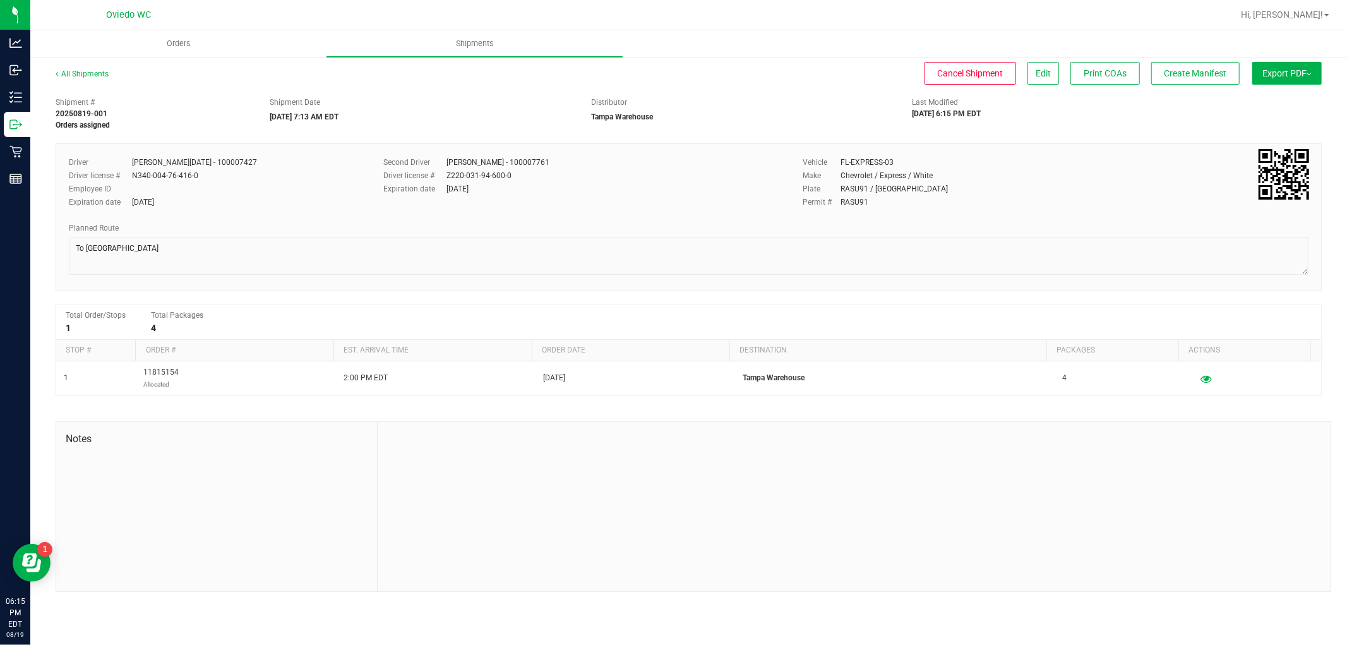
click at [1279, 76] on button "Export PDF" at bounding box center [1287, 73] width 69 height 23
click at [1275, 120] on span "Manifest by Lot" at bounding box center [1255, 120] width 52 height 9
click at [1293, 67] on button "Export PDF" at bounding box center [1287, 73] width 69 height 23
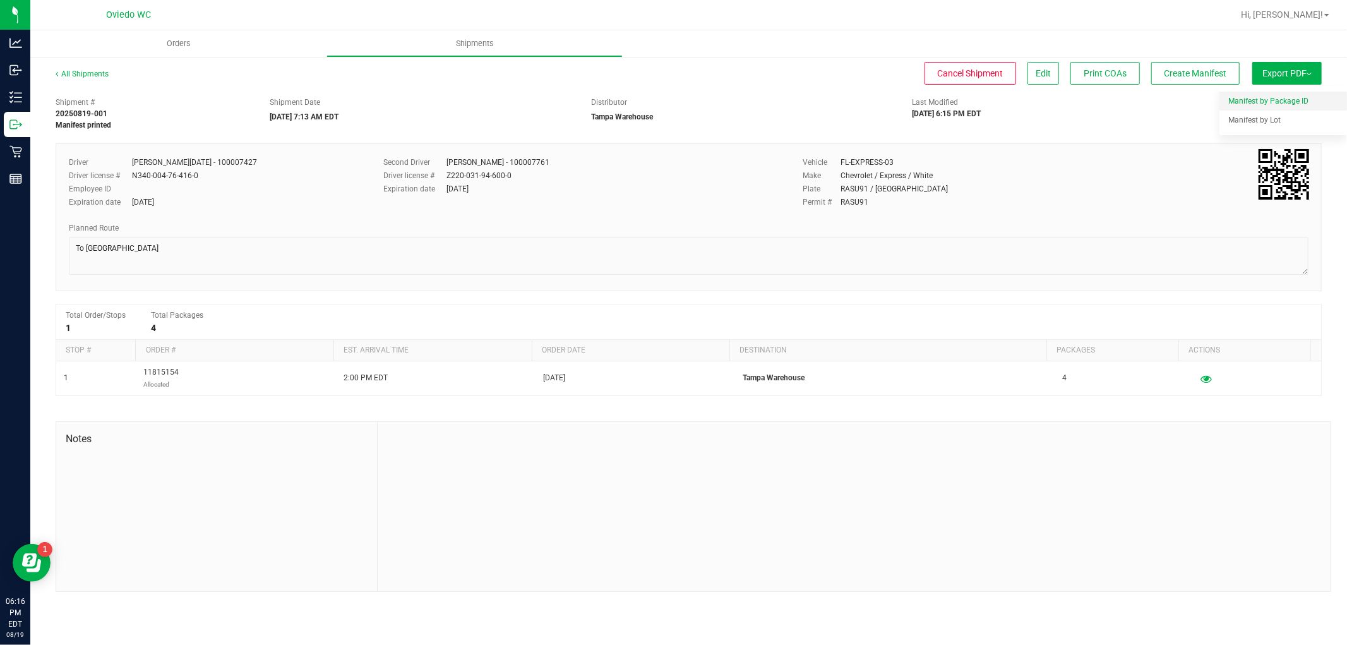
click at [1274, 107] on li "Manifest by Package ID" at bounding box center [1284, 101] width 128 height 19
click at [99, 72] on link "All Shipments" at bounding box center [82, 73] width 53 height 9
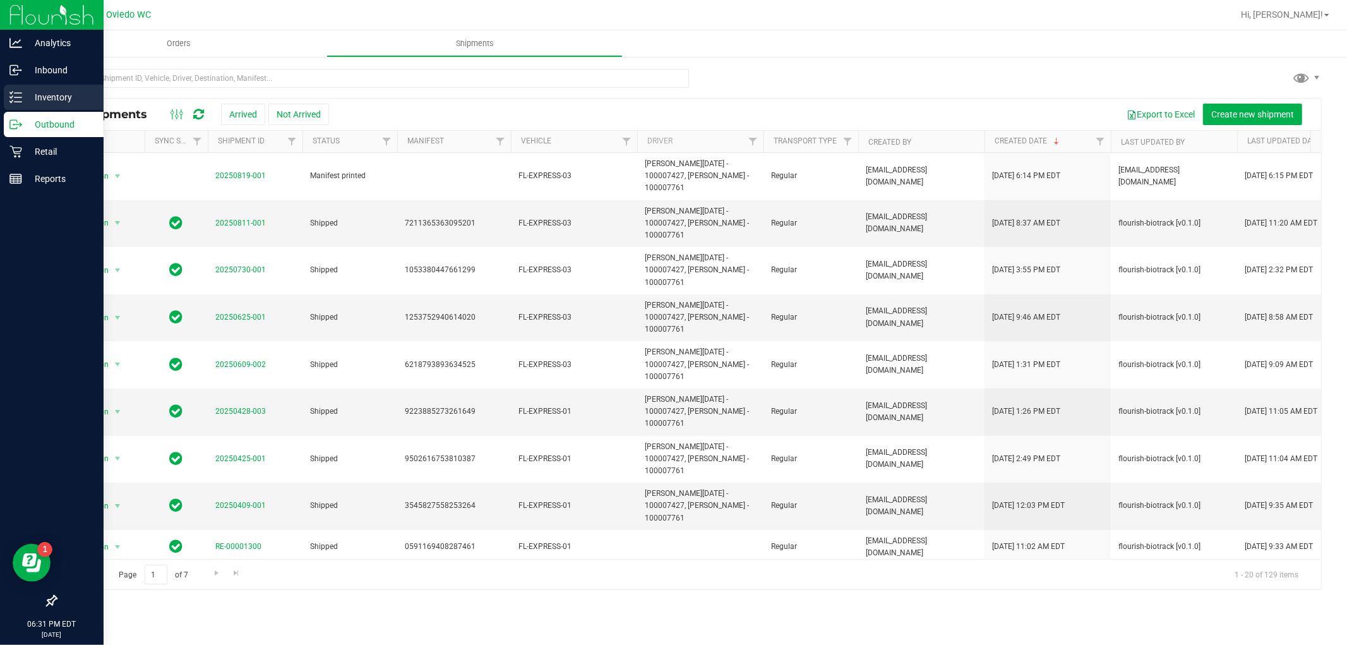
click at [7, 97] on div "Inventory" at bounding box center [54, 97] width 100 height 25
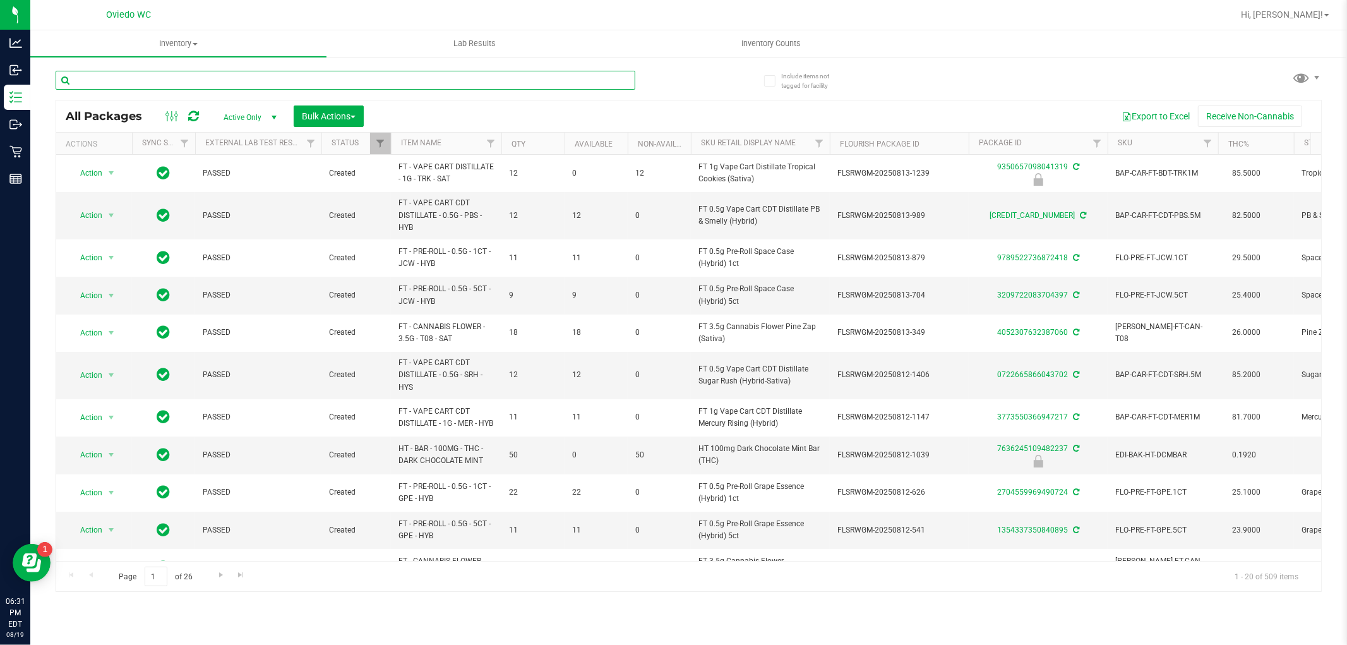
click at [215, 79] on input "text" at bounding box center [346, 80] width 580 height 19
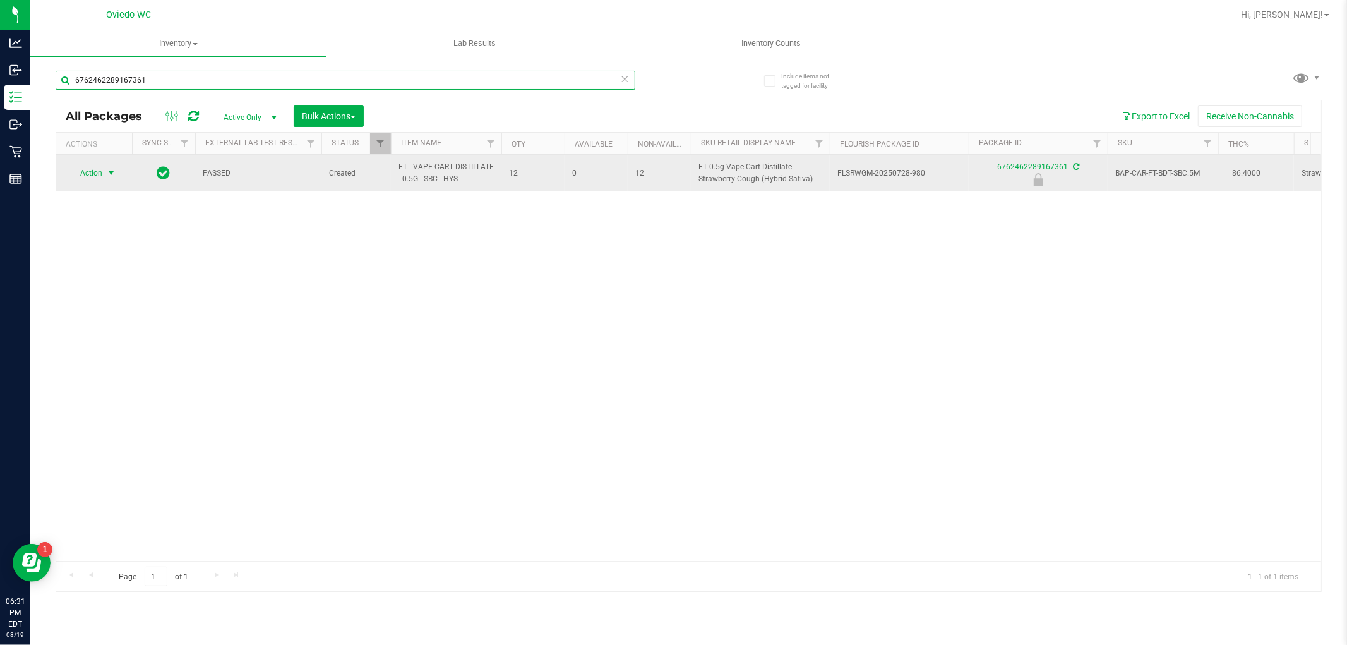
type input "6762462289167361"
click at [109, 172] on span "select" at bounding box center [111, 173] width 10 height 10
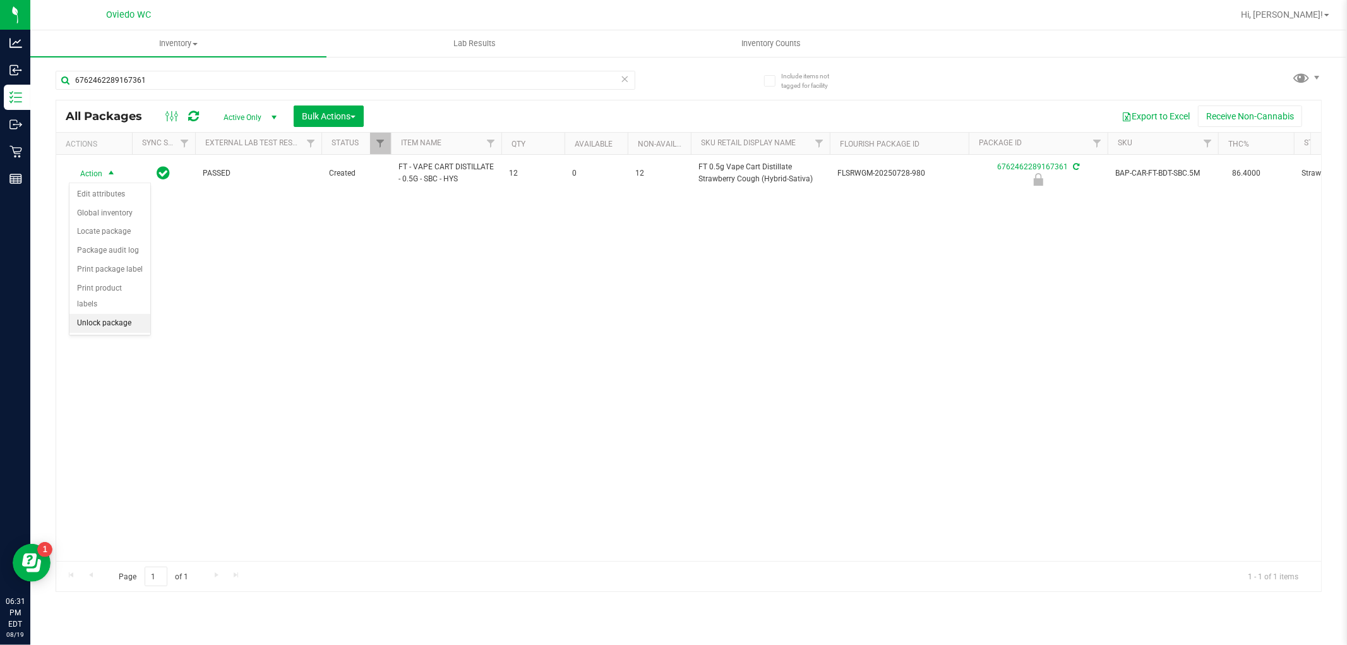
click at [131, 319] on li "Unlock package" at bounding box center [109, 323] width 81 height 19
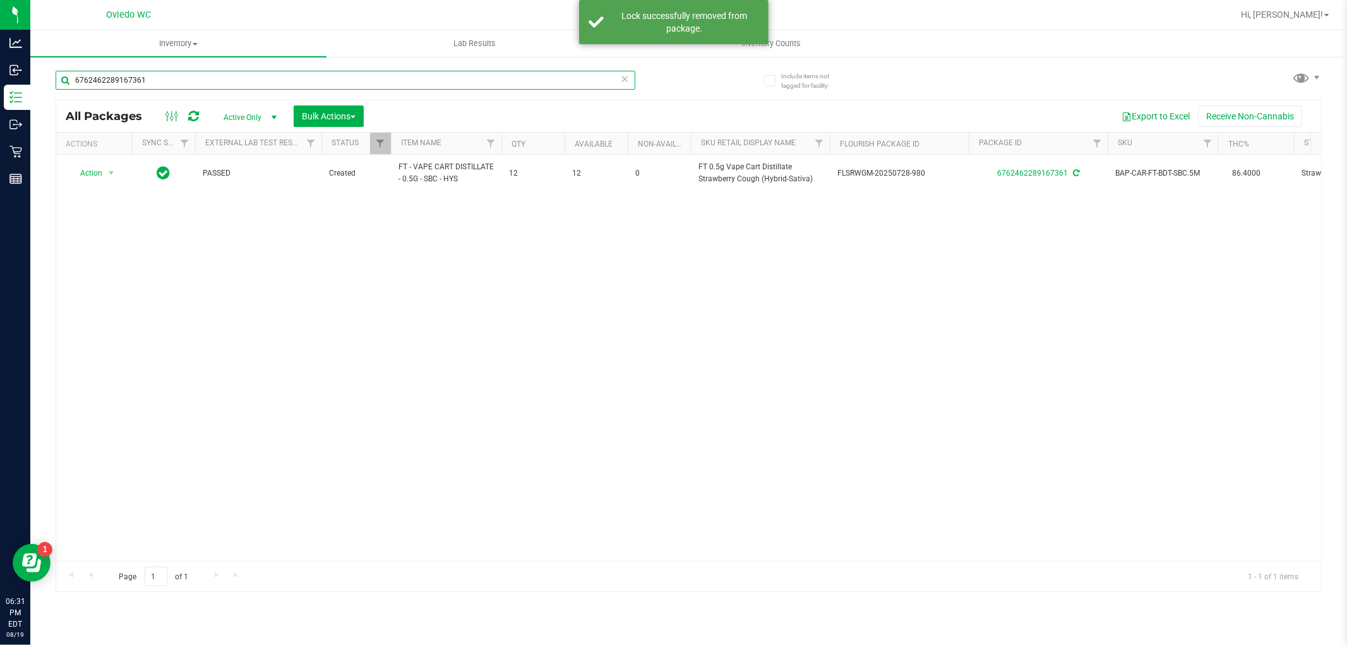
click at [212, 77] on input "6762462289167361" at bounding box center [346, 80] width 580 height 19
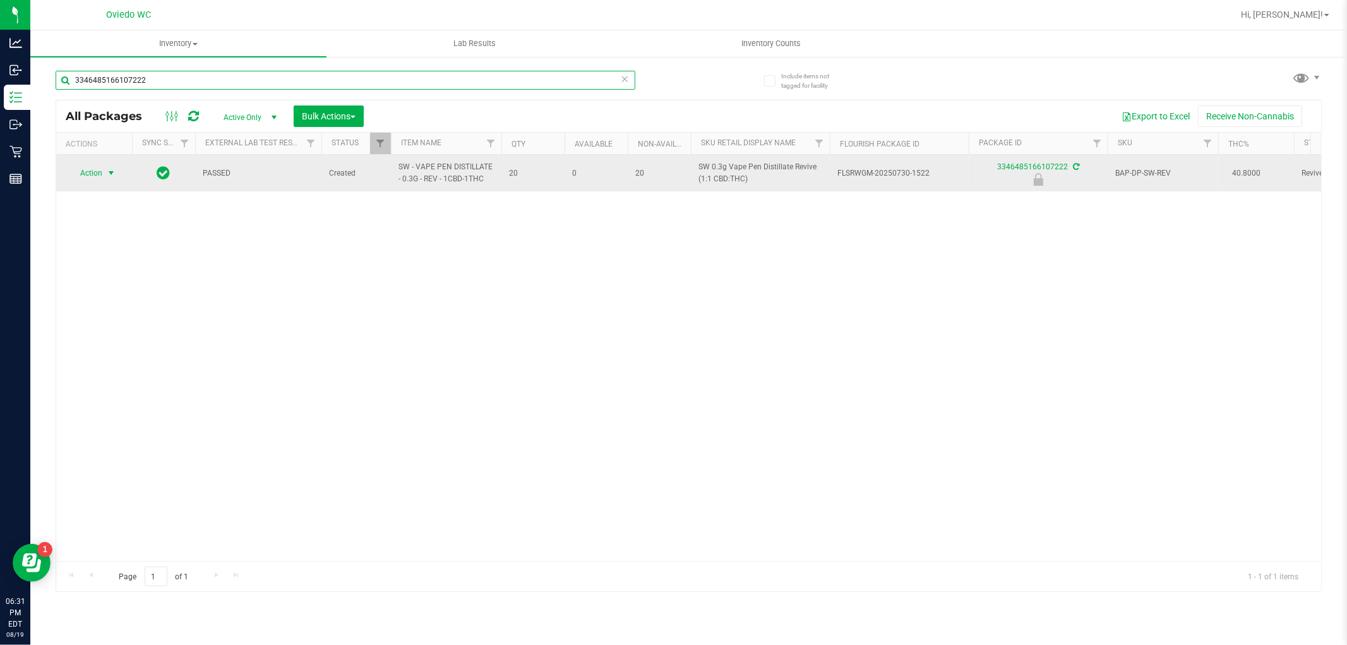
type input "3346485166107222"
click at [101, 169] on span "Action" at bounding box center [86, 173] width 34 height 18
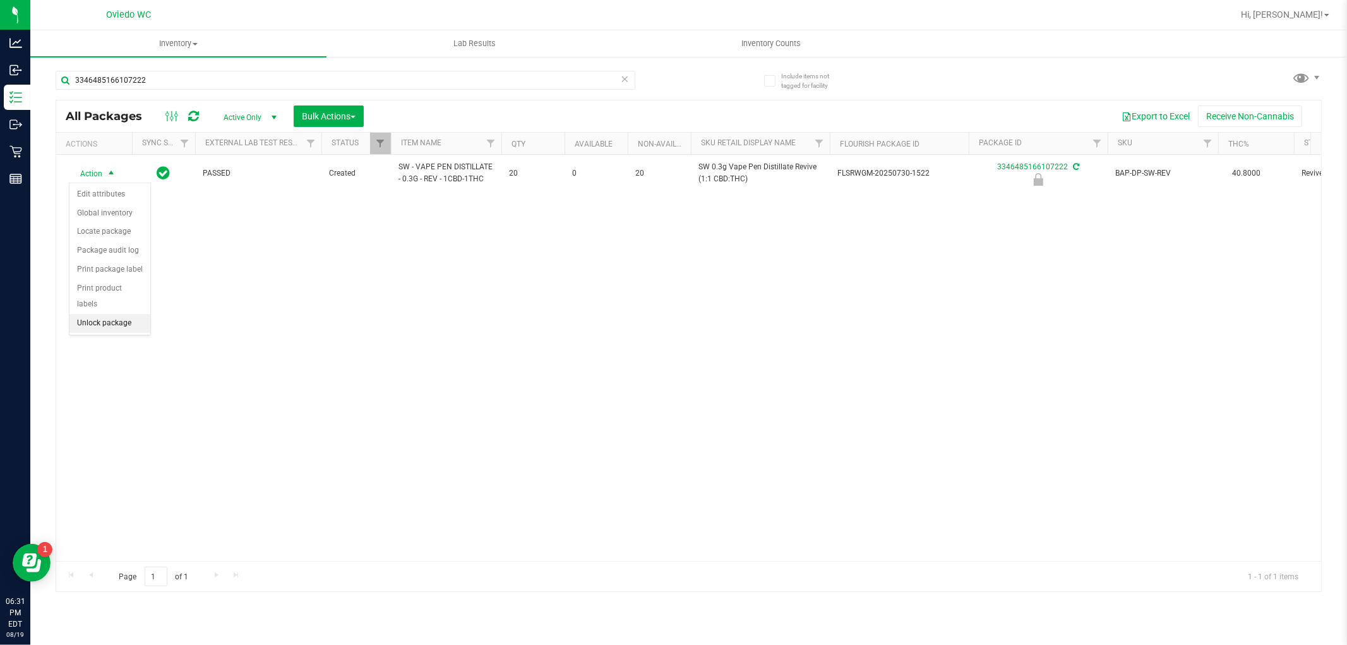
click at [106, 330] on li "Unlock package" at bounding box center [109, 323] width 81 height 19
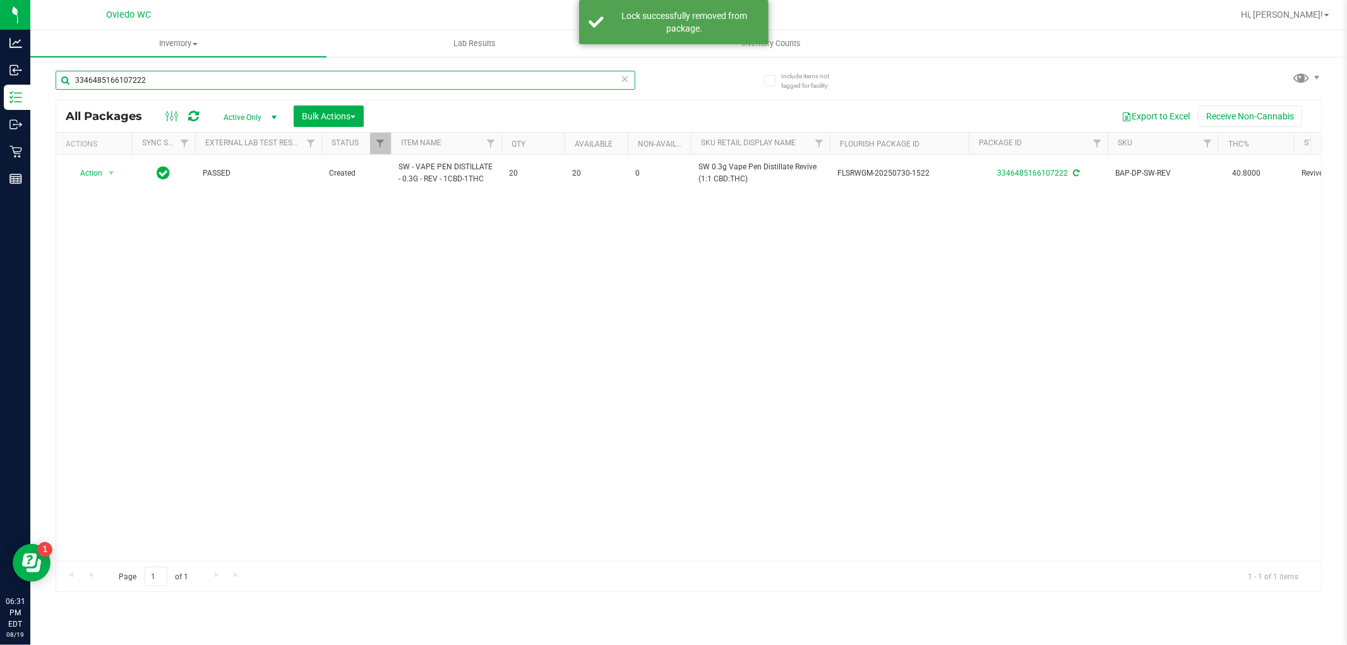
click at [172, 80] on input "3346485166107222" at bounding box center [346, 80] width 580 height 19
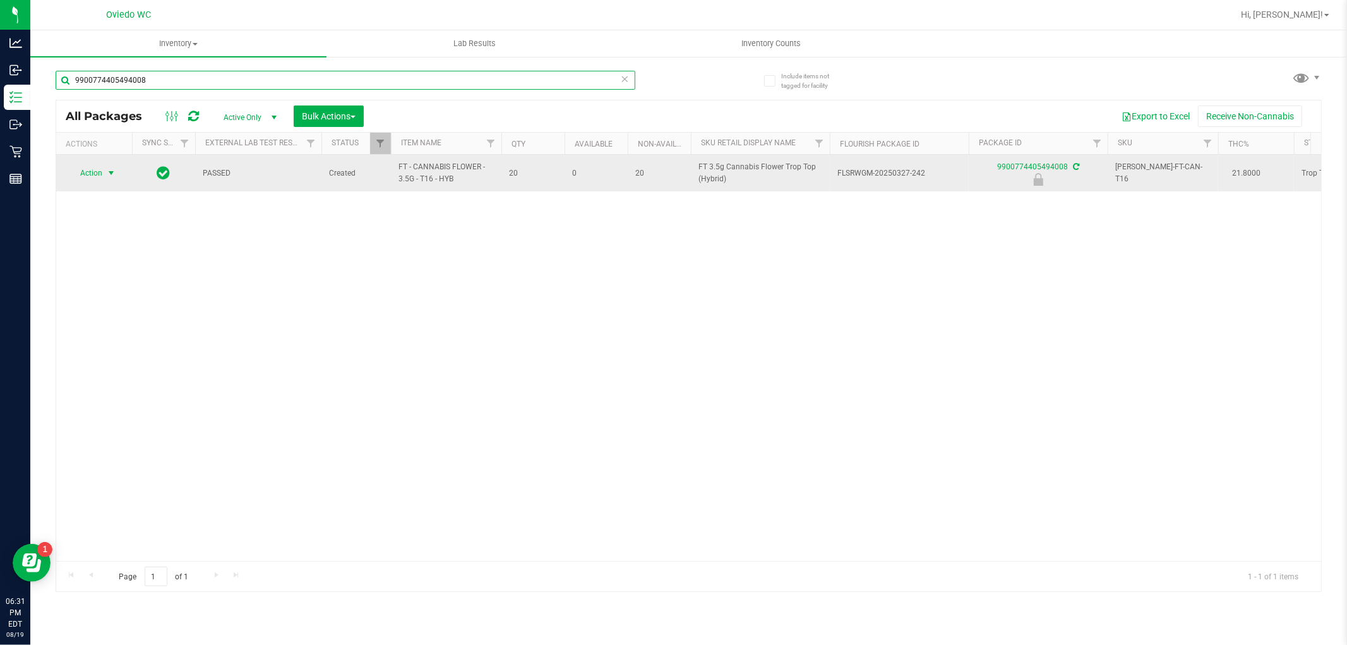
type input "9900774405494008"
click at [85, 172] on span "Action" at bounding box center [86, 173] width 34 height 18
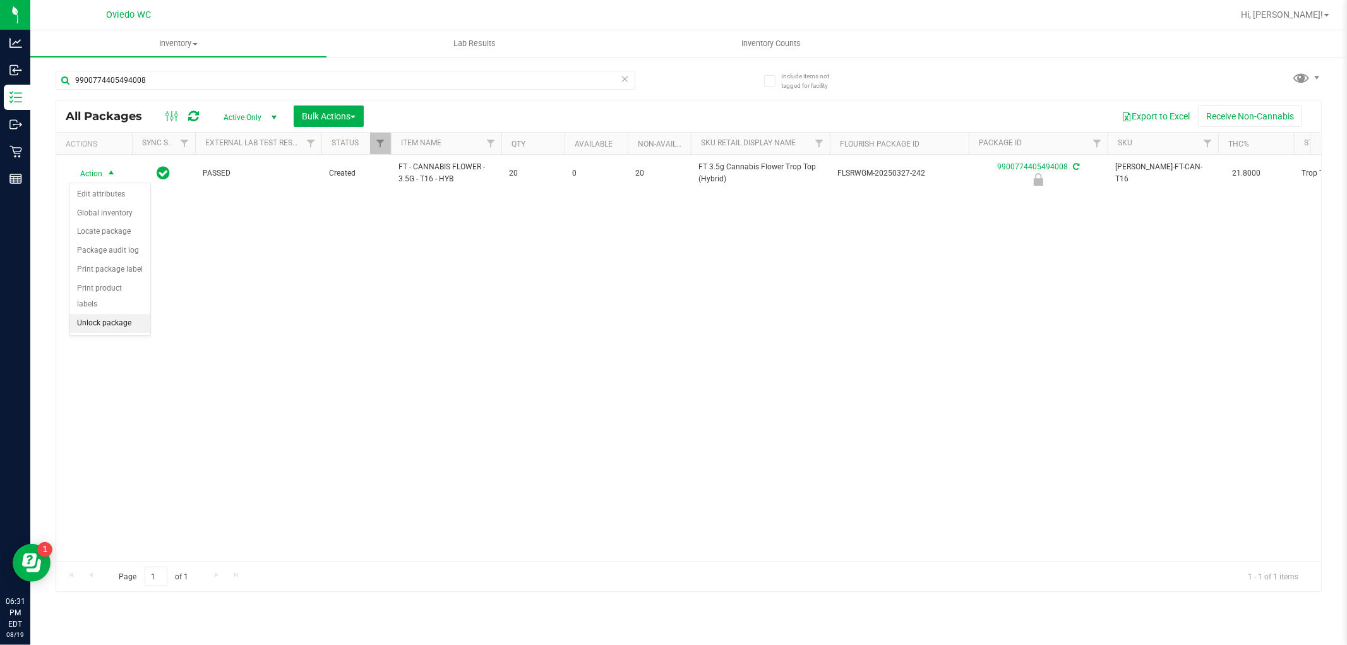
click at [108, 323] on li "Unlock package" at bounding box center [109, 323] width 81 height 19
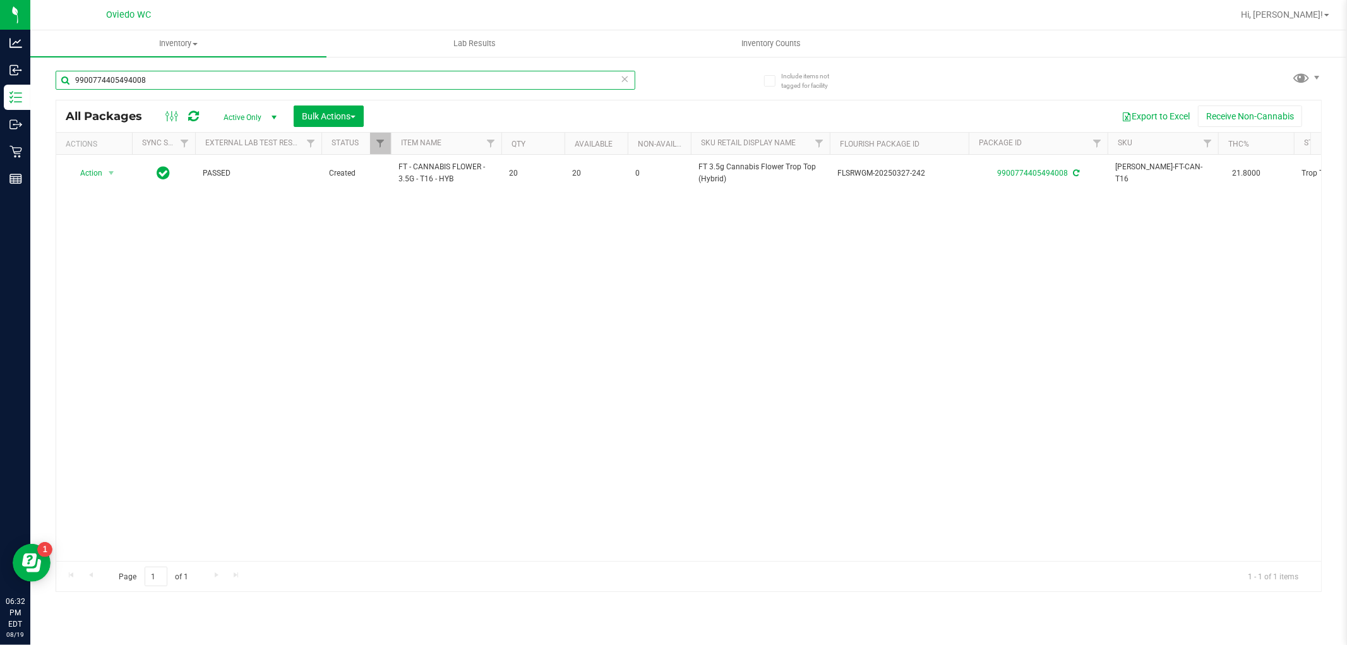
click at [155, 71] on input "9900774405494008" at bounding box center [346, 80] width 580 height 19
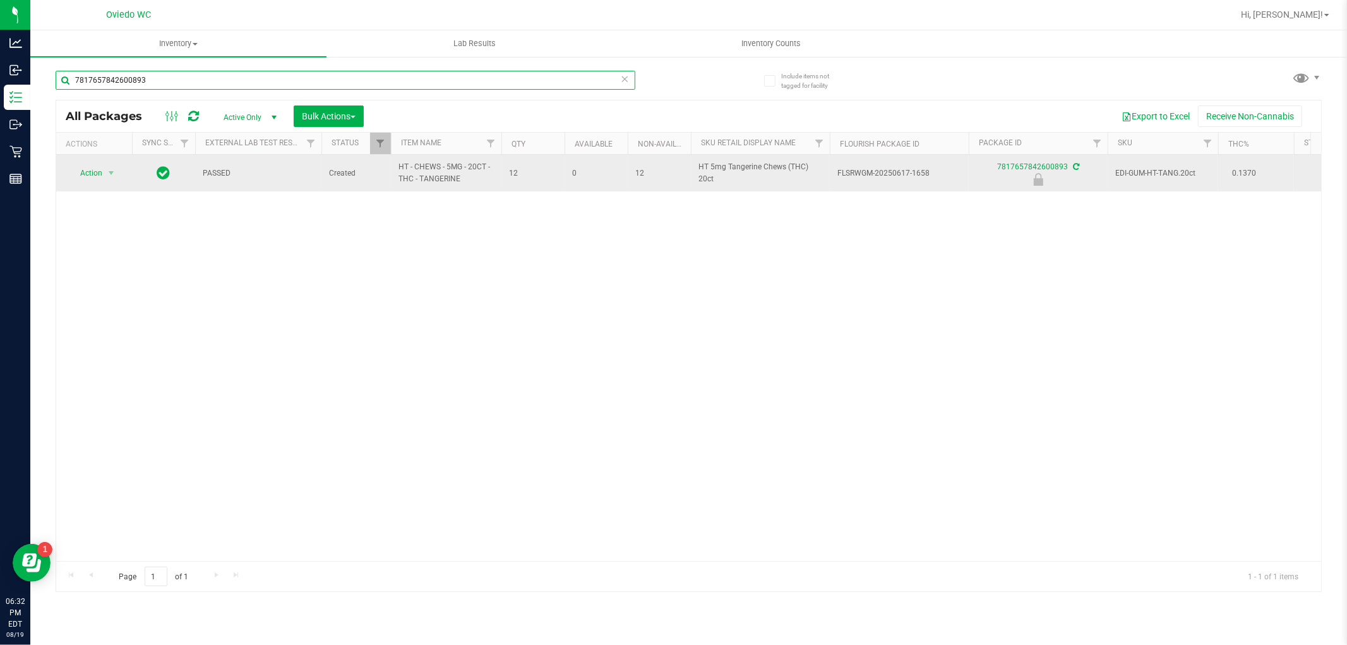
type input "7817657842600893"
click at [98, 168] on span "Action" at bounding box center [86, 173] width 34 height 18
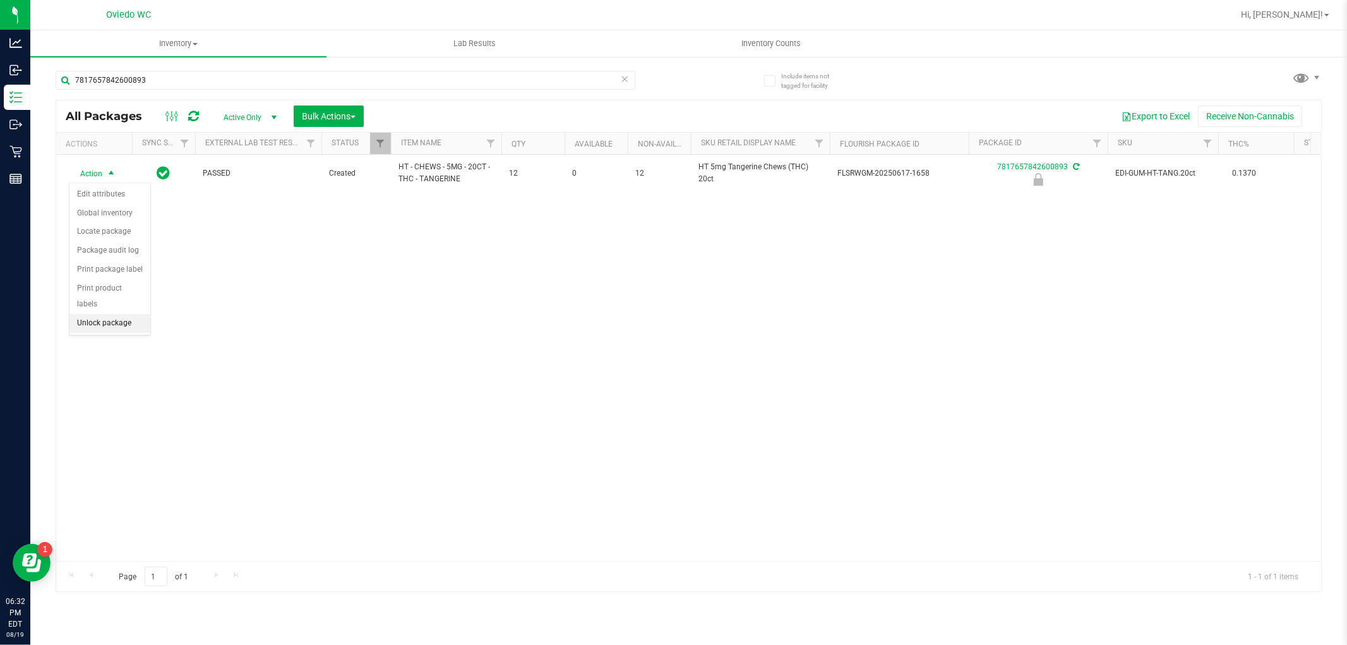
click at [80, 320] on li "Unlock package" at bounding box center [109, 323] width 81 height 19
